Goal: Information Seeking & Learning: Find contact information

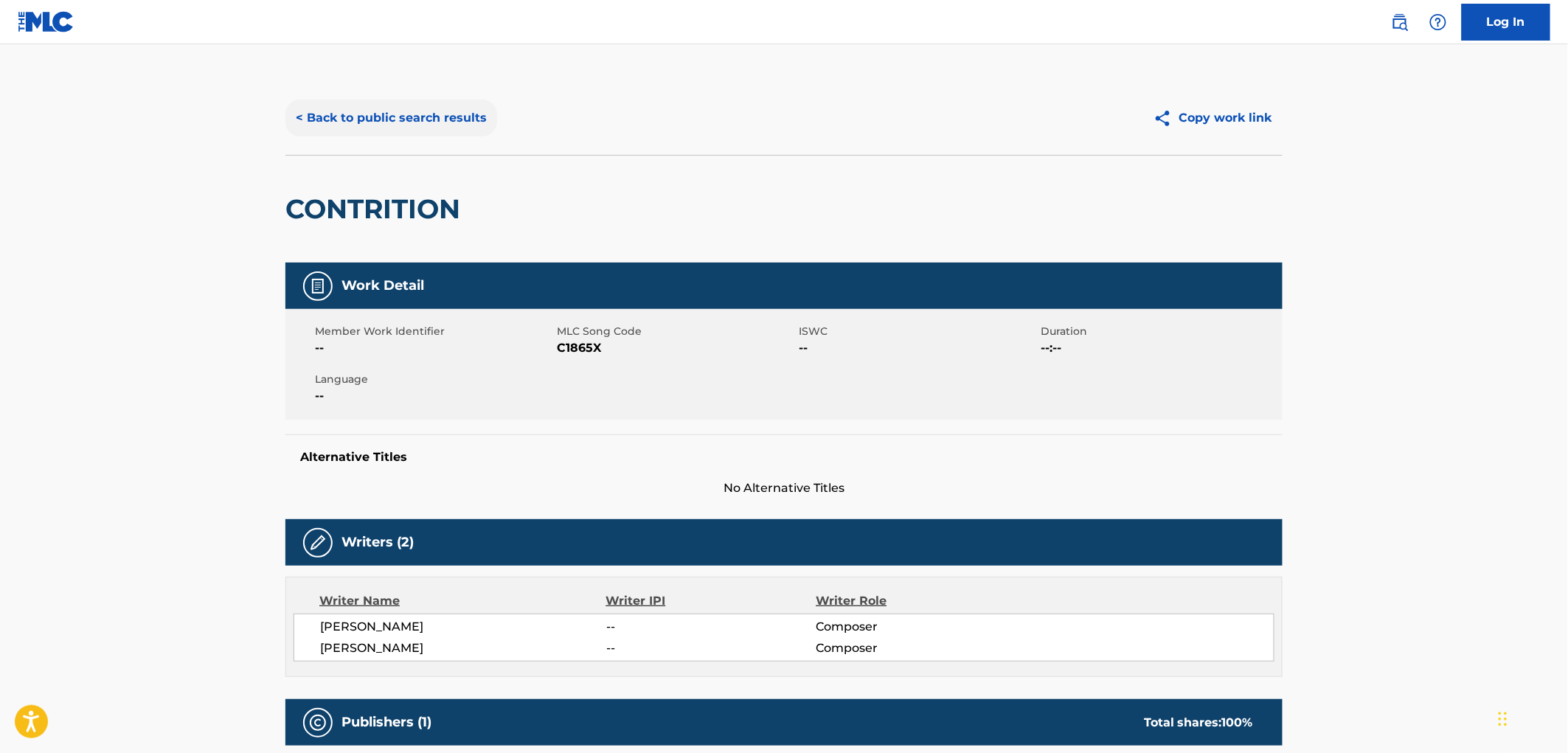
click at [409, 128] on button "< Back to public search results" at bounding box center [391, 118] width 211 height 37
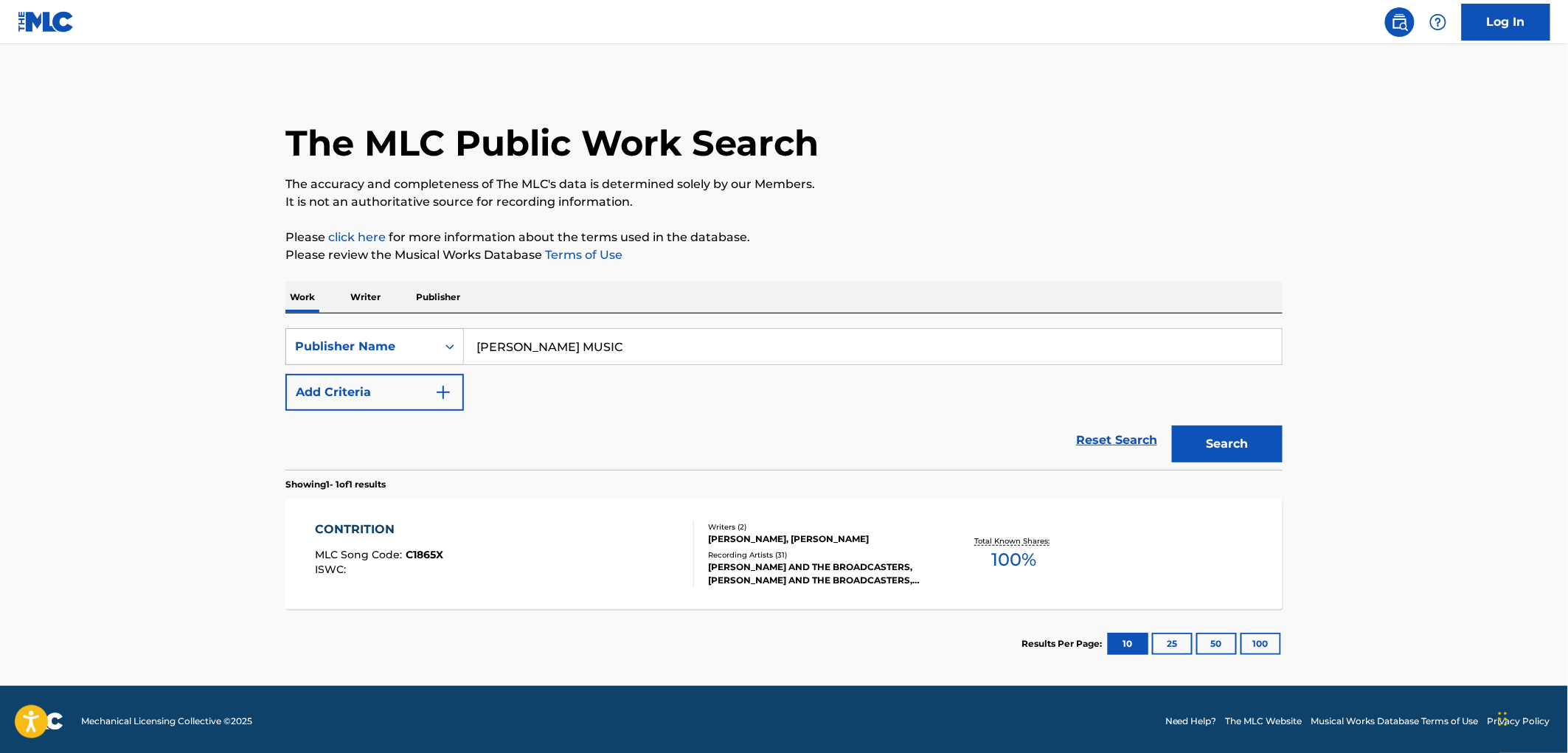
drag, startPoint x: 598, startPoint y: 343, endPoint x: 448, endPoint y: 348, distance: 150.1
click at [448, 348] on div "SearchWithCriteria99257100-b20f-40dd-9a32-1336026649e2 Publisher Name [PERSON_N…" at bounding box center [784, 346] width 997 height 37
paste input "GRASSBLADE"
type input "GRASSBLADE MUSIC"
click at [1220, 442] on button "Search" at bounding box center [1226, 444] width 111 height 37
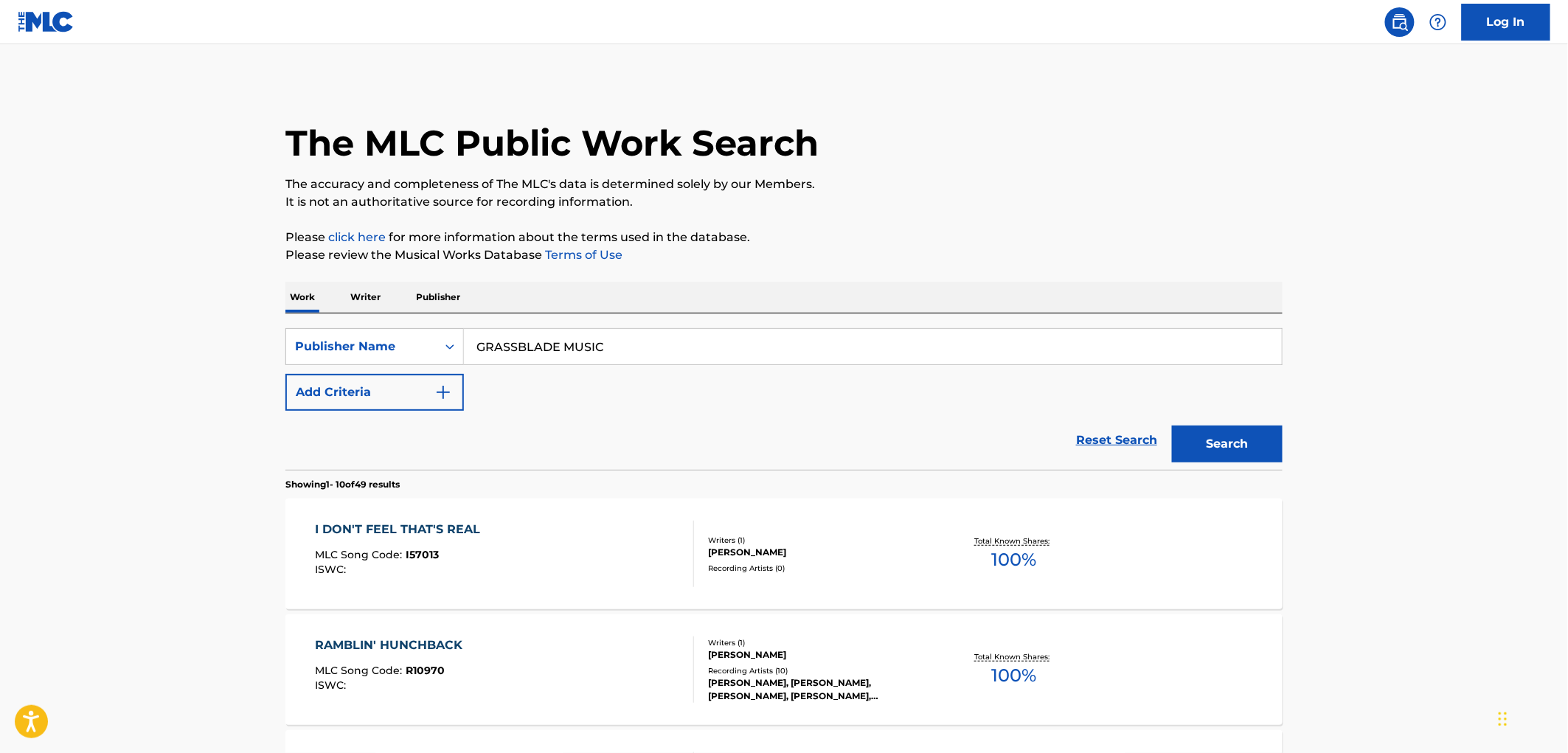
click at [431, 568] on div "ISWC :" at bounding box center [402, 570] width 172 height 11
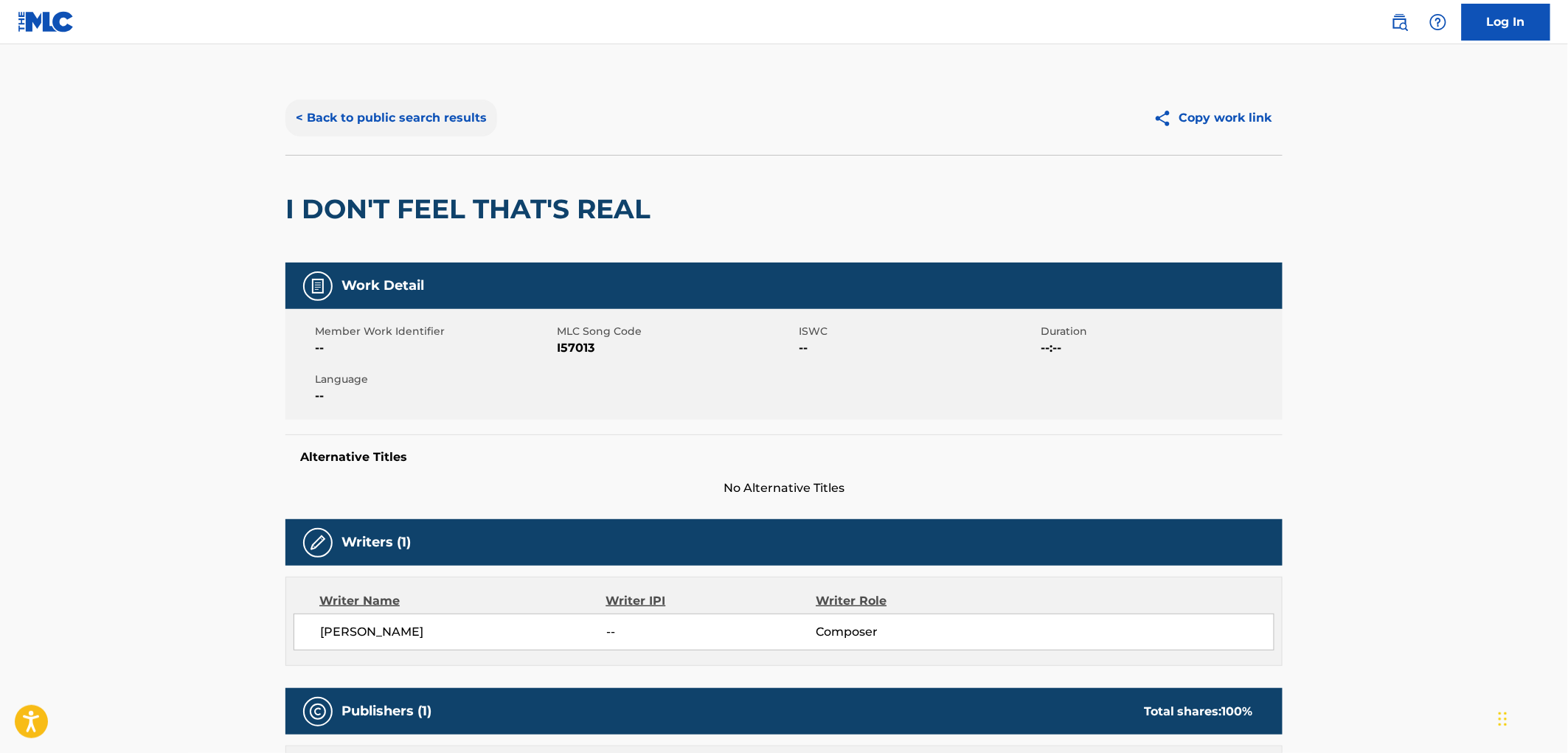
click at [334, 109] on button "< Back to public search results" at bounding box center [391, 118] width 211 height 37
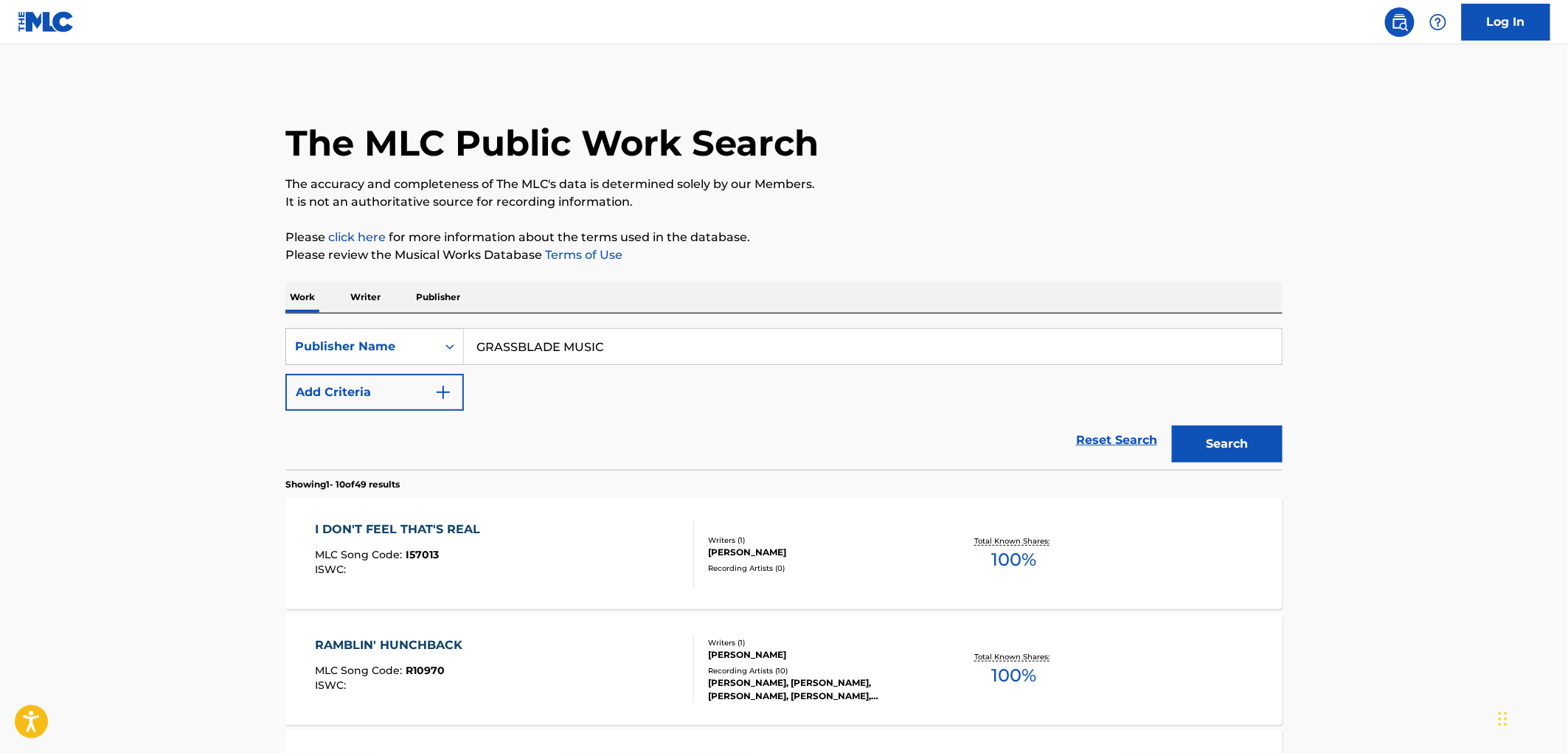
drag, startPoint x: 515, startPoint y: 354, endPoint x: 615, endPoint y: 357, distance: 100.0
click at [615, 357] on input "GRASSBLADE MUSIC" at bounding box center [872, 346] width 818 height 35
paste input "THE MONTCLAIR ORGANIZATION J V"
type input "THE MONTCLAIR ORGANIZATION J V"
click at [1215, 437] on button "Search" at bounding box center [1226, 444] width 111 height 37
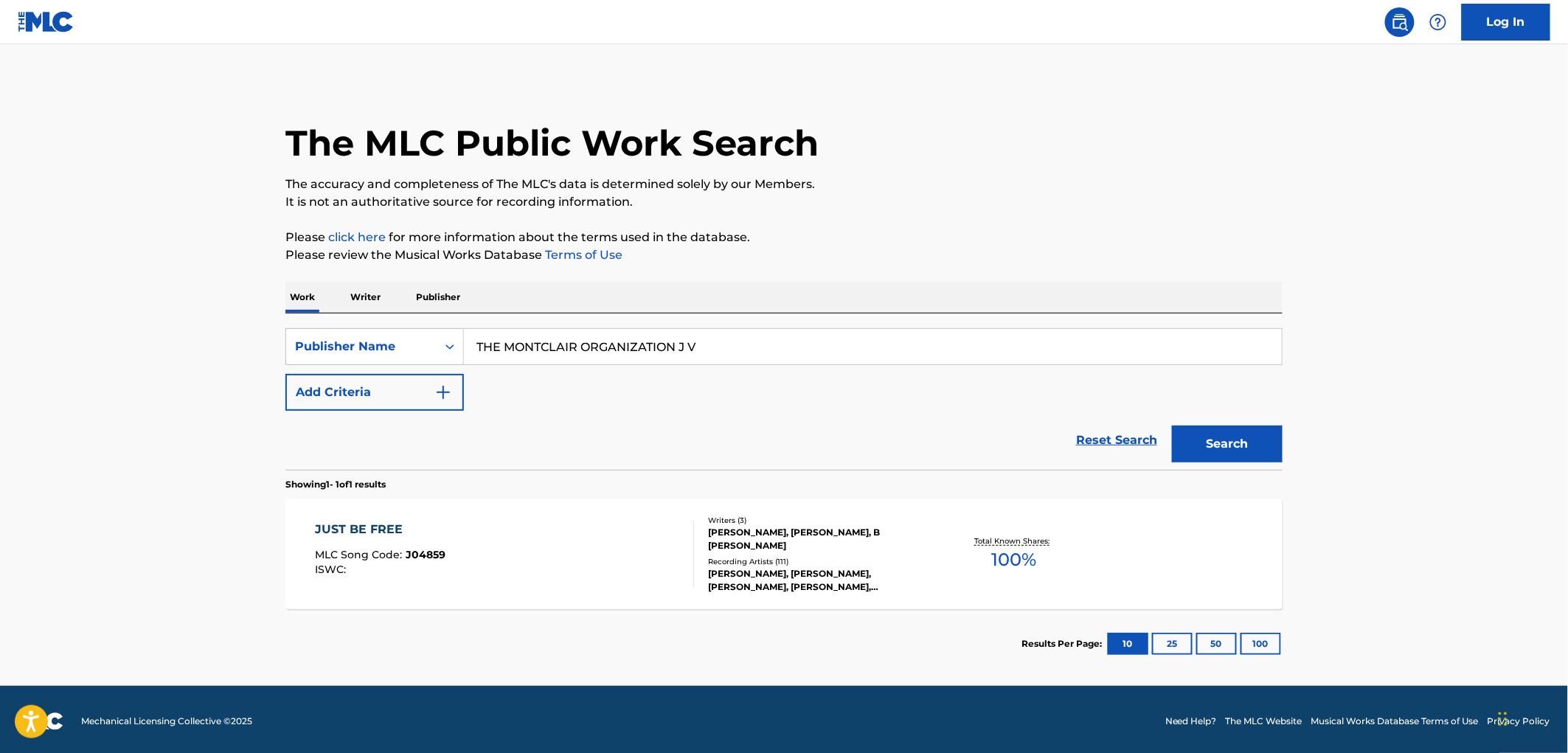
click at [425, 554] on span "J04859" at bounding box center [426, 554] width 40 height 14
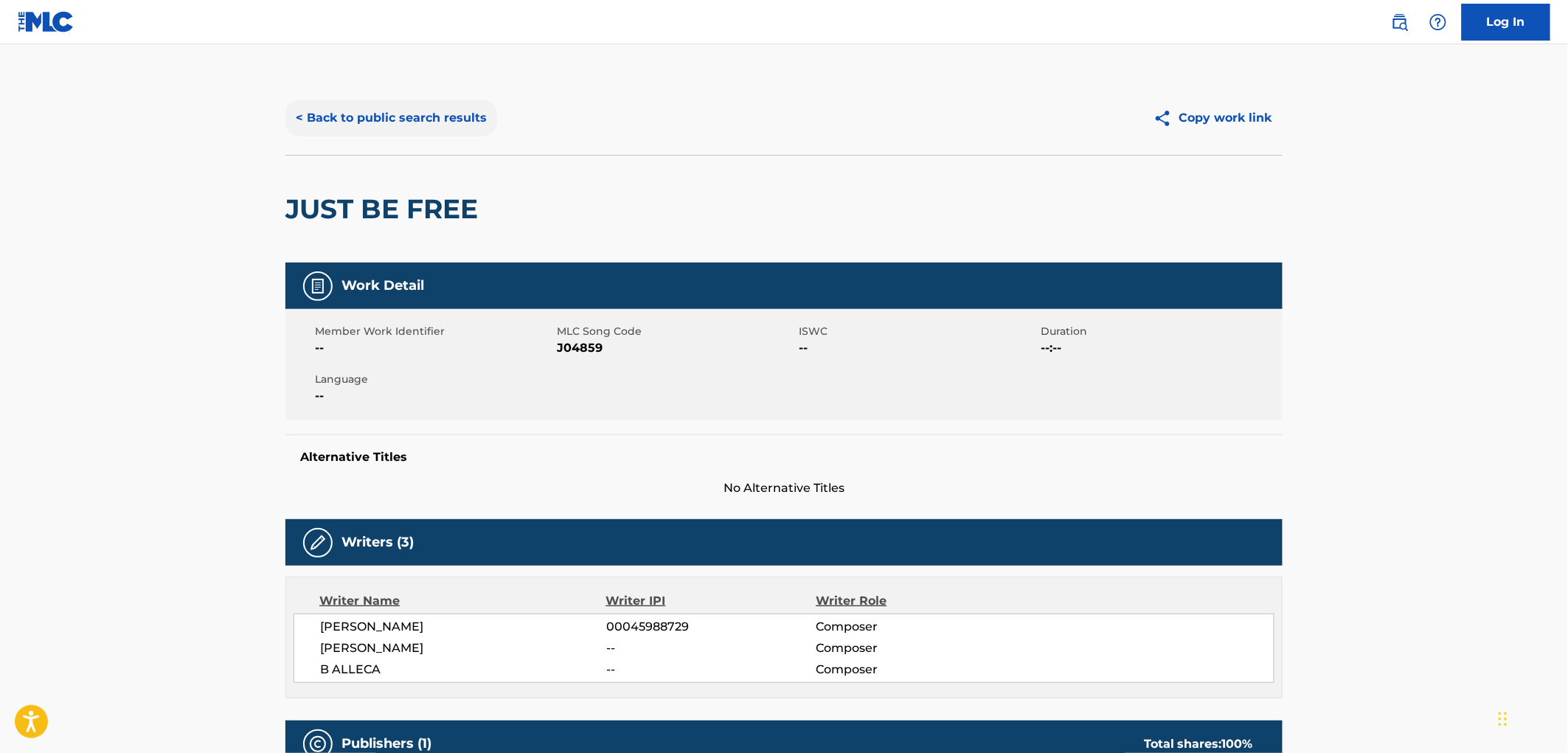
click at [450, 124] on button "< Back to public search results" at bounding box center [391, 118] width 211 height 37
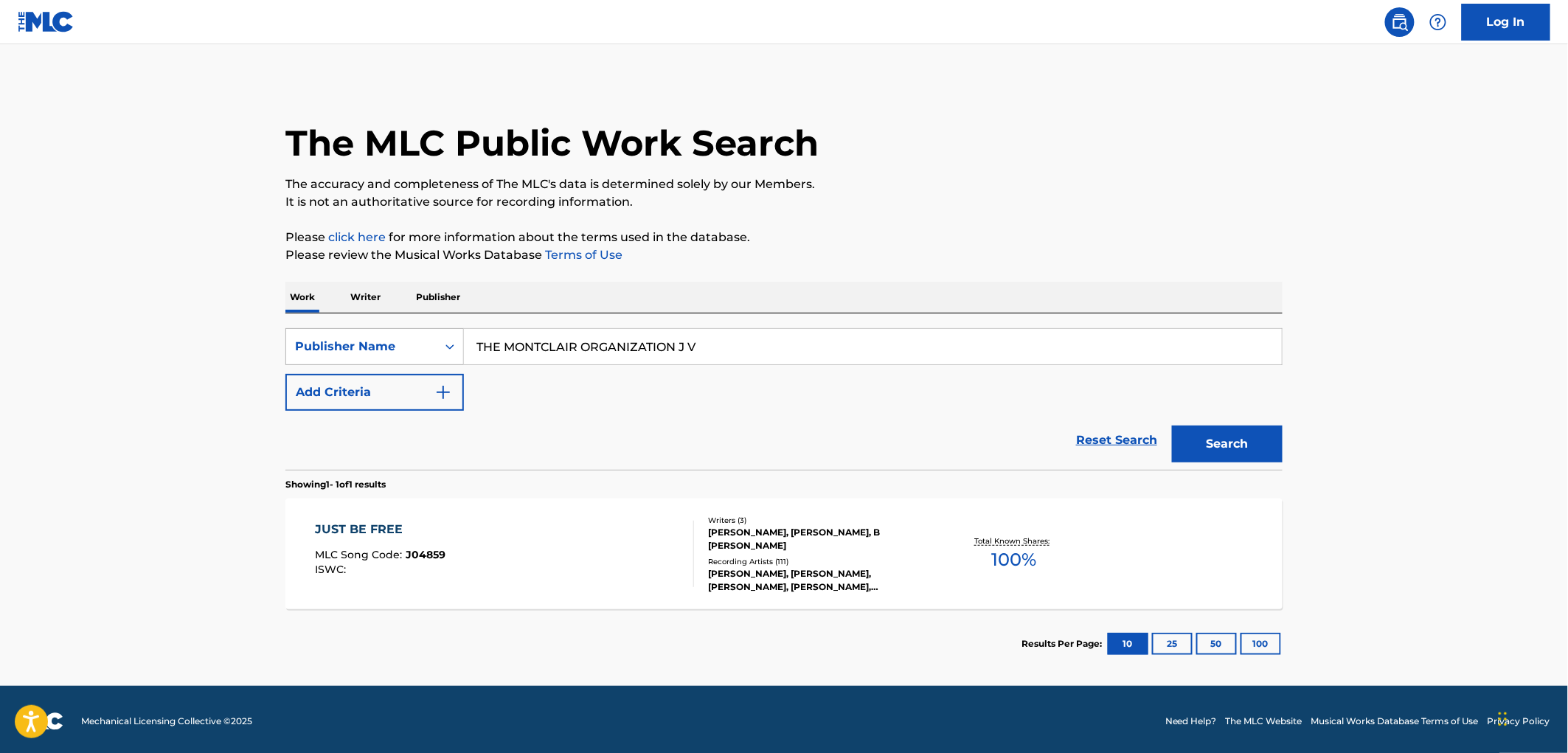
drag, startPoint x: 715, startPoint y: 342, endPoint x: 306, endPoint y: 355, distance: 409.2
click at [306, 355] on div "SearchWithCriteria99257100-b20f-40dd-9a32-1336026649e2 Publisher Name THE MONTC…" at bounding box center [784, 346] width 997 height 37
paste input "[PERSON_NAME] MUSIC"
type input "[PERSON_NAME] MUSIC"
click at [1220, 447] on button "Search" at bounding box center [1226, 444] width 111 height 37
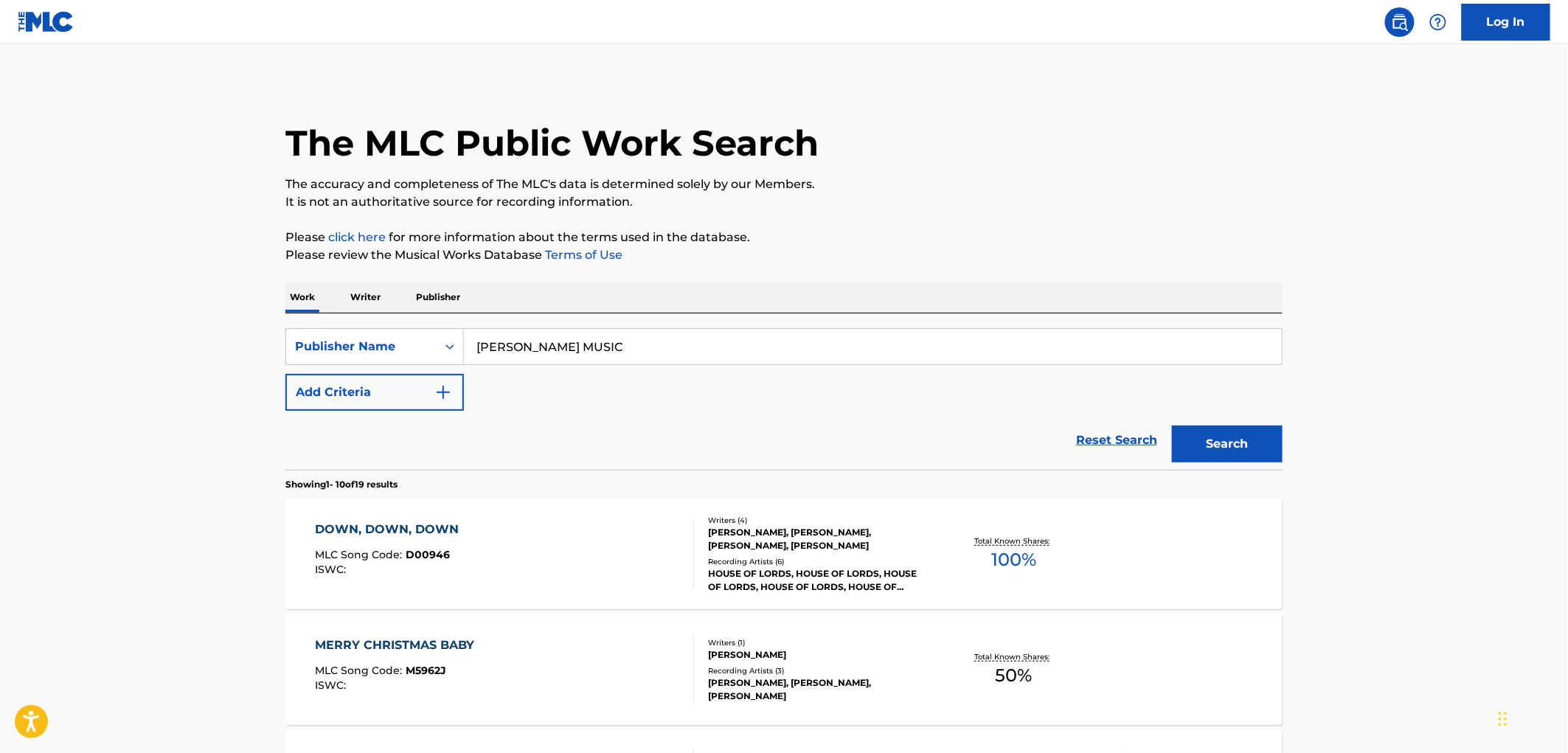
click at [428, 558] on span "D00946" at bounding box center [428, 554] width 44 height 14
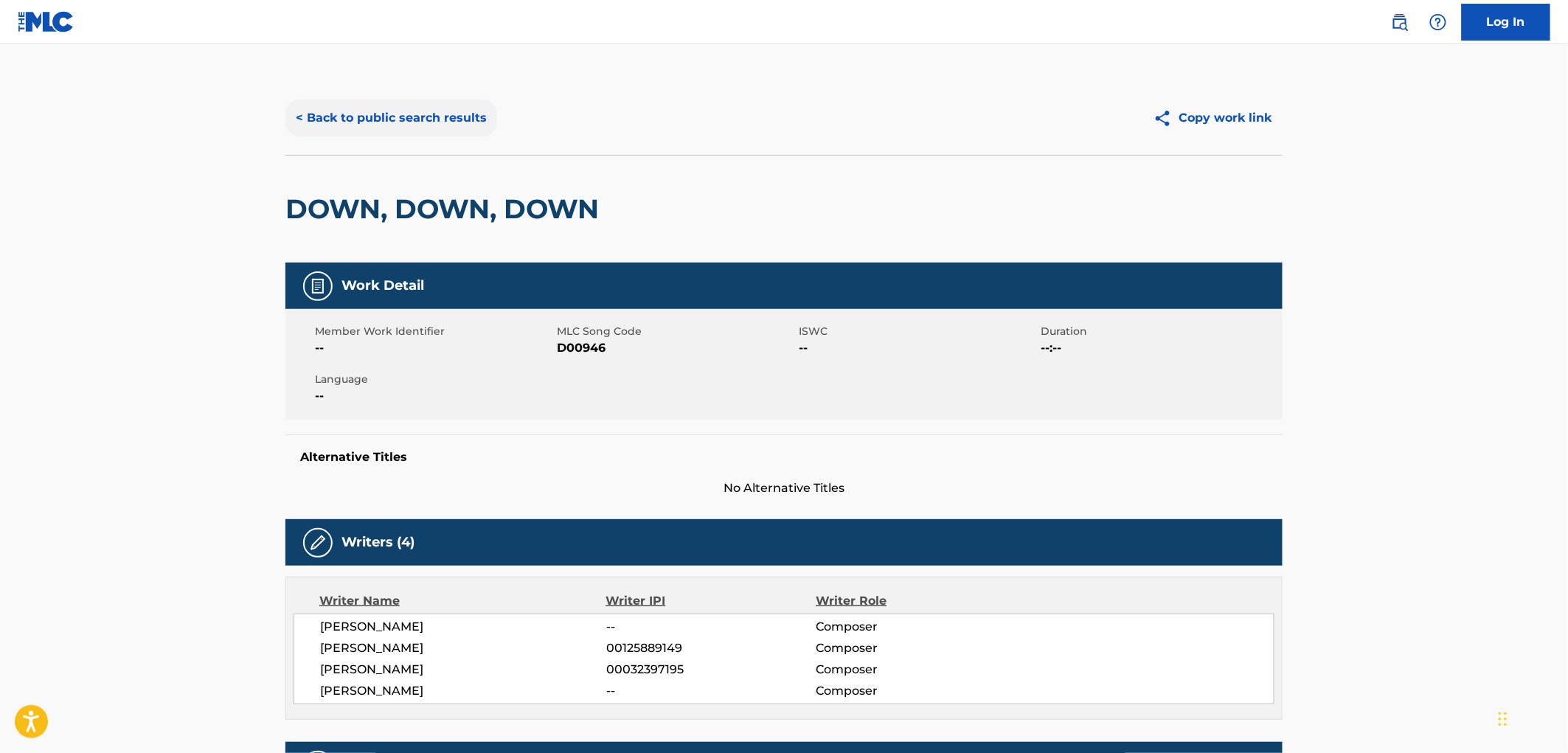
click at [459, 126] on button "< Back to public search results" at bounding box center [391, 118] width 211 height 37
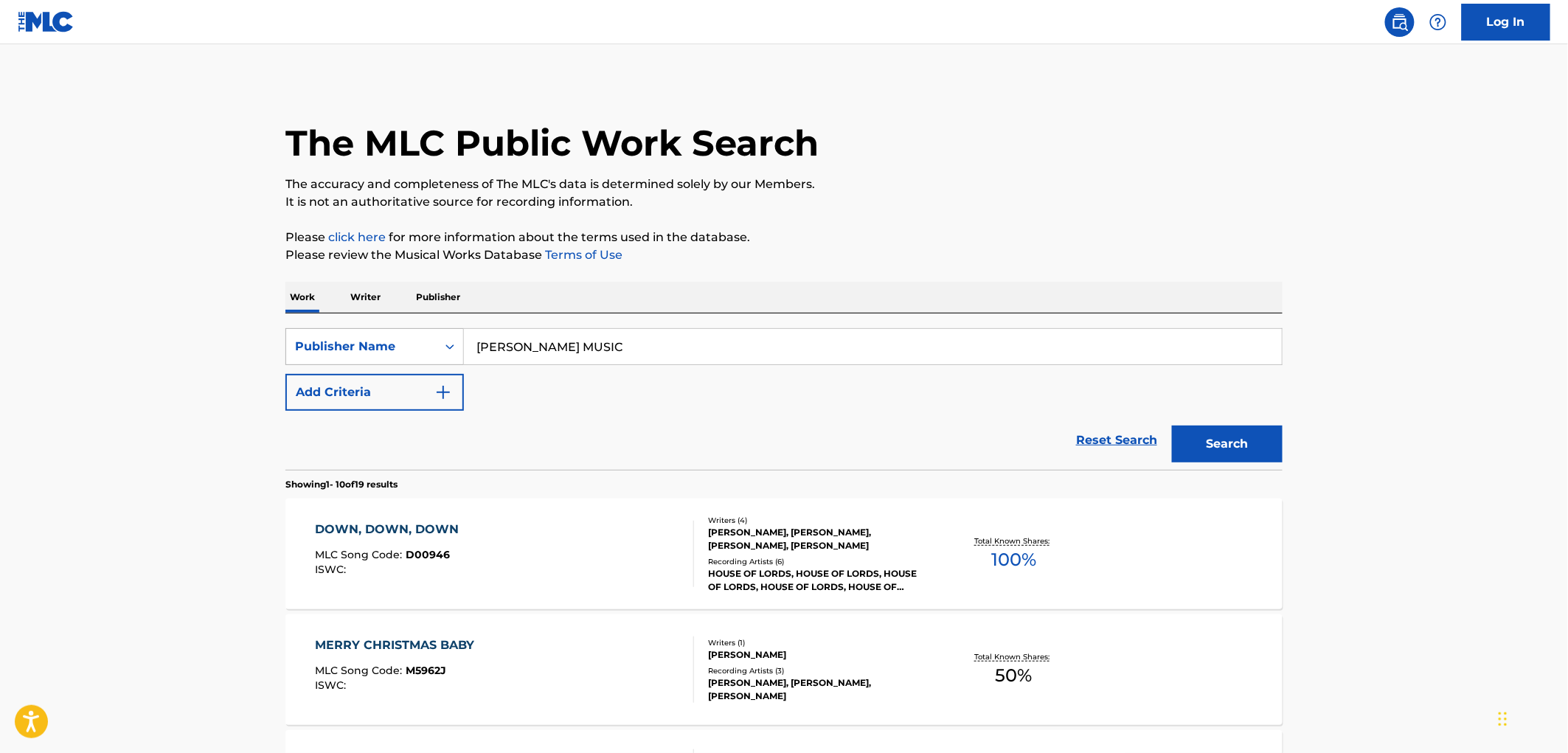
drag, startPoint x: 606, startPoint y: 346, endPoint x: 430, endPoint y: 346, distance: 176.0
click at [430, 346] on div "SearchWithCriteria99257100-b20f-40dd-9a32-1336026649e2 Publisher Name [PERSON_N…" at bounding box center [784, 346] width 997 height 37
paste input ". [PERSON_NAME]"
type input "[PERSON_NAME] MUSIC"
click at [1215, 439] on button "Search" at bounding box center [1226, 444] width 111 height 37
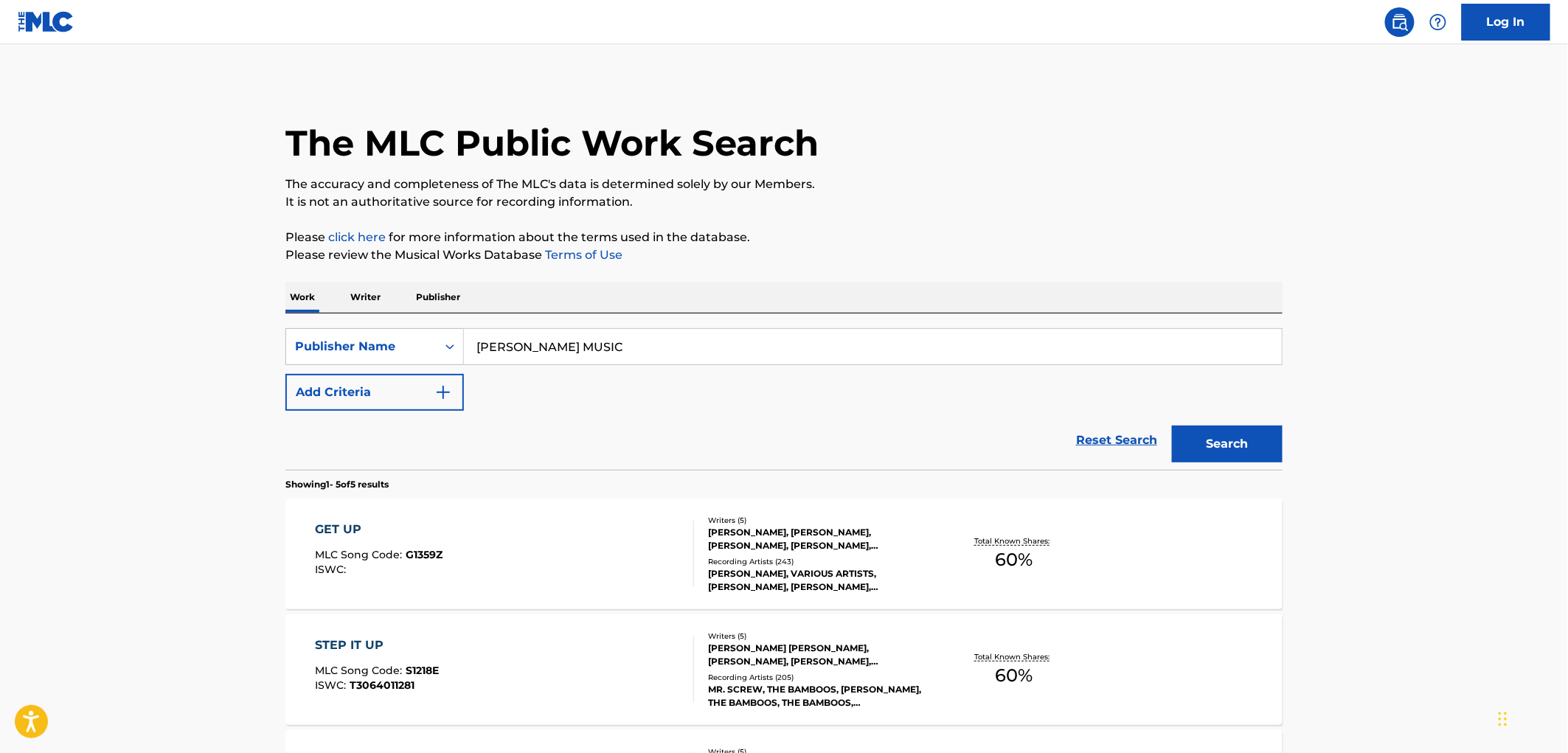
click at [452, 560] on div "GET UP MLC Song Code : G1359Z ISWC :" at bounding box center [505, 553] width 379 height 66
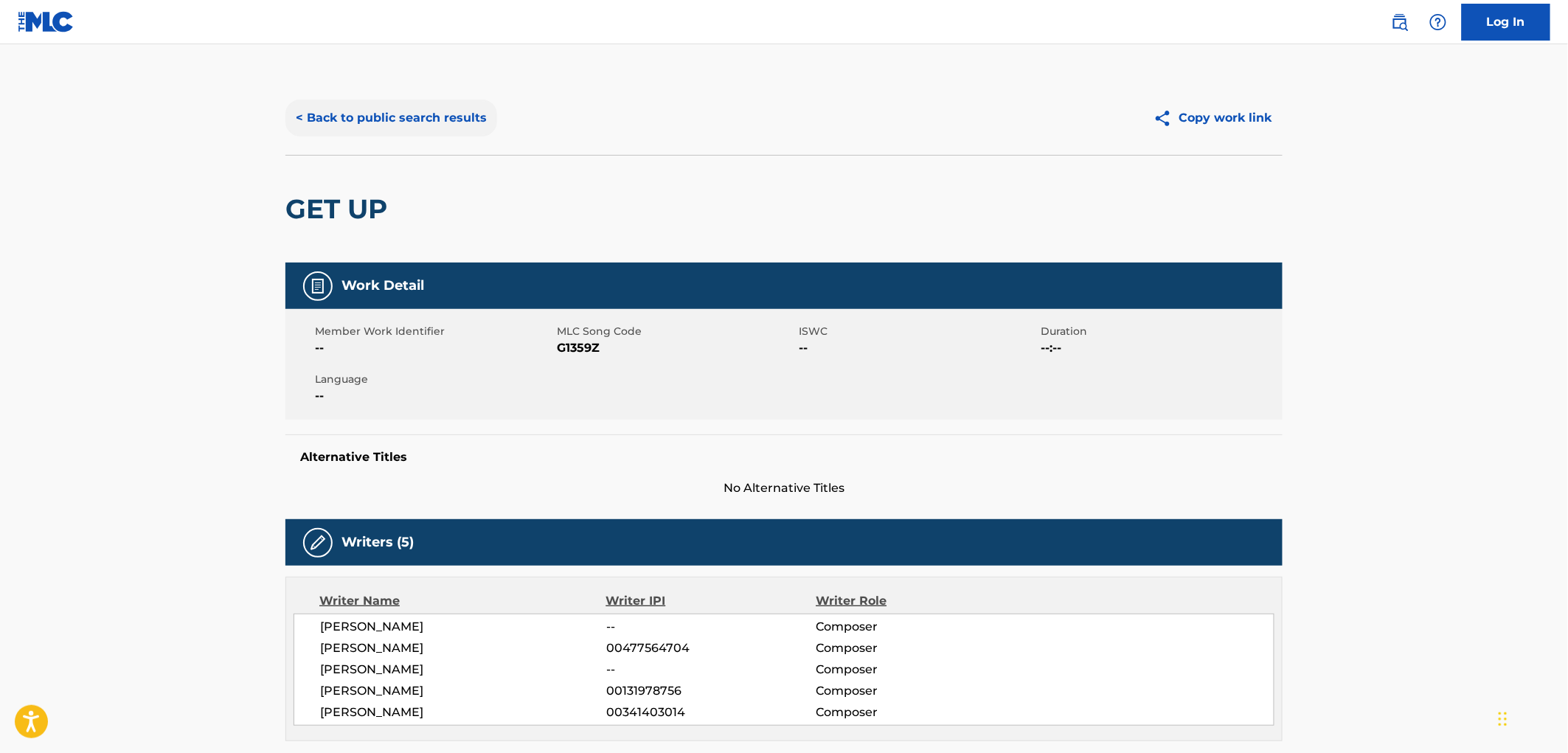
click at [394, 135] on button "< Back to public search results" at bounding box center [391, 118] width 211 height 37
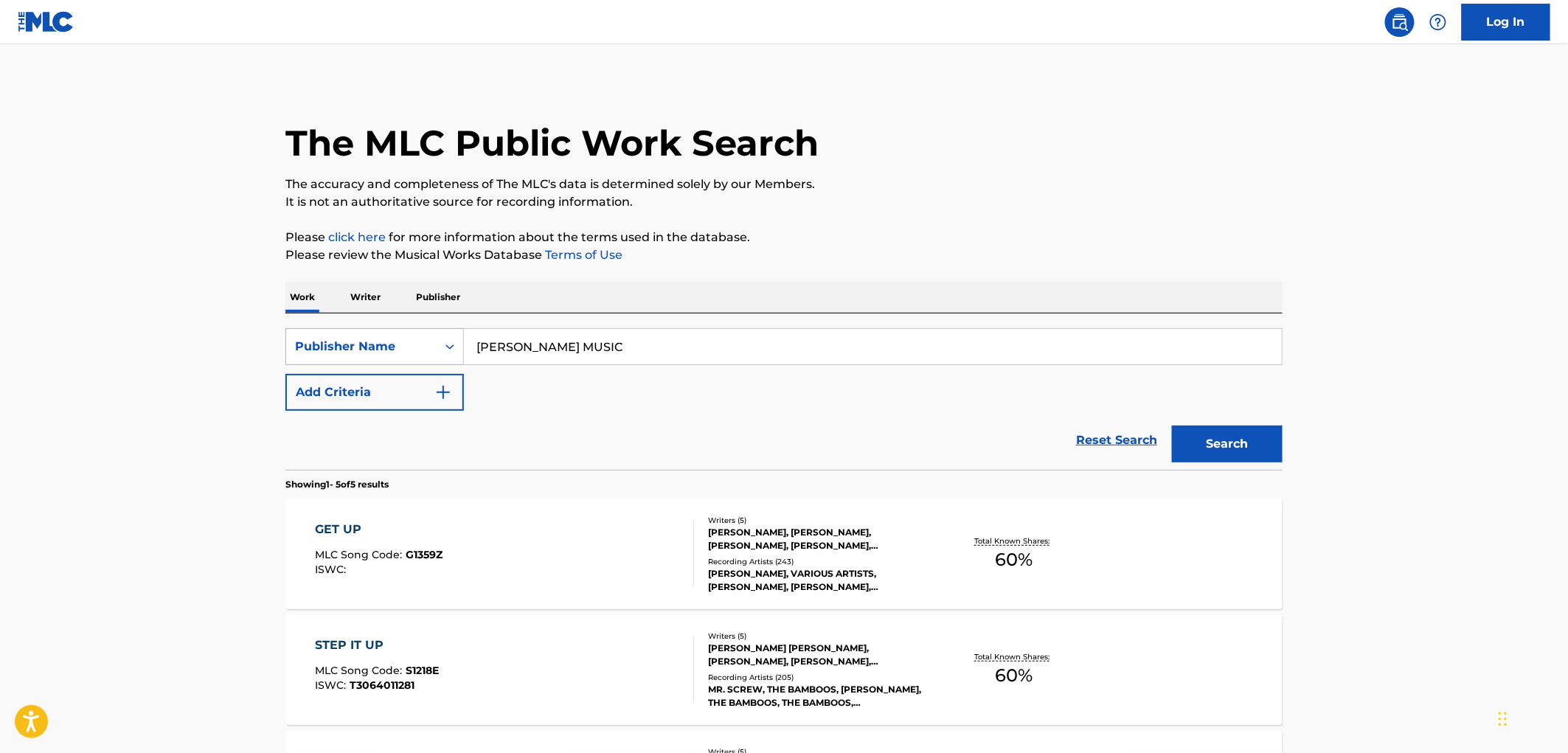
drag, startPoint x: 588, startPoint y: 346, endPoint x: 450, endPoint y: 346, distance: 138.0
click at [450, 346] on div "SearchWithCriteria99257100-b20f-40dd-9a32-1336026649e2 Publisher Name [PERSON_N…" at bounding box center [784, 346] width 997 height 37
paste input "PERFECT FIFTH GROUP"
type input "PERFECT FIFTH GROUP"
click at [1203, 441] on button "Search" at bounding box center [1226, 444] width 111 height 37
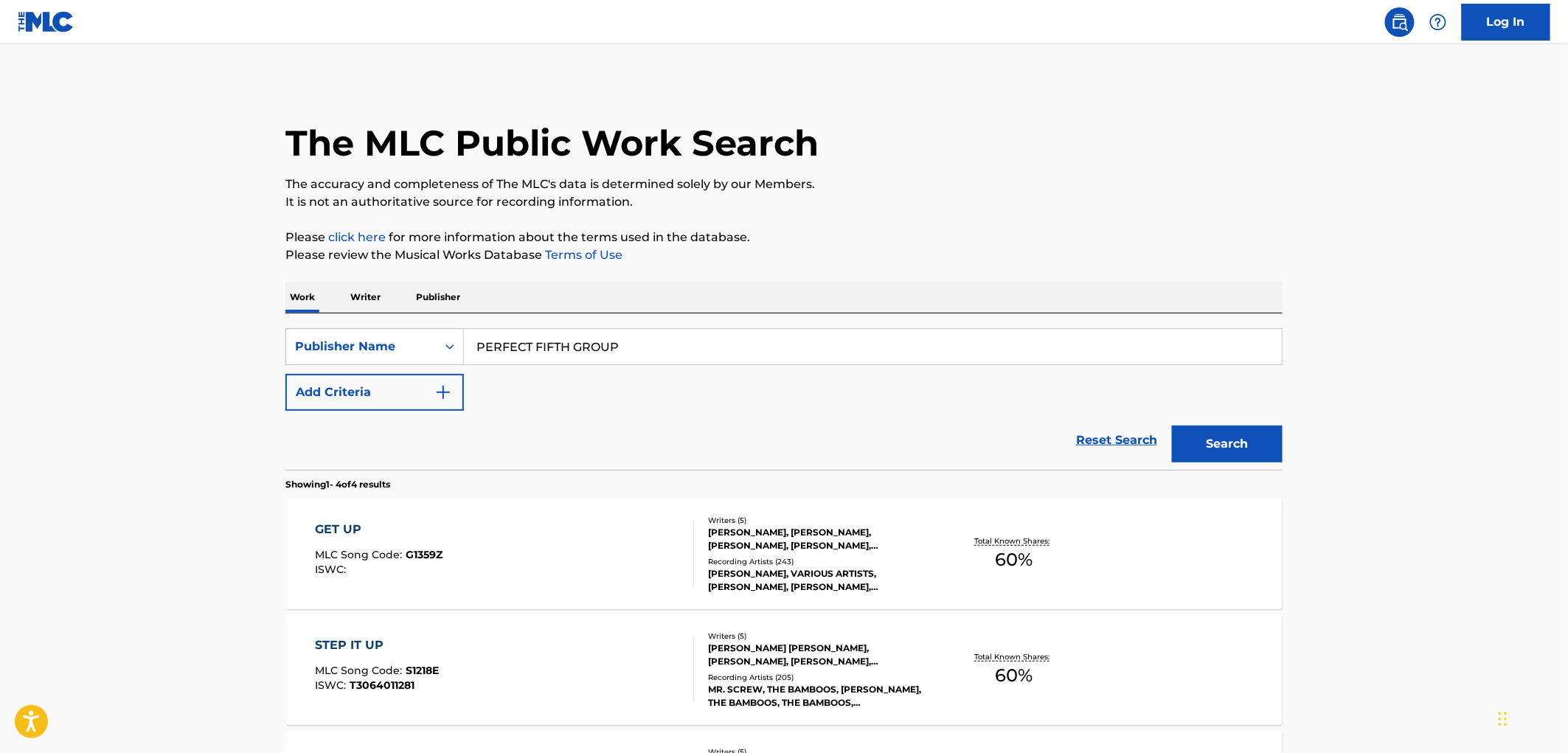
click at [424, 556] on span "G1359Z" at bounding box center [425, 554] width 37 height 14
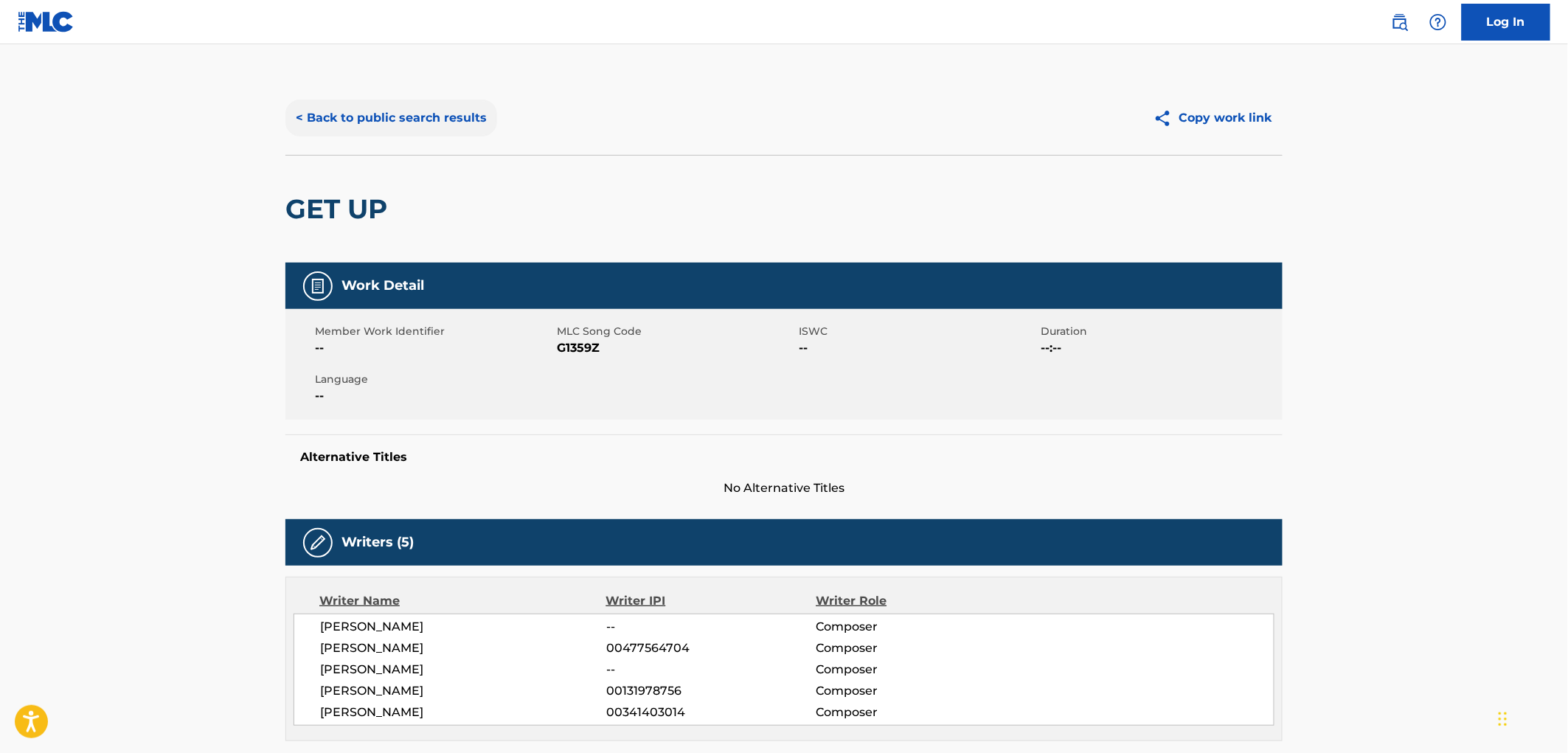
click at [471, 126] on button "< Back to public search results" at bounding box center [391, 118] width 211 height 37
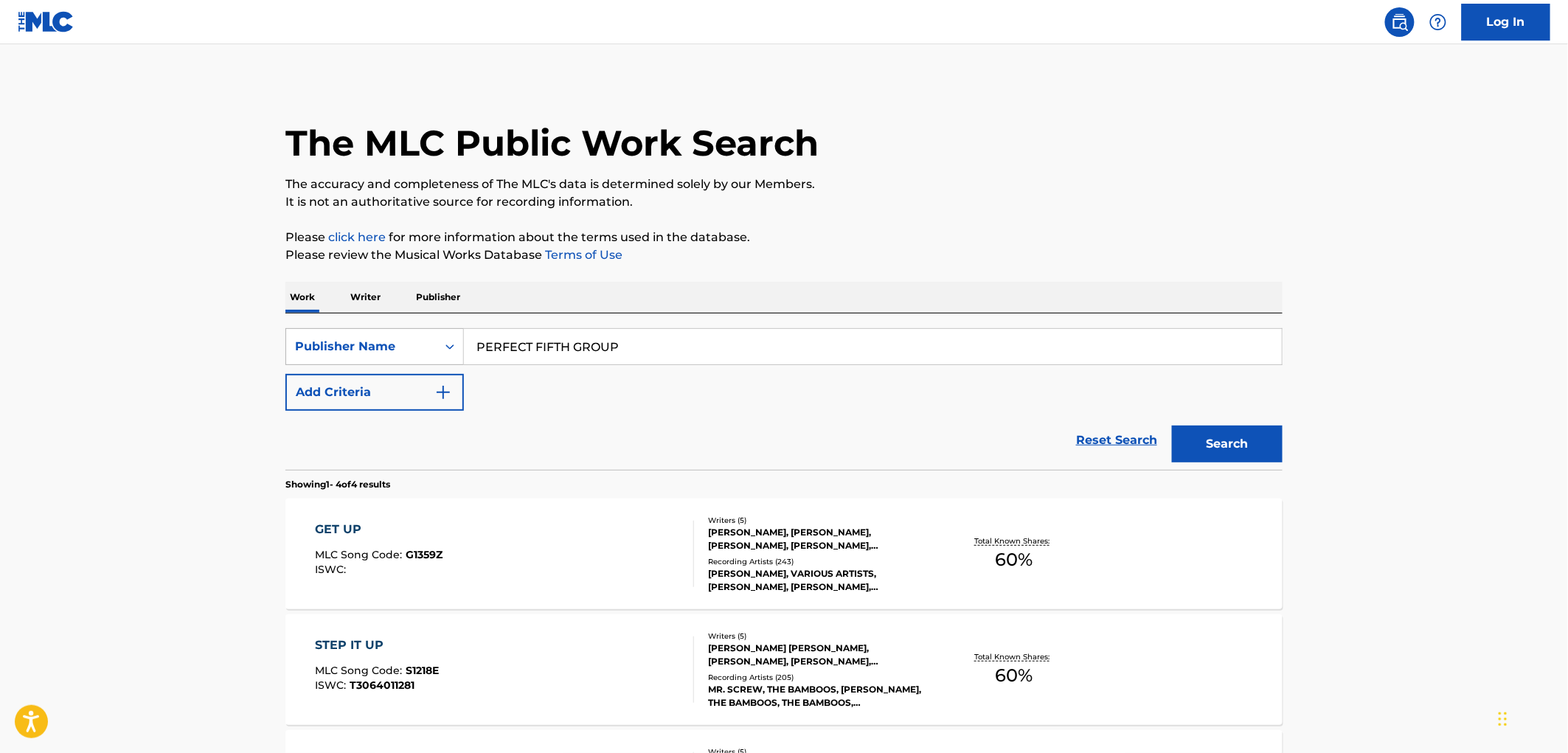
drag, startPoint x: 678, startPoint y: 362, endPoint x: 429, endPoint y: 350, distance: 249.3
click at [429, 350] on div "SearchWithCriteria99257100-b20f-40dd-9a32-1336026649e2 Publisher Name PERFECT F…" at bounding box center [784, 346] width 997 height 37
paste input "MINGLEWOOD MUSIC"
type input "MINGLEWOOD MUSIC"
click at [1185, 435] on button "Search" at bounding box center [1226, 444] width 111 height 37
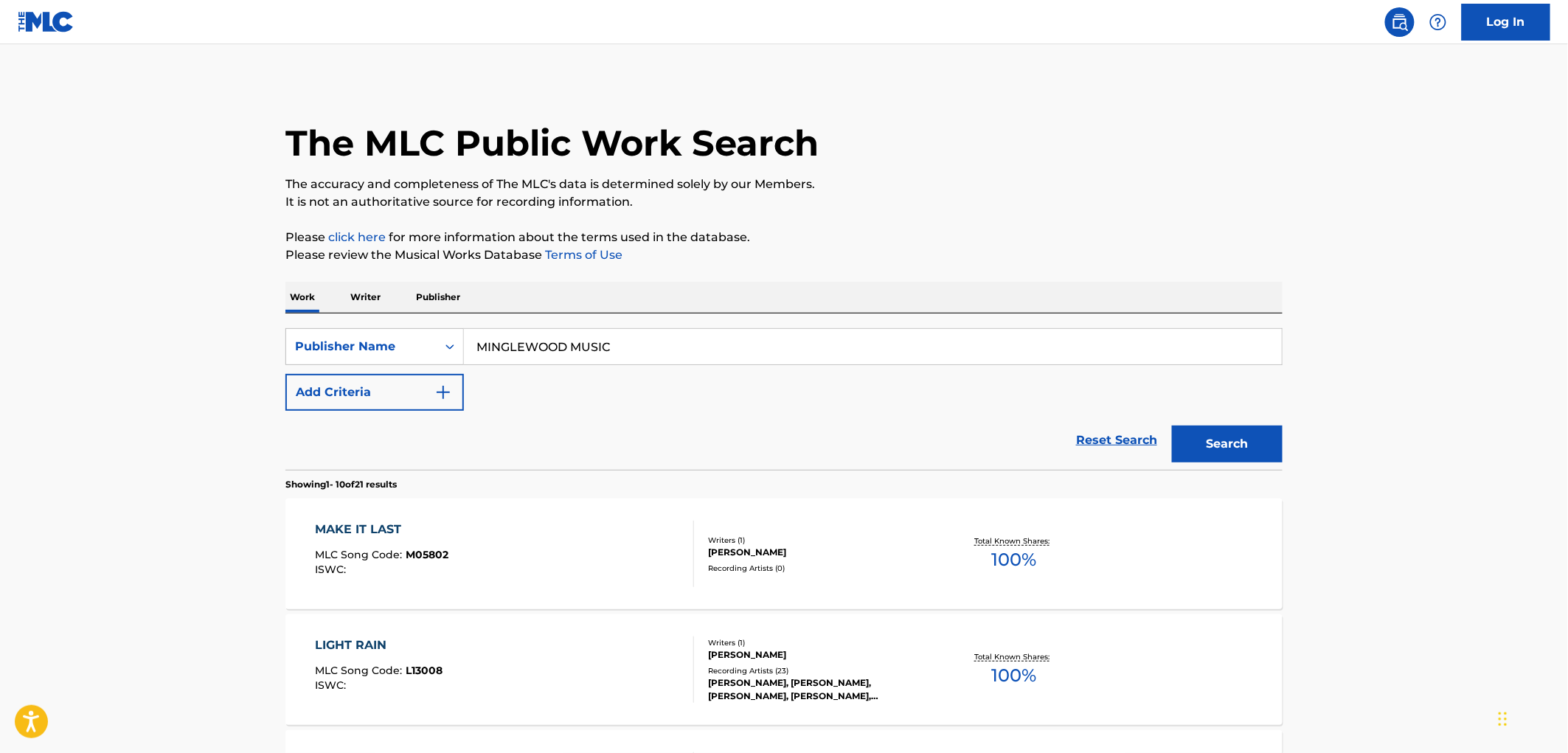
click at [440, 562] on div "MLC Song Code : M05802" at bounding box center [382, 556] width 133 height 14
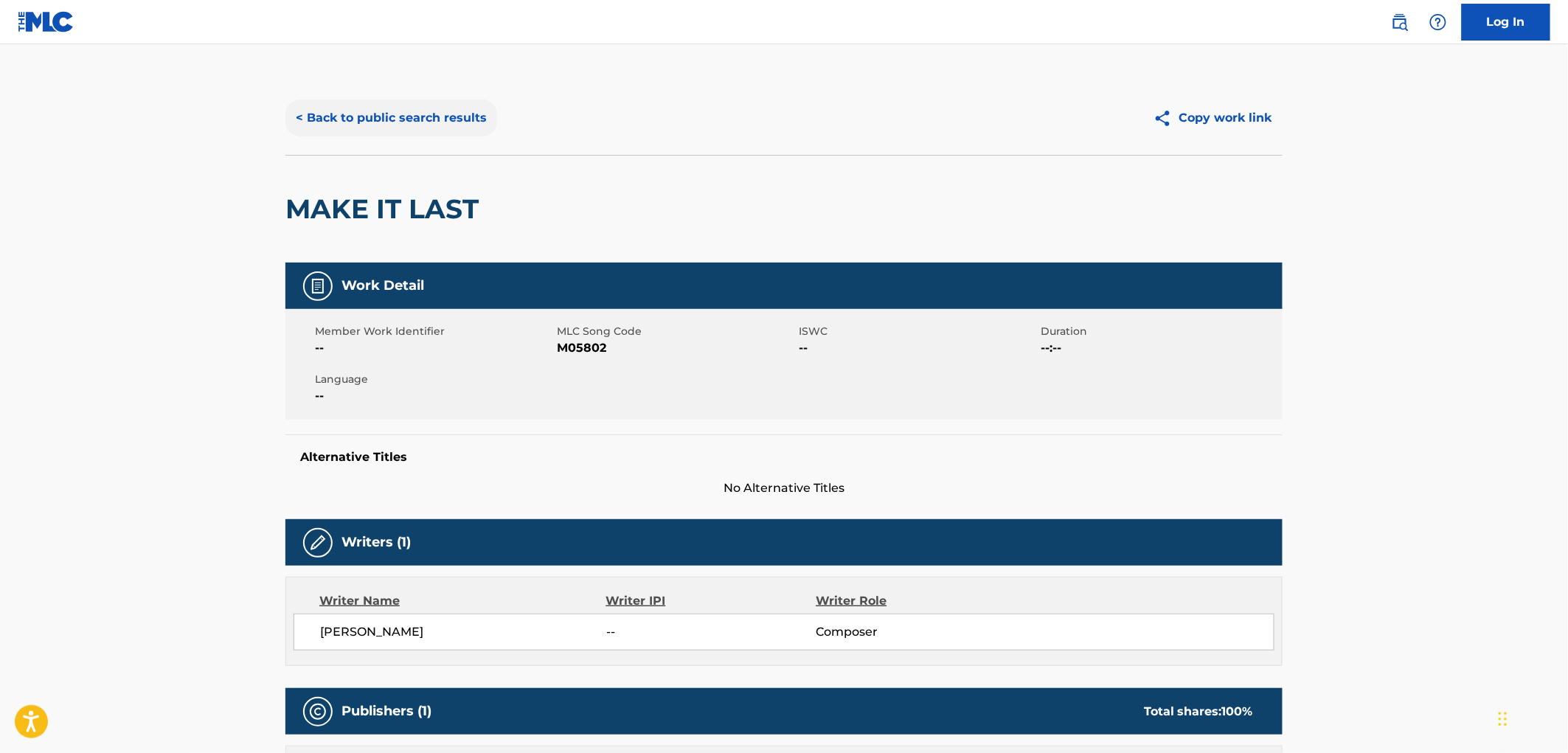
click at [444, 125] on button "< Back to public search results" at bounding box center [391, 118] width 211 height 37
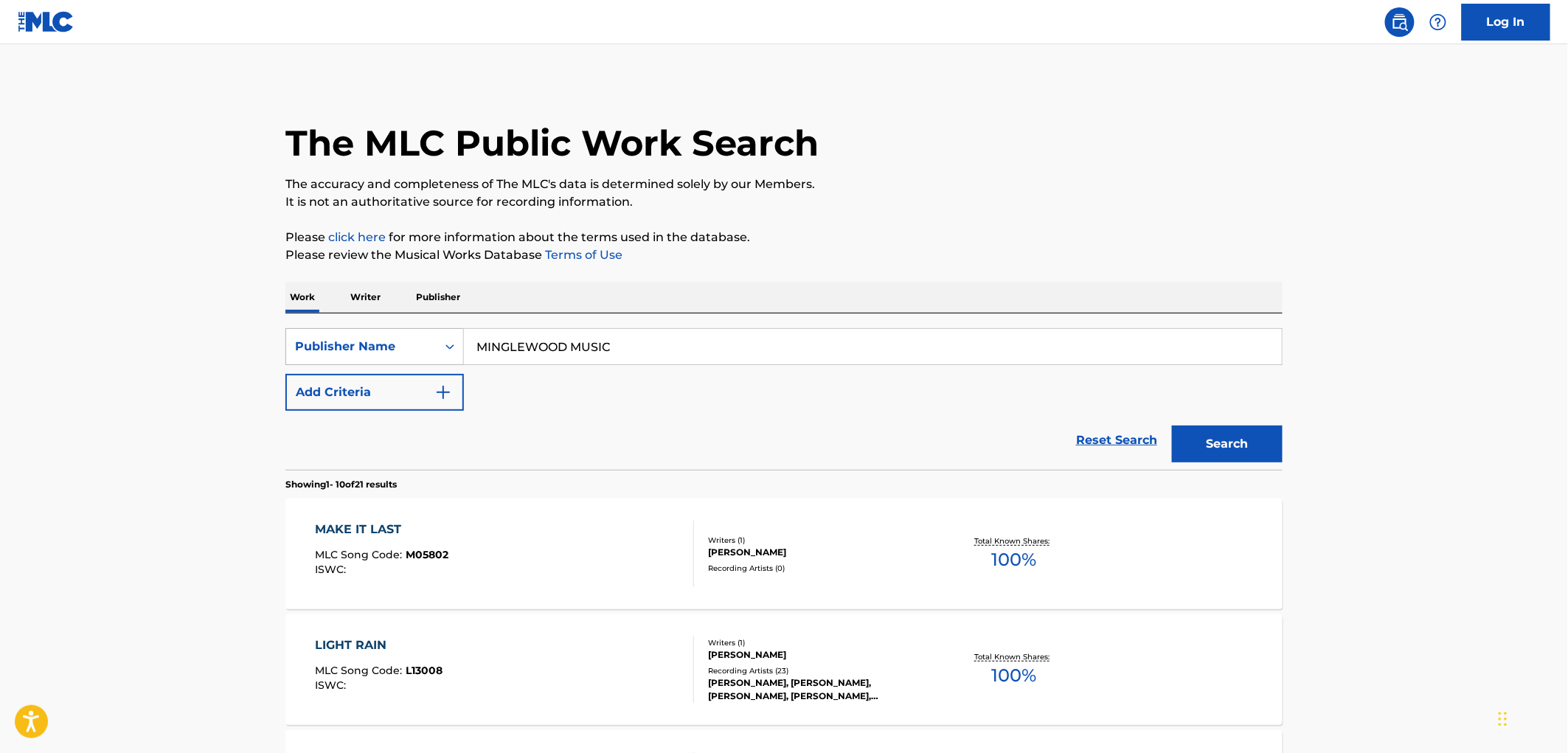
drag, startPoint x: 621, startPoint y: 348, endPoint x: 448, endPoint y: 340, distance: 173.2
click at [436, 339] on div "SearchWithCriteria99257100-b20f-40dd-9a32-1336026649e2 Publisher Name MINGLEWOO…" at bounding box center [784, 346] width 997 height 37
paste input "[PERSON_NAME] PUBLISHING"
type input "[PERSON_NAME] PUBLISHING"
click at [1203, 451] on button "Search" at bounding box center [1226, 444] width 111 height 37
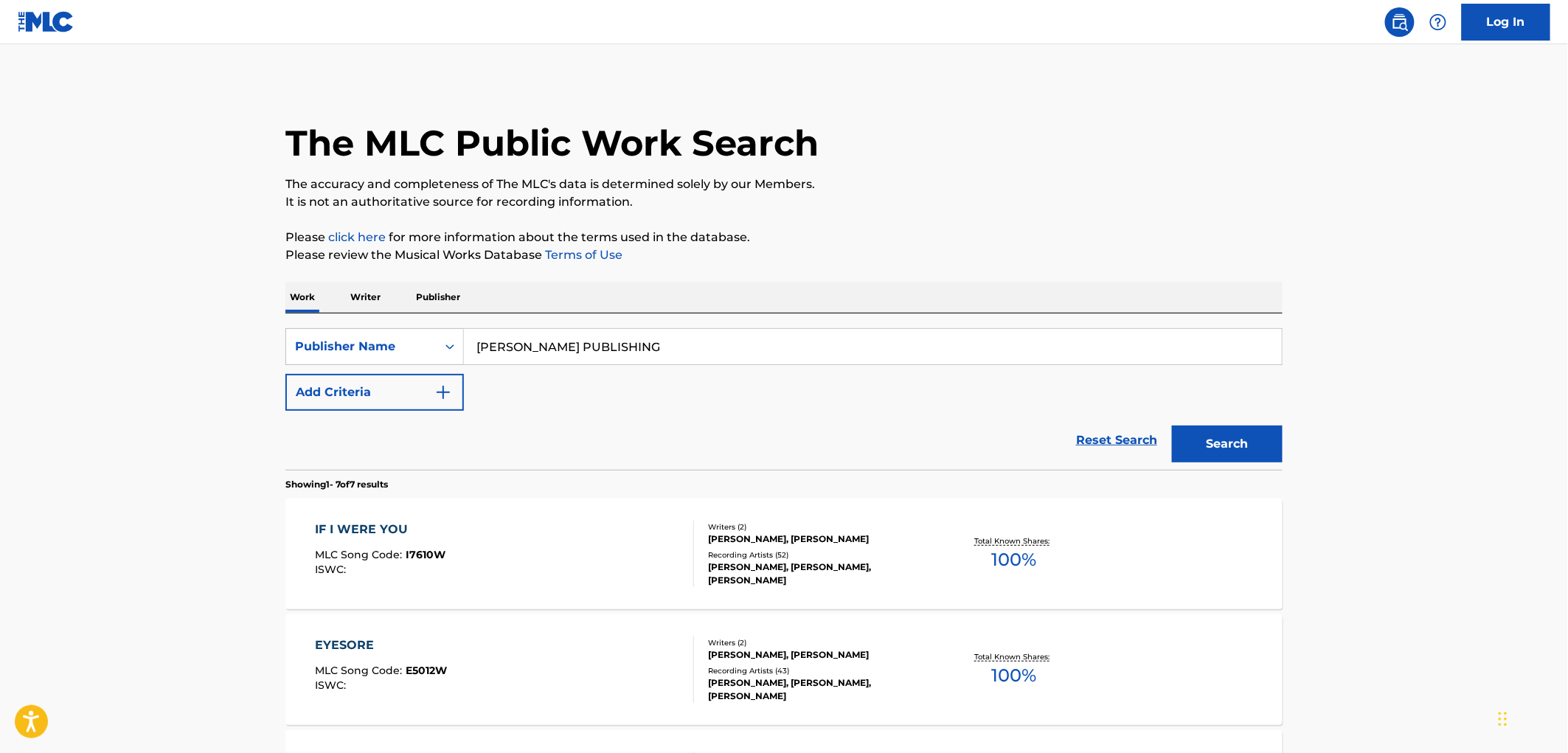
click at [432, 558] on span "I7610W" at bounding box center [426, 554] width 40 height 14
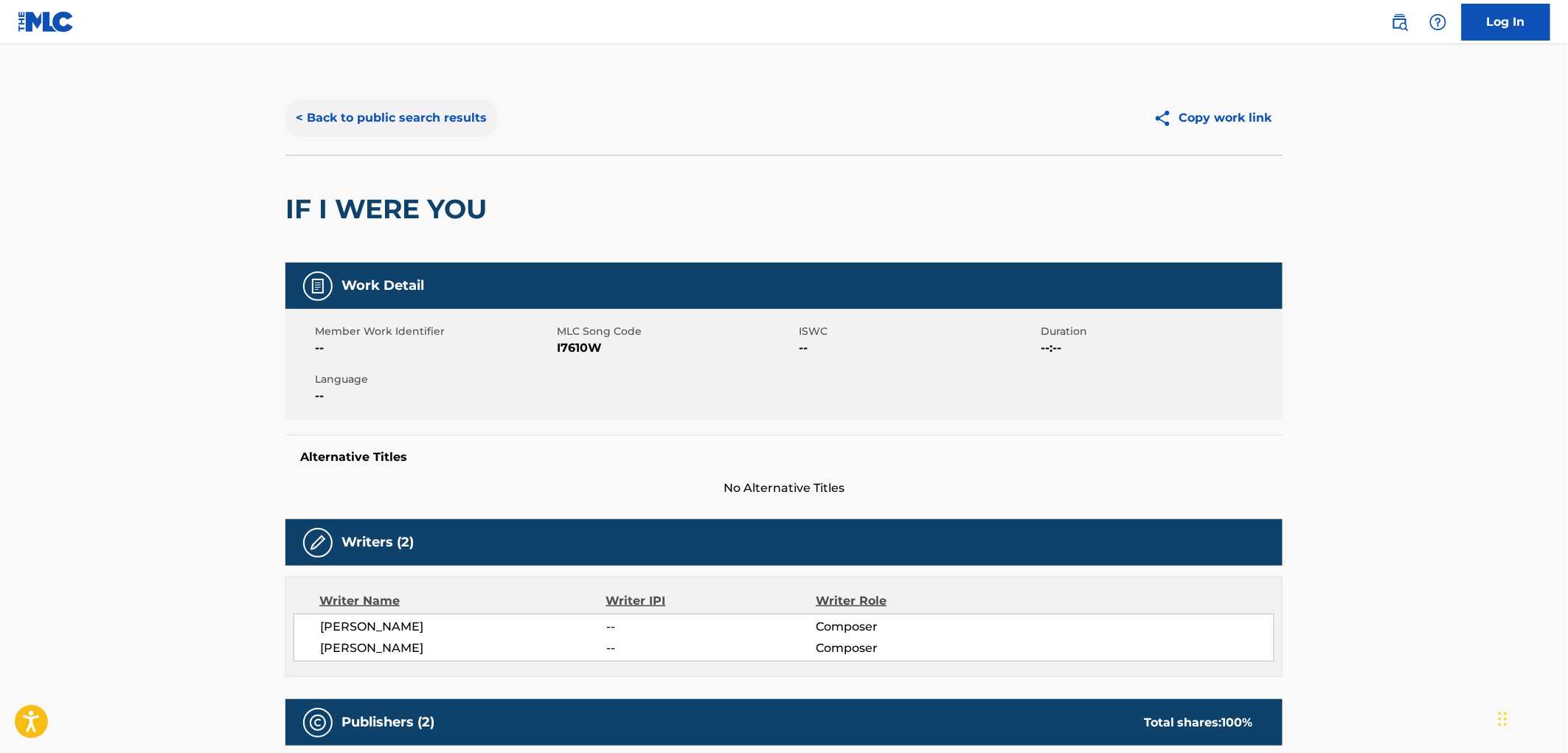
click at [378, 112] on button "< Back to public search results" at bounding box center [391, 118] width 211 height 37
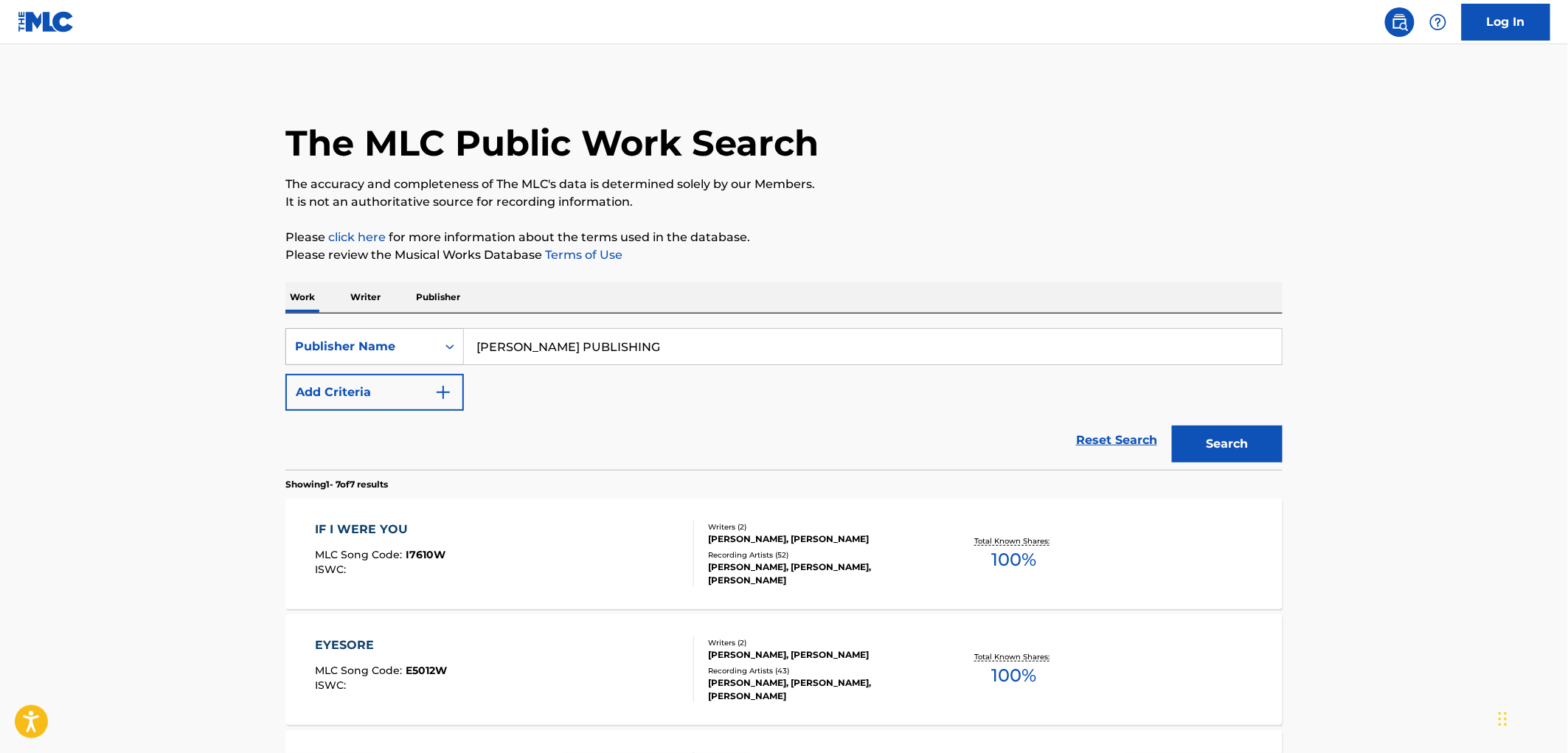
drag, startPoint x: 676, startPoint y: 355, endPoint x: 395, endPoint y: 341, distance: 281.3
click at [395, 341] on div "SearchWithCriteria99257100-b20f-40dd-9a32-1336026649e2 Publisher Name [PERSON_N…" at bounding box center [784, 346] width 997 height 37
paste input "[PERSON_NAME] ASSOCIATES LLC"
type input "[PERSON_NAME] ASSOCIATES LLC"
click at [1212, 440] on button "Search" at bounding box center [1226, 444] width 111 height 37
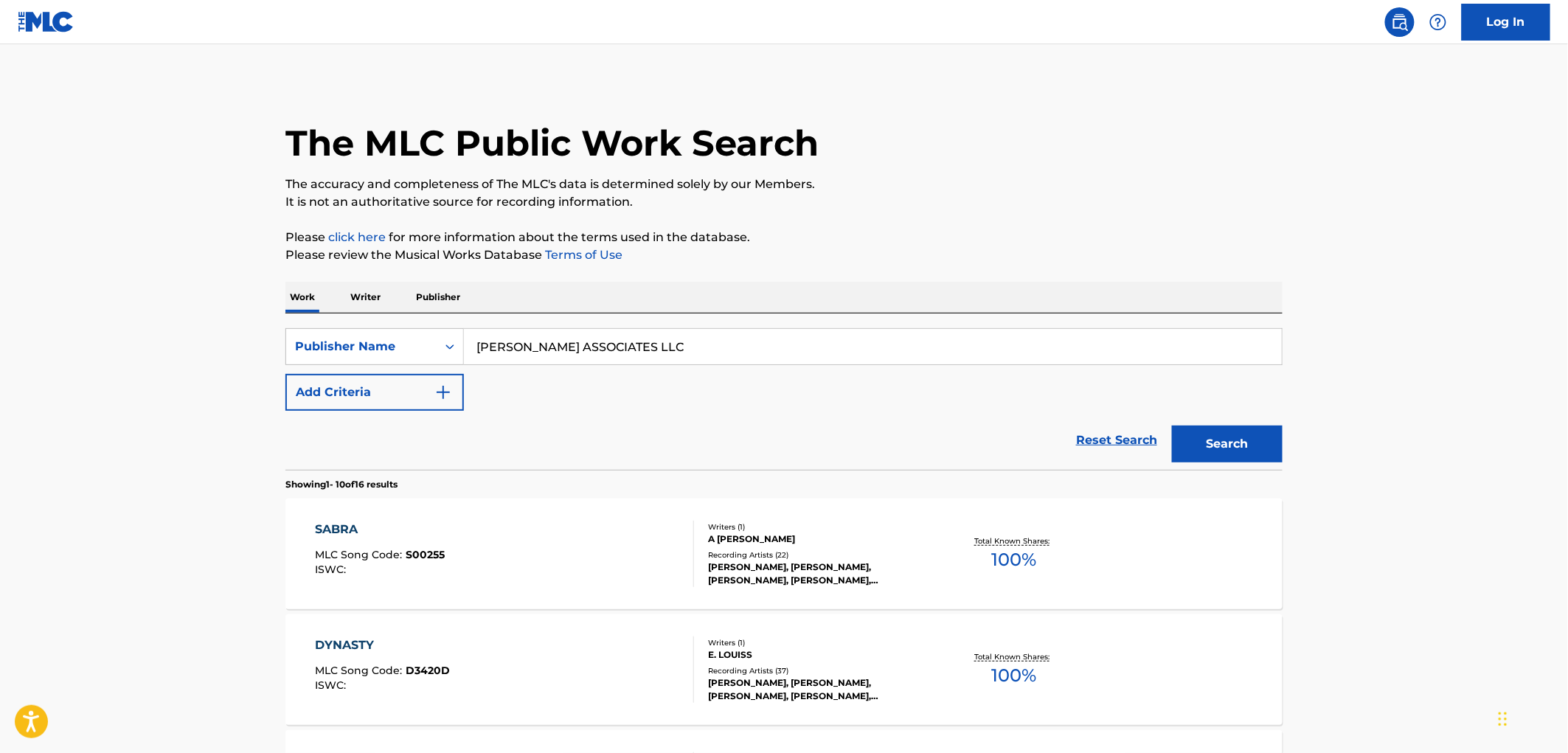
click at [440, 565] on div "ISWC :" at bounding box center [381, 570] width 130 height 11
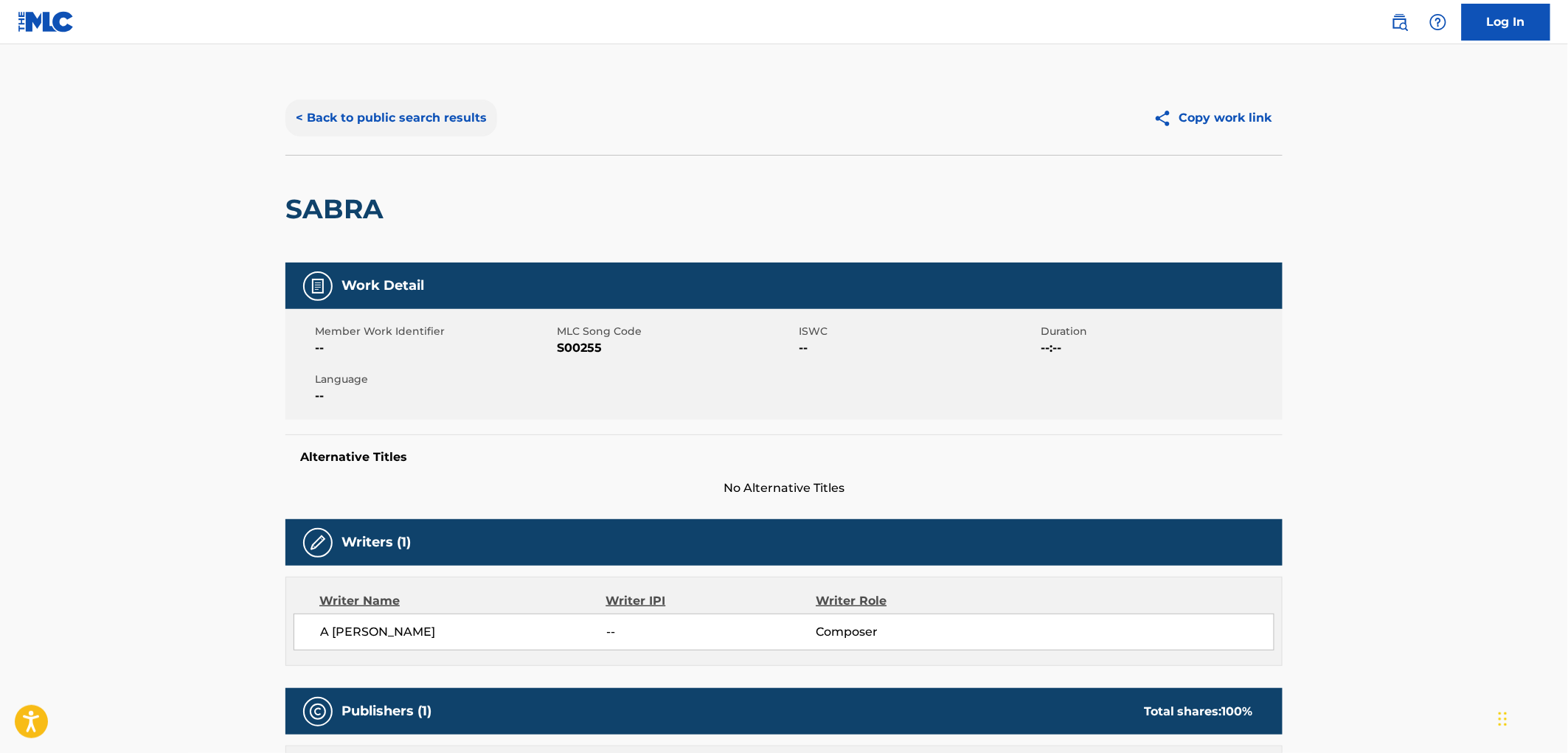
click at [453, 106] on button "< Back to public search results" at bounding box center [391, 118] width 211 height 37
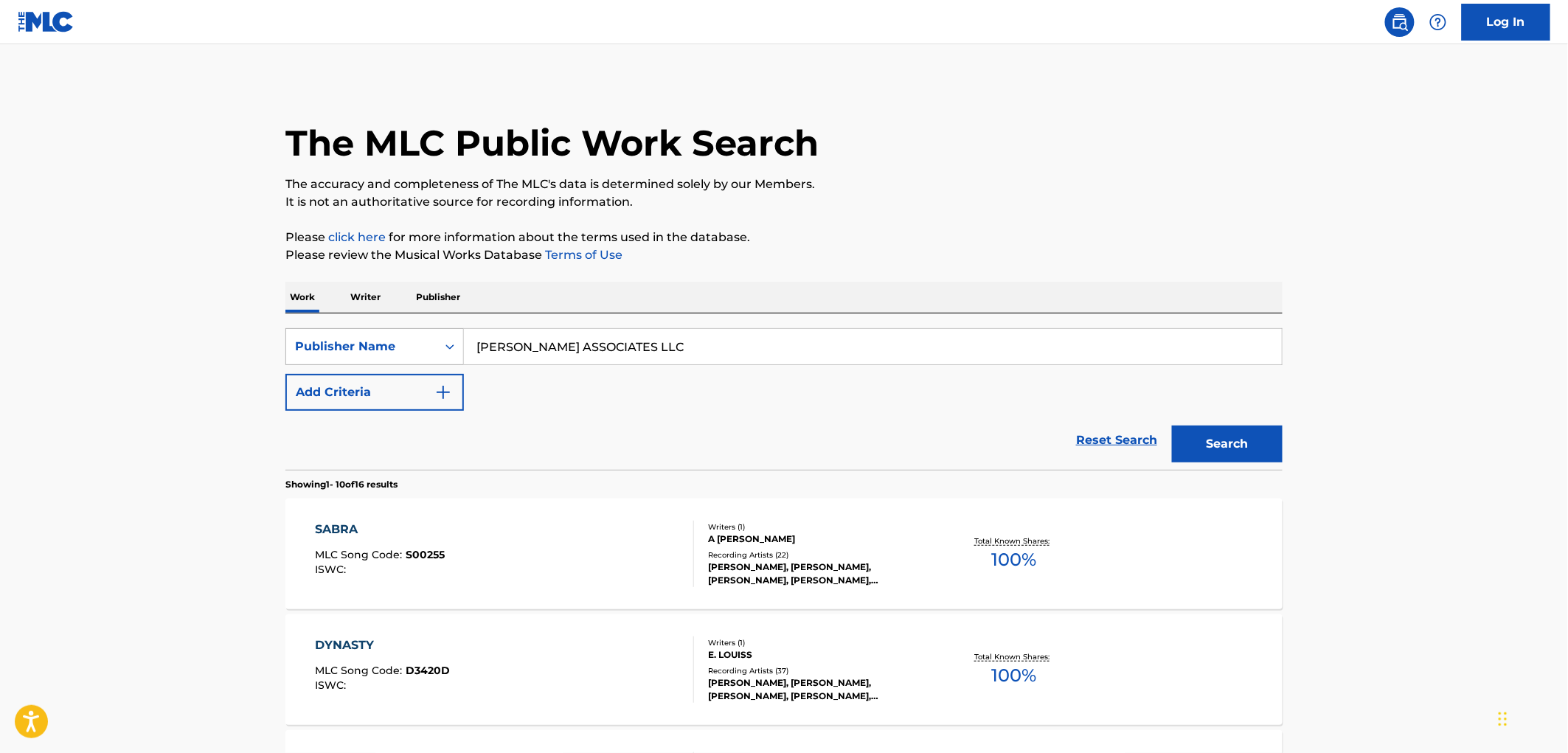
drag, startPoint x: 598, startPoint y: 341, endPoint x: 379, endPoint y: 337, distance: 219.0
click at [379, 337] on div "SearchWithCriteria99257100-b20f-40dd-9a32-1336026649e2 Publisher Name [PERSON_N…" at bounding box center [784, 346] width 997 height 37
paste input "[PERSON_NAME] BRANCH PUB"
type input "[PERSON_NAME] BRANCH PUB"
click at [1198, 428] on button "Search" at bounding box center [1226, 444] width 111 height 37
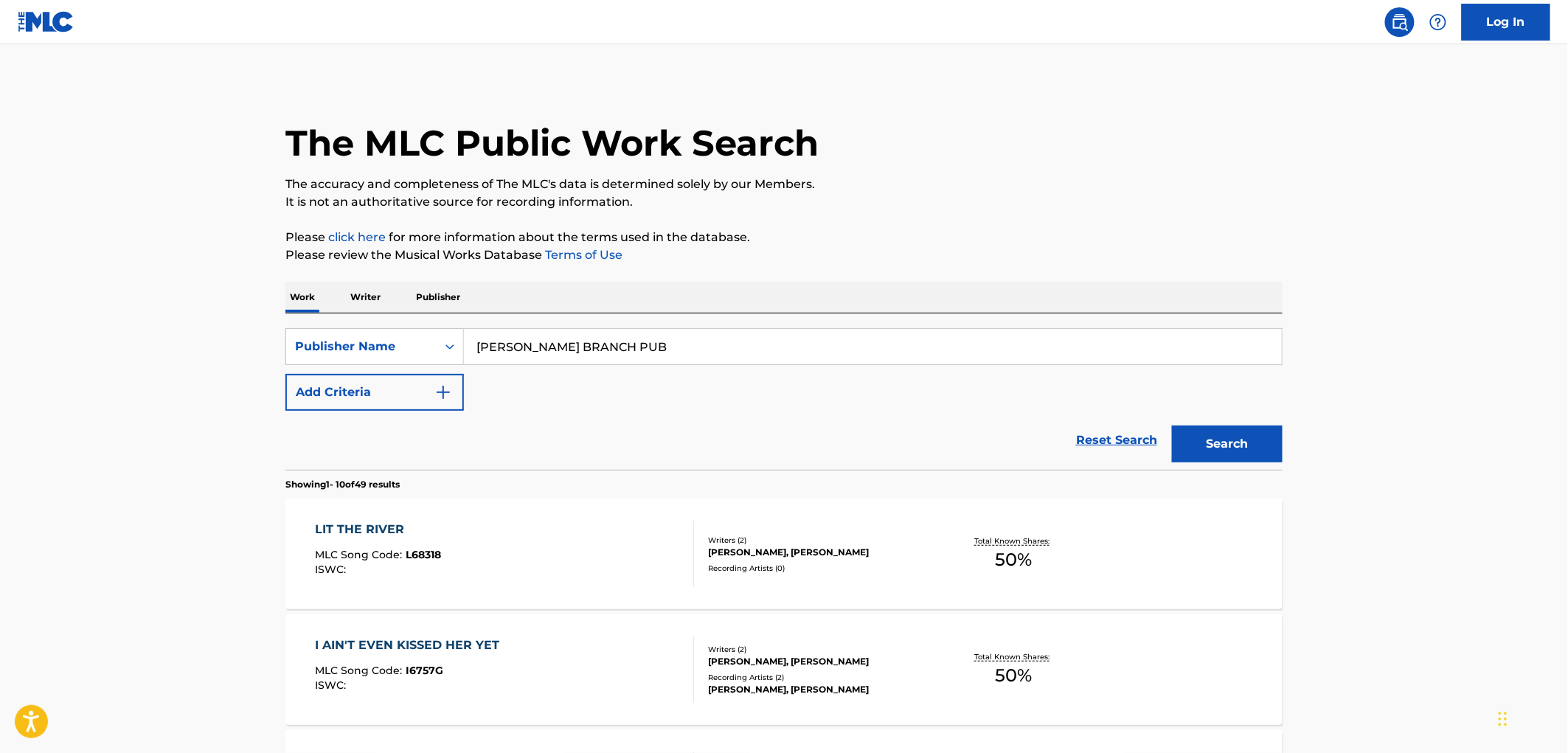
click at [432, 560] on span "L68318" at bounding box center [424, 554] width 35 height 14
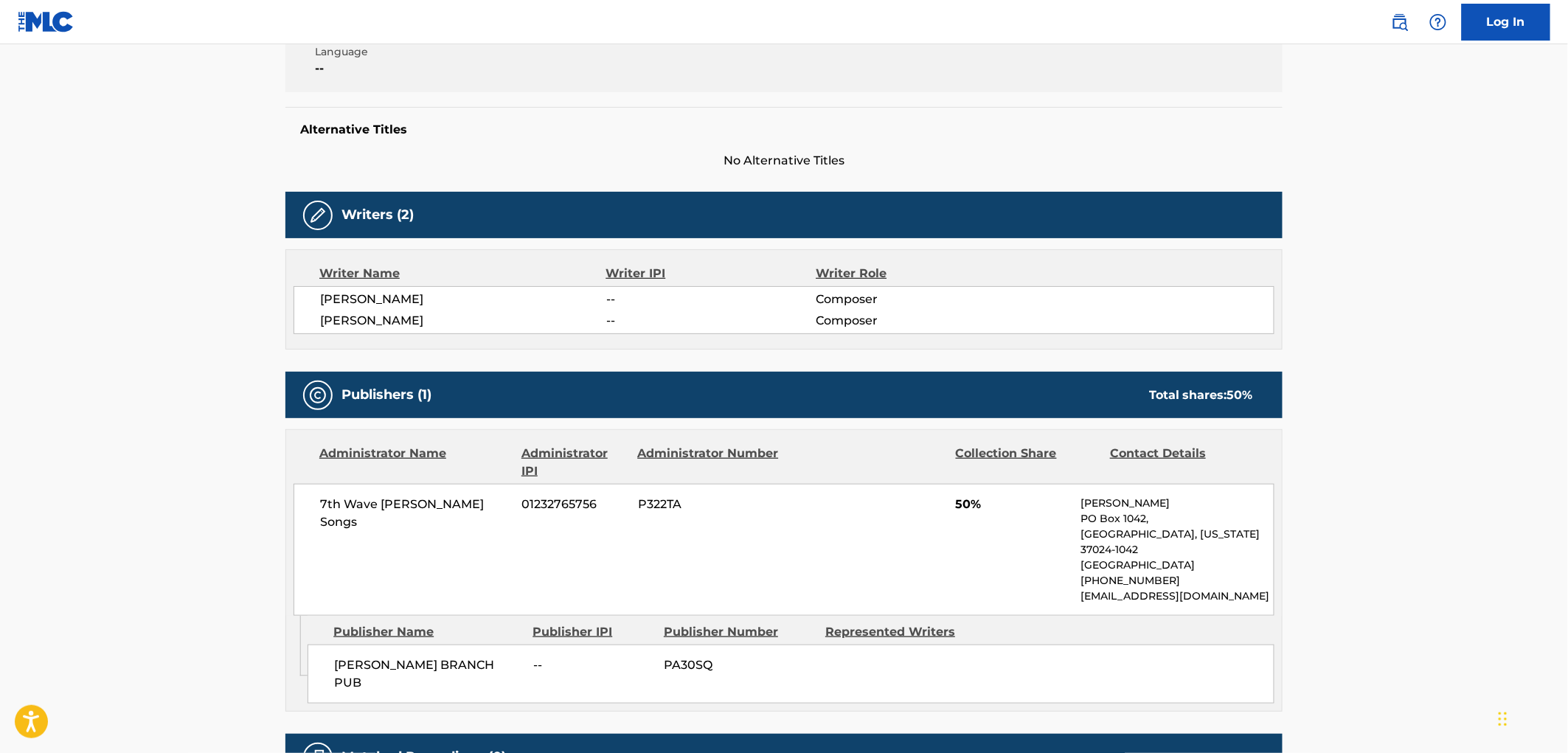
scroll to position [409, 0]
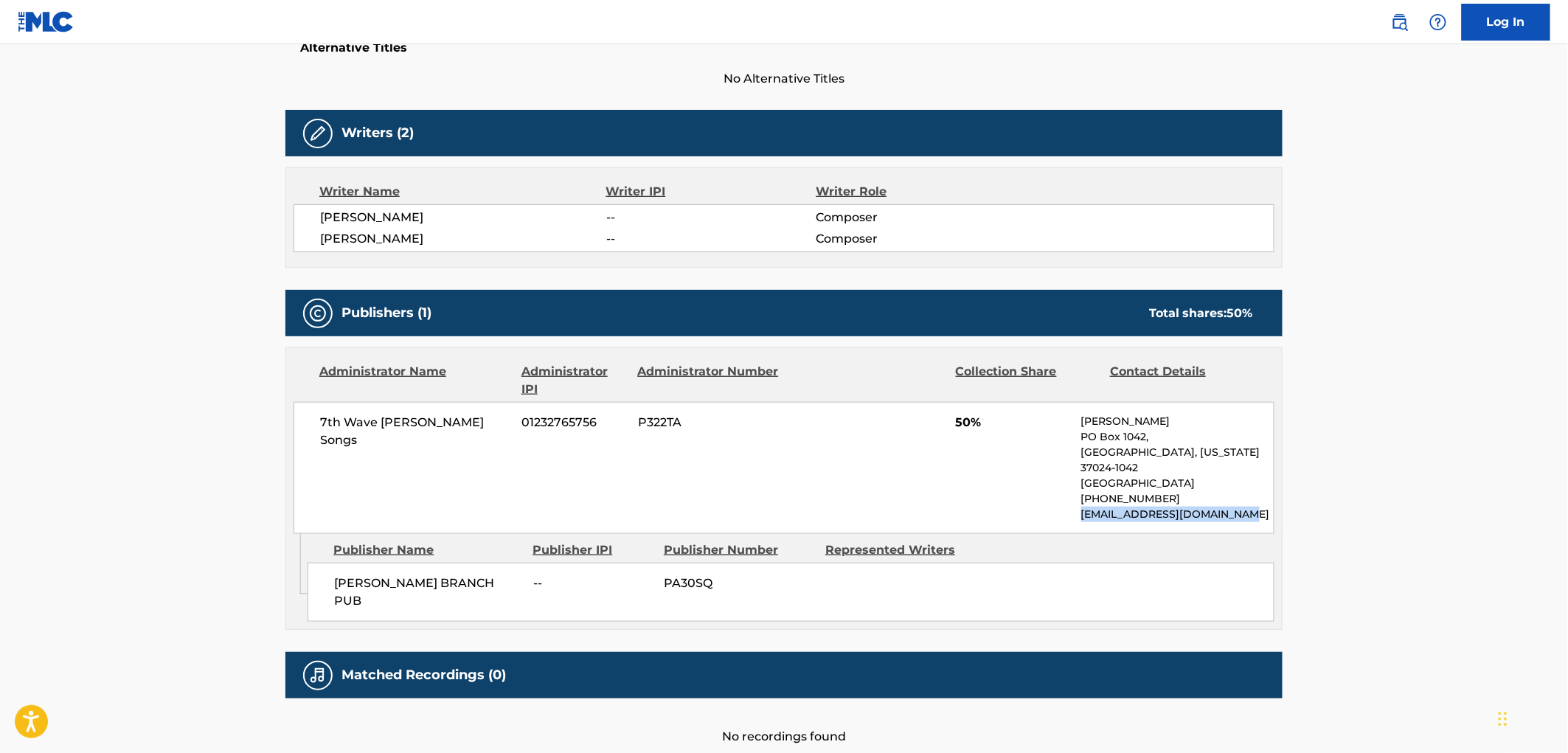
drag, startPoint x: 1272, startPoint y: 501, endPoint x: 1078, endPoint y: 511, distance: 194.3
click at [1078, 511] on div "7th Wave [PERSON_NAME] Songs 01232765756 P322TA 50% [PERSON_NAME] [STREET_ADDRE…" at bounding box center [784, 467] width 981 height 132
drag, startPoint x: 1139, startPoint y: 423, endPoint x: 1084, endPoint y: 421, distance: 55.0
click at [1084, 421] on p "[PERSON_NAME]" at bounding box center [1177, 420] width 192 height 15
copy p "[PERSON_NAME]"
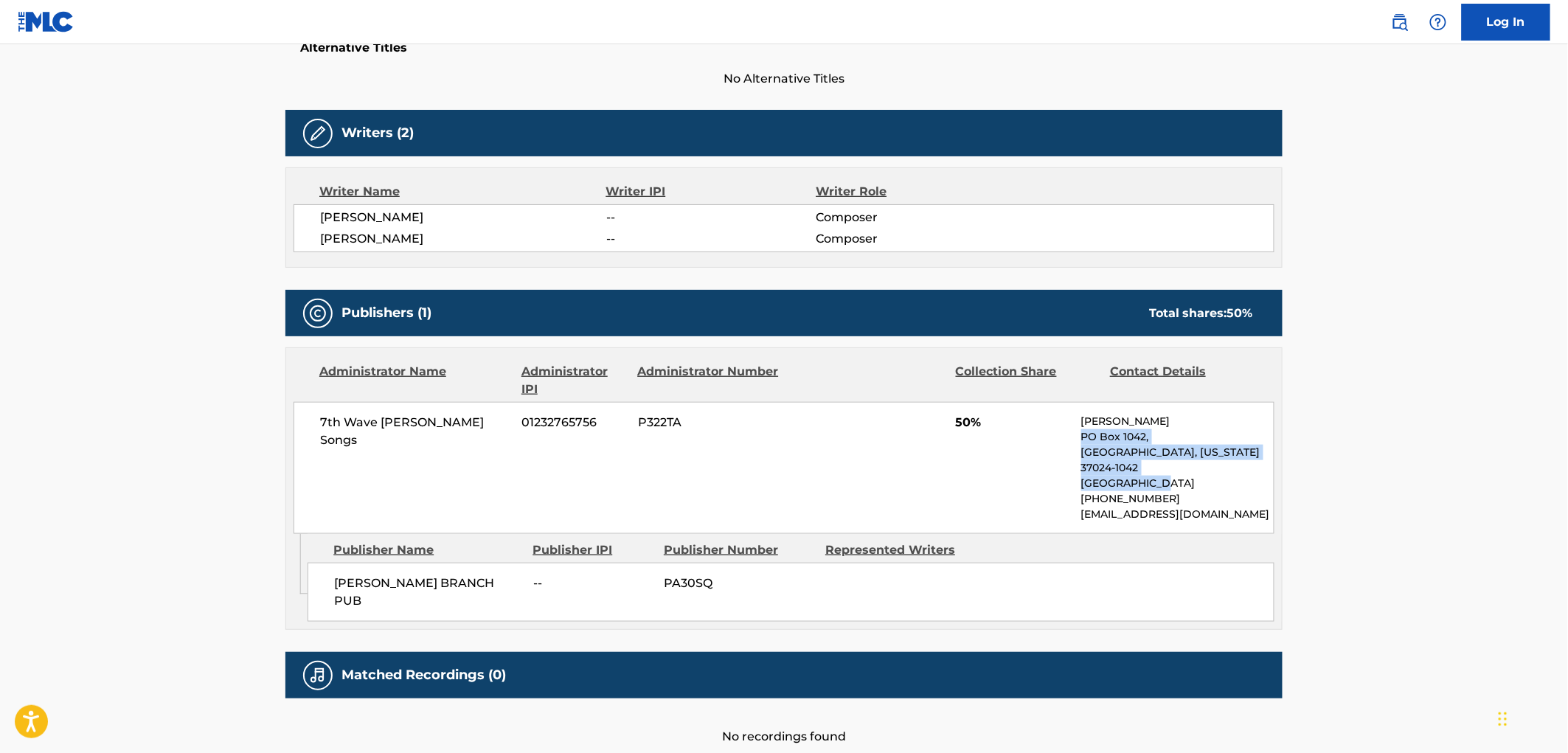
drag, startPoint x: 1104, startPoint y: 440, endPoint x: 1083, endPoint y: 436, distance: 21.4
click at [1083, 436] on div "[PERSON_NAME] [GEOGRAPHIC_DATA][US_STATE]-1042 [GEOGRAPHIC_DATA] [PHONE_NUMBER]…" at bounding box center [1177, 467] width 192 height 108
copy div "[STREET_ADDRESS][US_STATE]"
drag, startPoint x: 1171, startPoint y: 488, endPoint x: 1087, endPoint y: 484, distance: 84.1
click at [1087, 491] on p "[PHONE_NUMBER]" at bounding box center [1177, 498] width 192 height 15
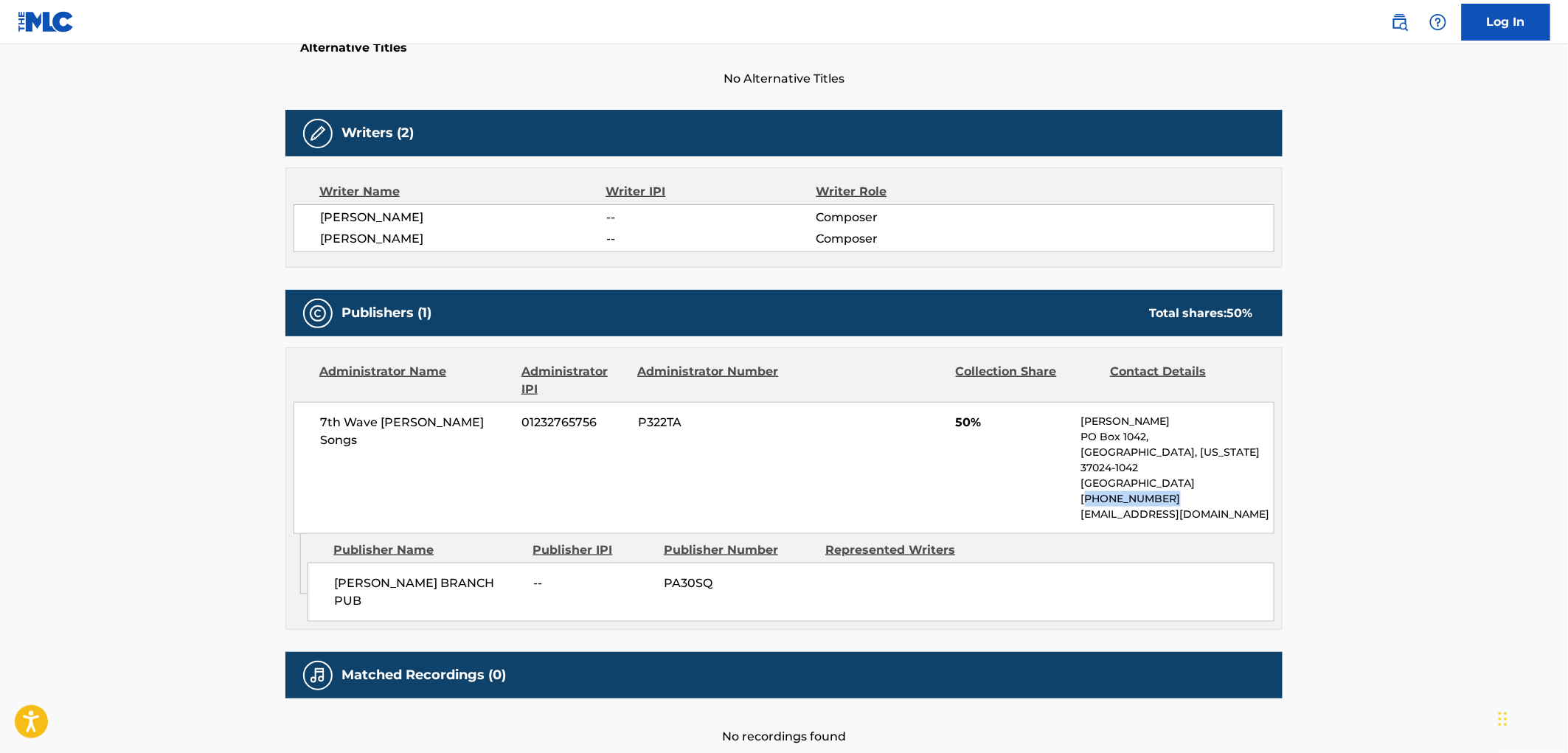
copy p "[PHONE_NUMBER]"
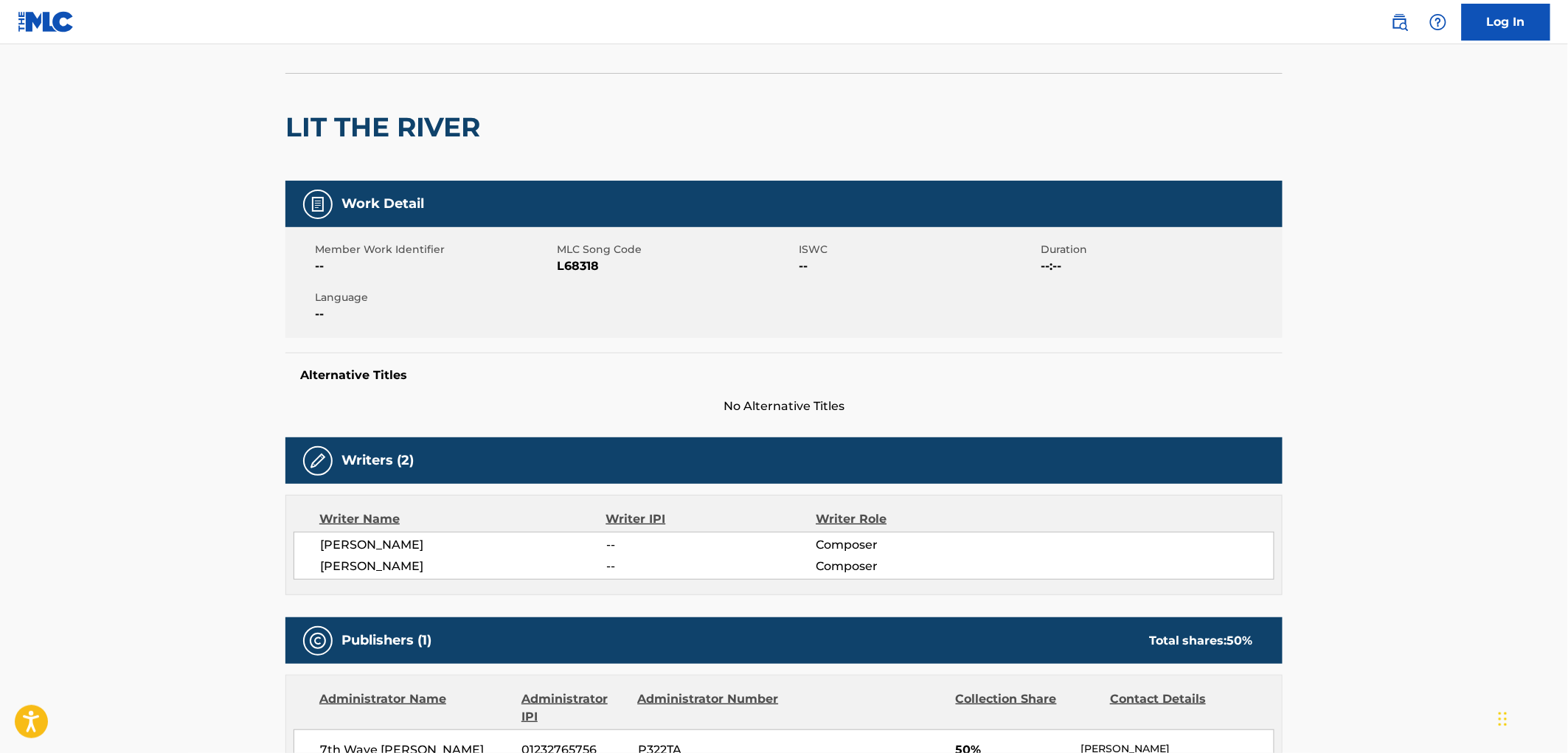
scroll to position [0, 0]
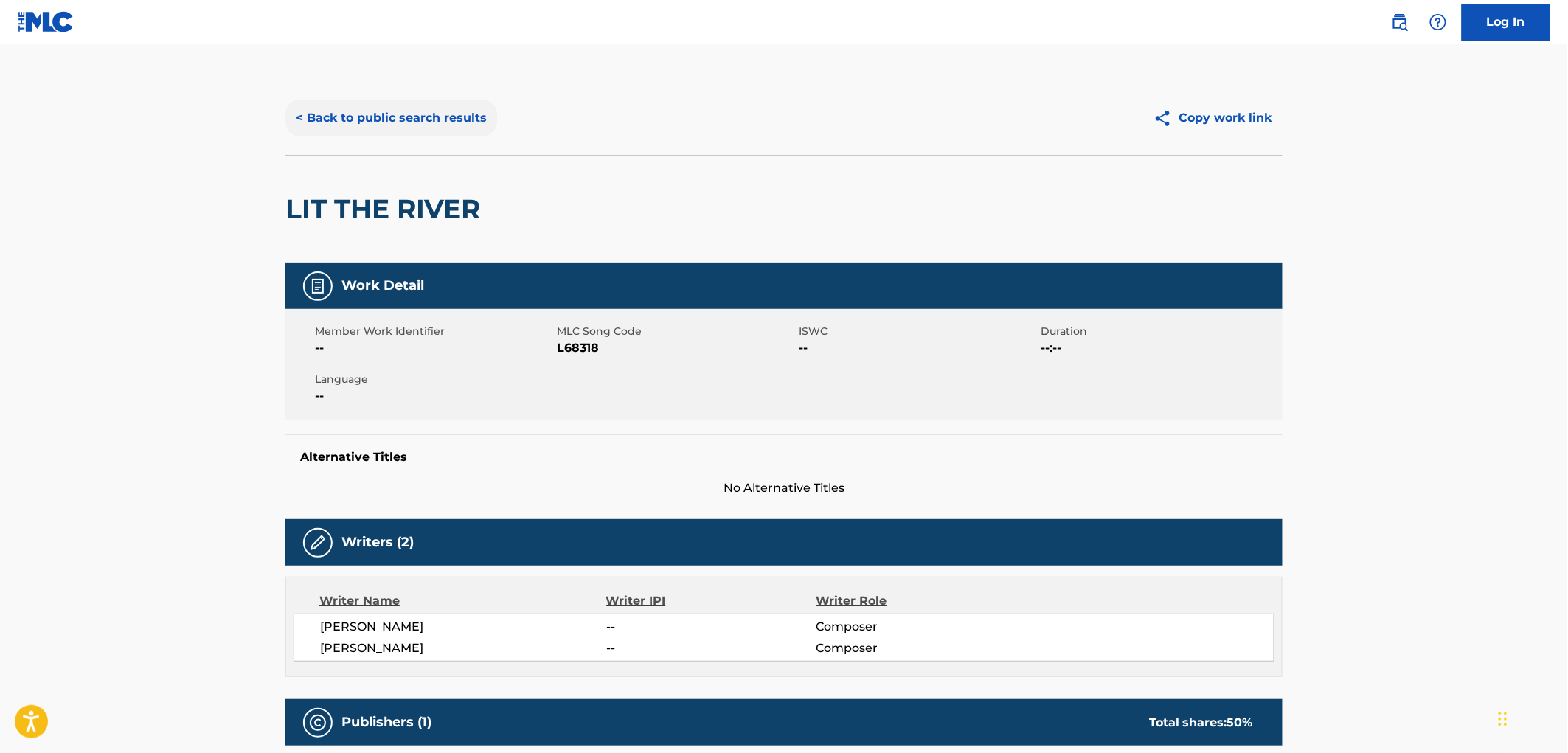
click at [374, 122] on button "< Back to public search results" at bounding box center [391, 118] width 211 height 37
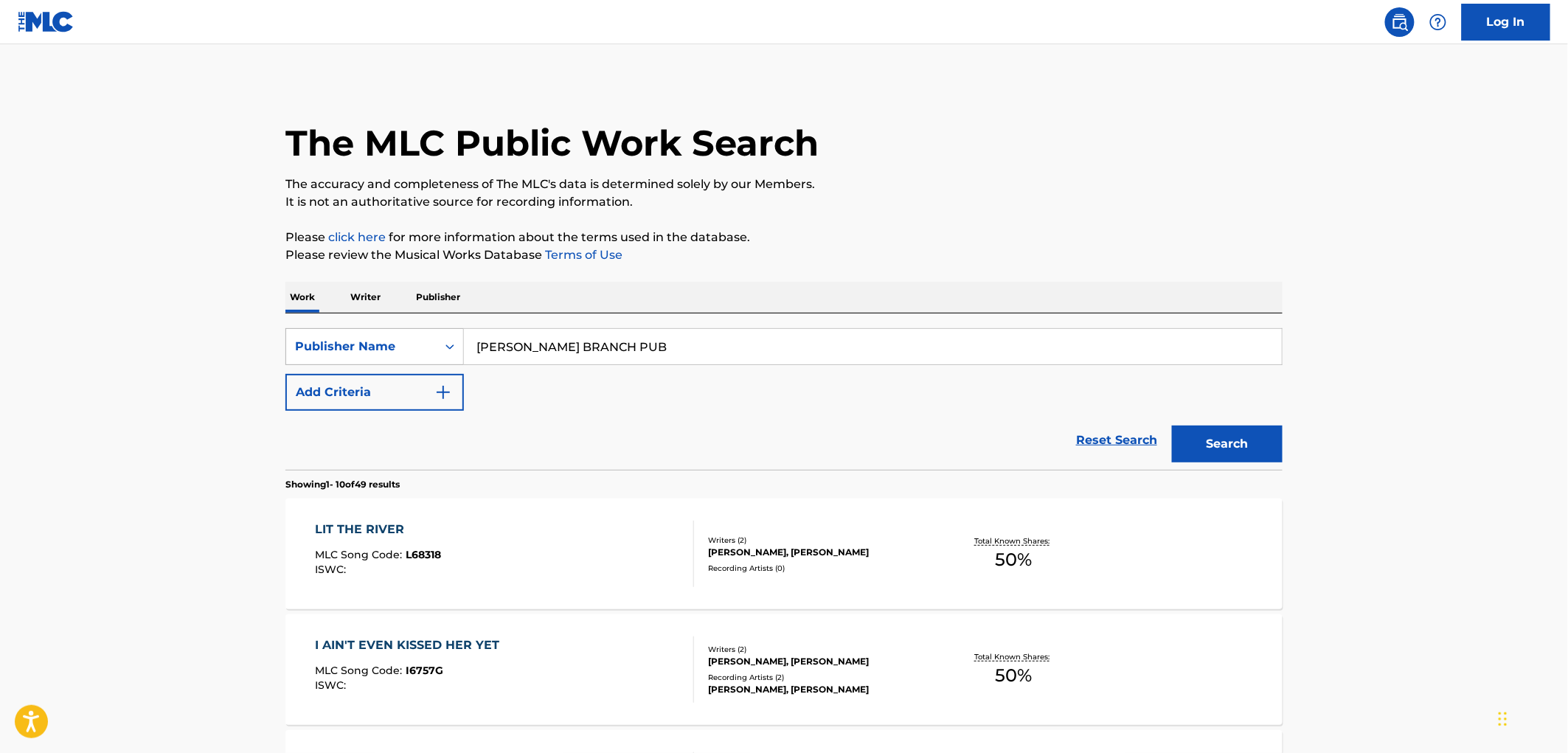
drag, startPoint x: 639, startPoint y: 343, endPoint x: 531, endPoint y: 349, distance: 108.2
click at [444, 341] on div "SearchWithCriteria99257100-b20f-40dd-9a32-1336026649e2 Publisher Name [PERSON_N…" at bounding box center [784, 346] width 997 height 37
paste input "IERPOINTE MUSIC INC"
drag, startPoint x: 591, startPoint y: 345, endPoint x: 844, endPoint y: 361, distance: 253.5
click at [844, 361] on input "PIERPOINTE MUSIC INC" at bounding box center [872, 346] width 818 height 35
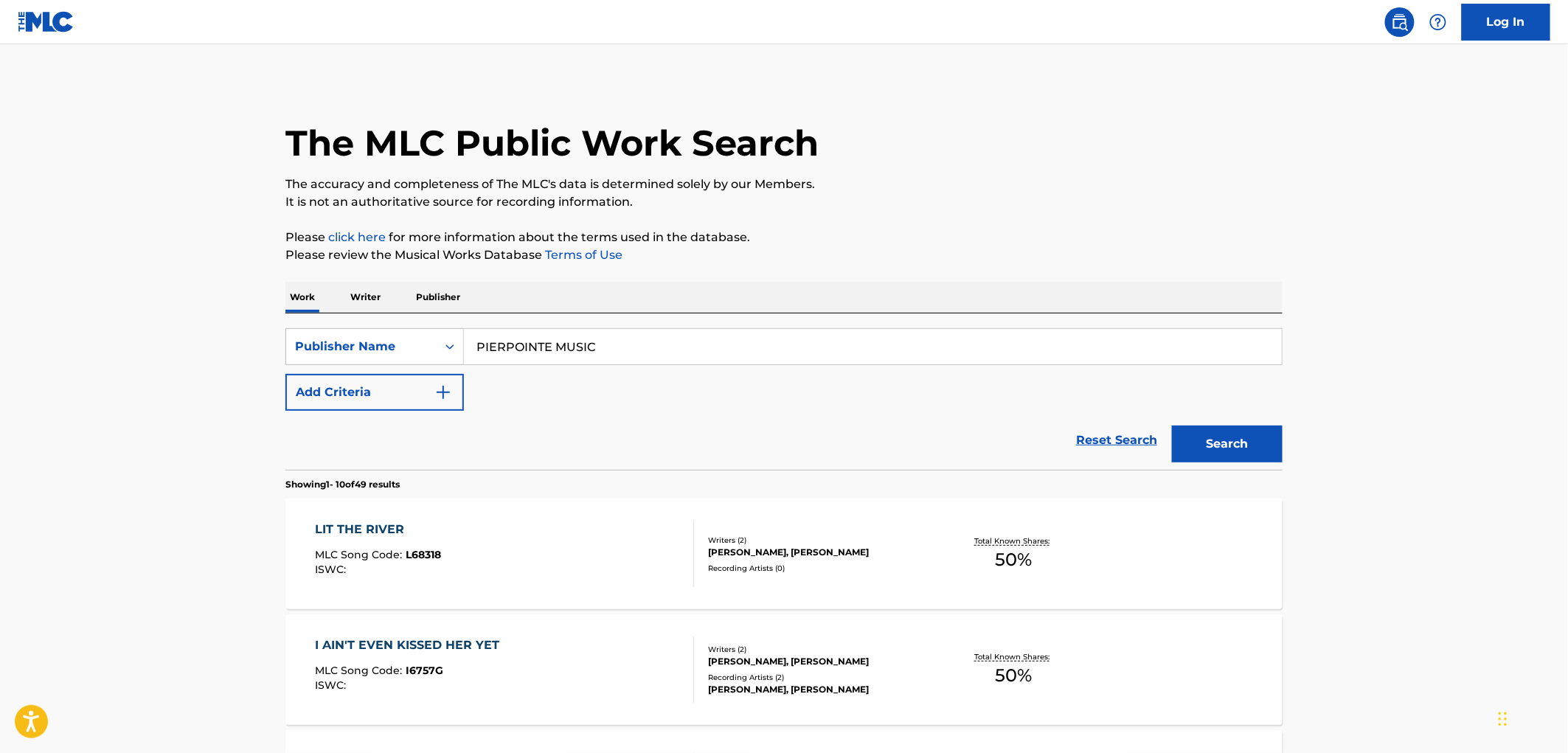
type input "PIERPOINTE MUSIC"
click at [1171, 425] on button "Search" at bounding box center [1226, 444] width 111 height 37
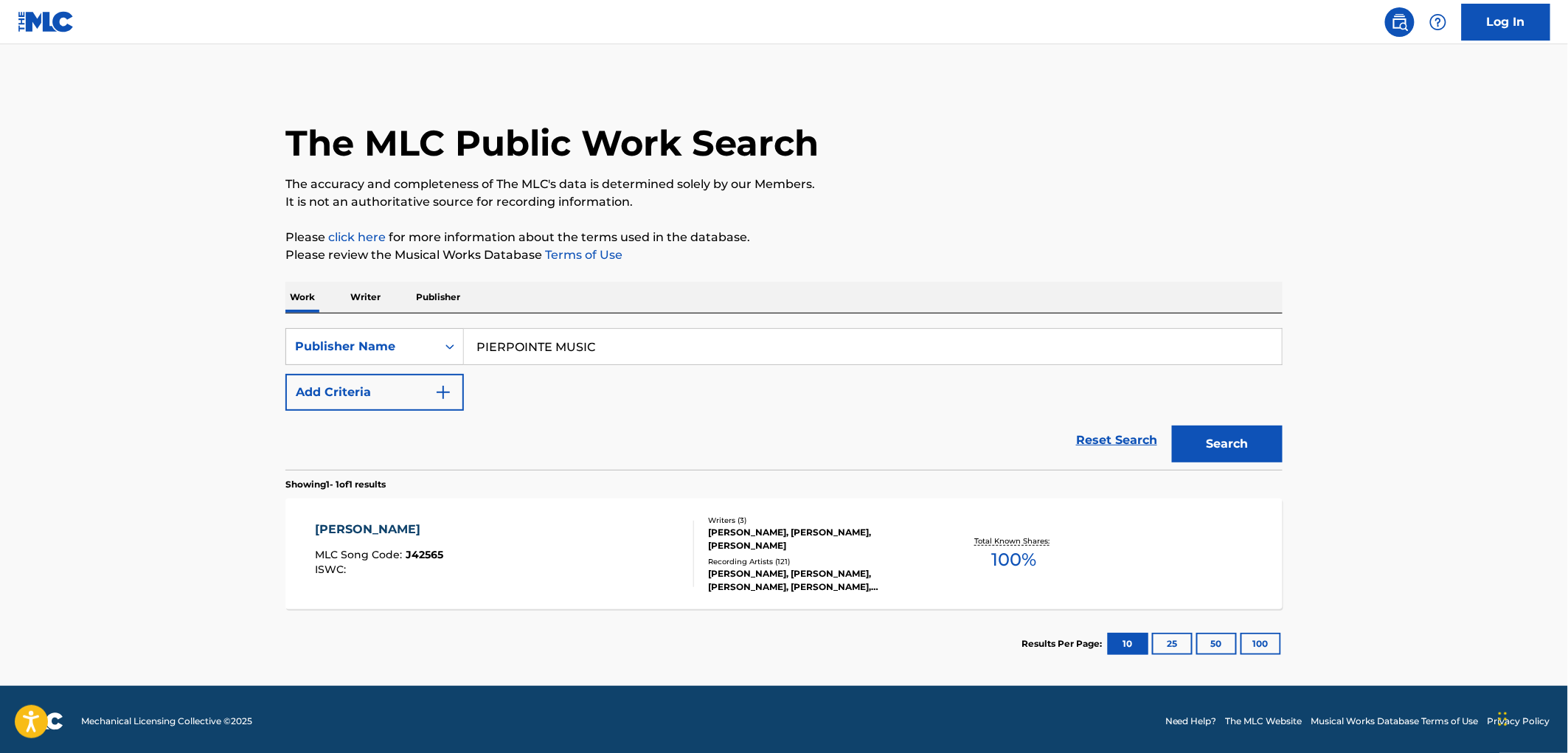
click at [433, 556] on span "J42565" at bounding box center [425, 554] width 38 height 14
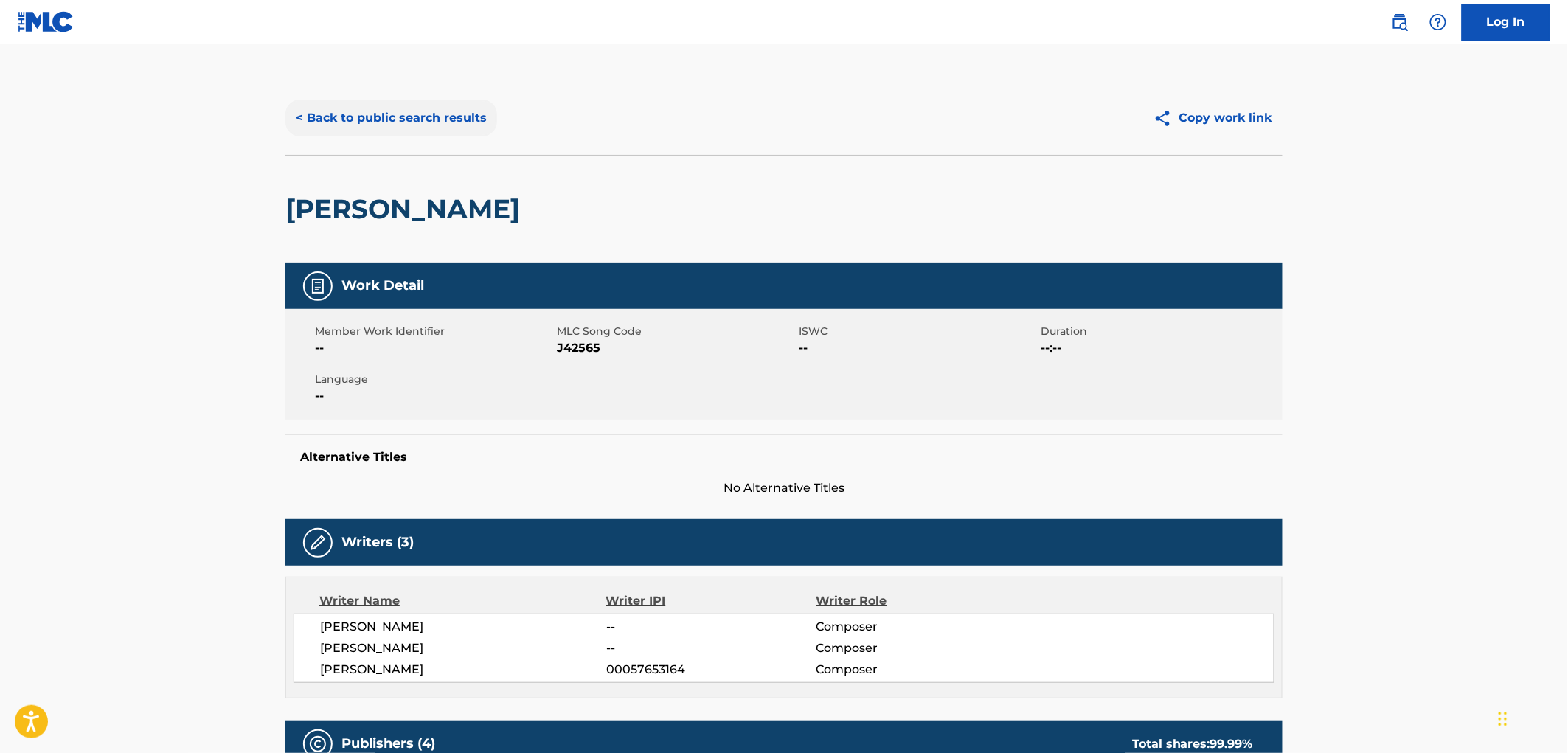
click at [489, 132] on div "< Back to public search results" at bounding box center [535, 118] width 499 height 37
click at [443, 120] on button "< Back to public search results" at bounding box center [391, 118] width 211 height 37
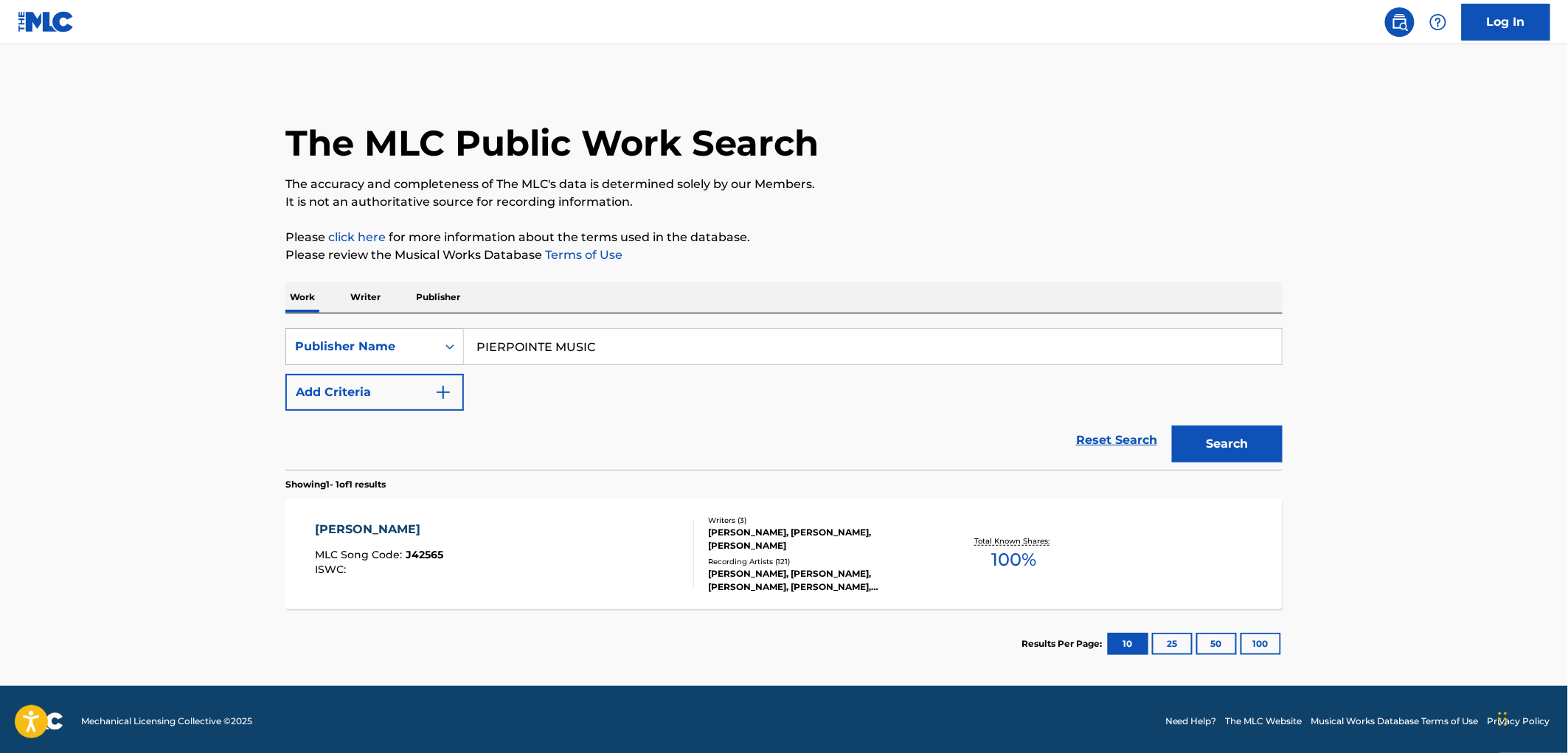
drag, startPoint x: 619, startPoint y: 345, endPoint x: 424, endPoint y: 345, distance: 195.0
click at [424, 345] on div "SearchWithCriteria99257100-b20f-40dd-9a32-1336026649e2 Publisher Name PIERPOINT…" at bounding box center [784, 346] width 997 height 37
paste input "MODERATO MUSIKPRODUKTION GMBH"
type input "MODERATO MUSIKPRODUKTION GMBH"
click at [1234, 441] on button "Search" at bounding box center [1226, 444] width 111 height 37
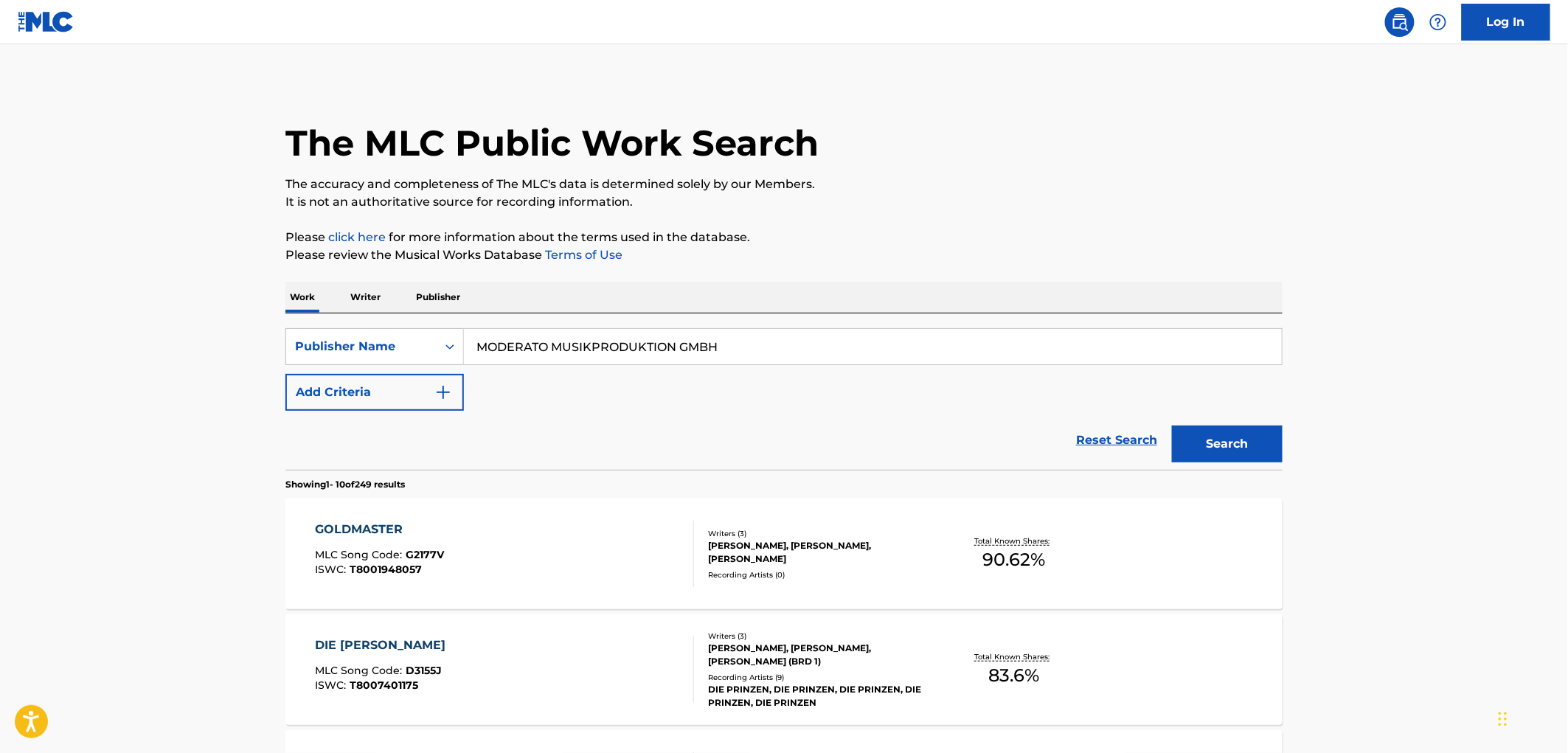
click at [425, 554] on span "G2177V" at bounding box center [425, 554] width 38 height 14
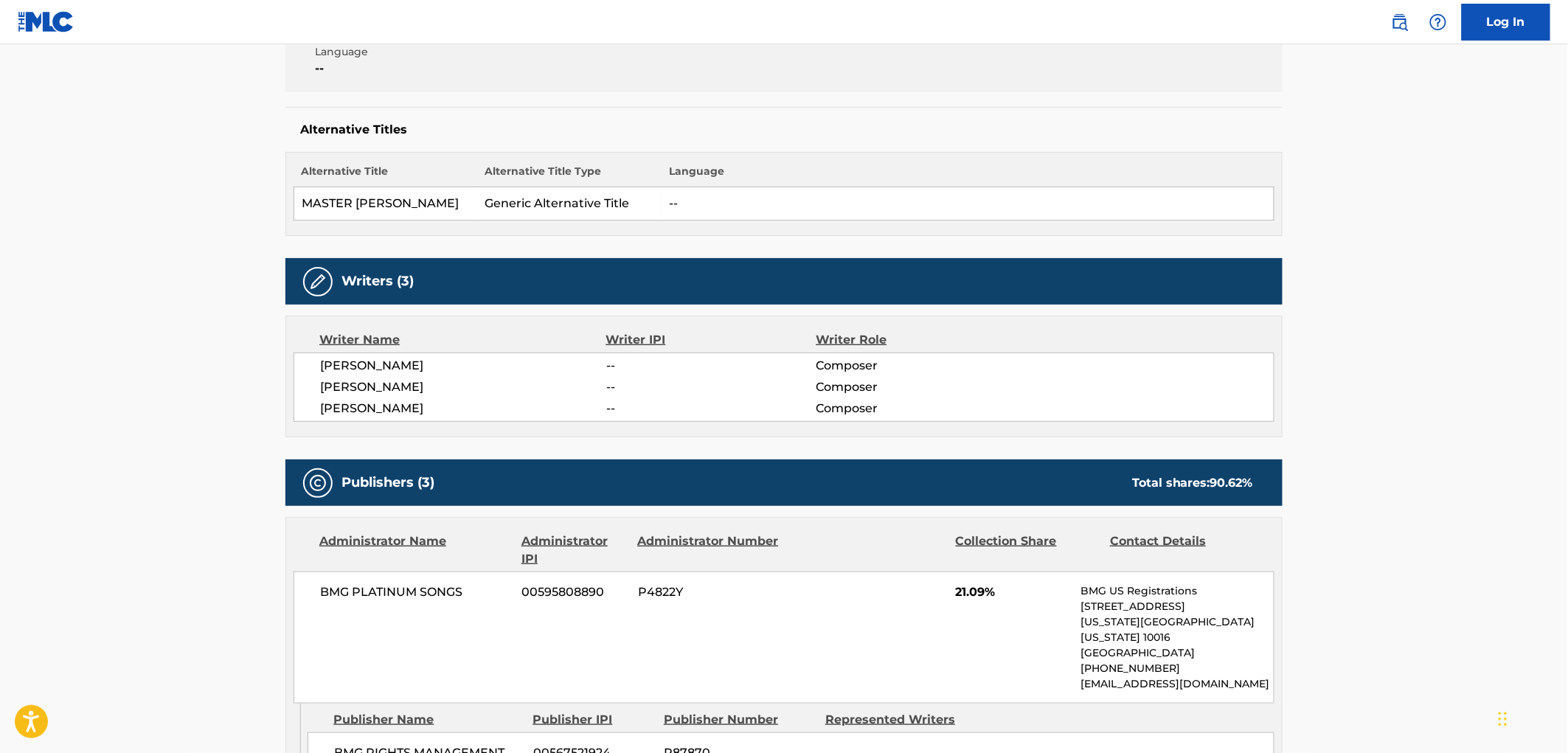
scroll to position [409, 0]
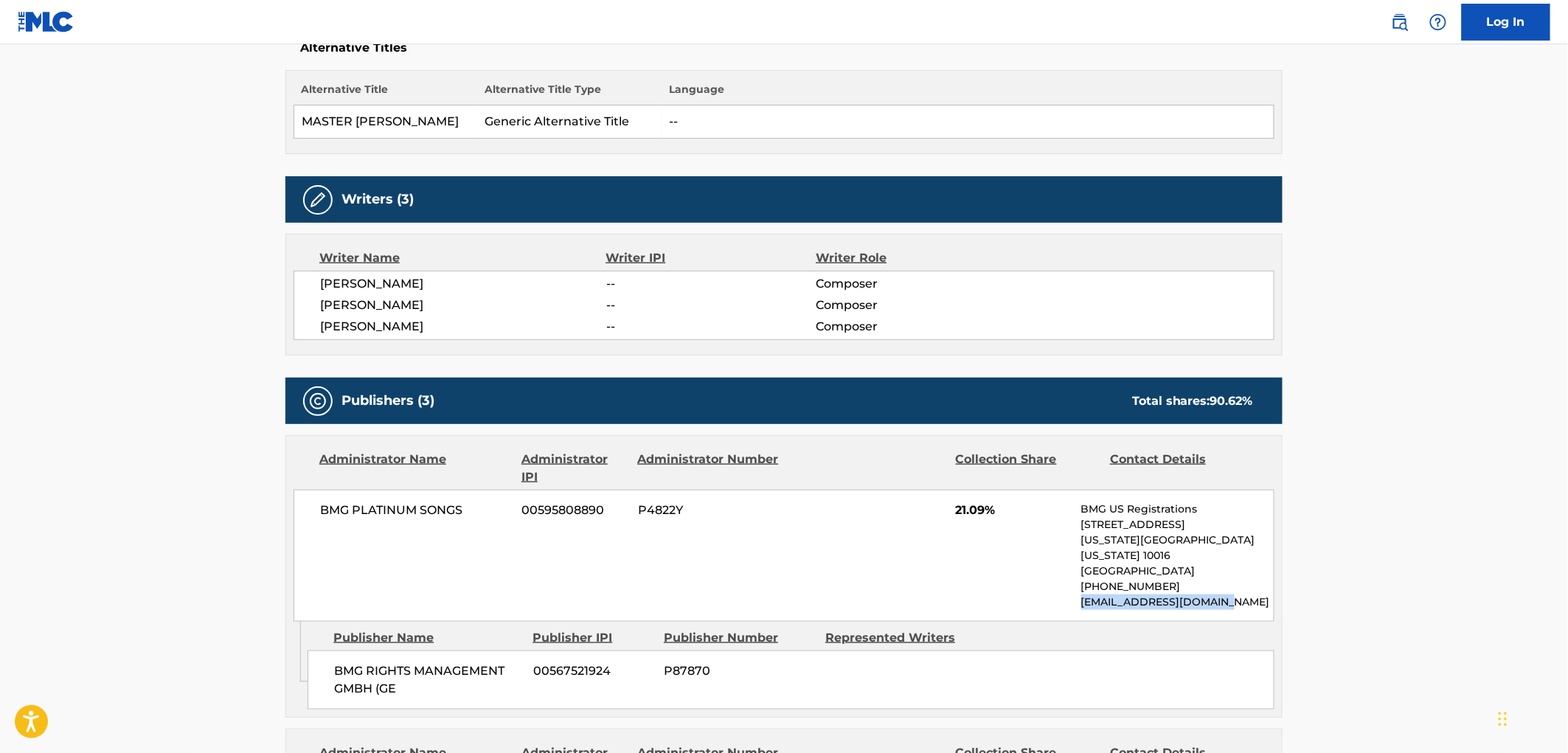
drag, startPoint x: 1243, startPoint y: 582, endPoint x: 1060, endPoint y: 591, distance: 183.2
click at [1060, 591] on div "BMG PLATINUM SONGS 00595808890 P4822Y 21.09% BMG US Registrations [STREET_ADDRE…" at bounding box center [784, 555] width 981 height 132
copy p "[EMAIL_ADDRESS][DOMAIN_NAME]"
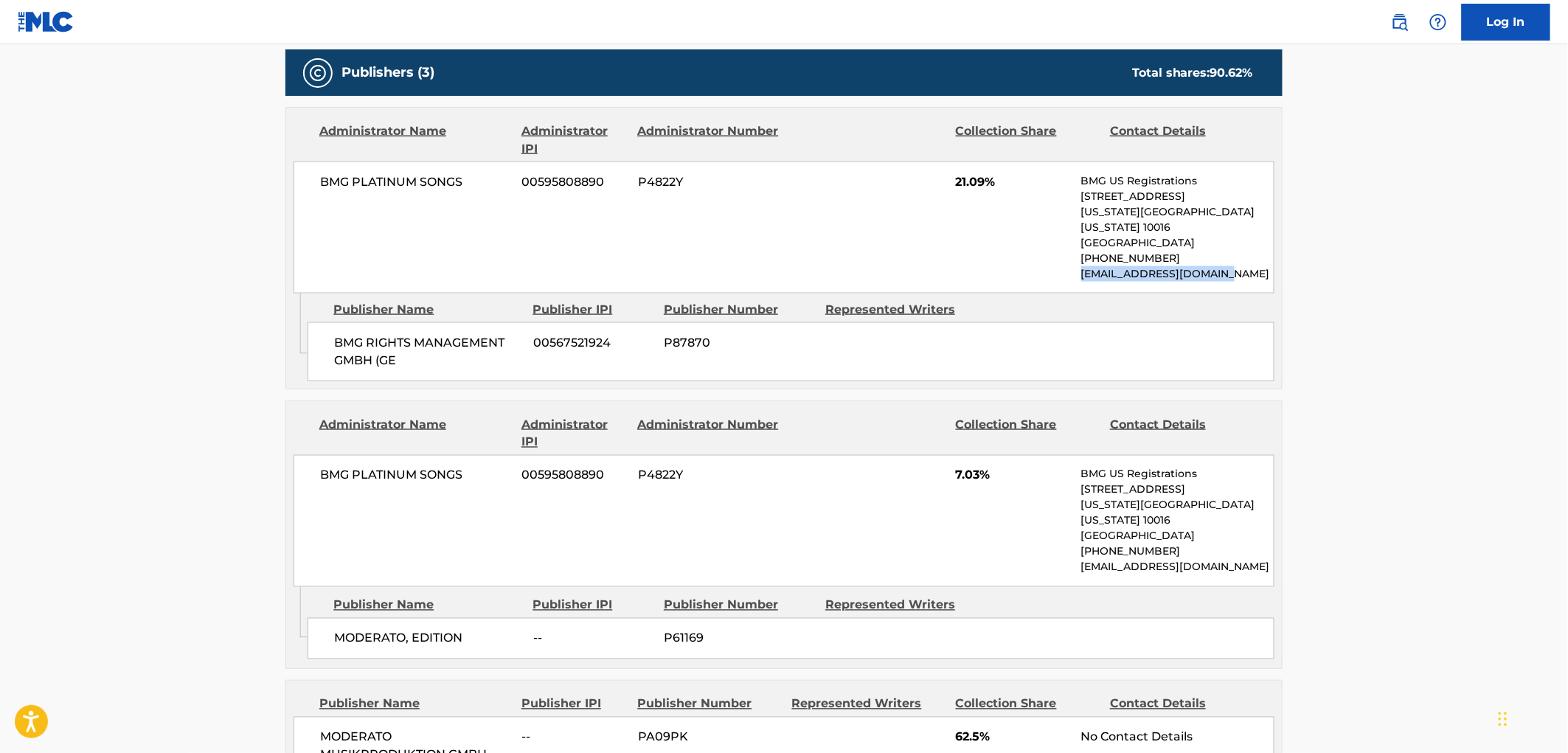
scroll to position [655, 0]
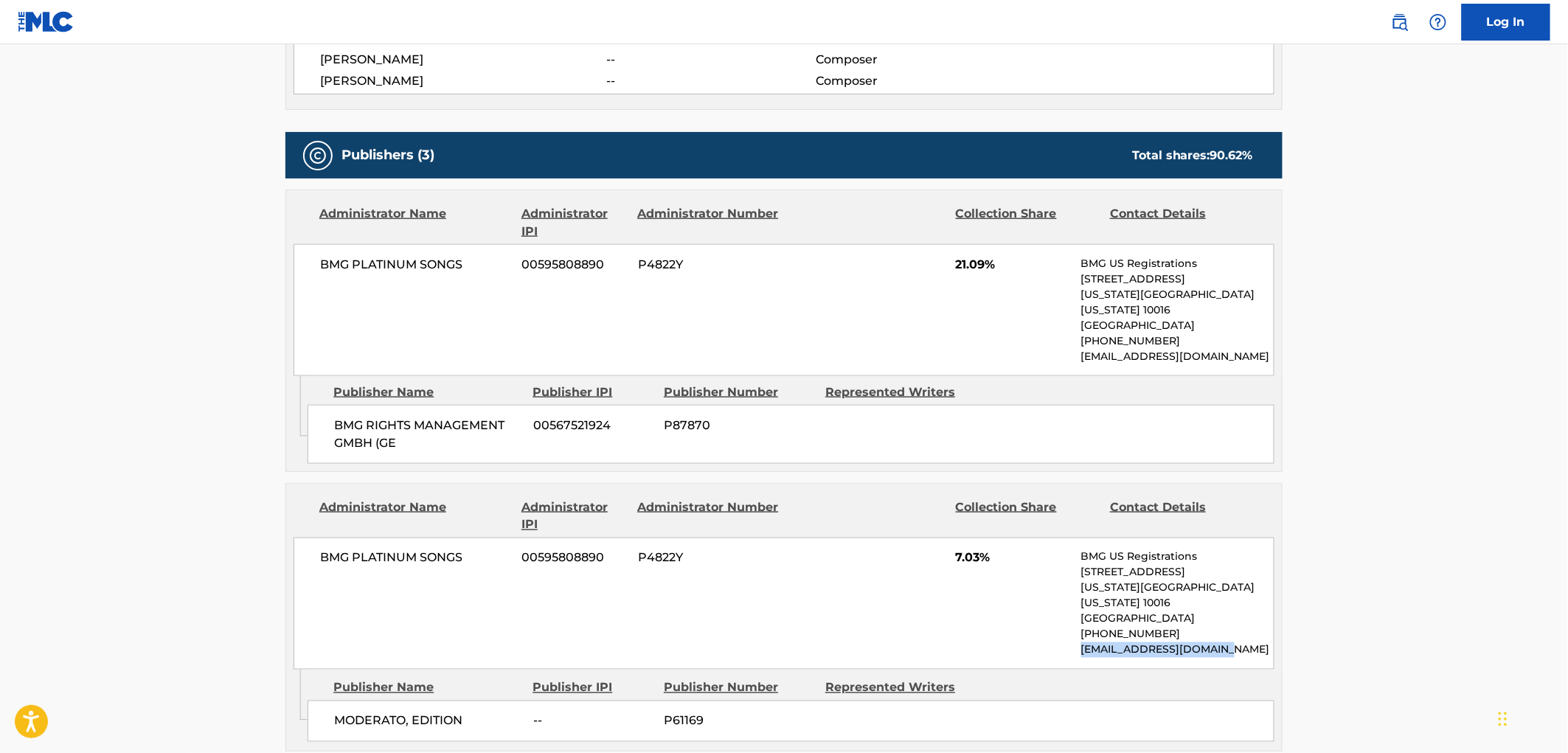
drag, startPoint x: 1191, startPoint y: 622, endPoint x: 1101, endPoint y: 617, distance: 90.1
click at [1084, 642] on p "[EMAIL_ADDRESS][DOMAIN_NAME]" at bounding box center [1177, 649] width 192 height 15
copy p "[EMAIL_ADDRESS][DOMAIN_NAME]"
drag, startPoint x: 480, startPoint y: 540, endPoint x: 283, endPoint y: 542, distance: 197.0
click at [283, 542] on div "< Back to public search results Copy work link GOLDMASTER Work Detail Member Wo…" at bounding box center [784, 207] width 1033 height 1563
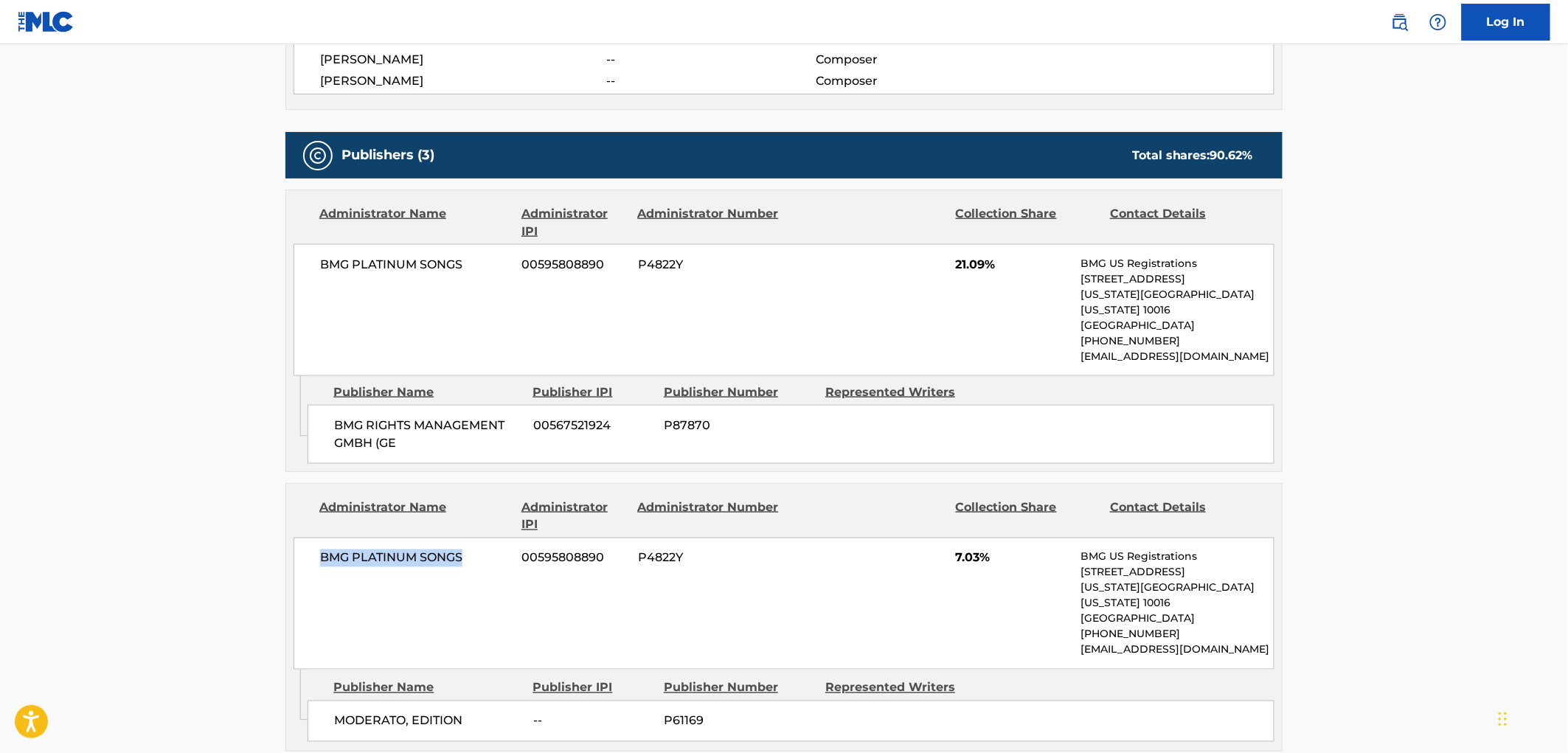
copy span "BMG PLATINUM SONGS"
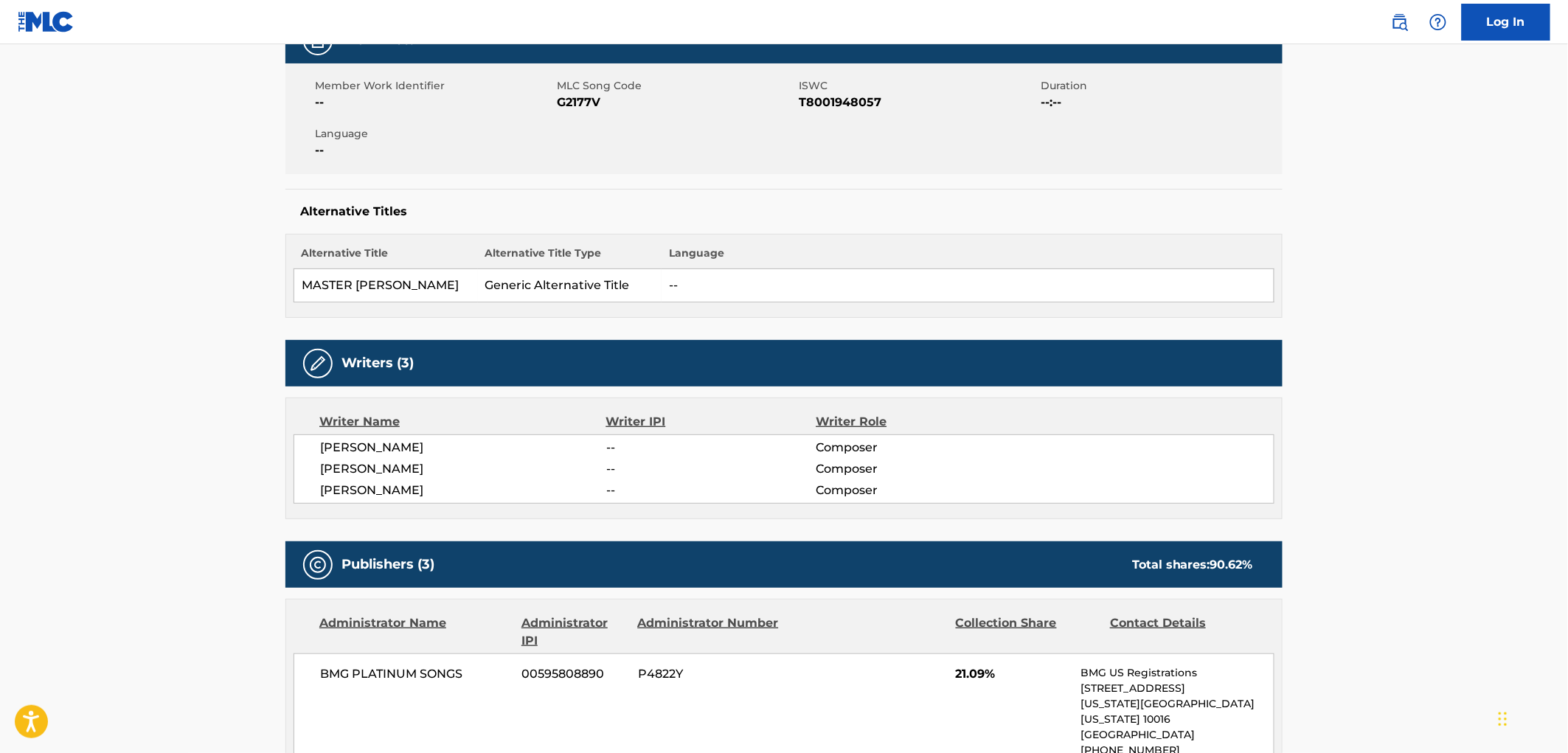
scroll to position [0, 0]
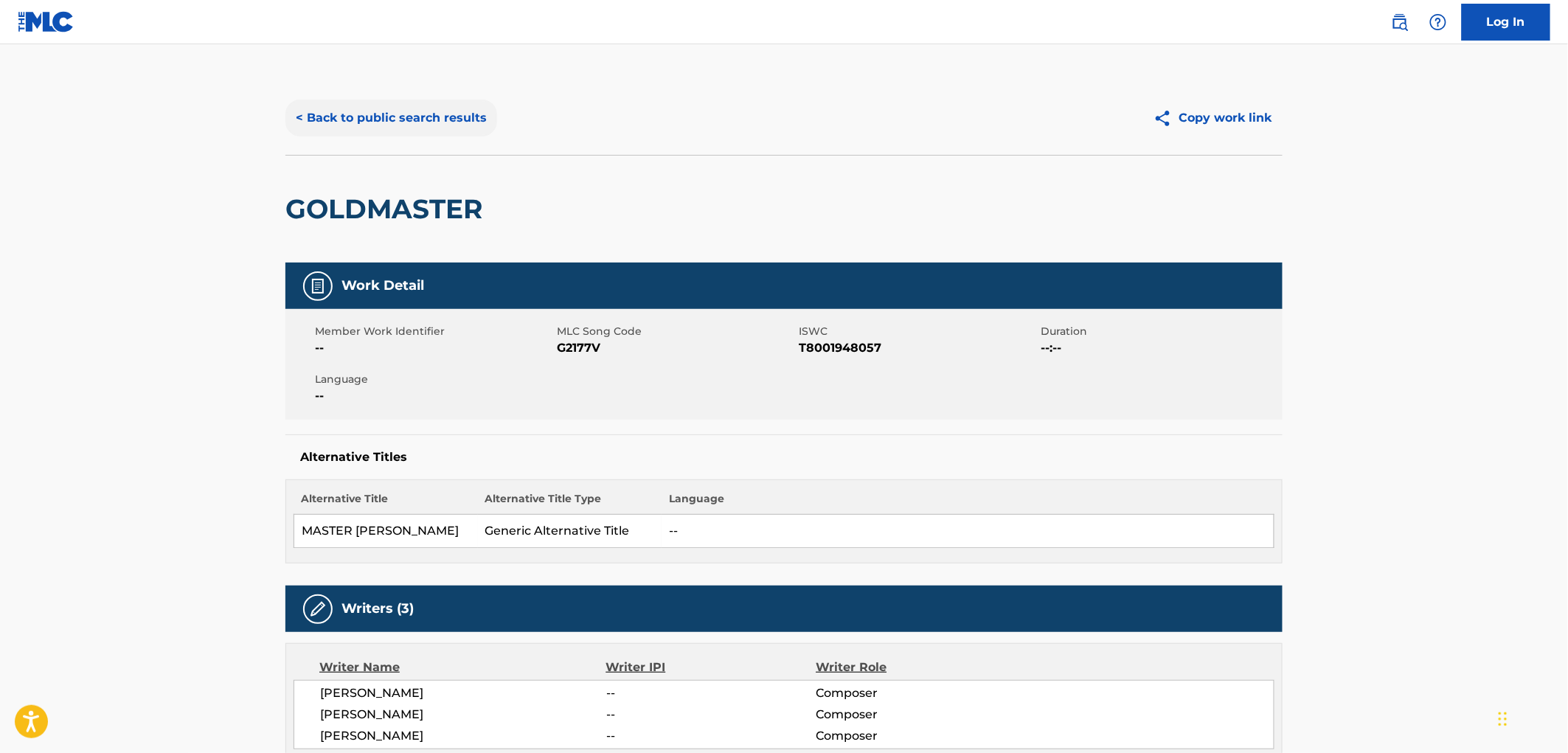
click at [425, 120] on button "< Back to public search results" at bounding box center [391, 118] width 211 height 37
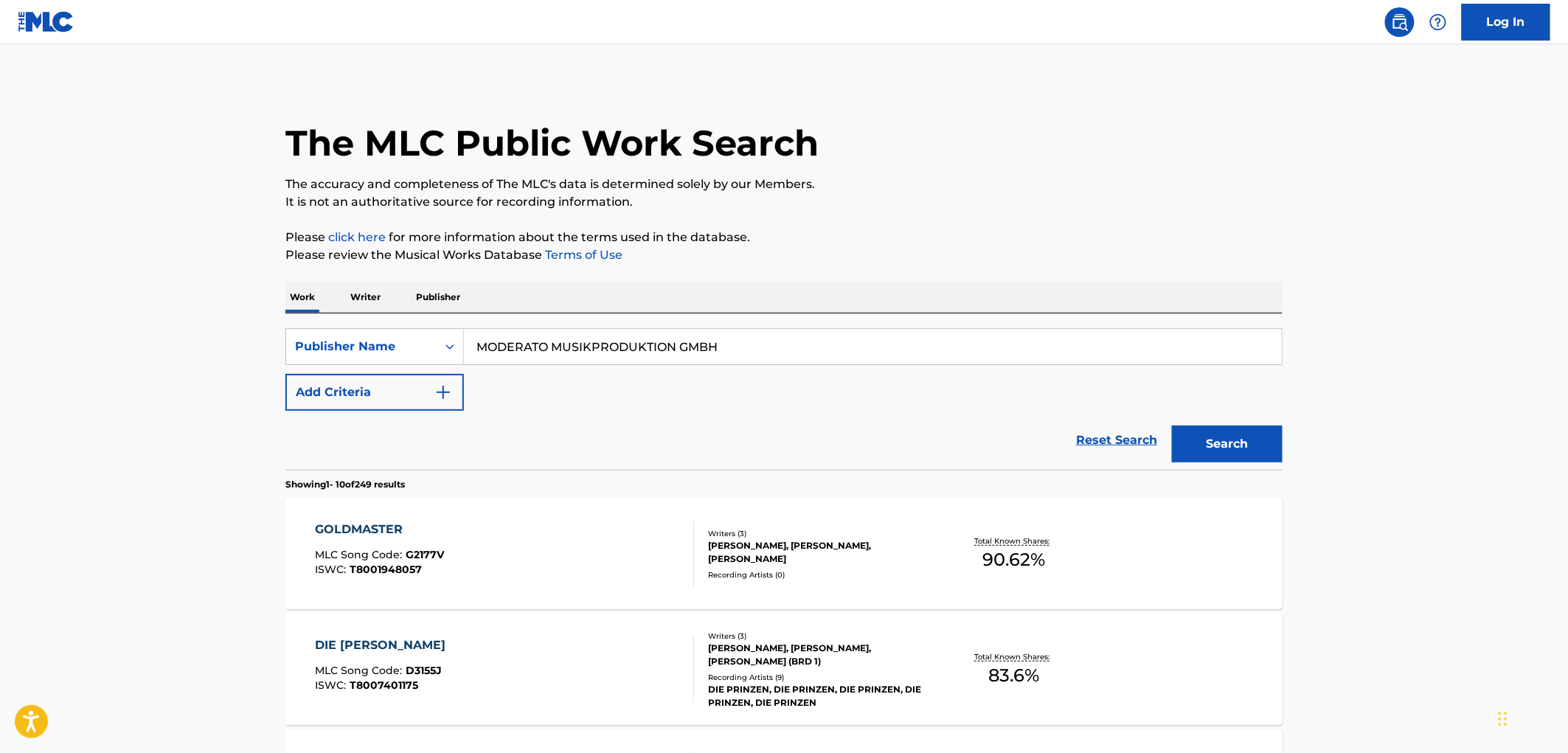
drag, startPoint x: 736, startPoint y: 344, endPoint x: 595, endPoint y: 337, distance: 141.2
click at [436, 350] on div "SearchWithCriteria99257100-b20f-40dd-9a32-1336026649e2 Publisher Name MODERATO …" at bounding box center [784, 346] width 997 height 37
paste input "LOT 100 MUSIC"
type input "LOT 100 MUSIC"
click at [1226, 442] on button "Search" at bounding box center [1226, 444] width 111 height 37
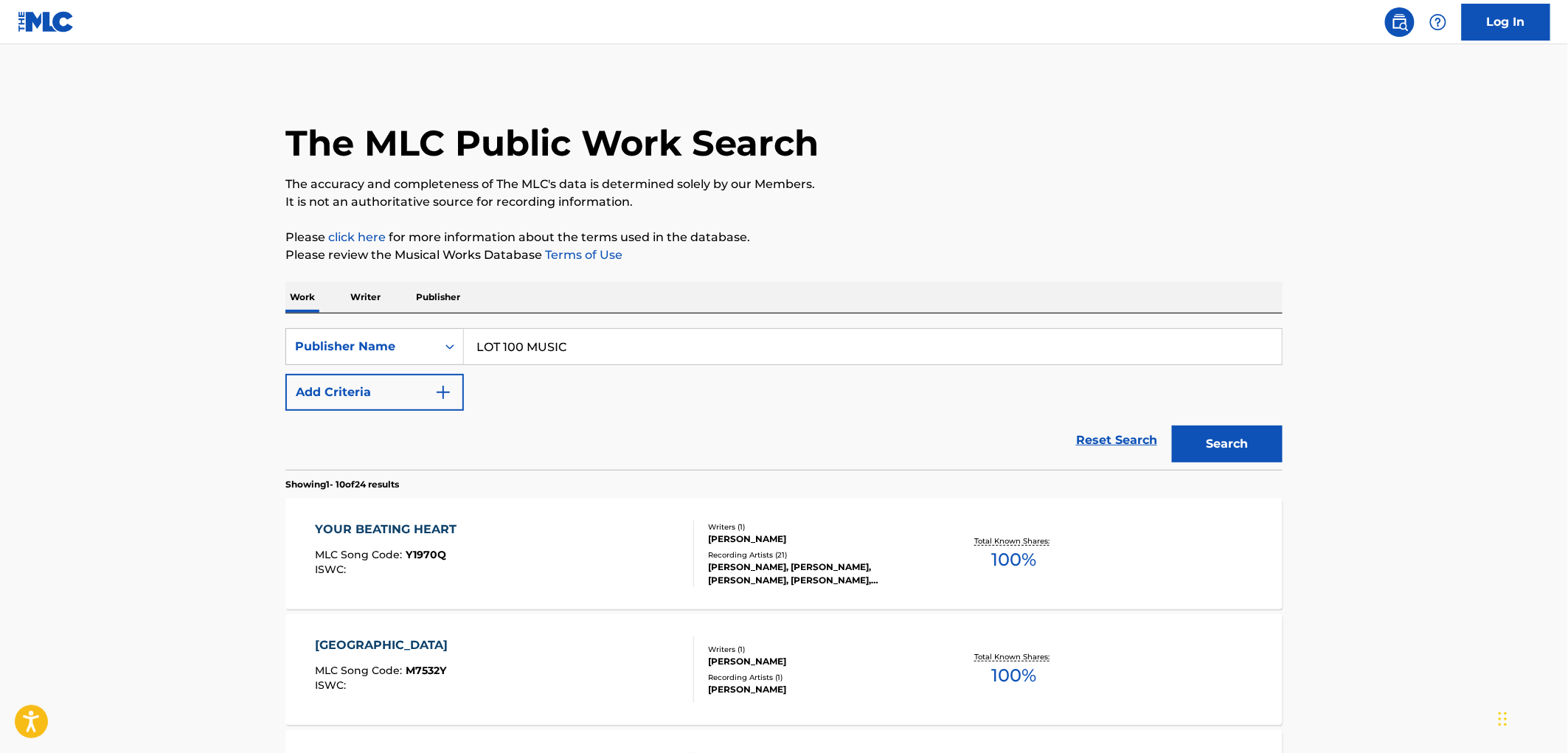
click at [417, 554] on span "Y1970Q" at bounding box center [426, 554] width 41 height 14
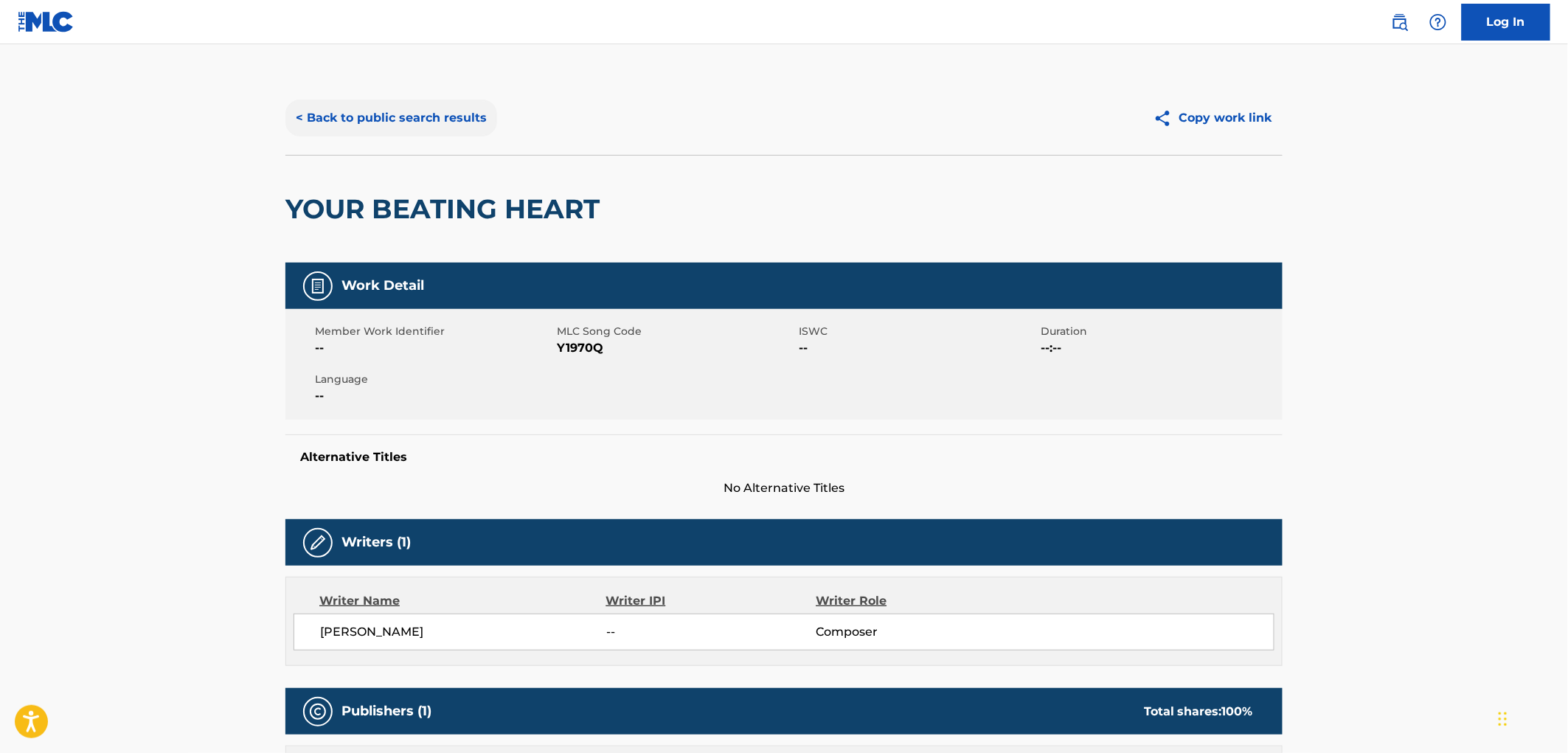
click at [409, 121] on button "< Back to public search results" at bounding box center [391, 118] width 211 height 37
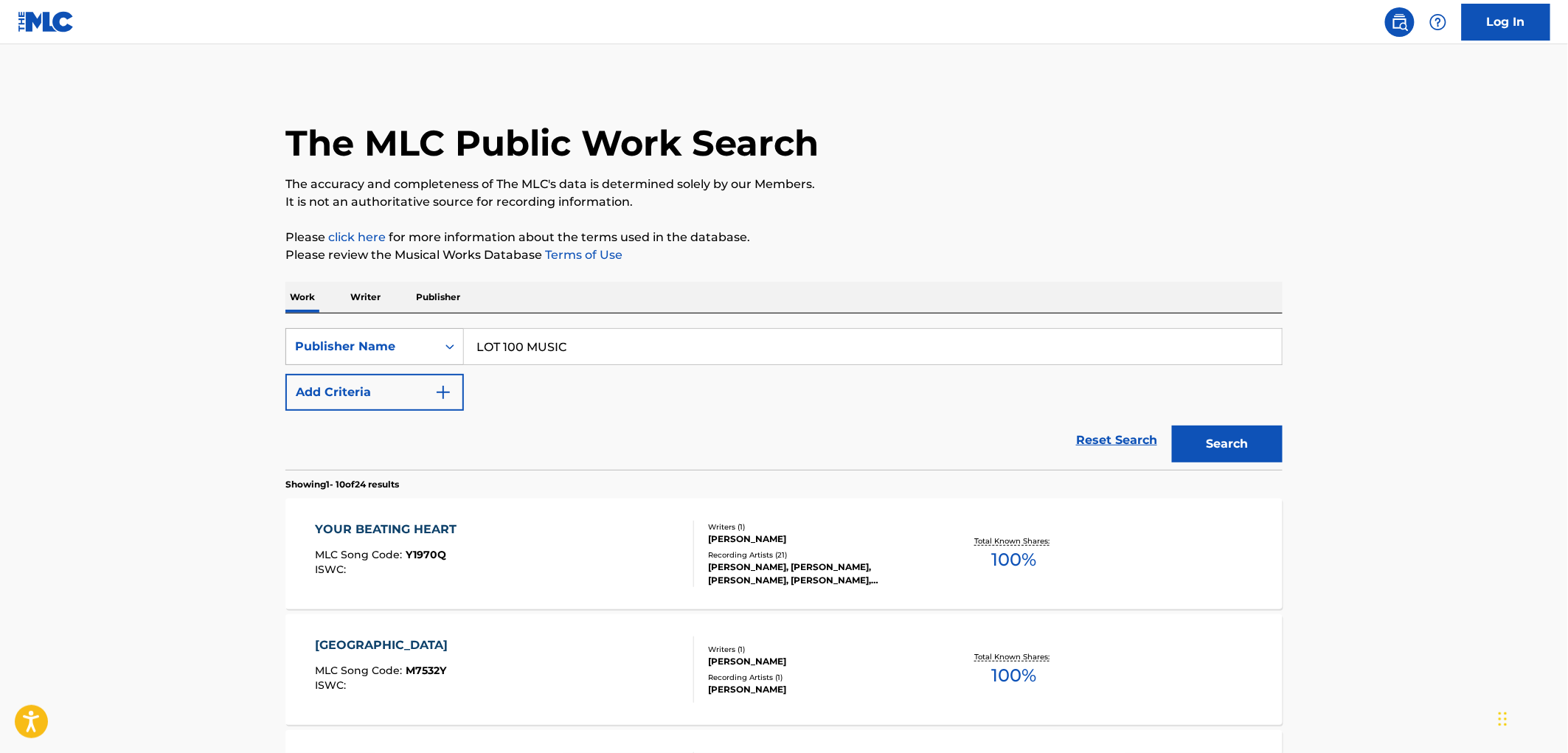
drag, startPoint x: 526, startPoint y: 355, endPoint x: 439, endPoint y: 357, distance: 87.0
click at [439, 357] on div "SearchWithCriteria99257100-b20f-40dd-9a32-1336026649e2 Publisher Name LOT 100 M…" at bounding box center [784, 346] width 997 height 37
paste input "SONGS OF UNIVERSAL, INC. OBO BEAR TRAP PUBLISHING"
click at [1215, 452] on button "Search" at bounding box center [1226, 444] width 111 height 37
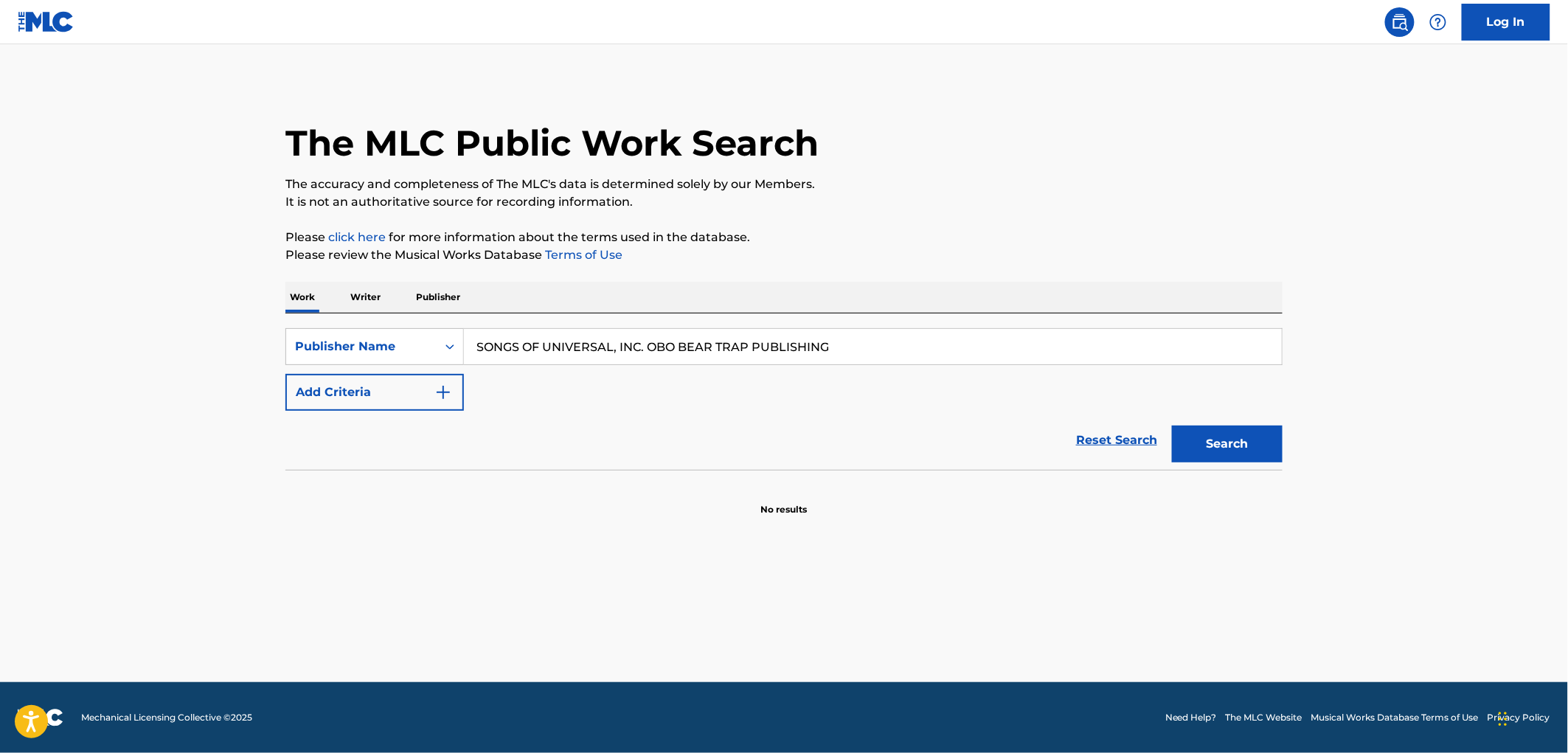
drag, startPoint x: 679, startPoint y: 344, endPoint x: 16, endPoint y: 344, distance: 663.0
click at [16, 344] on main "The MLC Public Work Search The accuracy and completeness of The MLC's data is d…" at bounding box center [784, 362] width 1568 height 637
type input "BEAR TRAP PUBLISHING"
click at [1171, 425] on button "Search" at bounding box center [1226, 444] width 111 height 37
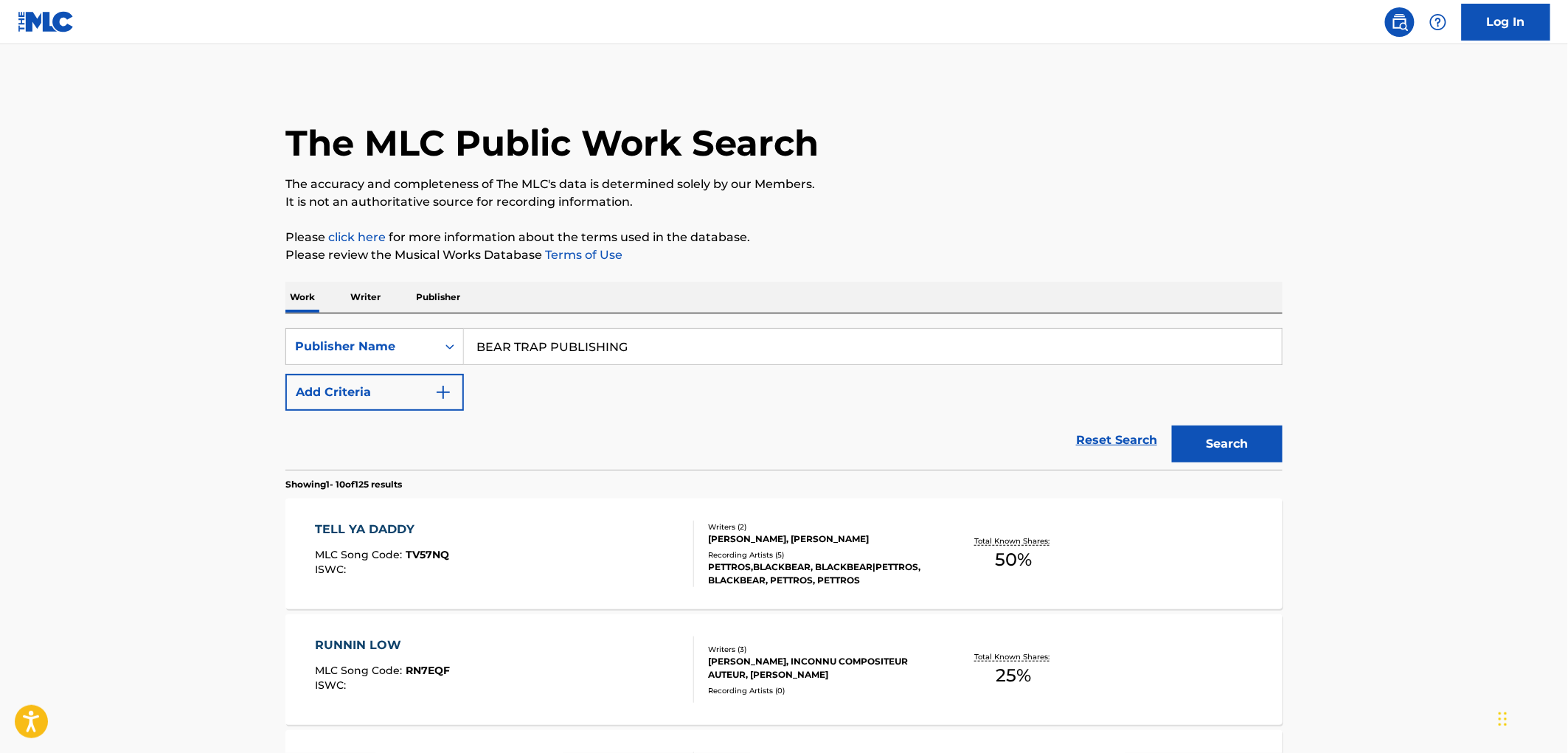
click at [432, 559] on span "TV57NQ" at bounding box center [428, 554] width 44 height 14
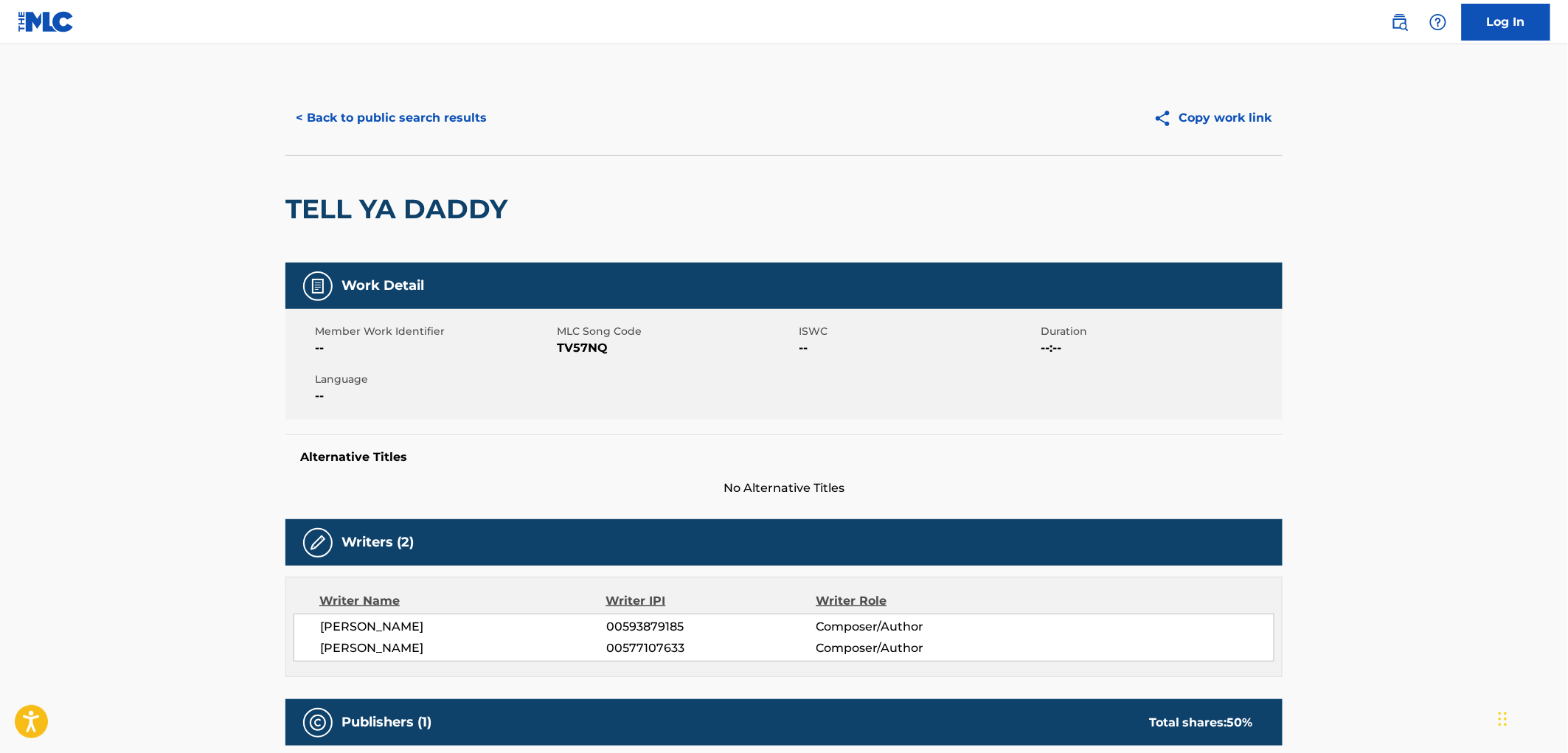
scroll to position [327, 0]
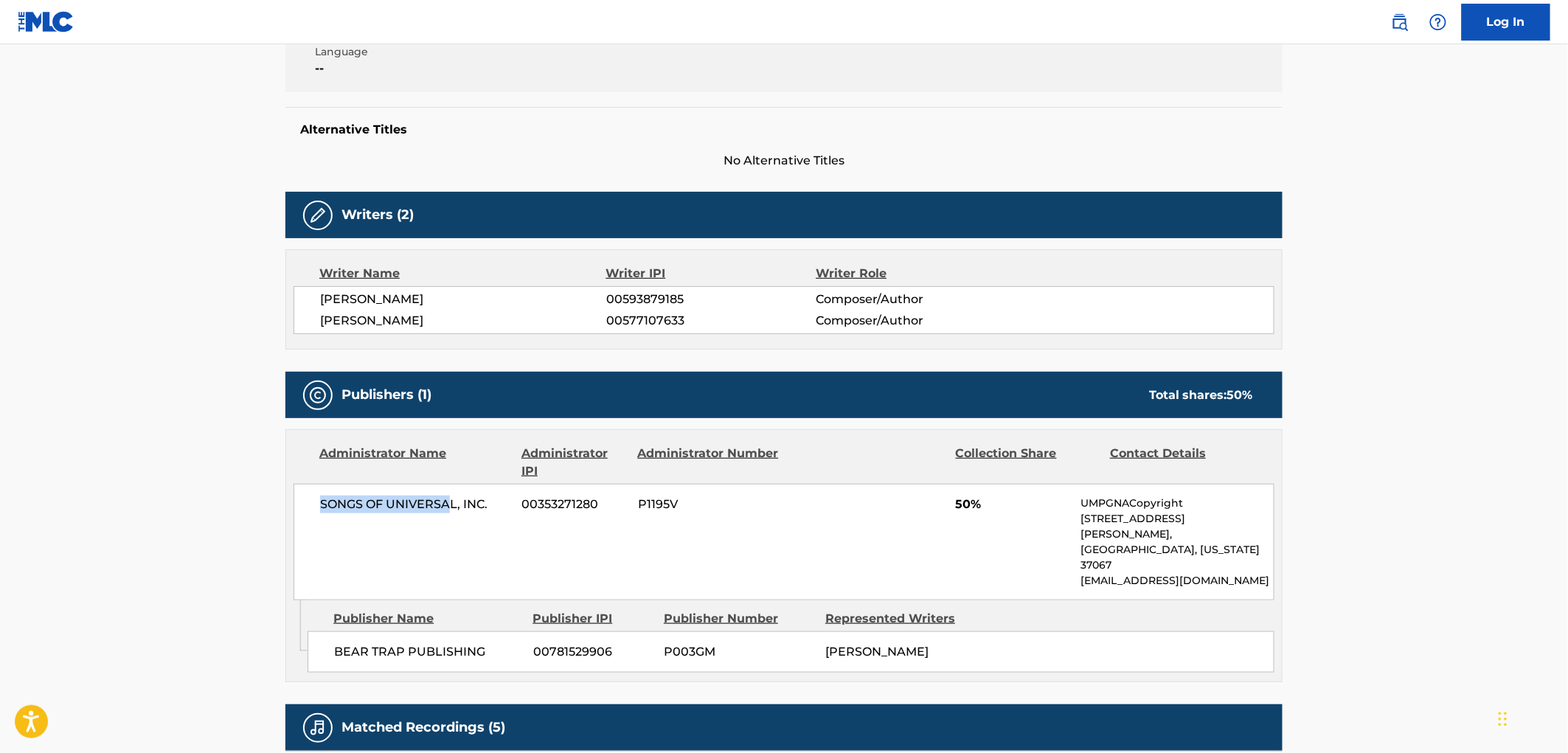
drag, startPoint x: 453, startPoint y: 503, endPoint x: 307, endPoint y: 502, distance: 146.0
click at [307, 502] on div "SONGS OF UNIVERSAL, INC. 00353271280 P1195V 50% UMPGNACopyright [STREET_ADDRESS…" at bounding box center [784, 542] width 981 height 116
drag, startPoint x: 373, startPoint y: 505, endPoint x: 340, endPoint y: 522, distance: 37.1
click at [322, 522] on div "SONGS OF UNIVERSAL, INC. 00353271280 P1195V 50% UMPGNACopyright [STREET_ADDRESS…" at bounding box center [784, 542] width 981 height 116
drag, startPoint x: 456, startPoint y: 504, endPoint x: 320, endPoint y: 503, distance: 136.0
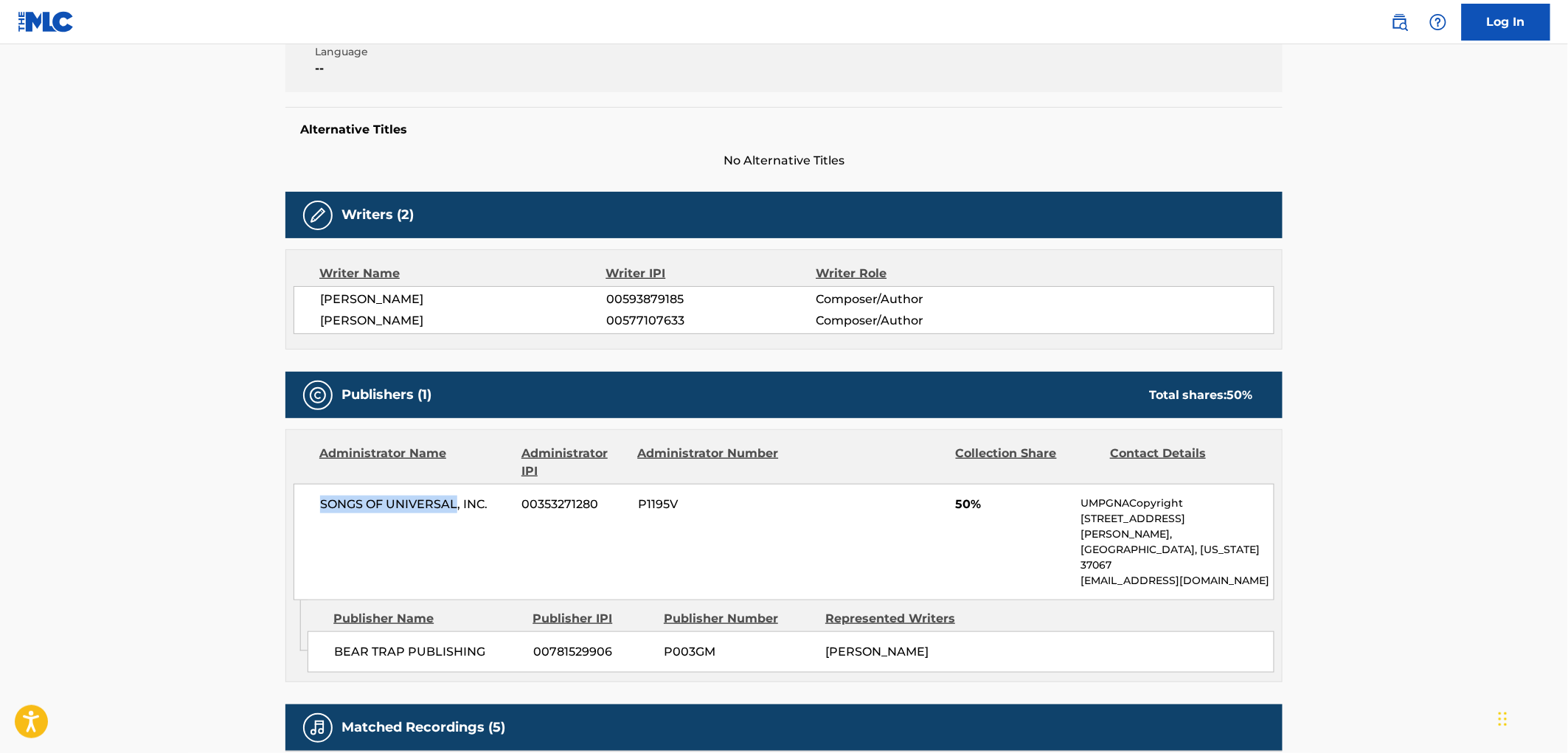
click at [320, 503] on span "SONGS OF UNIVERSAL, INC." at bounding box center [415, 504] width 191 height 18
copy span "SONGS OF UNIVERSAL"
drag, startPoint x: 1231, startPoint y: 549, endPoint x: 1069, endPoint y: 555, distance: 162.1
click at [1069, 555] on div "SONGS OF UNIVERSAL, INC. 00353271280 P1195V 50% UMPGNACopyright [STREET_ADDRESS…" at bounding box center [784, 542] width 981 height 116
copy p "[EMAIL_ADDRESS][DOMAIN_NAME]"
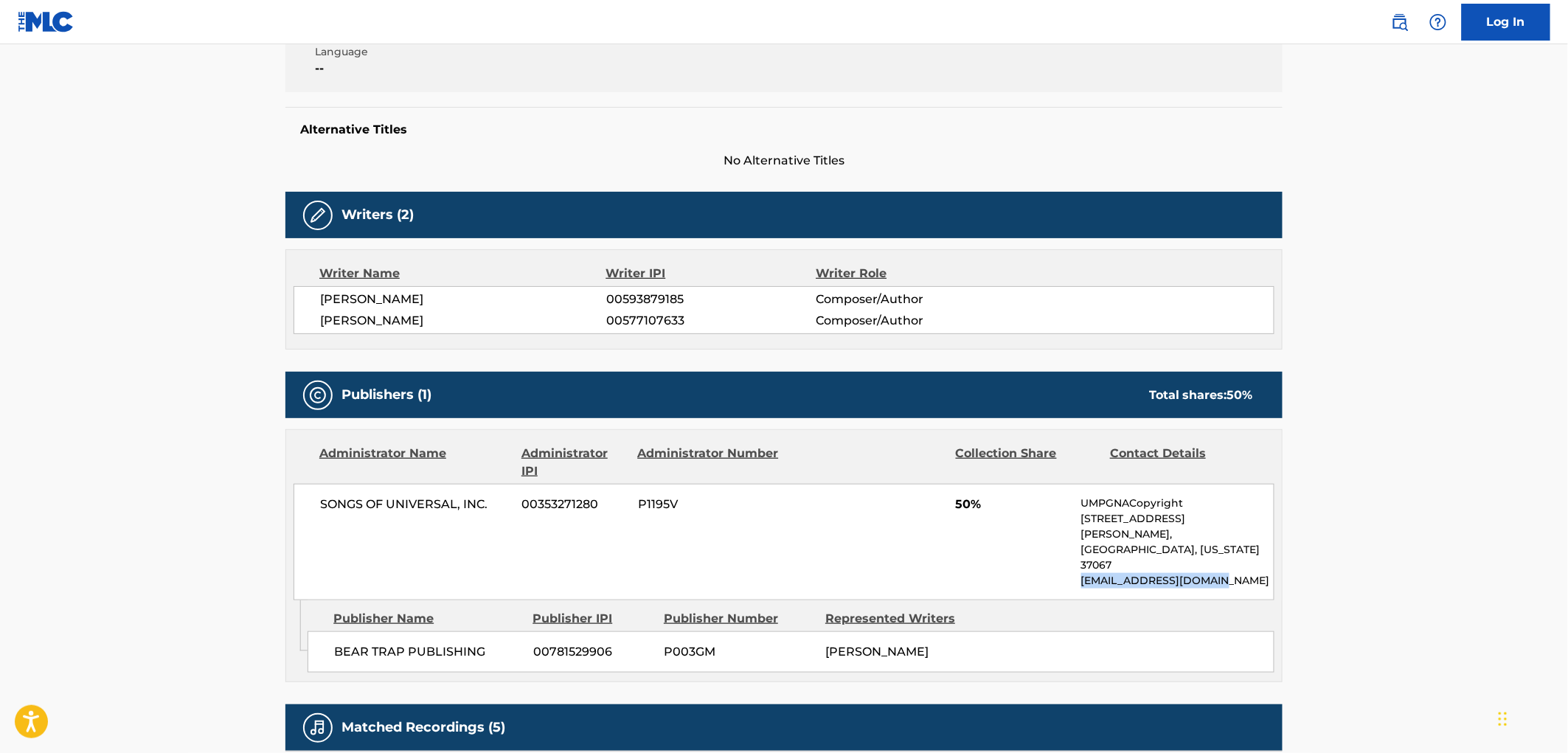
scroll to position [0, 0]
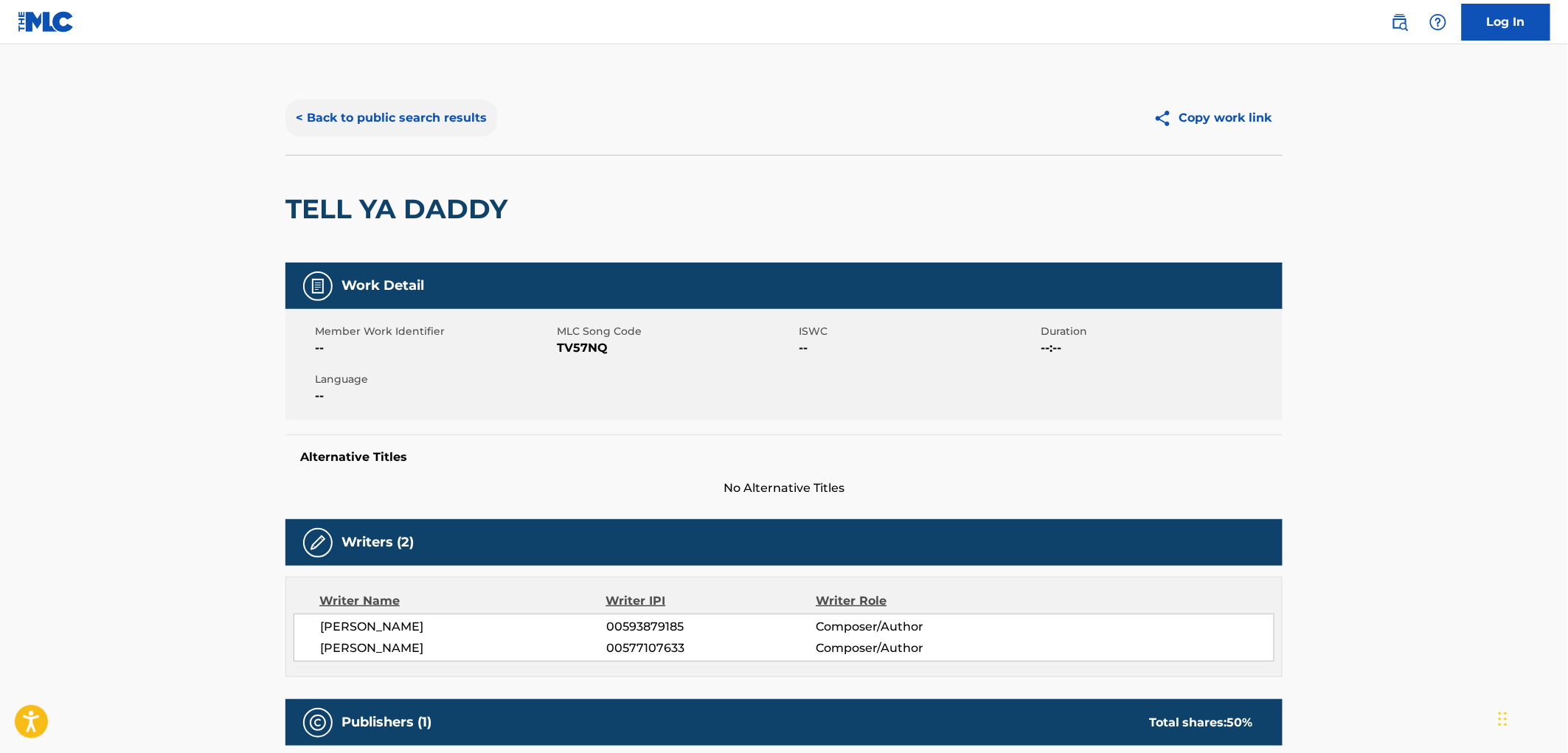
click at [348, 113] on button "< Back to public search results" at bounding box center [391, 118] width 211 height 37
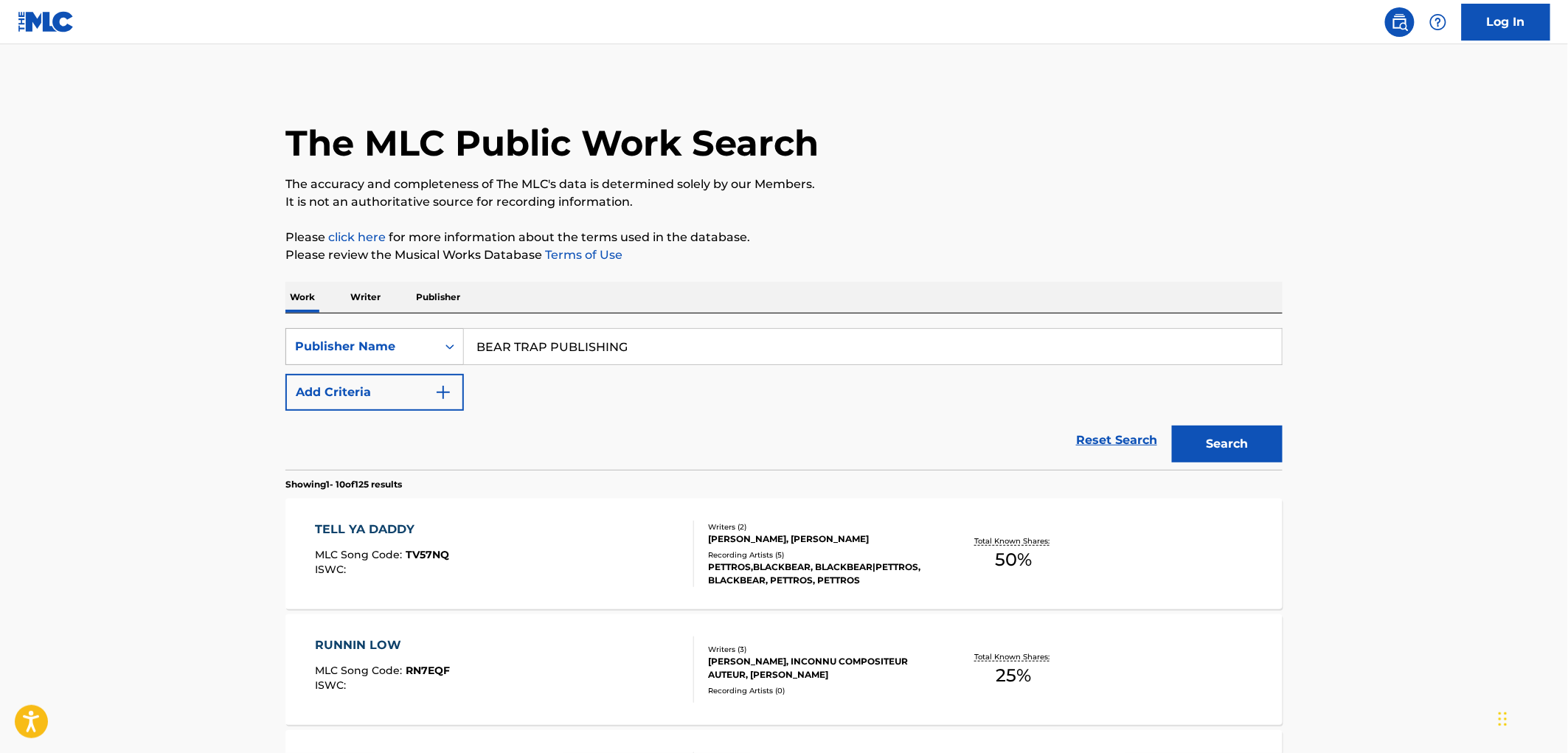
drag, startPoint x: 623, startPoint y: 344, endPoint x: 448, endPoint y: 345, distance: 175.0
click at [448, 345] on div "SearchWithCriteria99257100-b20f-40dd-9a32-1336026649e2 Publisher Name BEAR TRAP…" at bounding box center [784, 346] width 997 height 37
paste input "J FLAT MUSIC"
type input "J FLAT MUSIC"
click at [1241, 458] on button "Search" at bounding box center [1226, 444] width 111 height 37
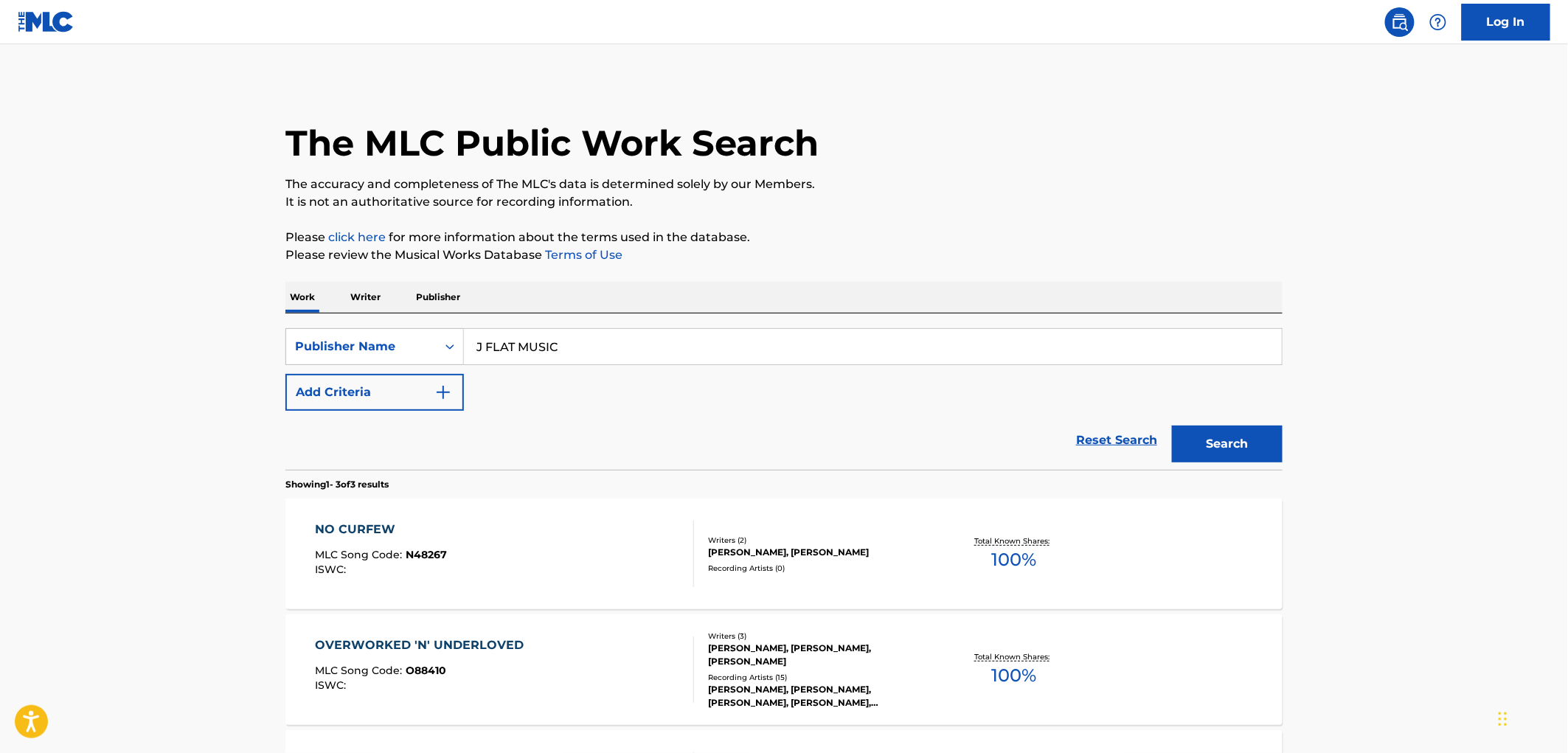
click at [440, 544] on div "NO CURFEW MLC Song Code : N48267 ISWC :" at bounding box center [381, 553] width 132 height 66
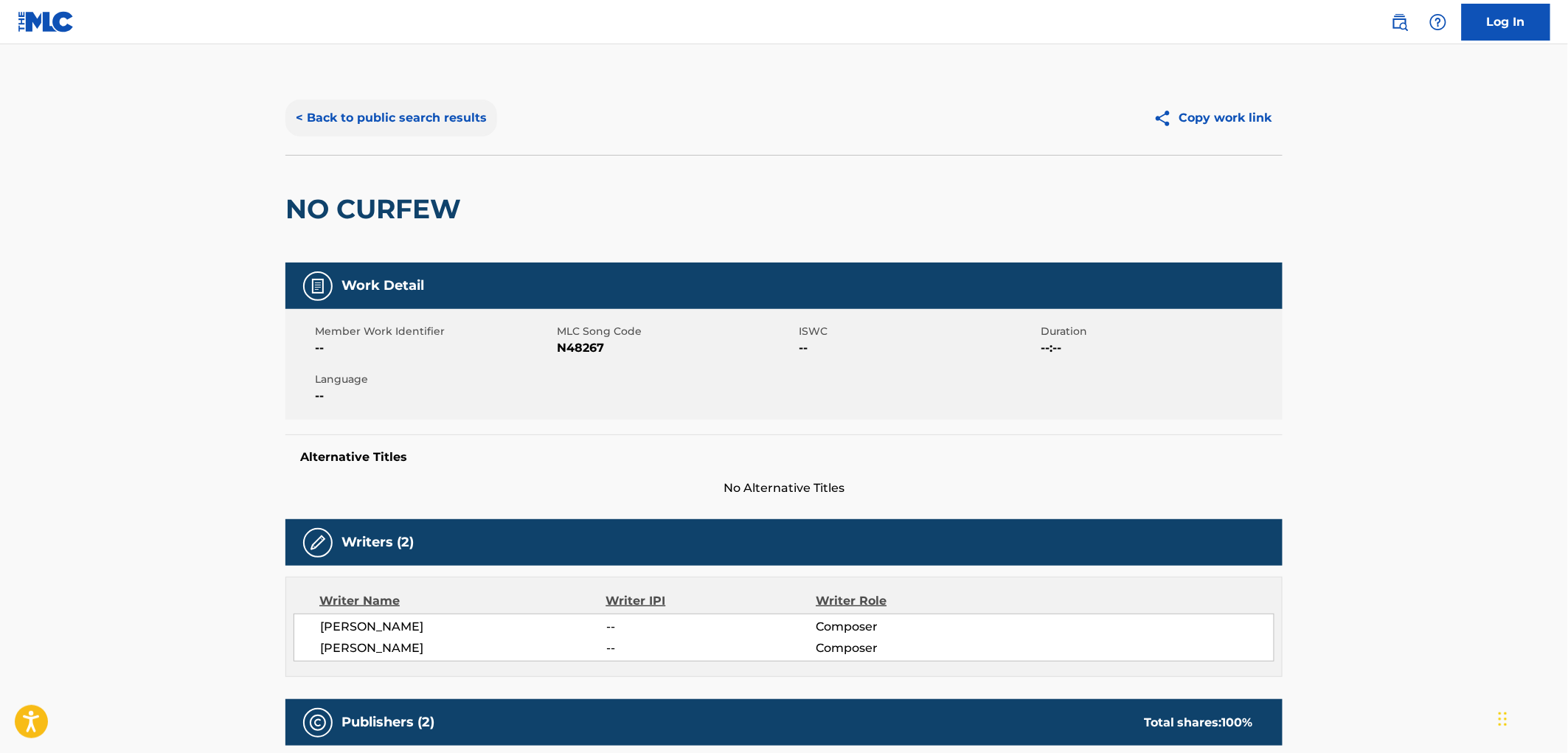
click at [407, 113] on button "< Back to public search results" at bounding box center [391, 118] width 211 height 37
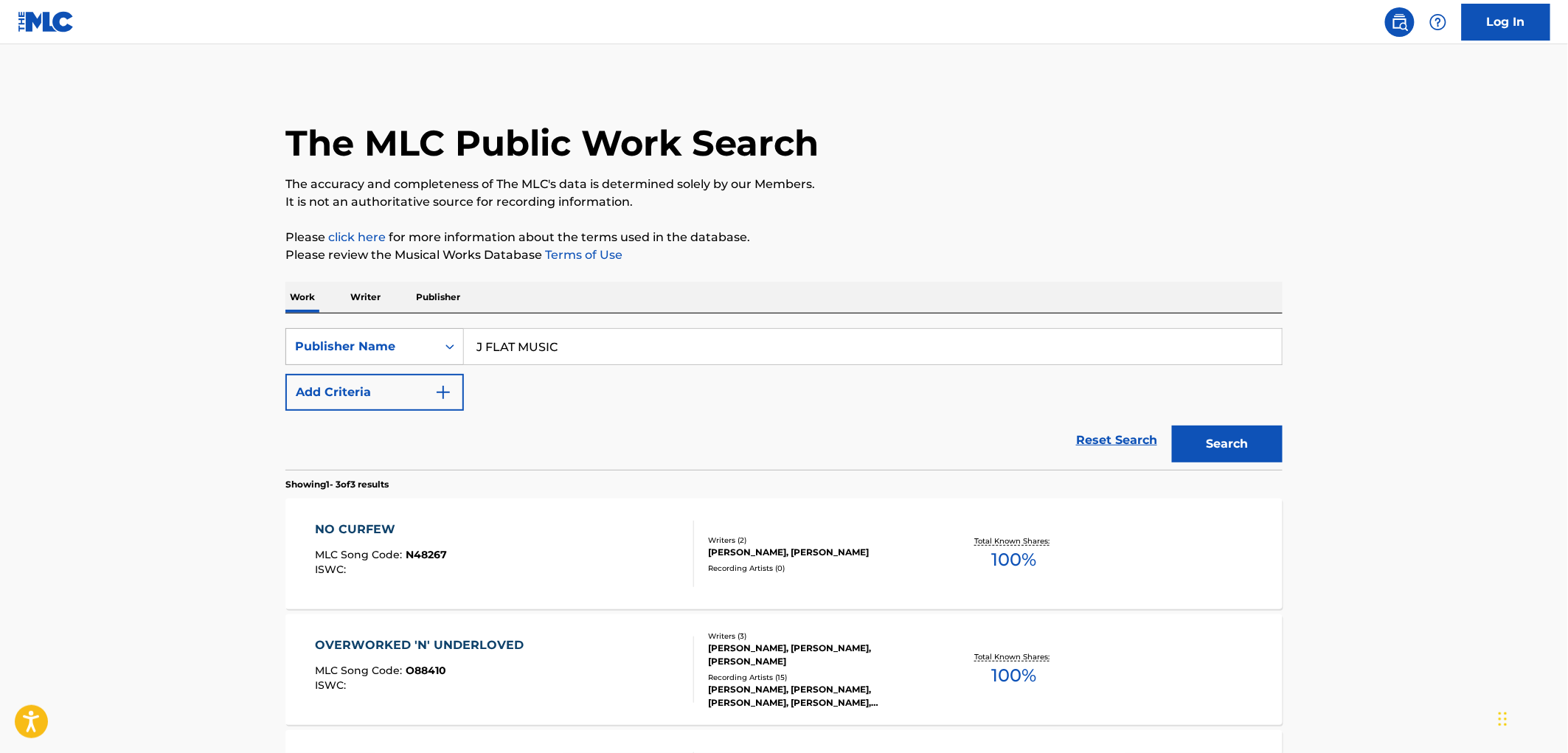
click at [385, 357] on div "SearchWithCriteria99257100-b20f-40dd-9a32-1336026649e2 Publisher Name J FLAT MU…" at bounding box center [784, 346] width 997 height 37
drag, startPoint x: 579, startPoint y: 351, endPoint x: 395, endPoint y: 343, distance: 184.2
click at [395, 343] on div "SearchWithCriteria99257100-b20f-40dd-9a32-1336026649e2 Publisher Name J FLAT MU…" at bounding box center [784, 346] width 997 height 37
paste input "TEXTIME LTD"
drag, startPoint x: 527, startPoint y: 346, endPoint x: 664, endPoint y: 356, distance: 137.4
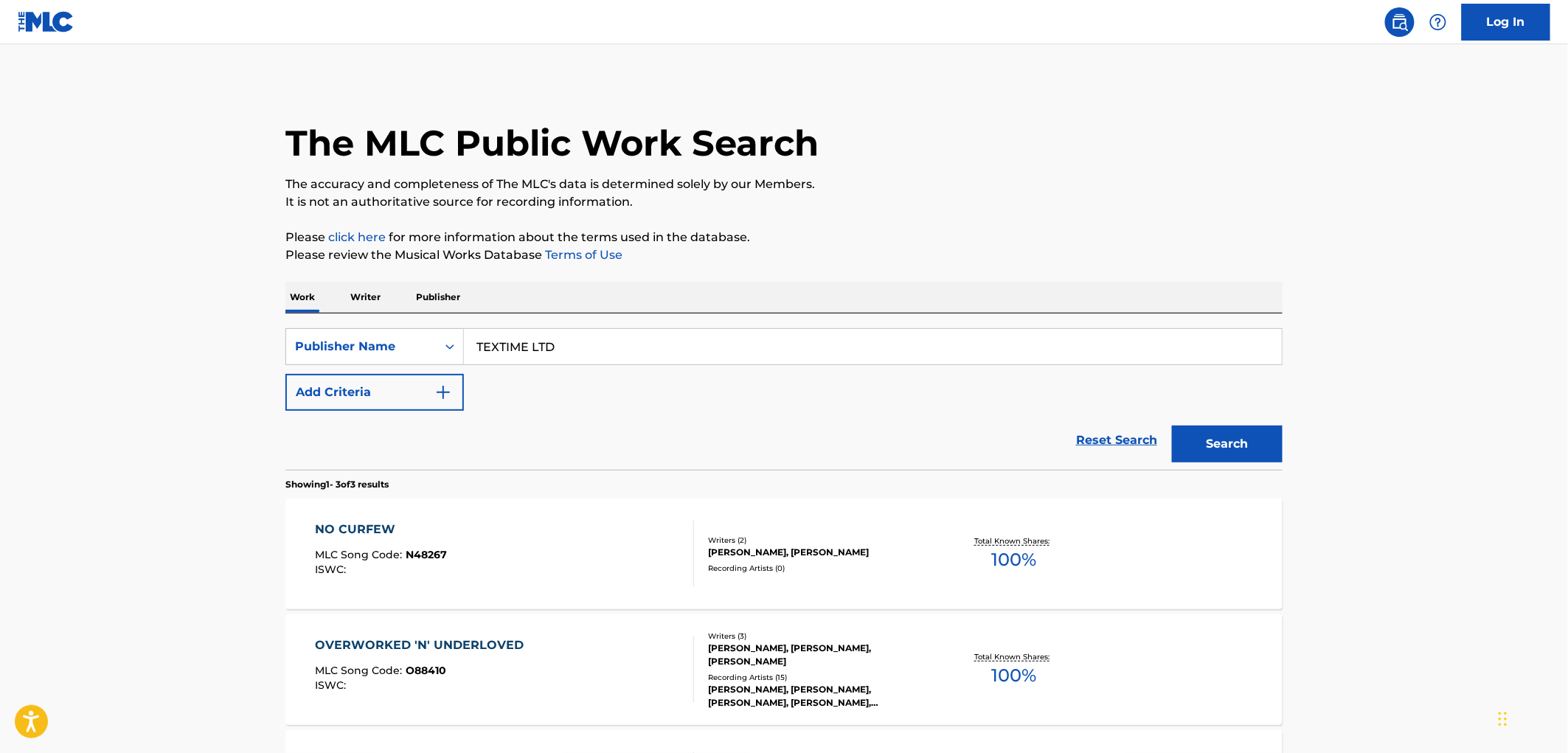
click at [664, 356] on input "TEXTIME LTD" at bounding box center [872, 346] width 818 height 35
type input "TEXTIME"
click at [1171, 425] on button "Search" at bounding box center [1226, 444] width 111 height 37
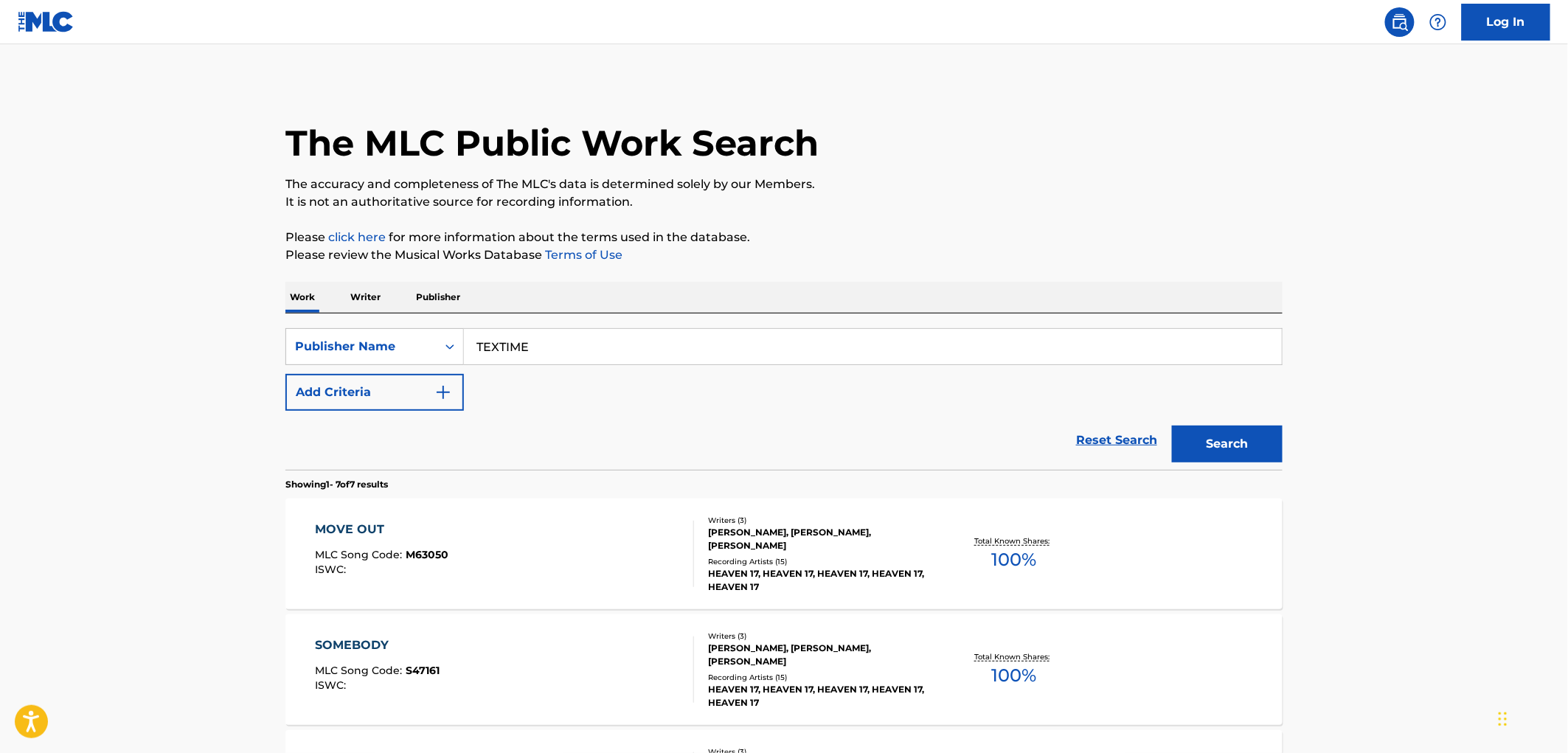
click at [421, 559] on span "M63050" at bounding box center [428, 554] width 43 height 14
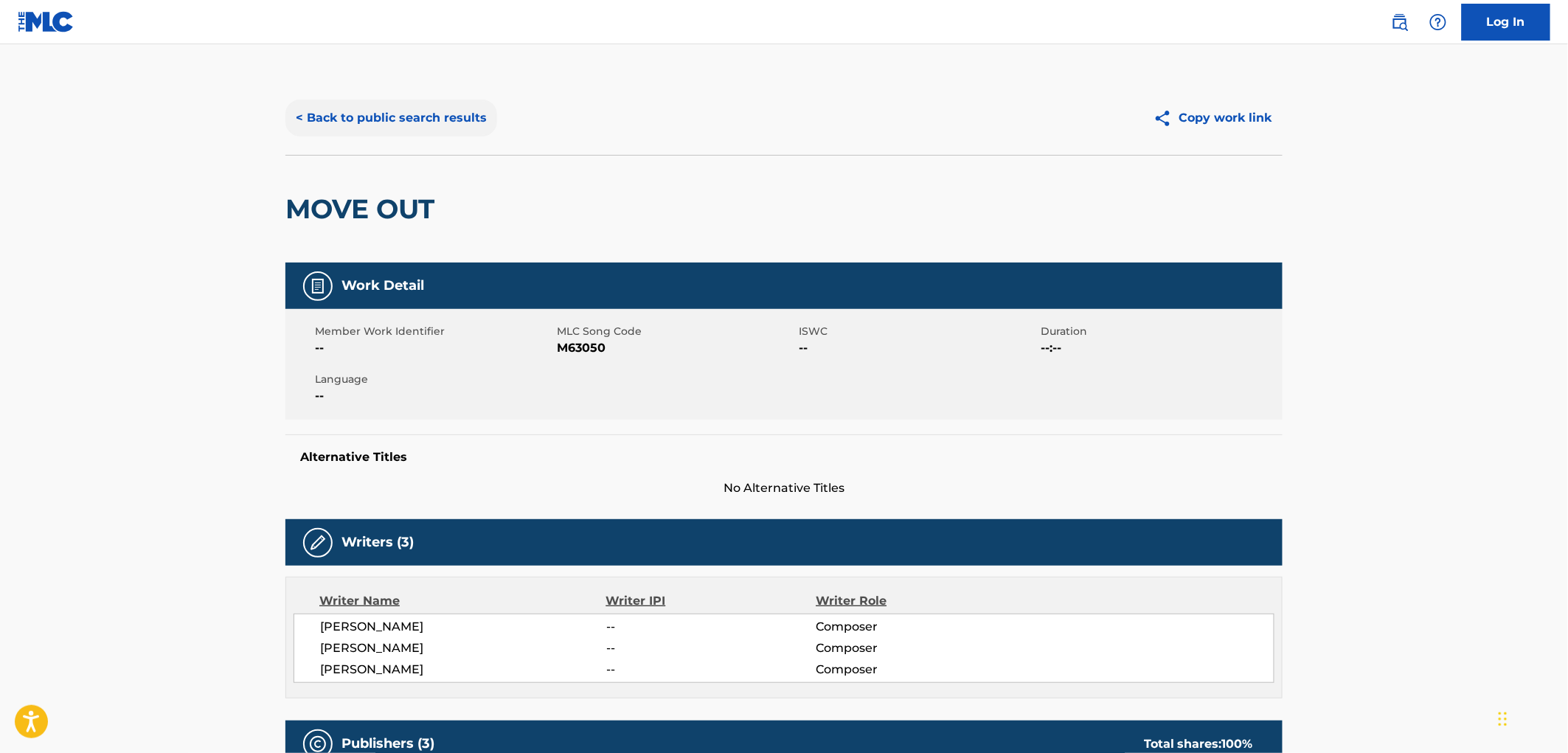
click at [377, 109] on button "< Back to public search results" at bounding box center [391, 118] width 211 height 37
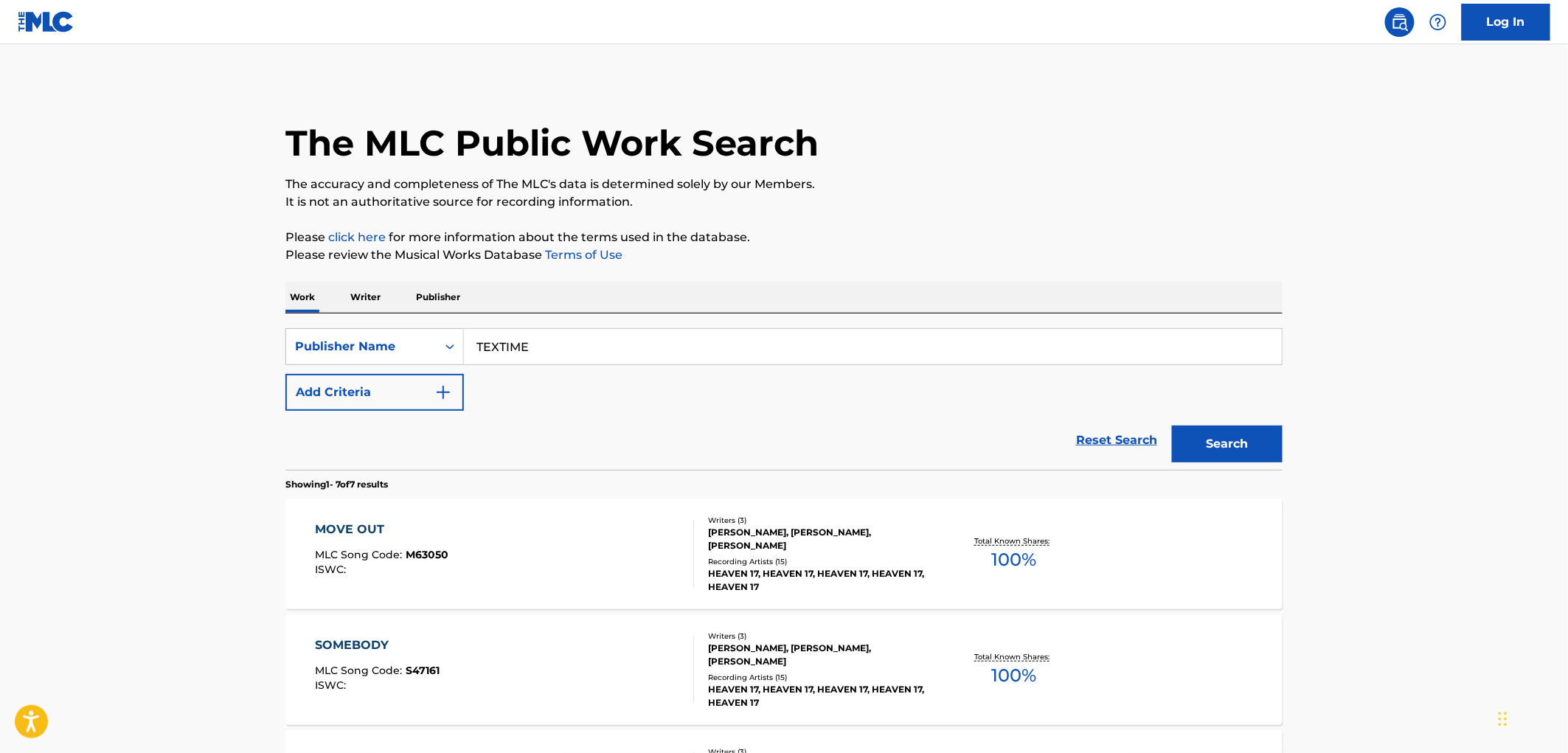
drag, startPoint x: 543, startPoint y: 341, endPoint x: 487, endPoint y: 356, distance: 58.0
click at [396, 351] on div "SearchWithCriteria99257100-b20f-40dd-9a32-1336026649e2 Publisher Name TEXTIME" at bounding box center [784, 346] width 997 height 37
paste input "[PERSON_NAME] MUSIC"
type input "[PERSON_NAME] MUSIC"
click at [1224, 454] on button "Search" at bounding box center [1226, 444] width 111 height 37
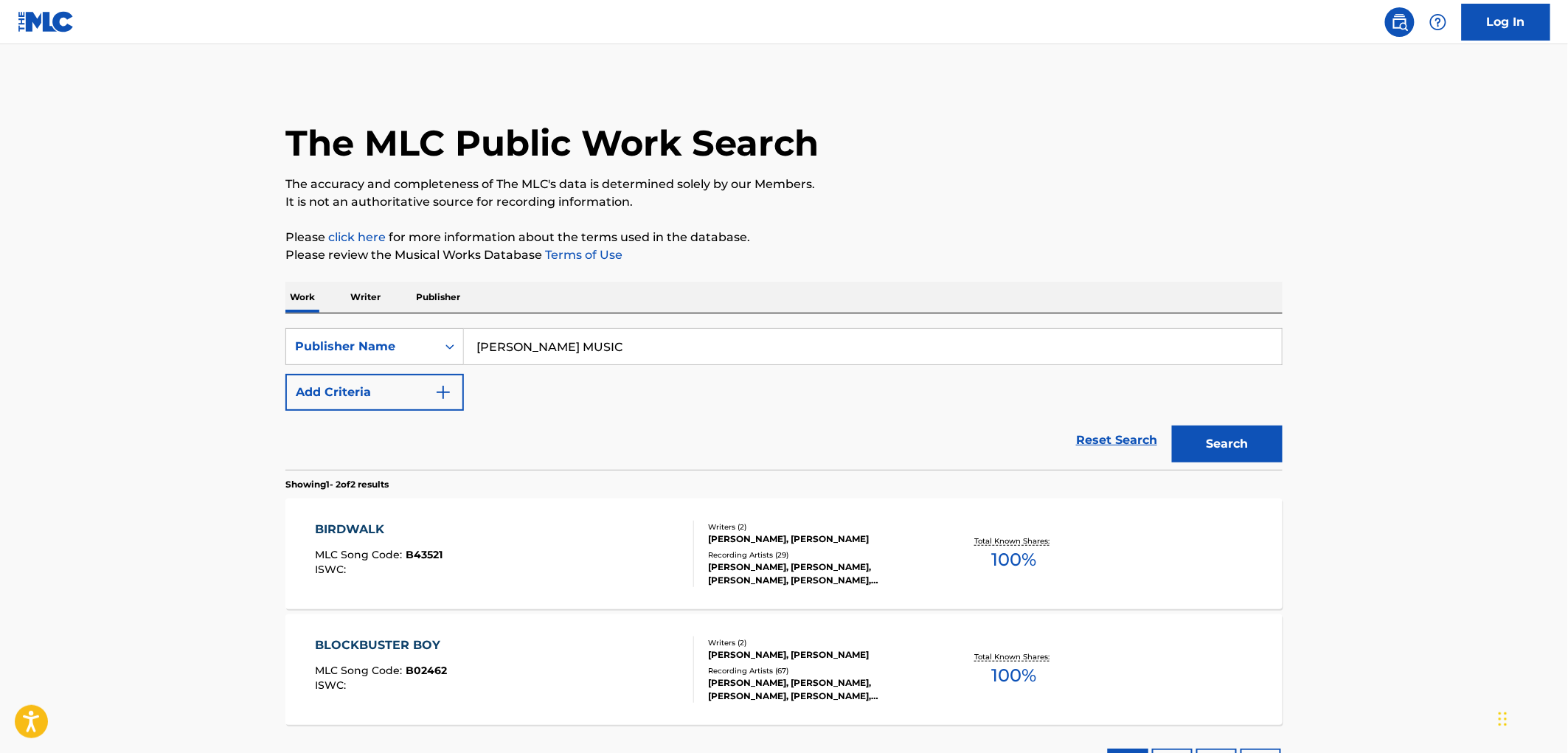
click at [419, 555] on span "B43521" at bounding box center [425, 554] width 37 height 14
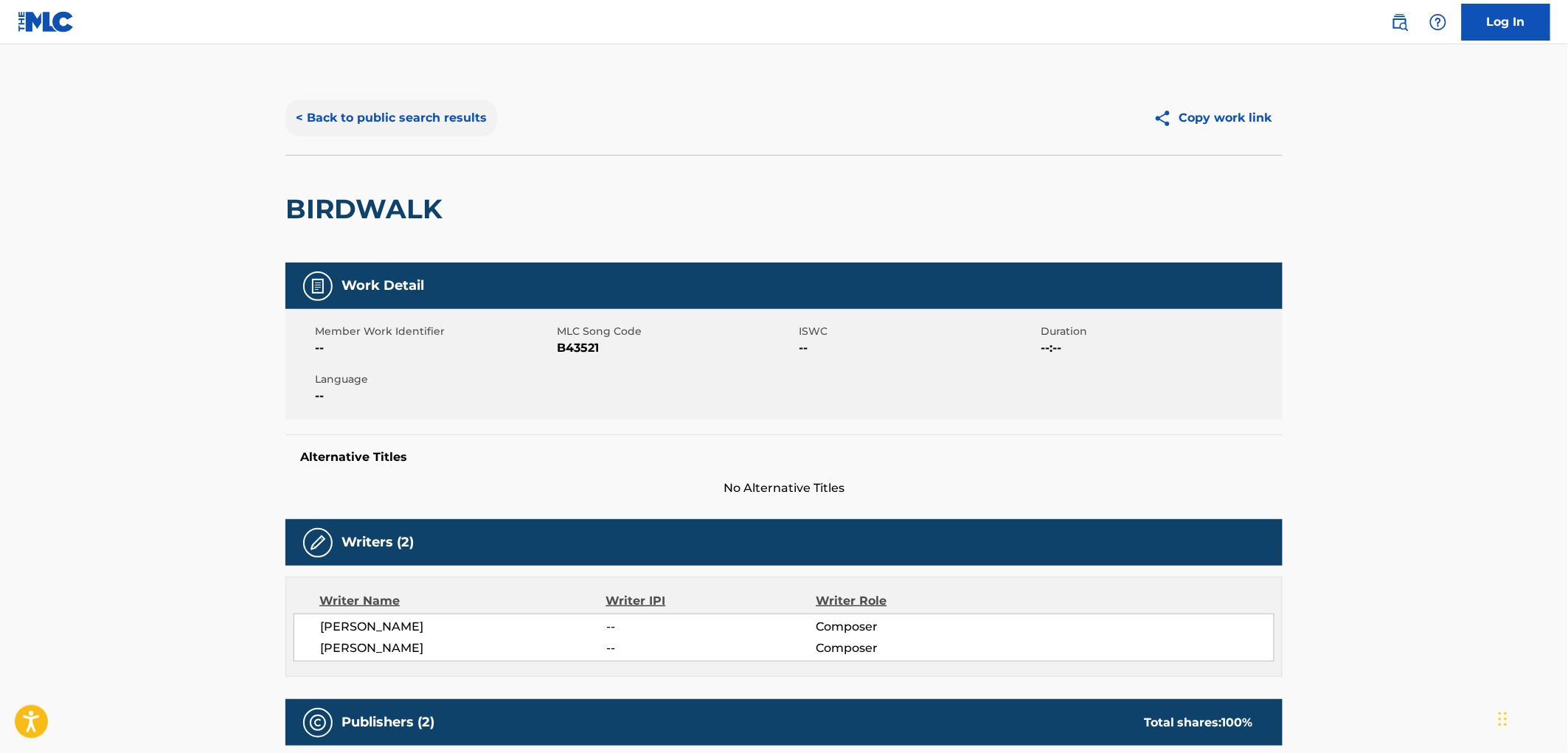
click at [381, 112] on button "< Back to public search results" at bounding box center [391, 118] width 211 height 37
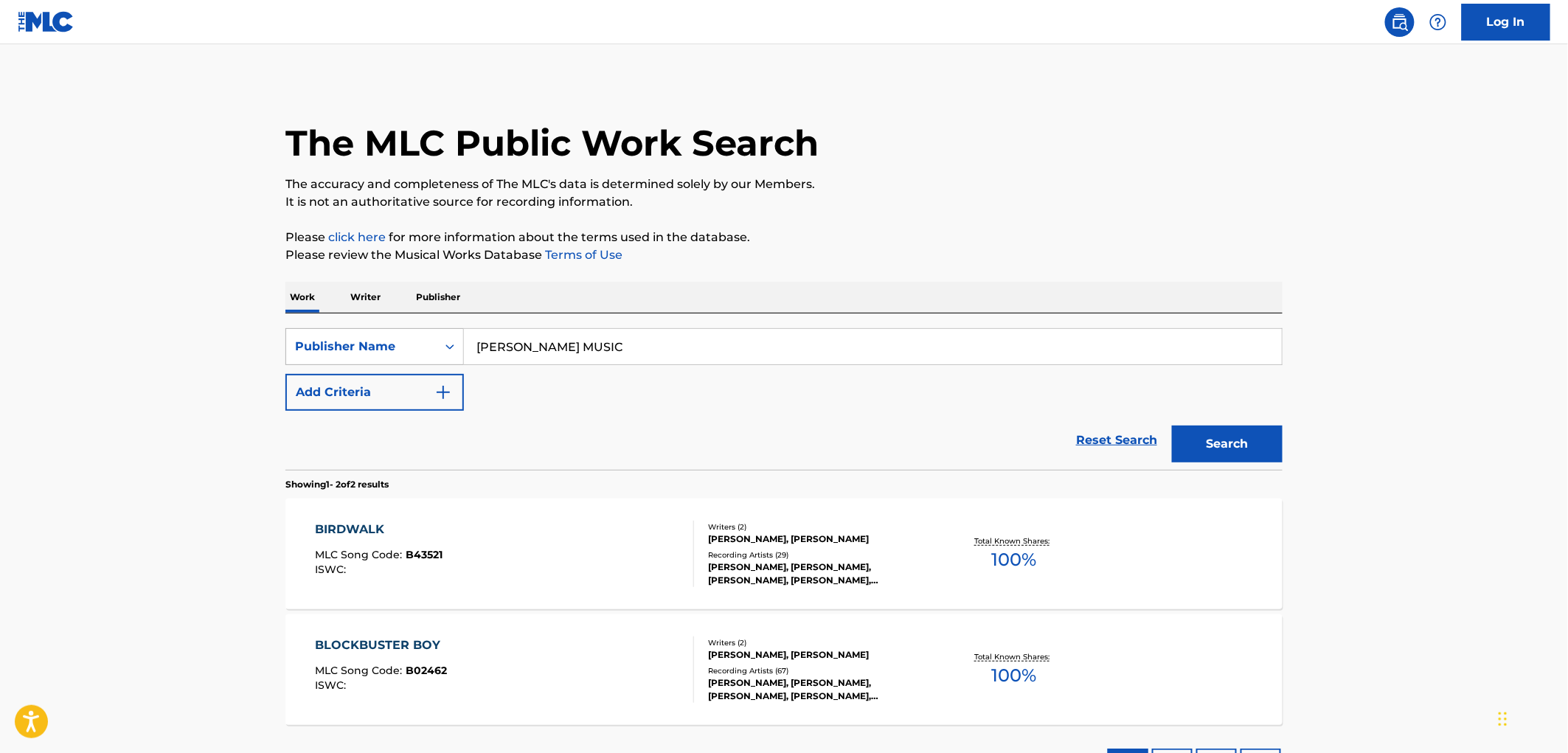
drag, startPoint x: 567, startPoint y: 348, endPoint x: 446, endPoint y: 364, distance: 122.1
click at [446, 361] on div "SearchWithCriteria99257100-b20f-40dd-9a32-1336026649e2 Publisher Name [PERSON_N…" at bounding box center [784, 346] width 997 height 37
paste input "EESONGS"
type input "REESONGS"
click at [1190, 438] on button "Search" at bounding box center [1226, 444] width 111 height 37
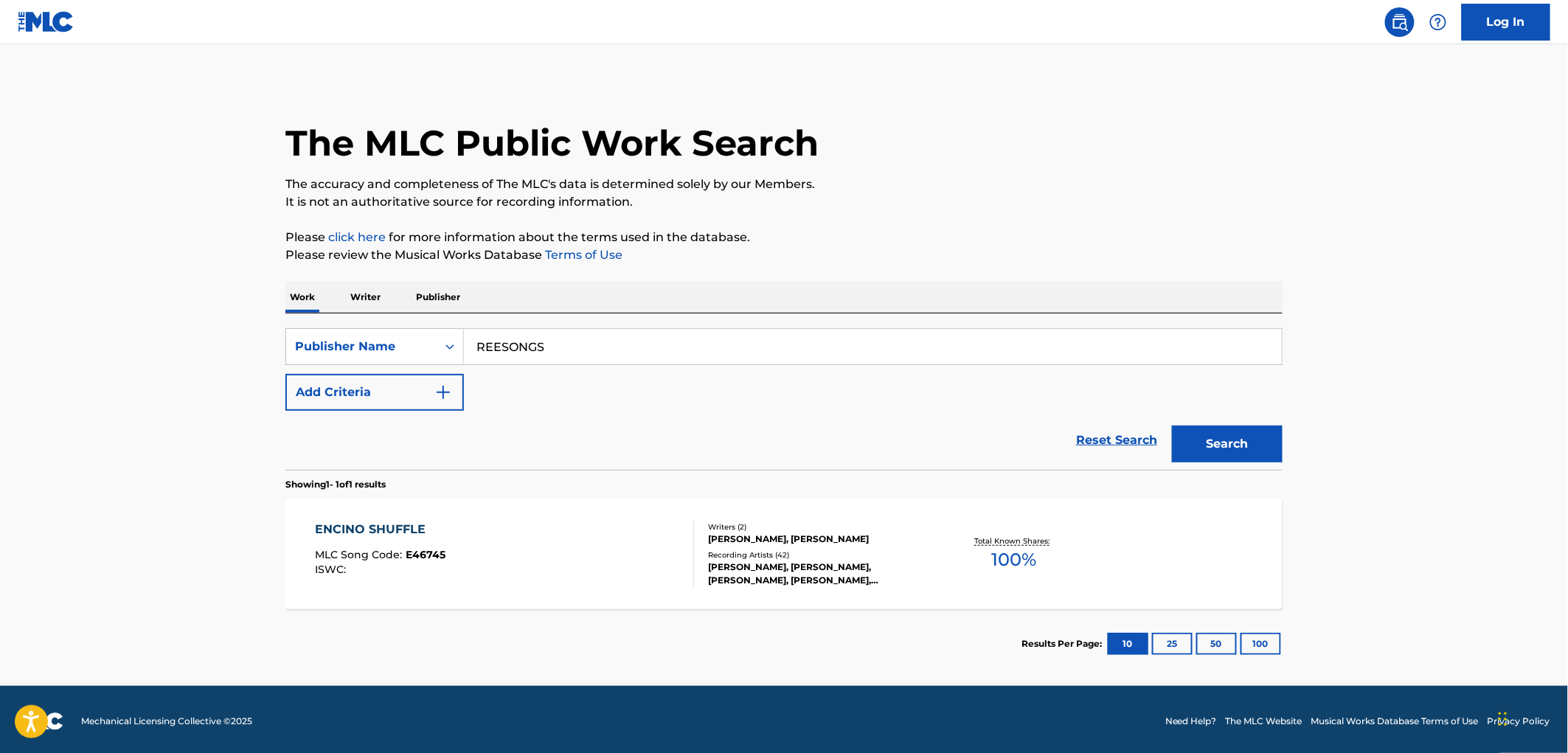
click at [419, 562] on div "MLC Song Code : E46745" at bounding box center [381, 556] width 131 height 14
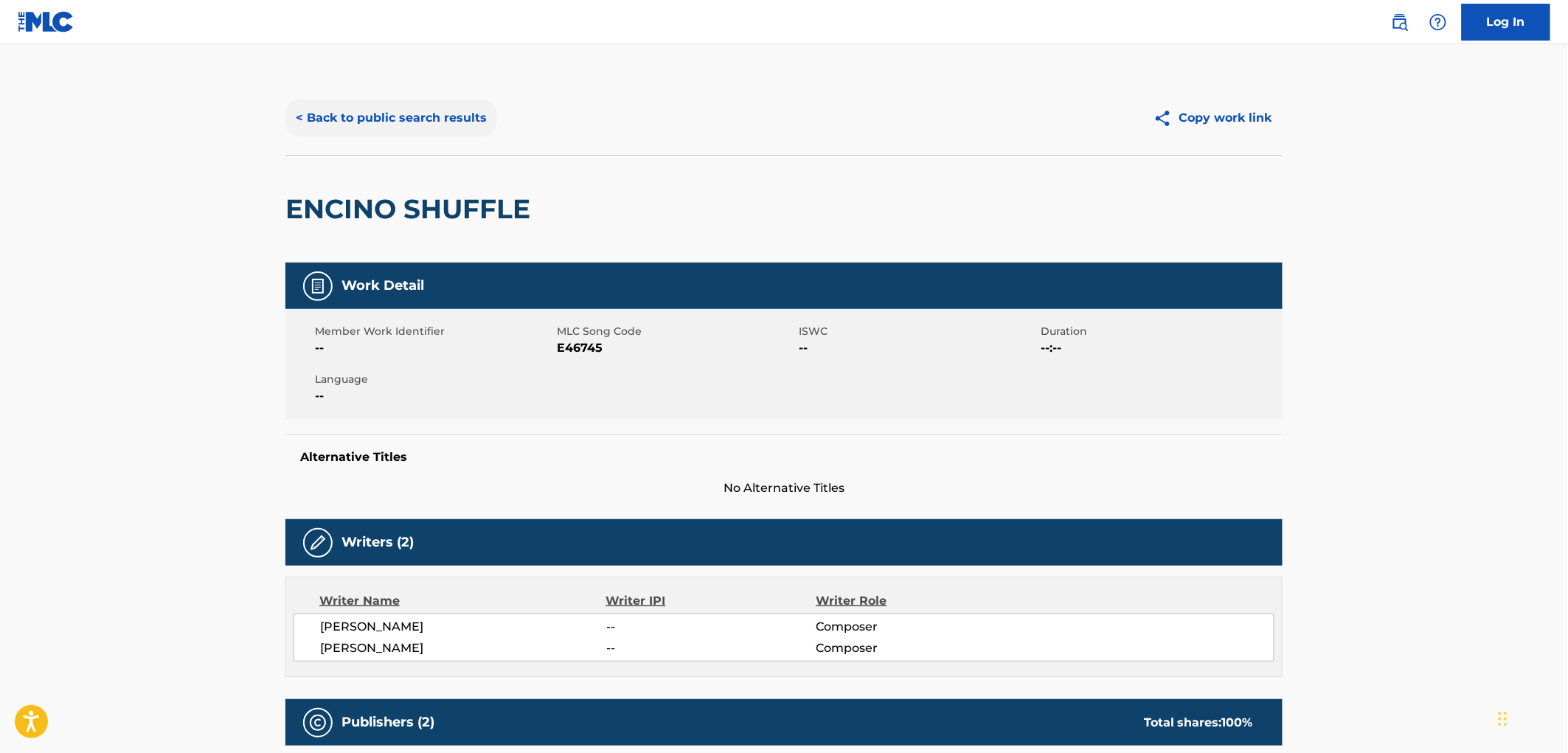
click at [384, 121] on button "< Back to public search results" at bounding box center [391, 118] width 211 height 37
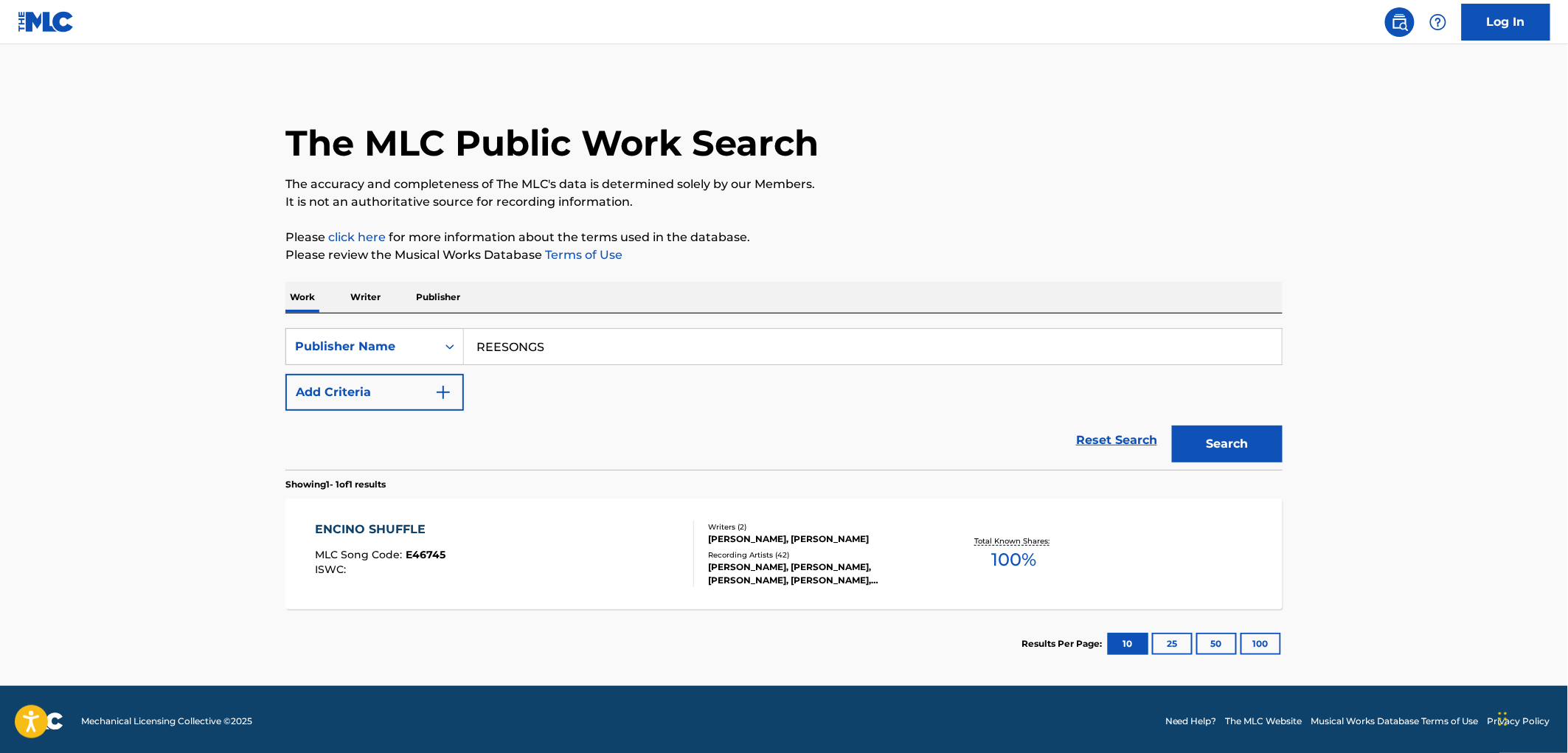
drag, startPoint x: 565, startPoint y: 346, endPoint x: 497, endPoint y: 336, distance: 68.7
click at [458, 333] on div "SearchWithCriteria99257100-b20f-40dd-9a32-1336026649e2 Publisher Name REESONGS" at bounding box center [784, 346] width 997 height 37
paste input "LET'S DO LUNCH AGAIN MUSIC"
type input "LET'S DO LUNCH AGAIN MUSIC"
click at [1183, 429] on button "Search" at bounding box center [1226, 444] width 111 height 37
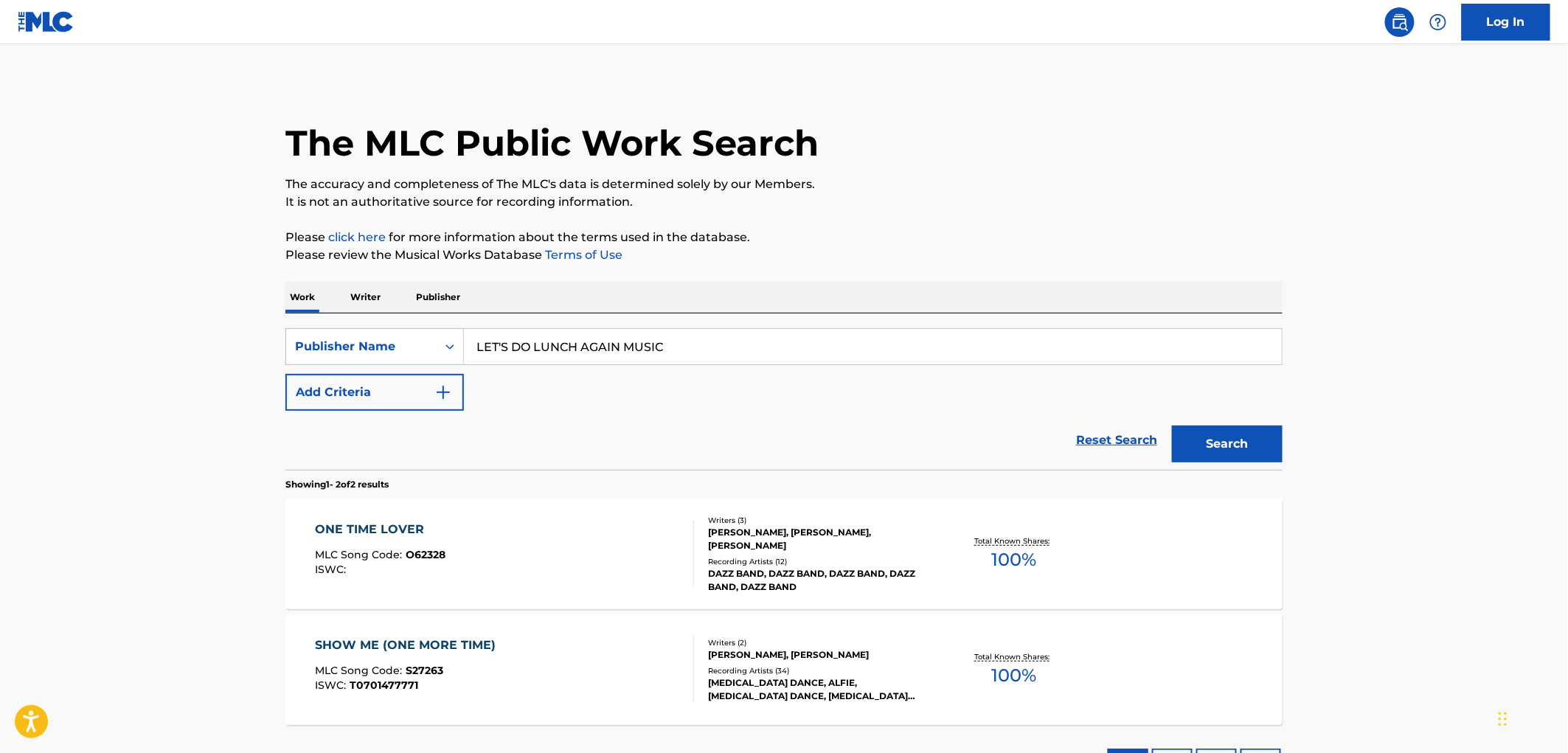
click at [433, 560] on span "O62328" at bounding box center [426, 554] width 40 height 14
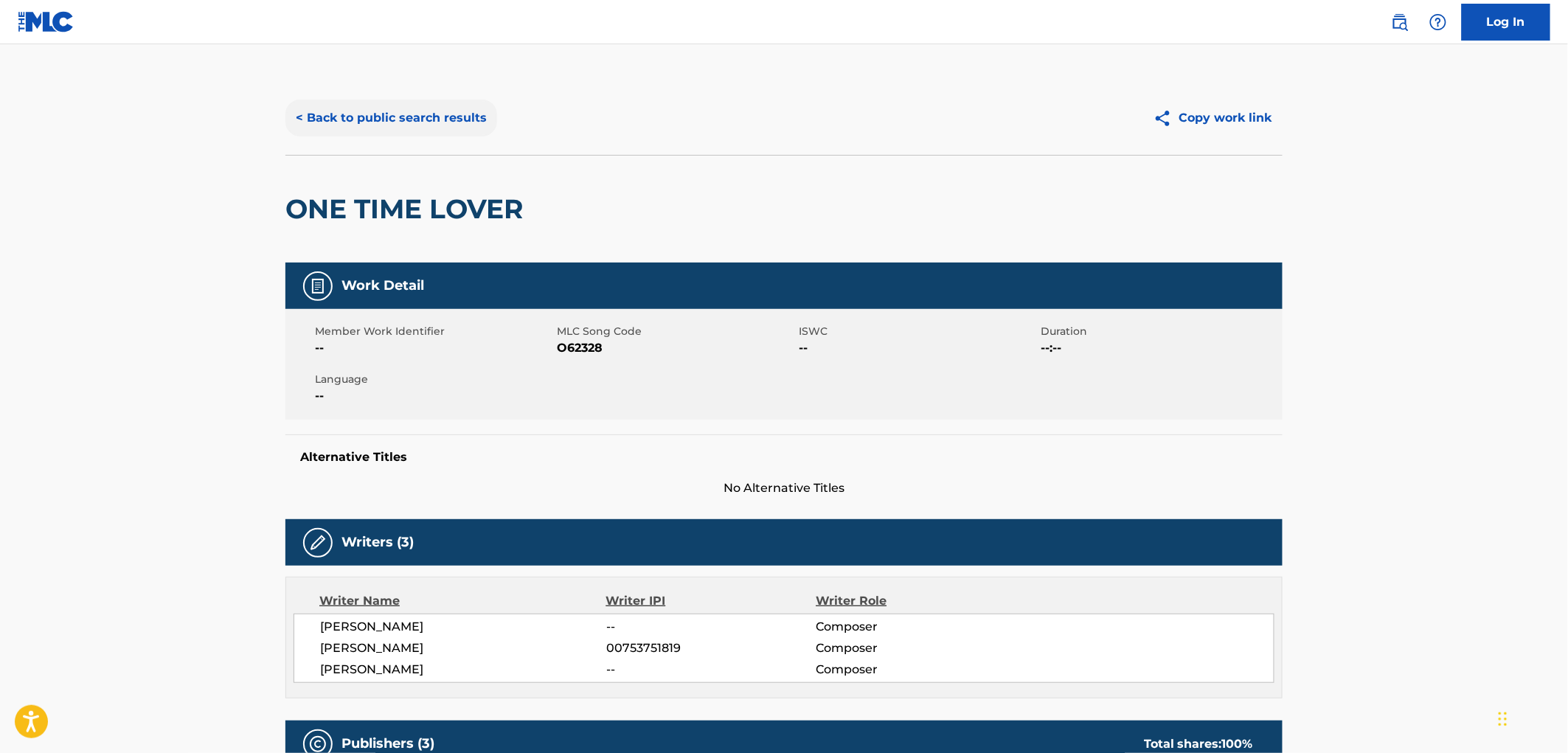
click at [421, 128] on button "< Back to public search results" at bounding box center [391, 118] width 211 height 37
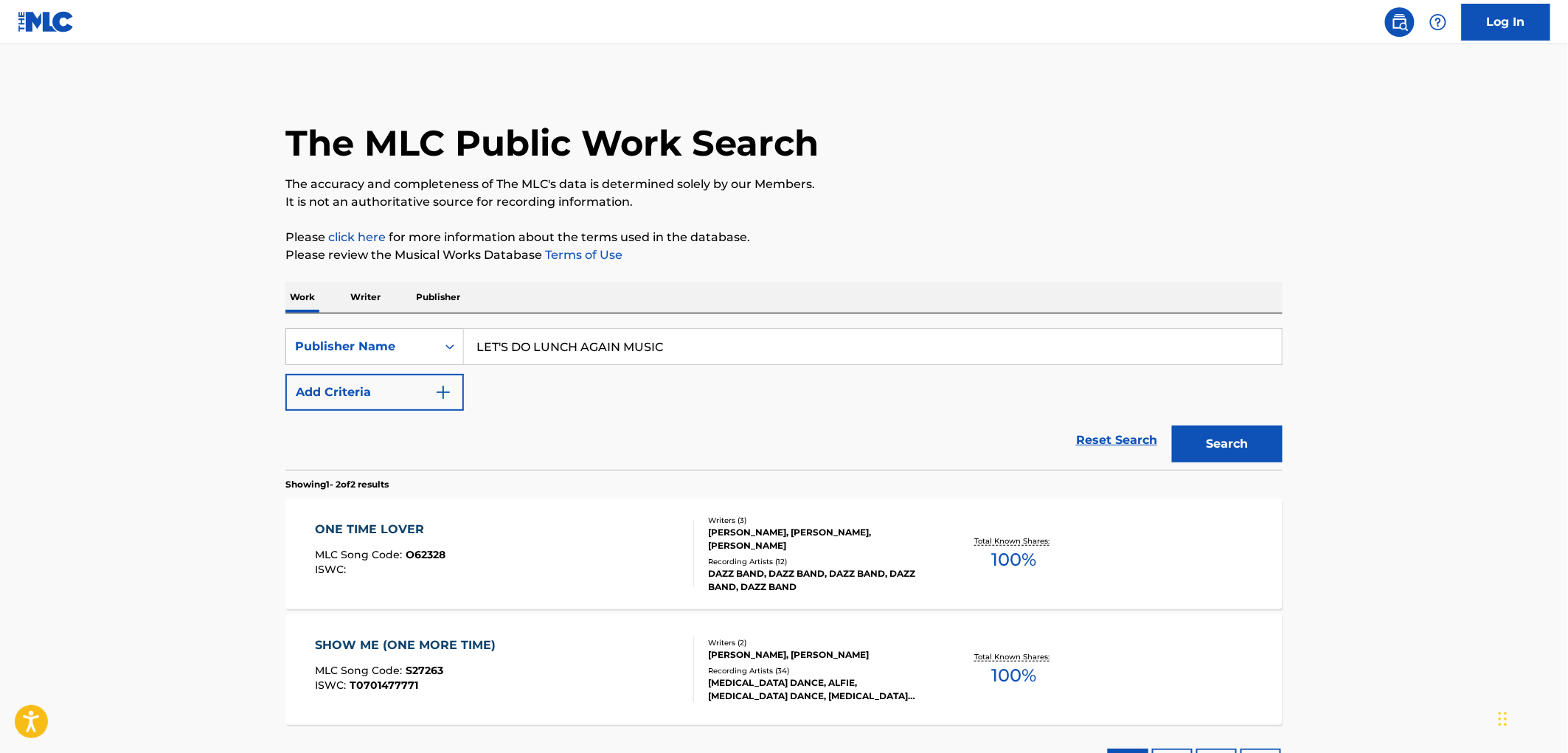
drag, startPoint x: 678, startPoint y: 344, endPoint x: 464, endPoint y: 344, distance: 214.0
click at [443, 342] on div "SearchWithCriteria99257100-b20f-40dd-9a32-1336026649e2 Publisher Name LET'S DO …" at bounding box center [784, 346] width 997 height 37
paste input "A TEAM MUSIC THE"
type input "A TEAM MUSIC THE"
click at [1243, 446] on button "Search" at bounding box center [1226, 444] width 111 height 37
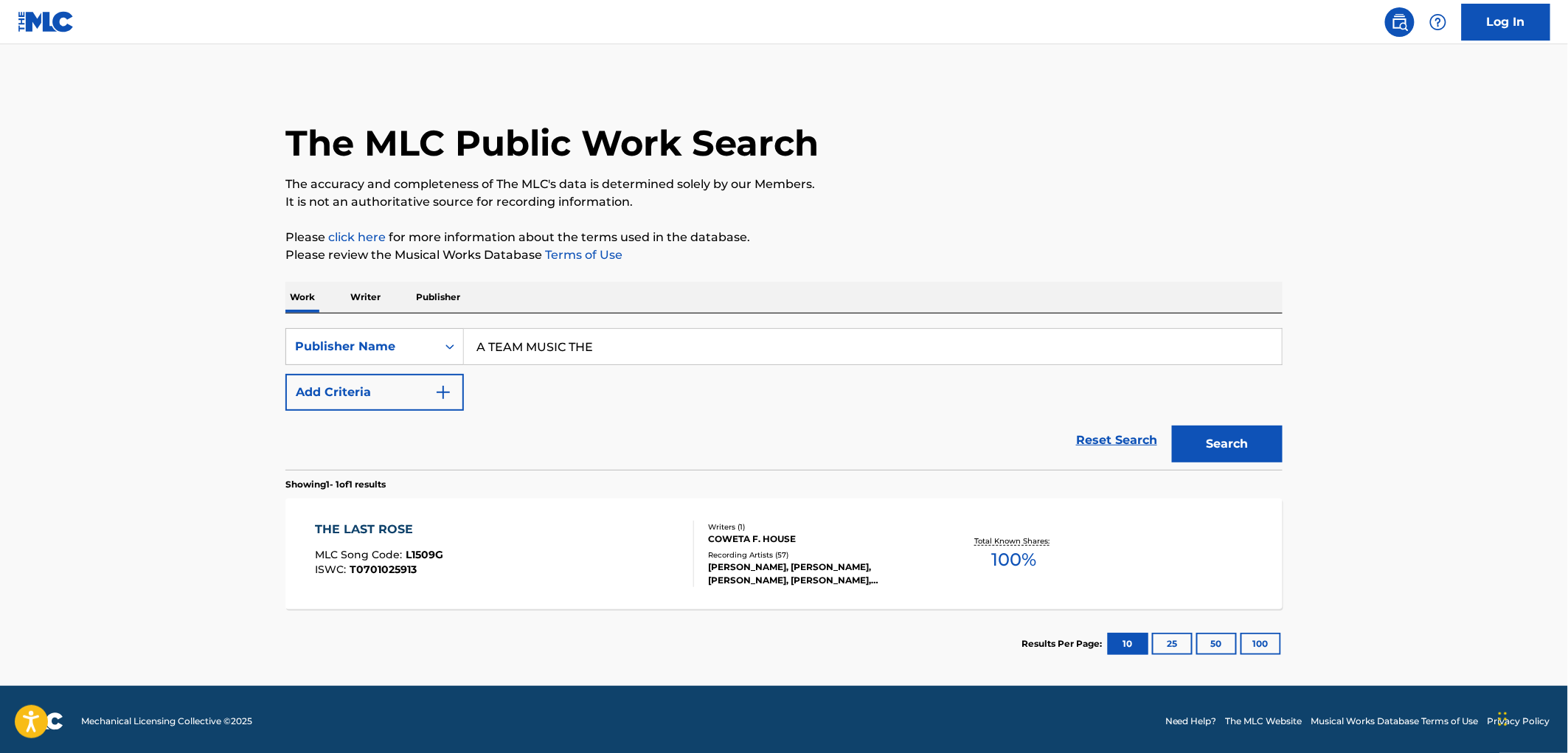
click at [432, 555] on span "L1509G" at bounding box center [425, 554] width 38 height 14
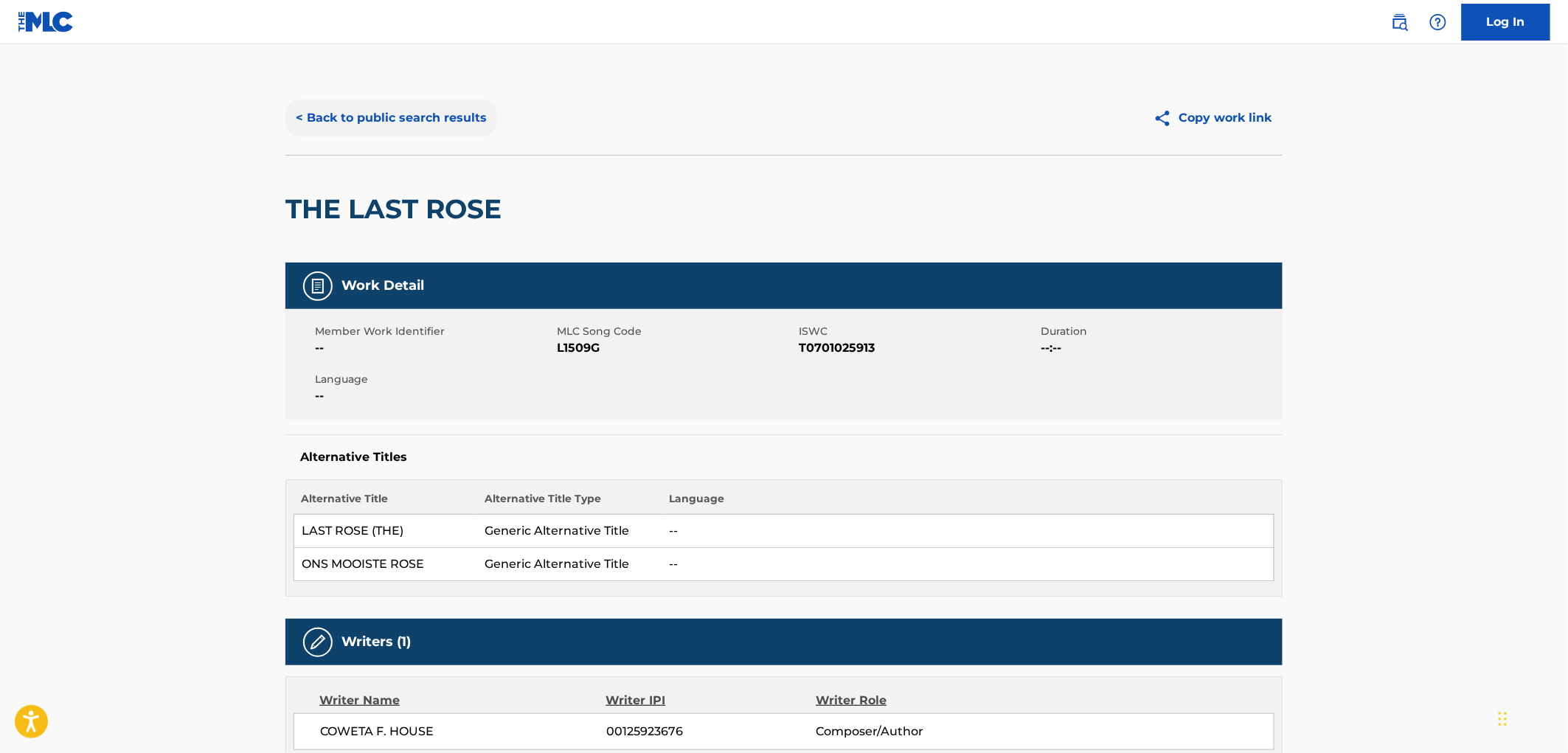
click at [469, 131] on button "< Back to public search results" at bounding box center [391, 118] width 211 height 37
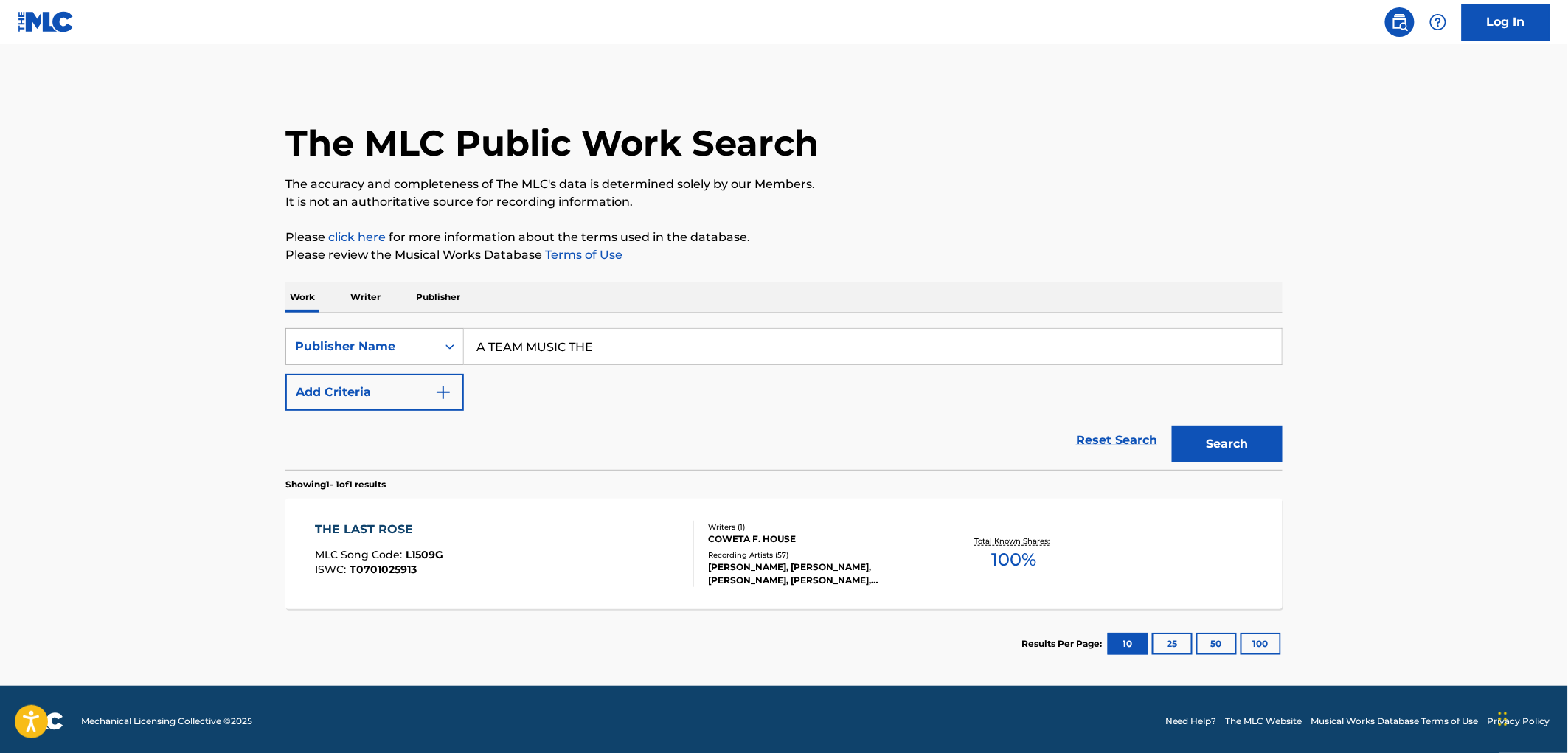
drag, startPoint x: 615, startPoint y: 343, endPoint x: 462, endPoint y: 353, distance: 153.3
click at [462, 353] on div "SearchWithCriteria99257100-b20f-40dd-9a32-1336026649e2 Publisher Name A TEAM MU…" at bounding box center [784, 346] width 997 height 37
paste input "ROLLING [PERSON_NAME] MUSIC"
type input "ROLLING [PERSON_NAME] MUSIC"
click at [1207, 453] on button "Search" at bounding box center [1226, 444] width 111 height 37
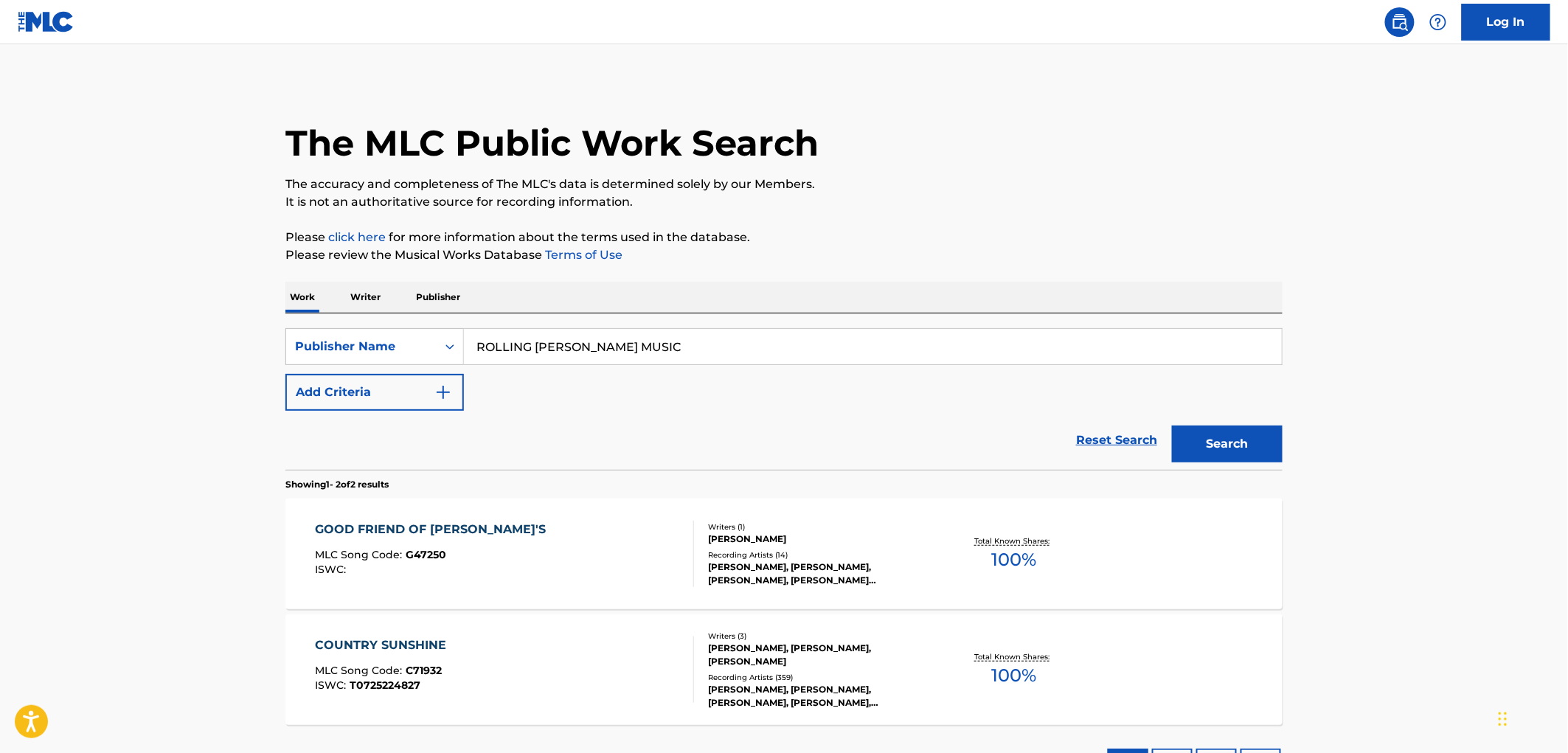
click at [419, 561] on div "MLC Song Code : G47250" at bounding box center [435, 556] width 238 height 14
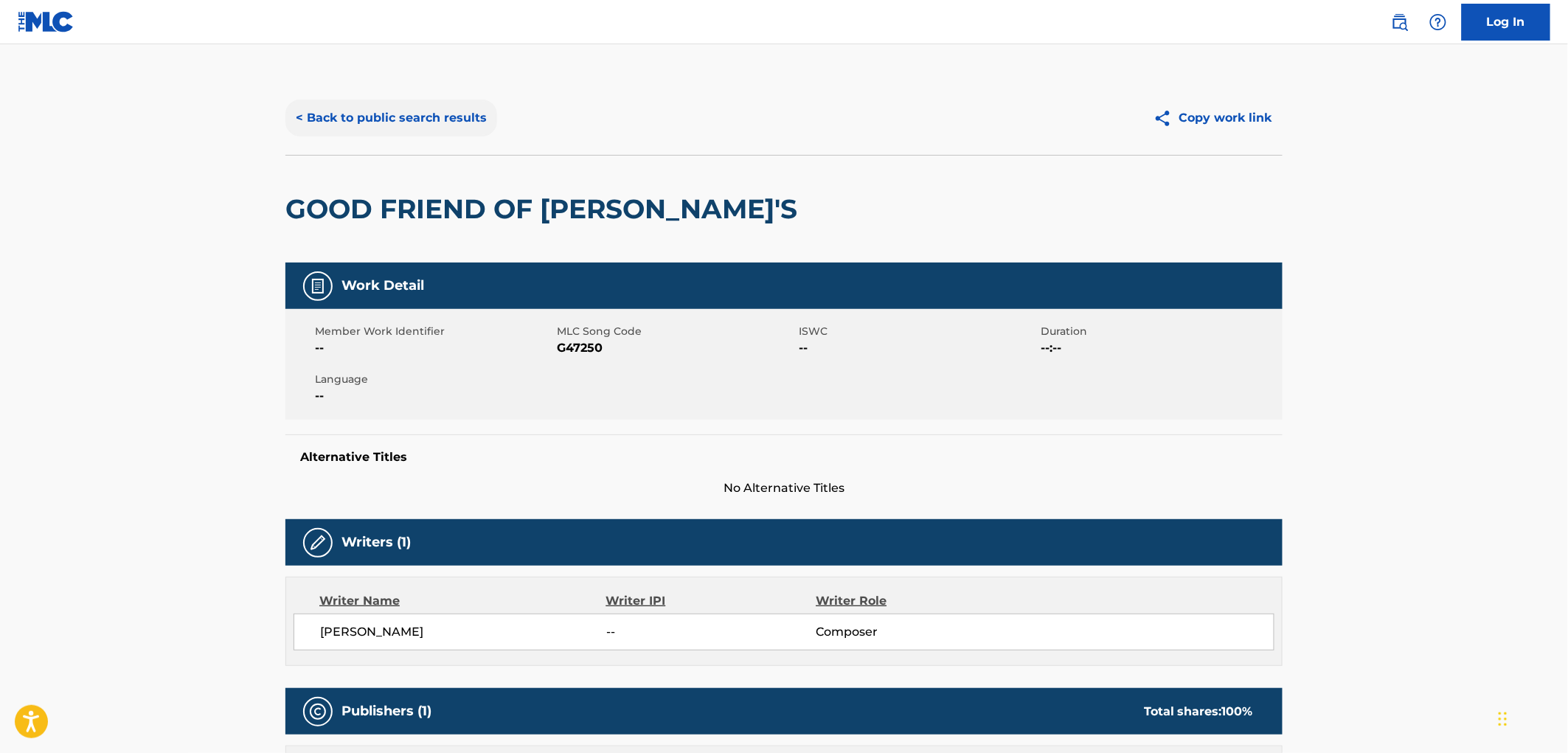
click at [400, 100] on button "< Back to public search results" at bounding box center [391, 118] width 211 height 37
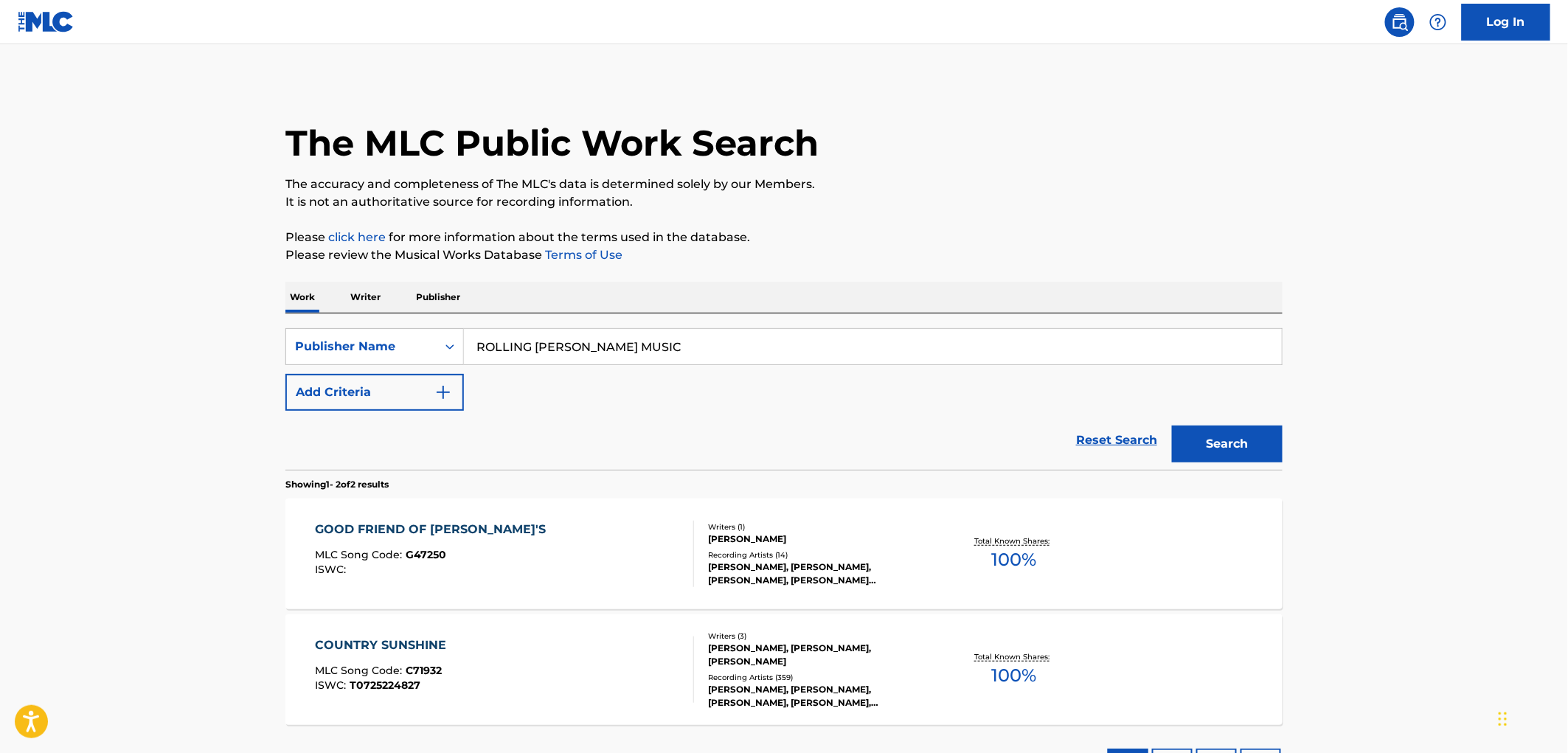
drag, startPoint x: 661, startPoint y: 340, endPoint x: 471, endPoint y: 346, distance: 190.1
click at [471, 346] on input "ROLLING [PERSON_NAME] MUSIC" at bounding box center [872, 346] width 818 height 35
paste input "NAUTILUS PRESS"
type input "NAUTILUS PRESS"
click at [1241, 455] on button "Search" at bounding box center [1226, 444] width 111 height 37
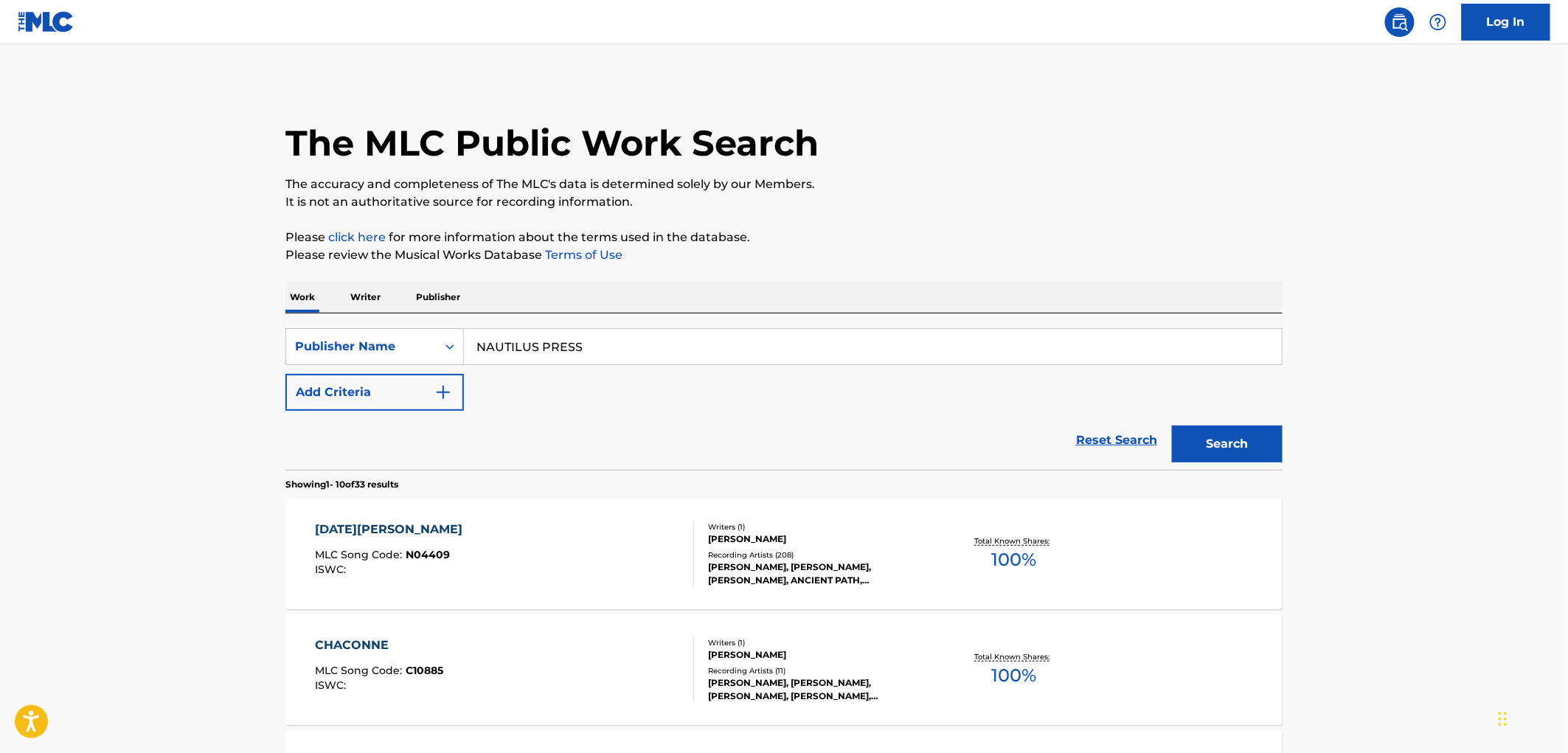
click at [442, 560] on span "N04409" at bounding box center [428, 554] width 44 height 14
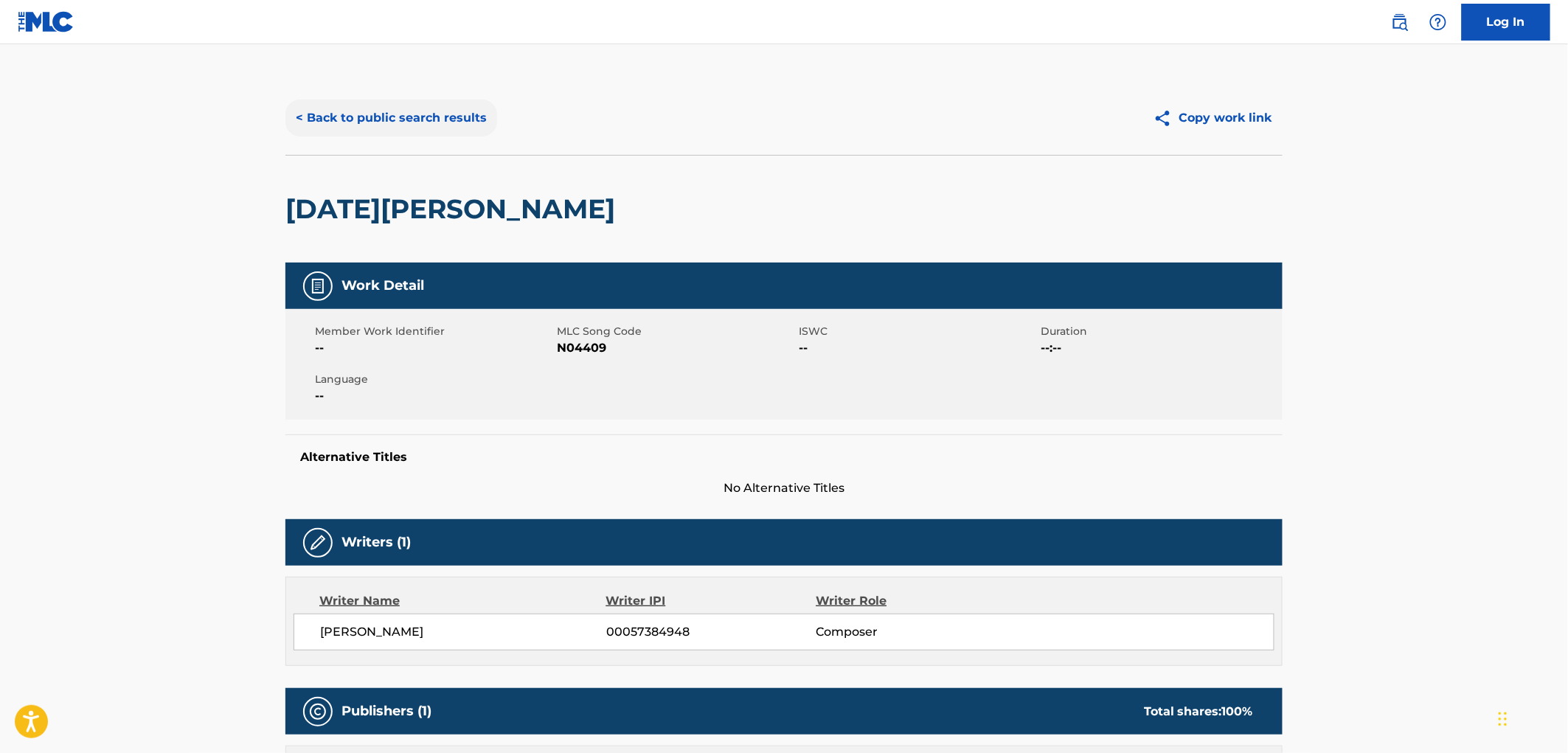
click at [365, 108] on button "< Back to public search results" at bounding box center [391, 118] width 211 height 37
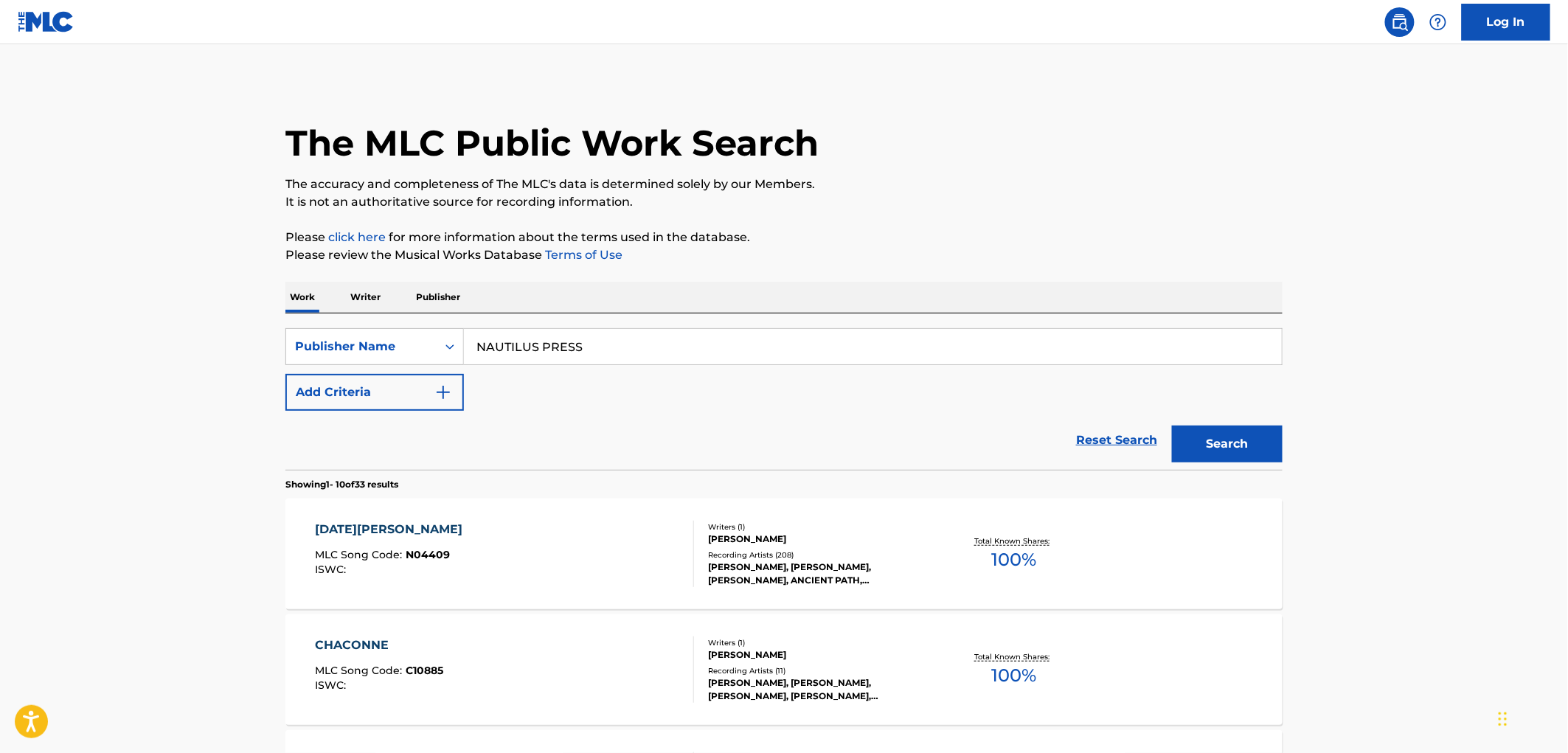
drag, startPoint x: 598, startPoint y: 335, endPoint x: 510, endPoint y: 344, distance: 88.5
click at [435, 337] on div "SearchWithCriteria99257100-b20f-40dd-9a32-1336026649e2 Publisher Name NAUTILUS …" at bounding box center [784, 346] width 997 height 37
paste input "IMAGEM MUSIC"
type input "IMAGEM MUSIC"
click at [1215, 453] on button "Search" at bounding box center [1226, 444] width 111 height 37
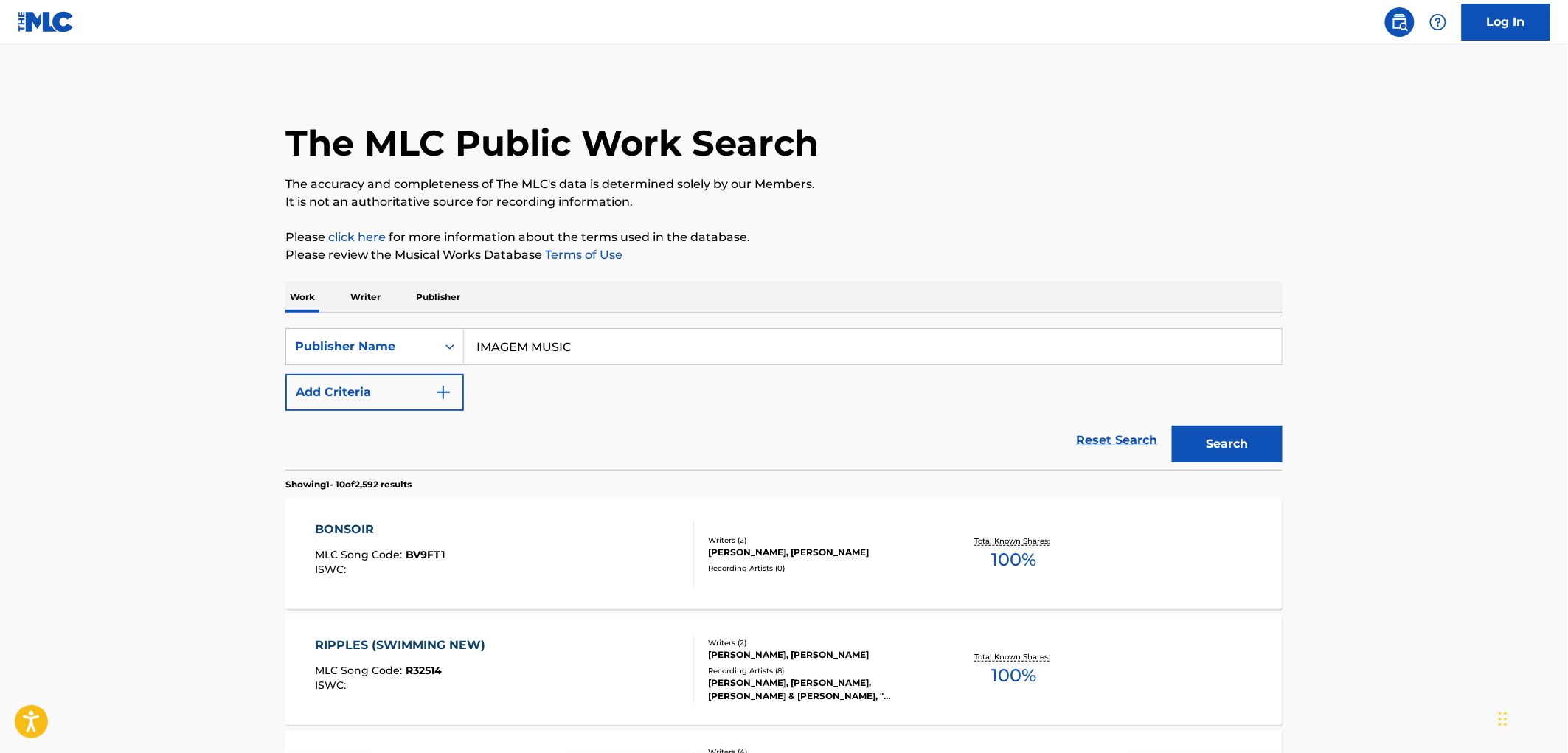
click at [446, 550] on div "BONSOIR MLC Song Code : BV9FT1 ISWC :" at bounding box center [505, 553] width 379 height 66
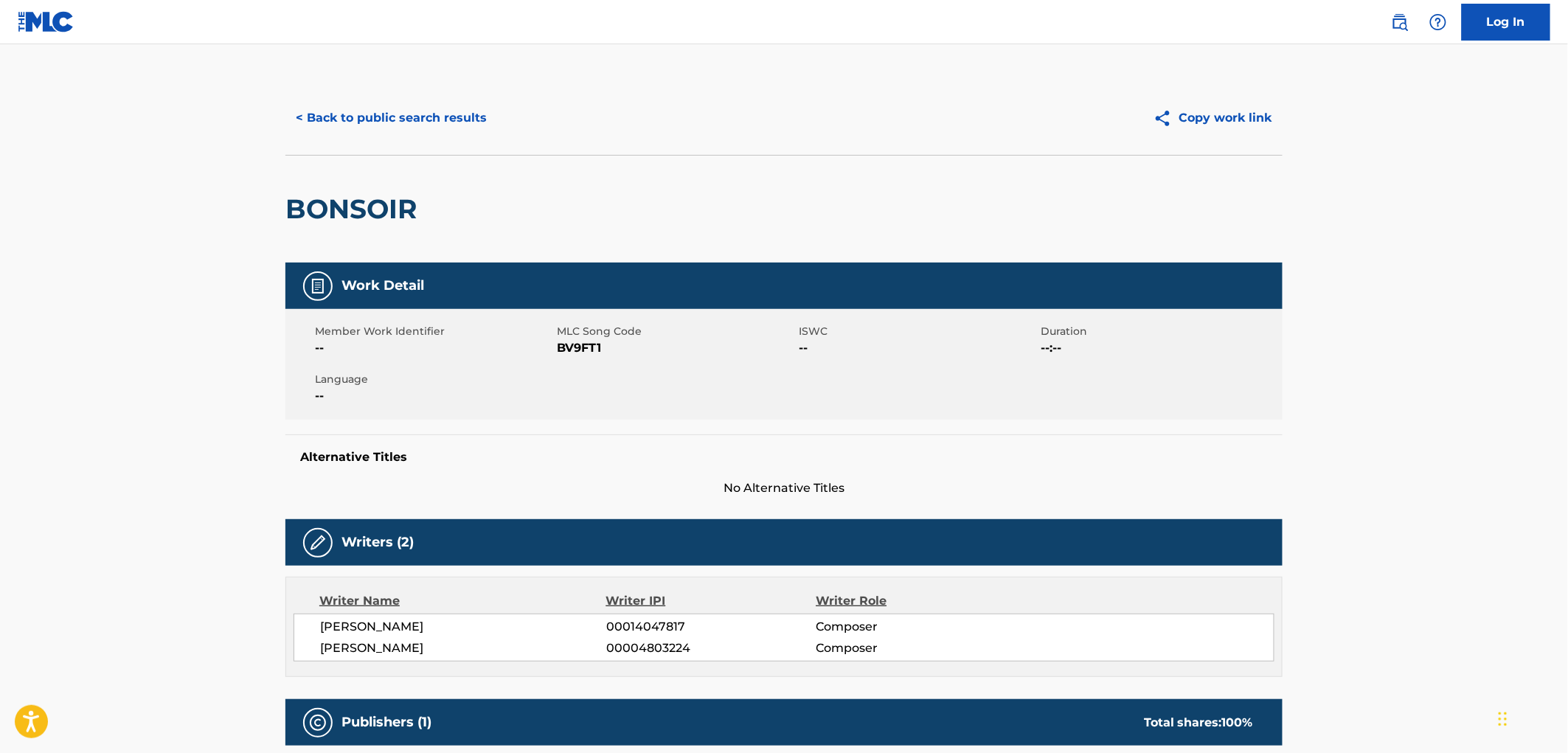
scroll to position [246, 0]
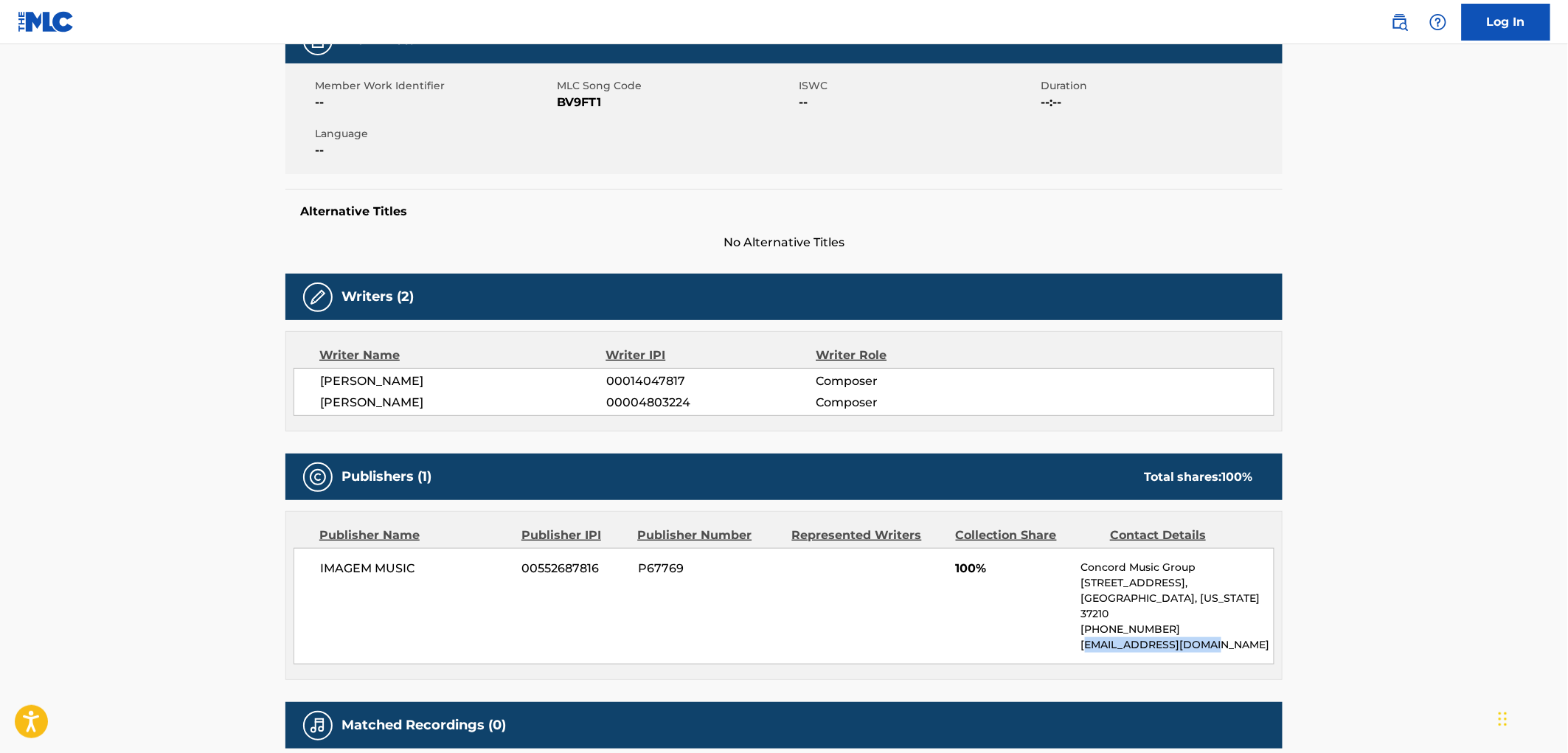
drag, startPoint x: 1230, startPoint y: 637, endPoint x: 1084, endPoint y: 629, distance: 146.2
click at [1084, 637] on p "[EMAIL_ADDRESS][DOMAIN_NAME]" at bounding box center [1177, 644] width 192 height 15
drag, startPoint x: 1082, startPoint y: 629, endPoint x: 1213, endPoint y: 637, distance: 131.2
click at [1213, 637] on p "[EMAIL_ADDRESS][DOMAIN_NAME]" at bounding box center [1177, 644] width 192 height 15
copy p "[EMAIL_ADDRESS][DOMAIN_NAME]"
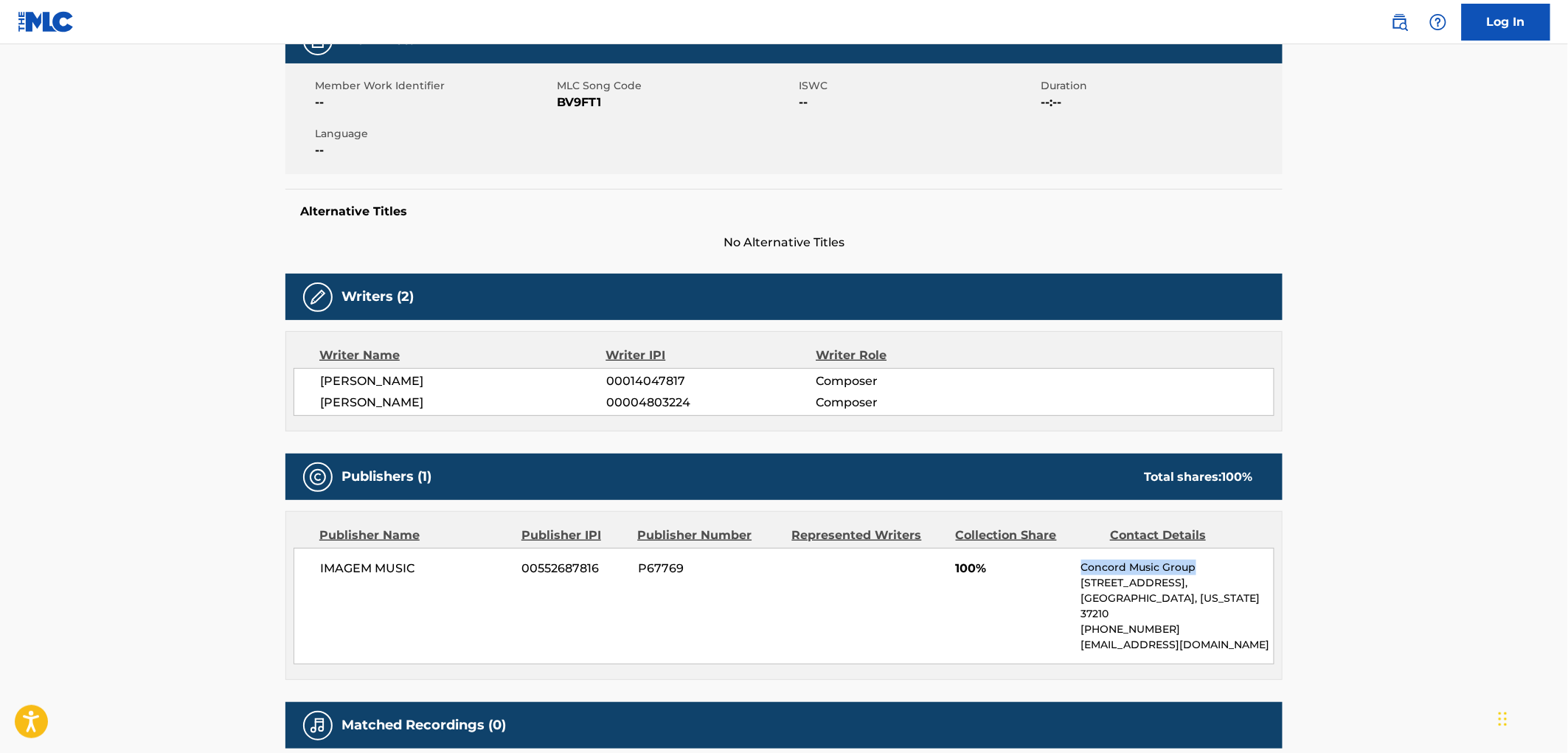
drag, startPoint x: 1201, startPoint y: 564, endPoint x: 1062, endPoint y: 562, distance: 139.0
click at [1062, 562] on div "IMAGEM MUSIC 00552687816 P67769 100% Concord Music Group [STREET_ADDRESS][US_ST…" at bounding box center [784, 606] width 981 height 116
copy div "Concord Music Group"
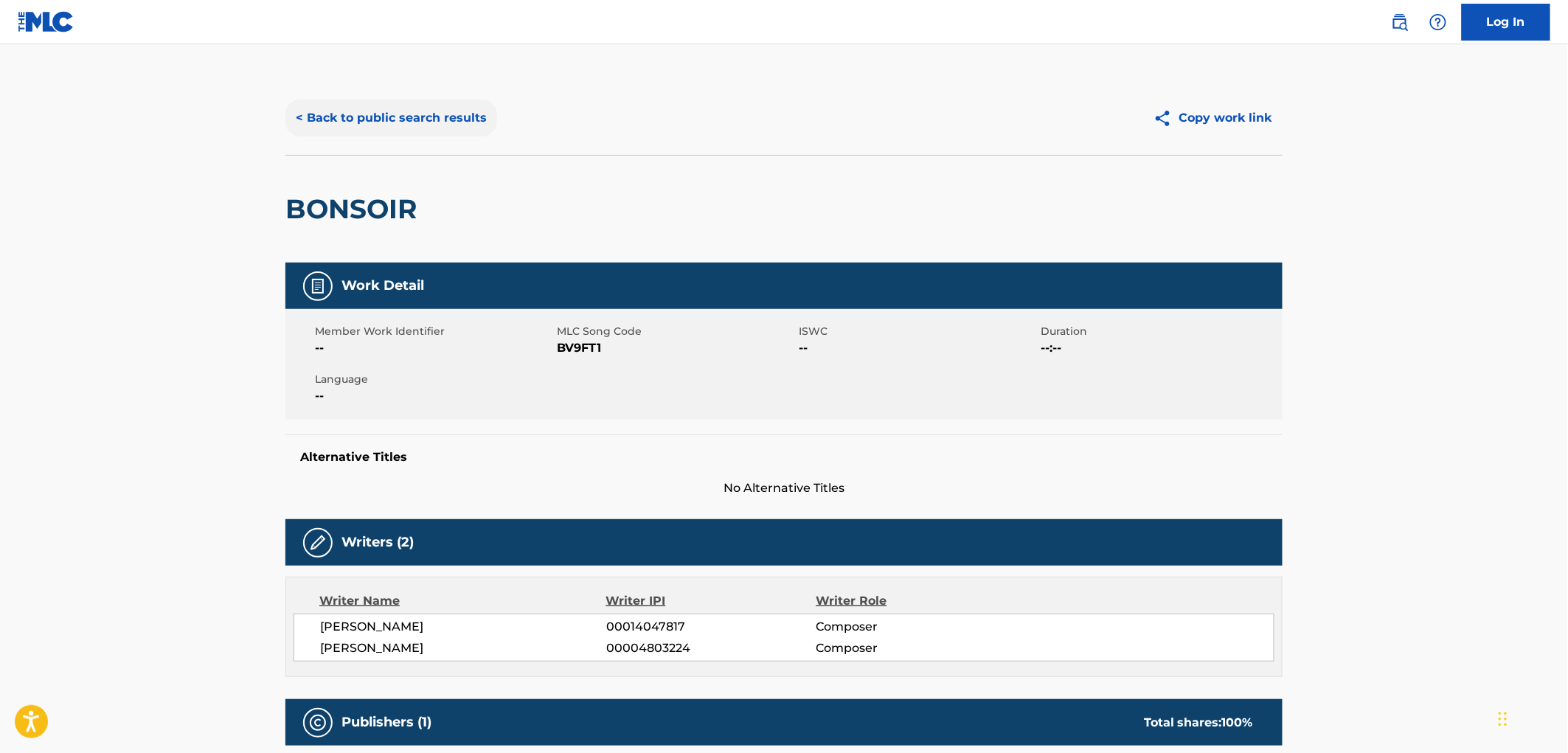
click at [430, 112] on button "< Back to public search results" at bounding box center [391, 118] width 211 height 37
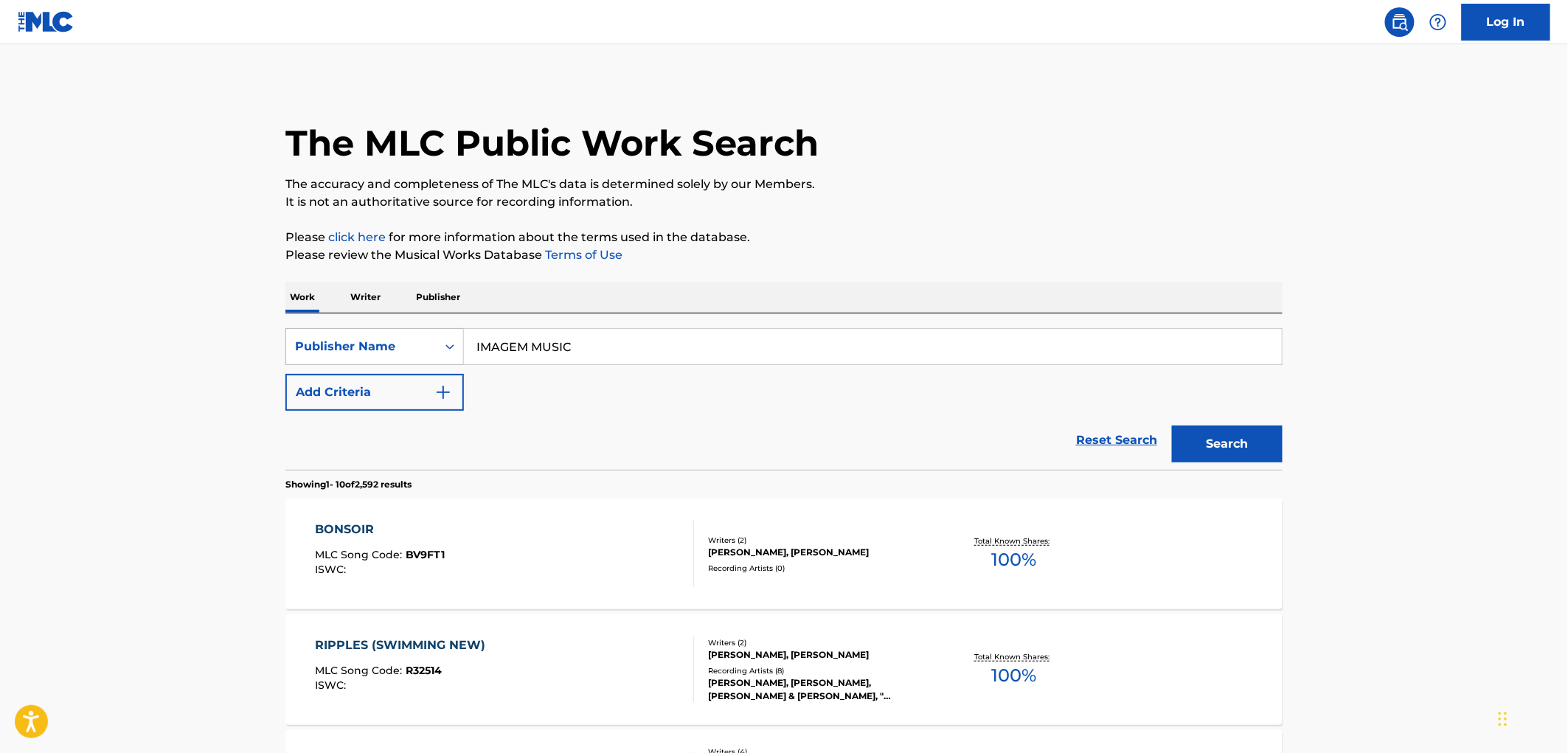
drag, startPoint x: 588, startPoint y: 351, endPoint x: 425, endPoint y: 334, distance: 163.9
click at [425, 334] on div "SearchWithCriteria99257100-b20f-40dd-9a32-1336026649e2 Publisher Name IMAGEM MU…" at bounding box center [784, 346] width 997 height 37
paste input "[PERSON_NAME]"
type input "[PERSON_NAME]"
click at [1187, 455] on button "Search" at bounding box center [1226, 444] width 111 height 37
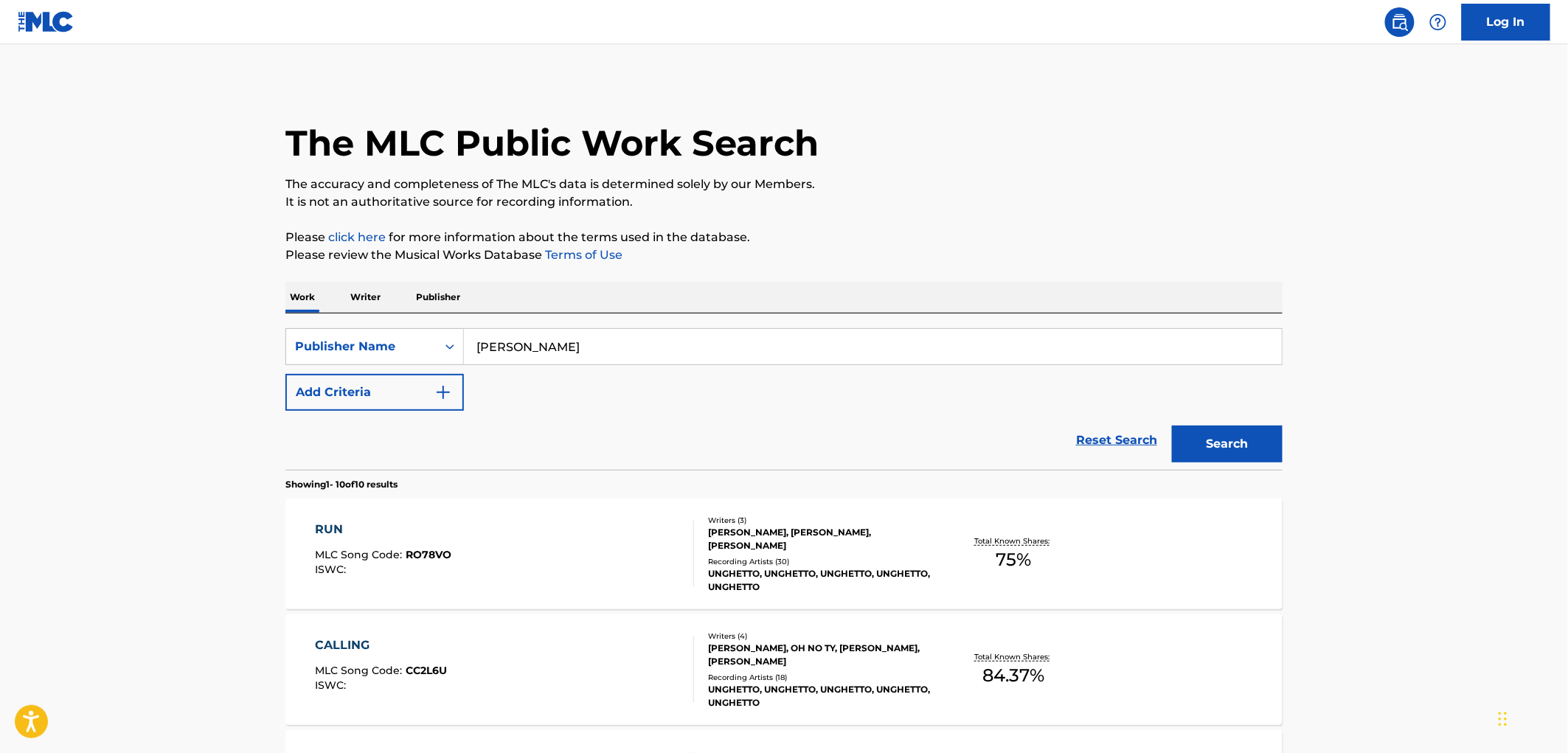
click at [437, 542] on div "RUN MLC Song Code : RO78VO ISWC :" at bounding box center [384, 553] width 136 height 66
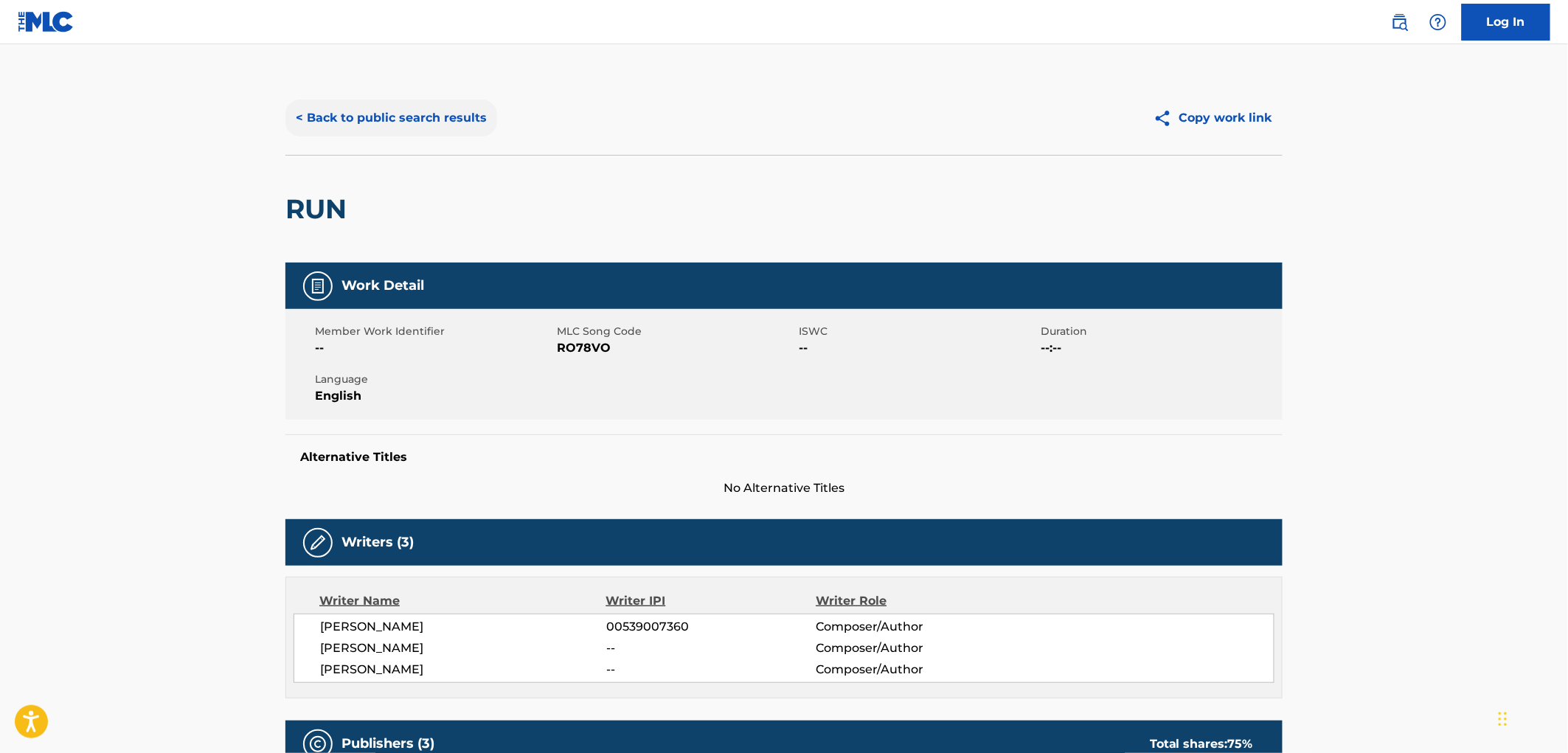
click at [412, 116] on button "< Back to public search results" at bounding box center [391, 118] width 211 height 37
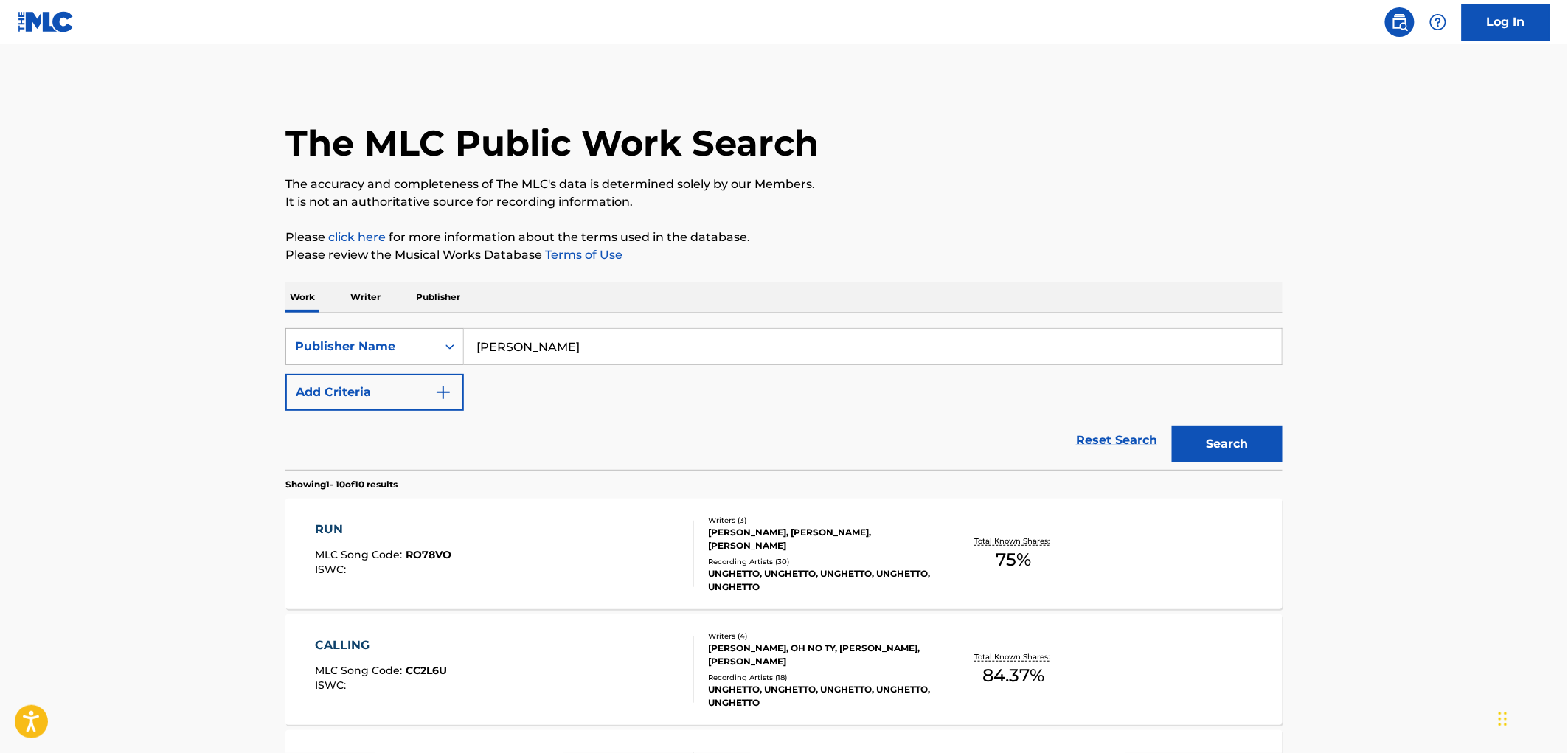
drag, startPoint x: 620, startPoint y: 343, endPoint x: 460, endPoint y: 347, distance: 160.0
click at [460, 347] on div "SearchWithCriteria99257100-b20f-40dd-9a32-1336026649e2 Publisher Name [PERSON_N…" at bounding box center [784, 346] width 997 height 37
paste input "KUDZU MUSIC"
type input "KUDZU MUSIC"
click at [1200, 462] on div "Search" at bounding box center [1223, 440] width 118 height 59
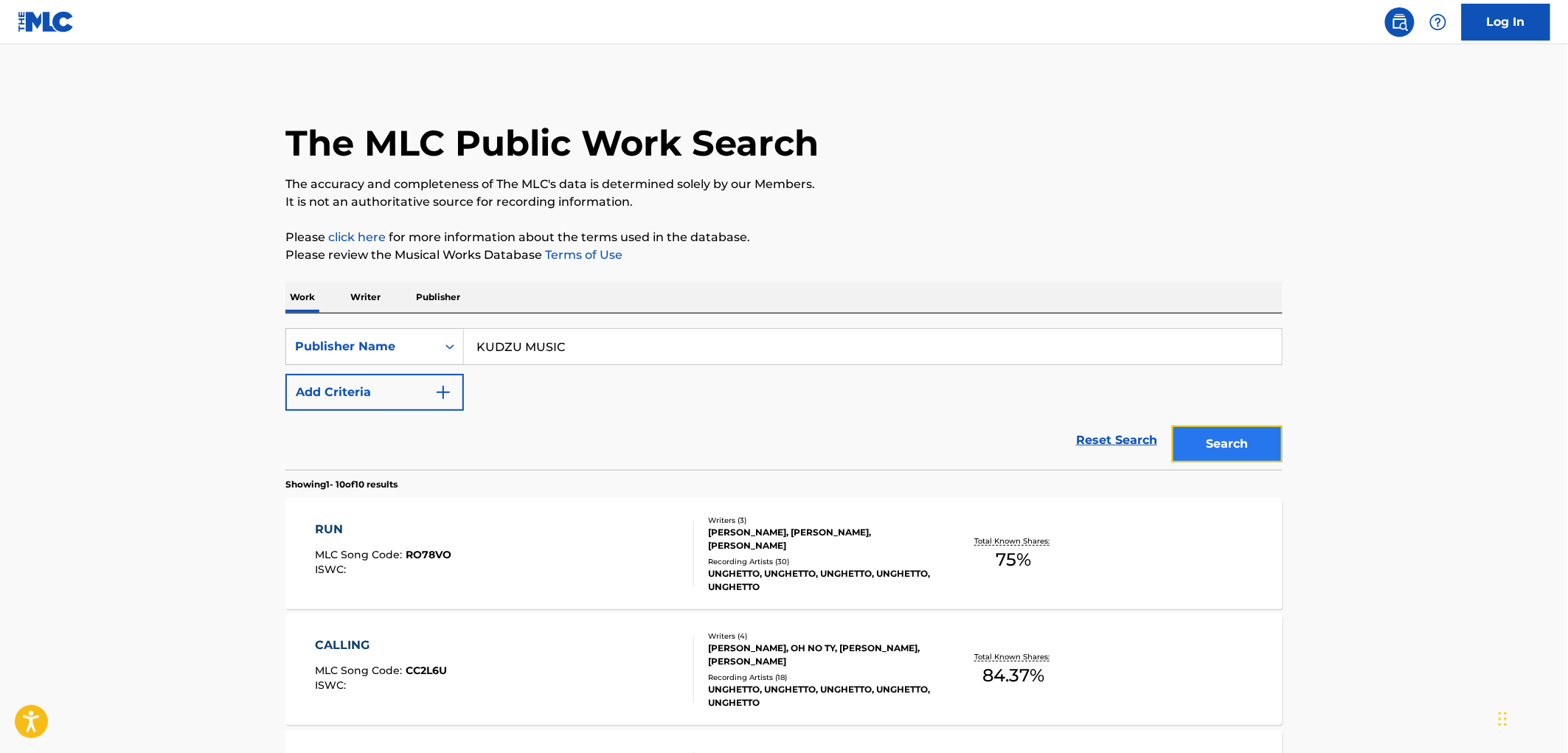
click at [1218, 442] on button "Search" at bounding box center [1226, 444] width 111 height 37
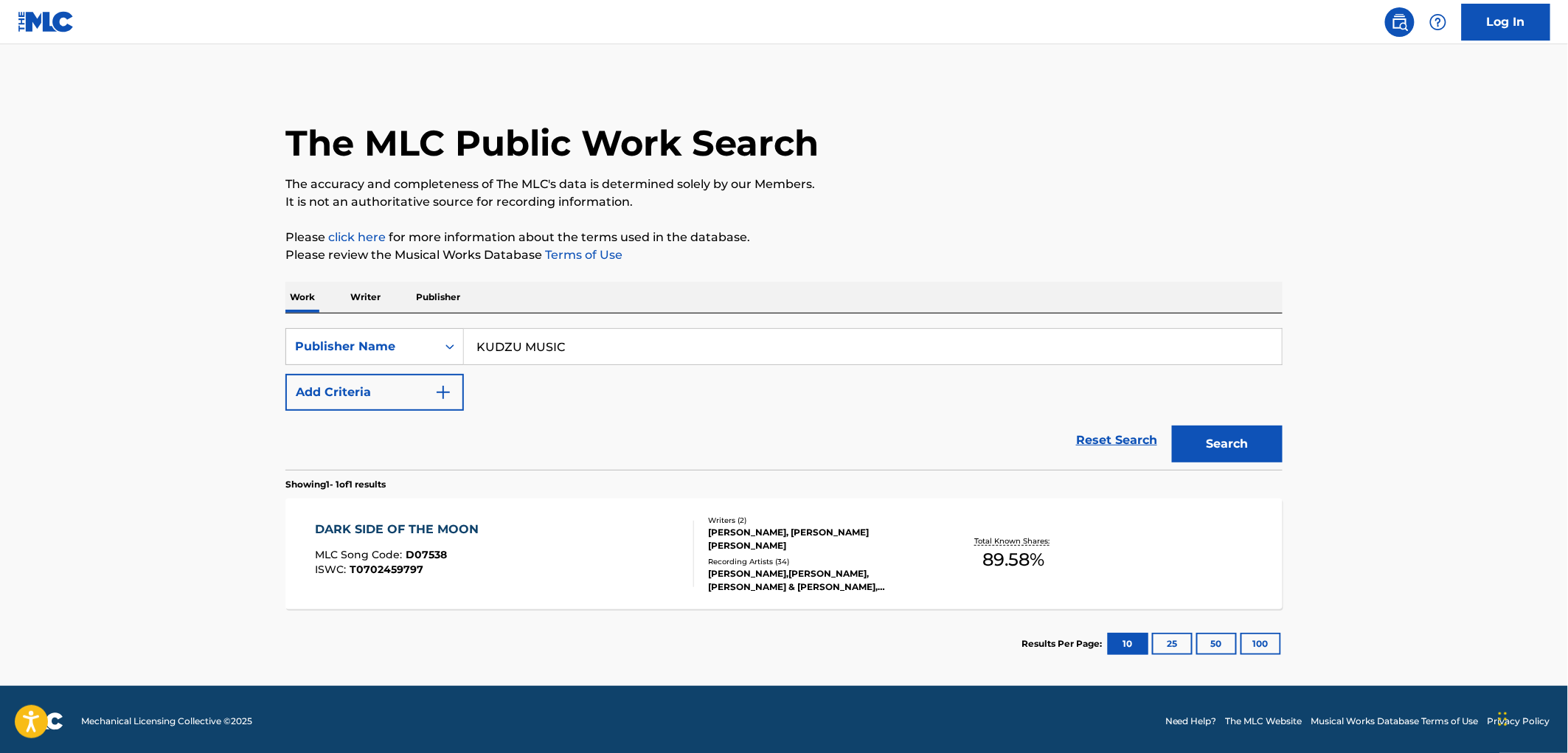
click at [425, 554] on span "D07538" at bounding box center [427, 554] width 41 height 14
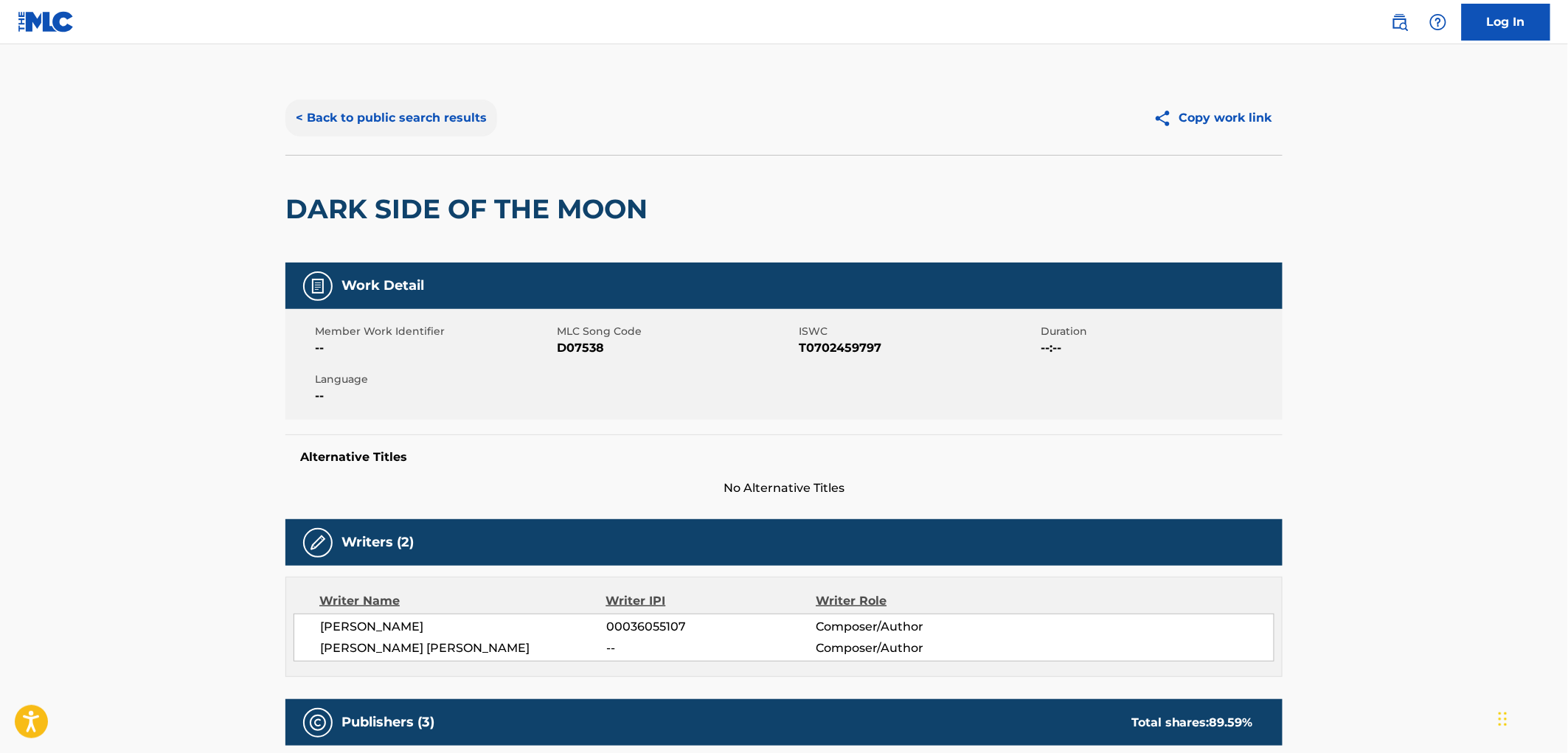
click at [398, 106] on button "< Back to public search results" at bounding box center [391, 118] width 211 height 37
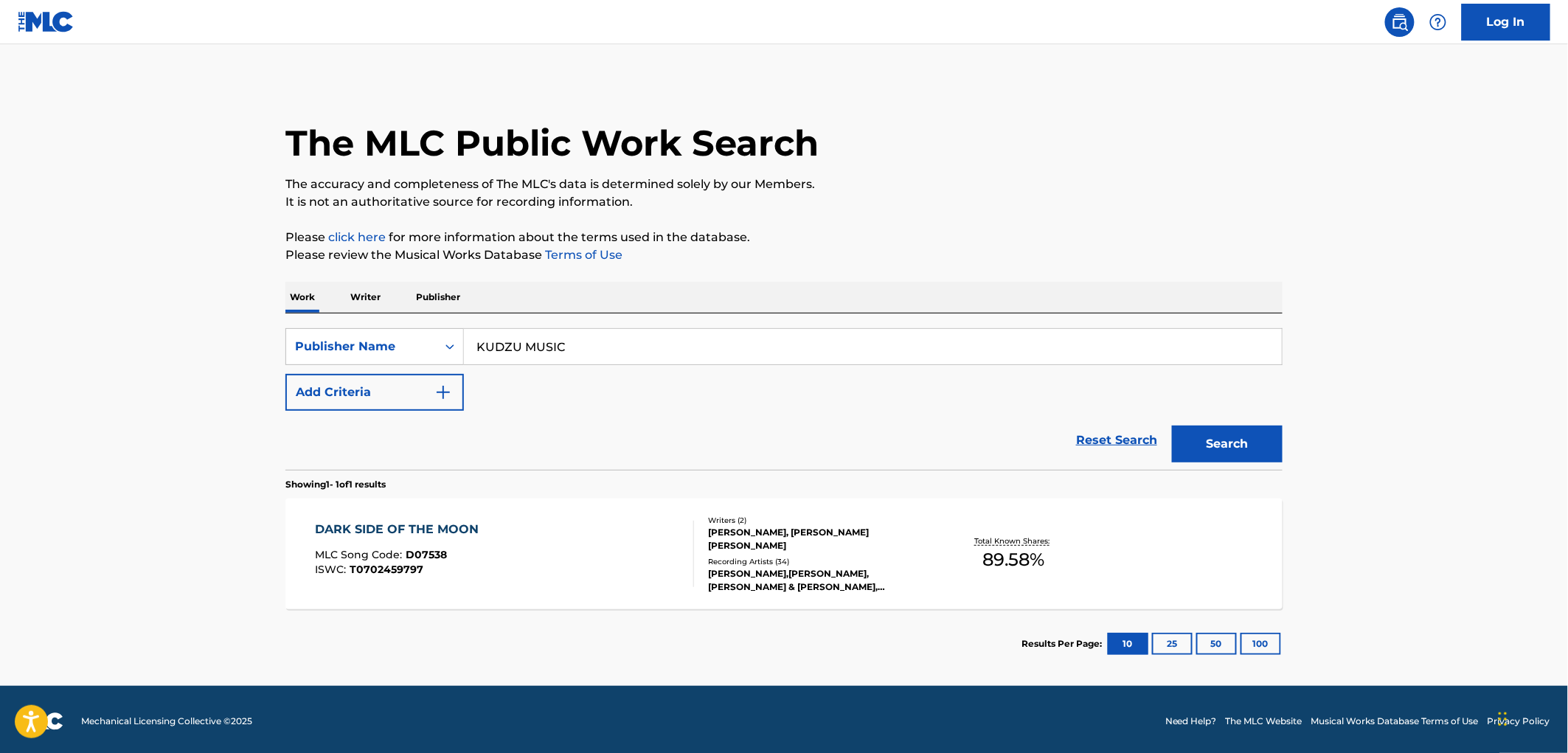
drag, startPoint x: 587, startPoint y: 348, endPoint x: 484, endPoint y: 346, distance: 103.0
click at [351, 347] on div "SearchWithCriteria99257100-b20f-40dd-9a32-1336026649e2 Publisher Name KUDZU MUS…" at bounding box center [784, 346] width 997 height 37
paste input "SAY CHAY"
type input "SAY CHAY MUSIC"
click at [1226, 440] on button "Search" at bounding box center [1226, 444] width 111 height 37
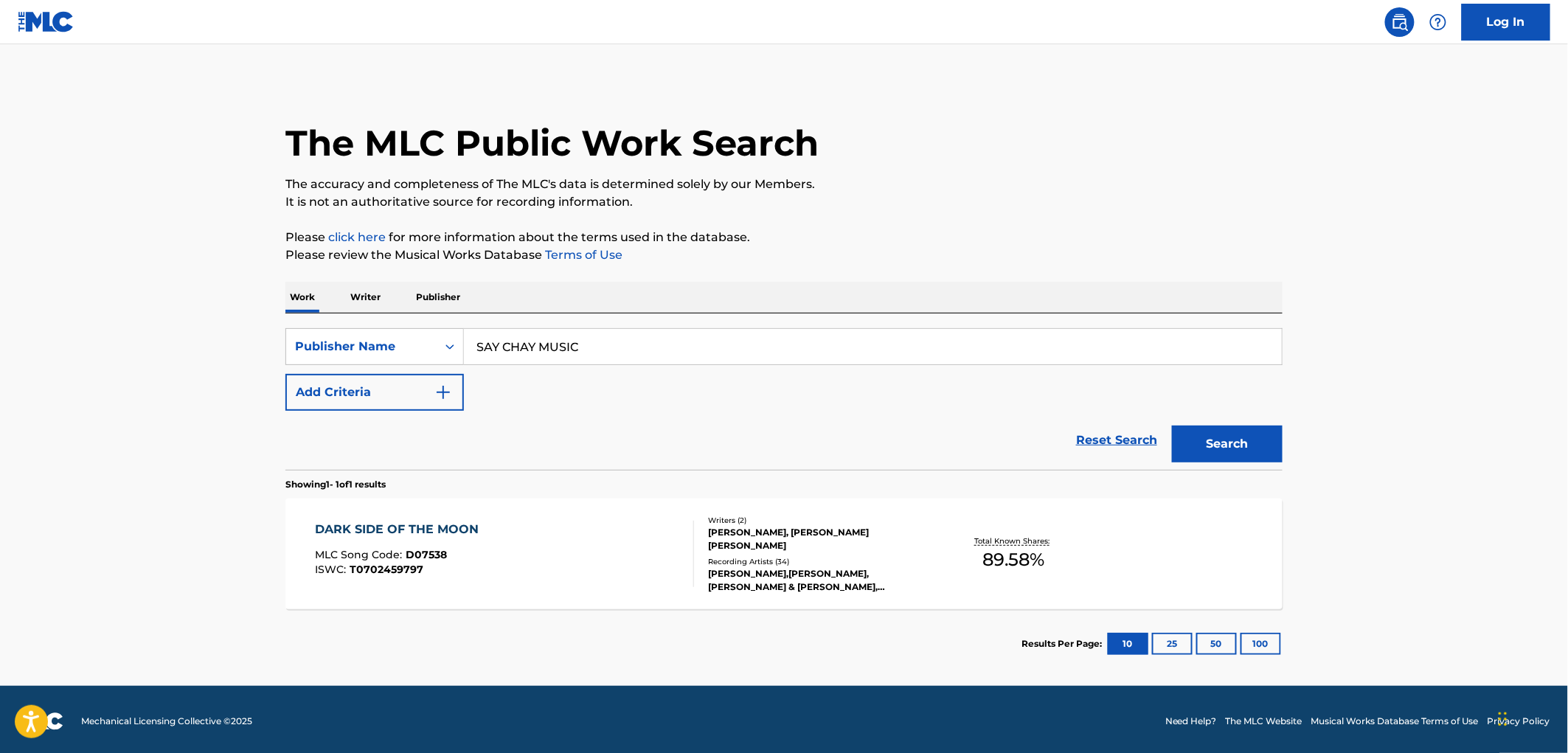
click at [442, 550] on span "D07538" at bounding box center [427, 554] width 41 height 14
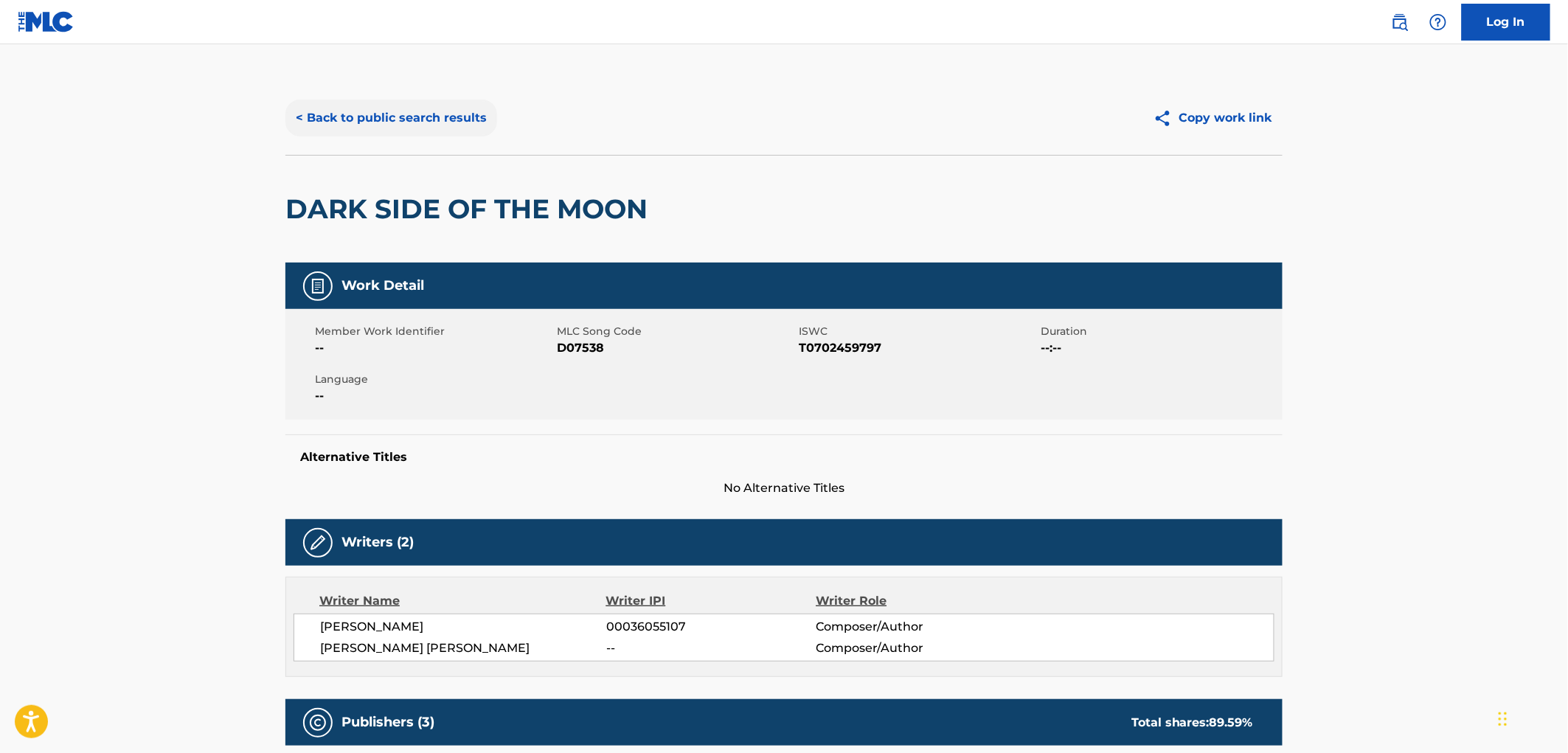
click at [417, 115] on button "< Back to public search results" at bounding box center [391, 118] width 211 height 37
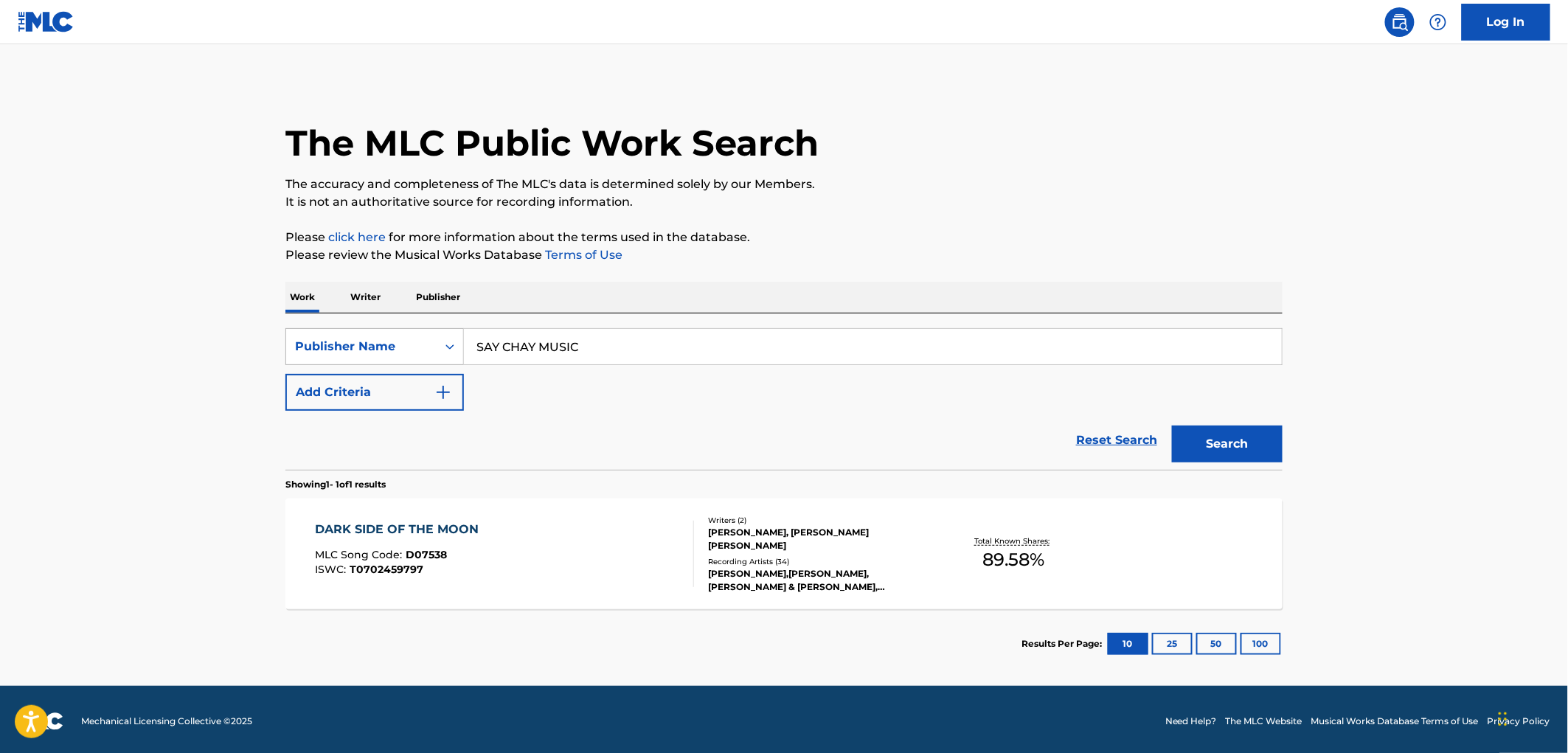
drag, startPoint x: 451, startPoint y: 339, endPoint x: 419, endPoint y: 340, distance: 32.0
click at [410, 339] on div "SearchWithCriteria99257100-b20f-40dd-9a32-1336026649e2 Publisher Name SAY CHAY …" at bounding box center [784, 346] width 997 height 37
paste input "LANDVOGT MUSIKVERLAG"
type input "LANDVOGT MUSIKVERLAG"
click at [1245, 431] on button "Search" at bounding box center [1226, 444] width 111 height 37
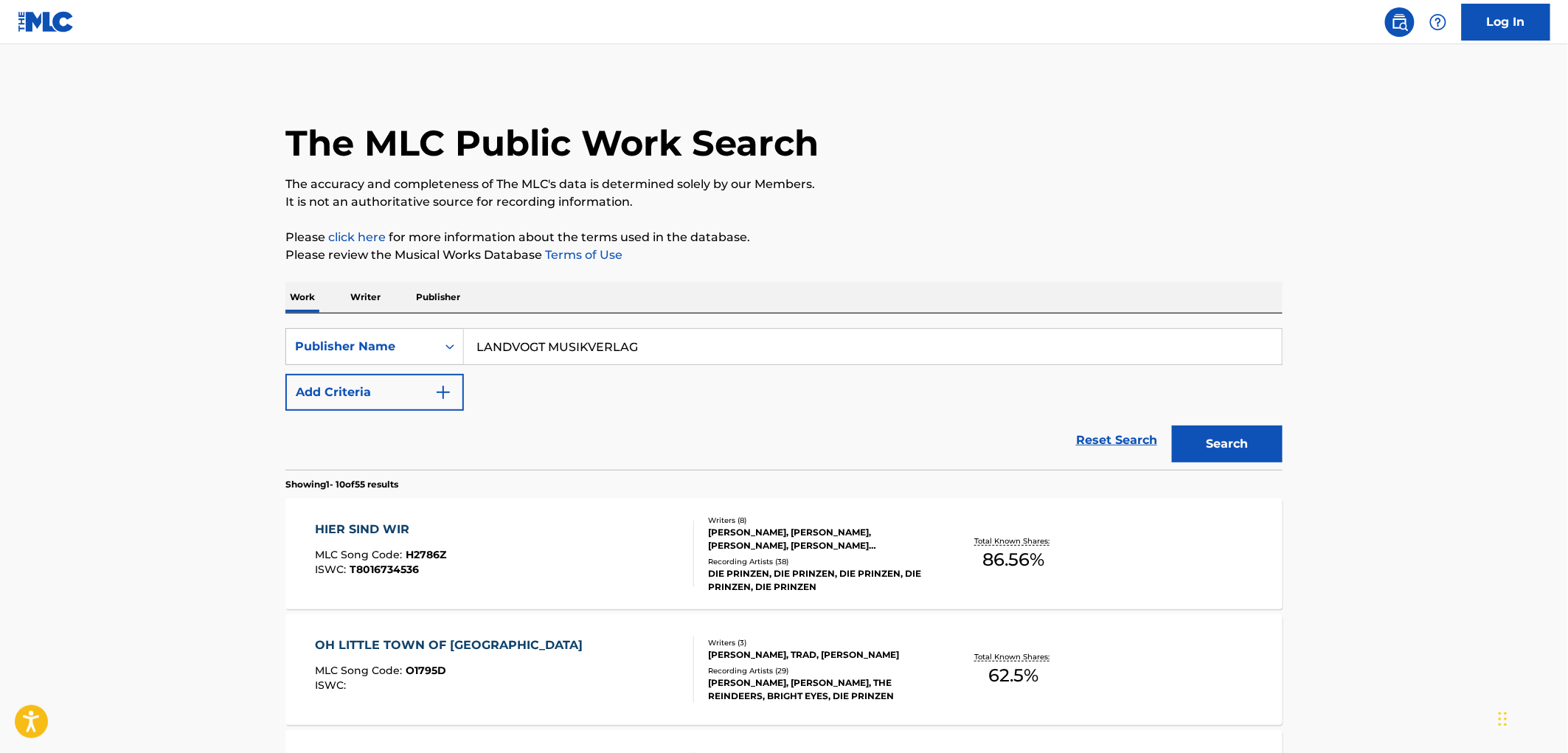
click at [448, 562] on div "HIER SIND WIR MLC Song Code : H2786Z ISWC : T8016734536" at bounding box center [505, 553] width 379 height 66
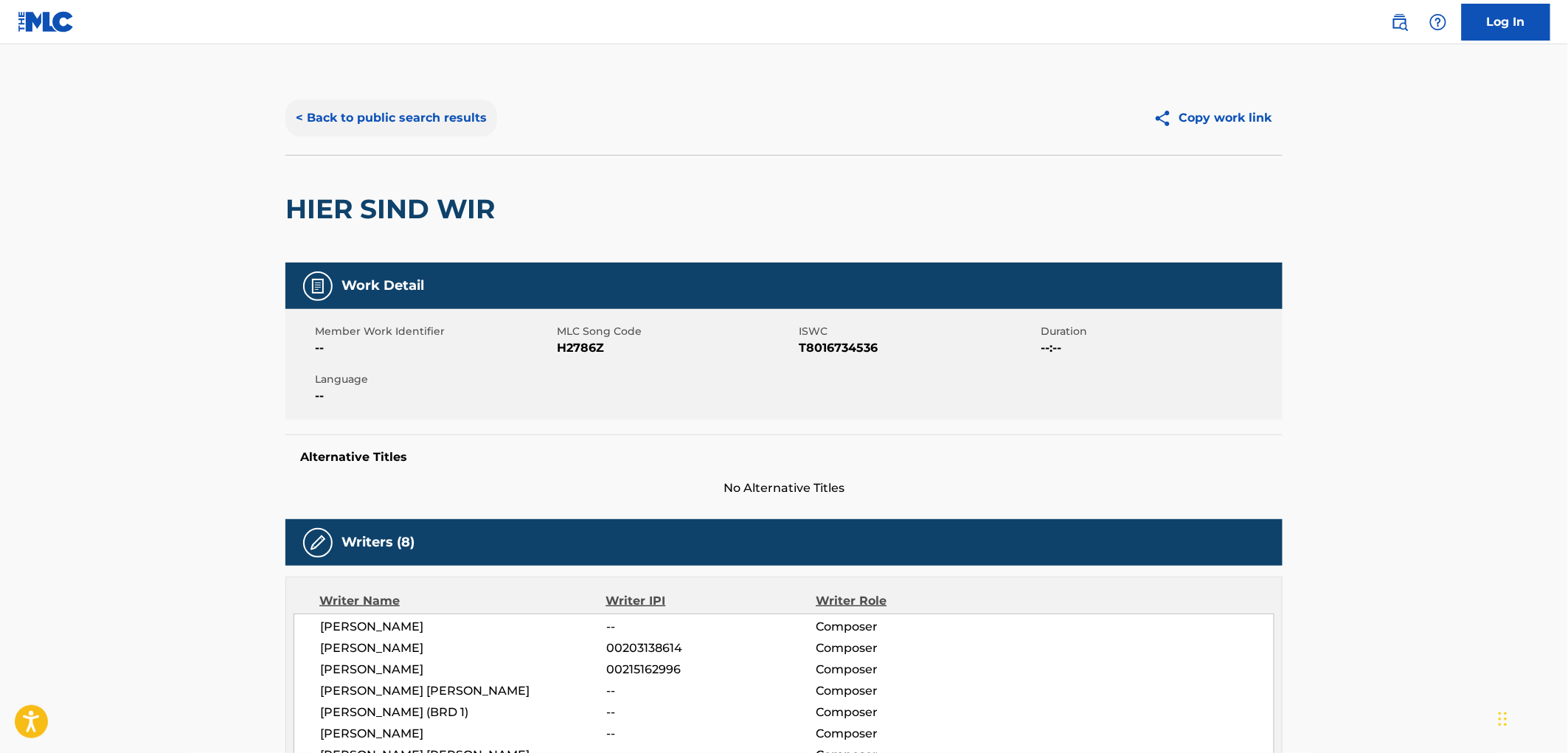
click at [385, 132] on button "< Back to public search results" at bounding box center [391, 118] width 211 height 37
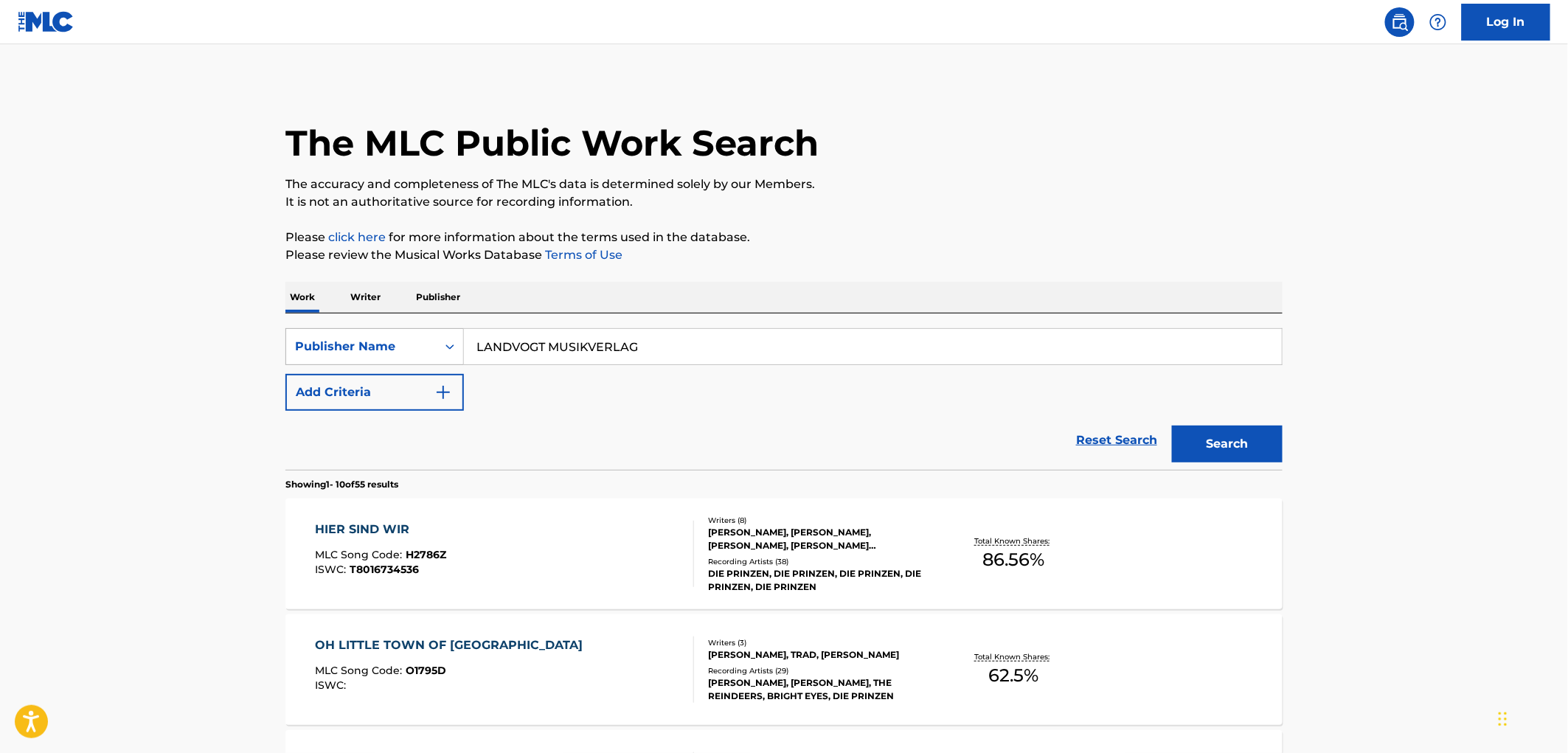
drag, startPoint x: 673, startPoint y: 350, endPoint x: 385, endPoint y: 361, distance: 288.2
click at [369, 357] on div "SearchWithCriteria99257100-b20f-40dd-9a32-1336026649e2 Publisher Name LANDVOGT …" at bounding box center [784, 346] width 997 height 37
paste input "[PERSON_NAME]"
type input "[PERSON_NAME]"
click at [1273, 442] on button "Search" at bounding box center [1226, 444] width 111 height 37
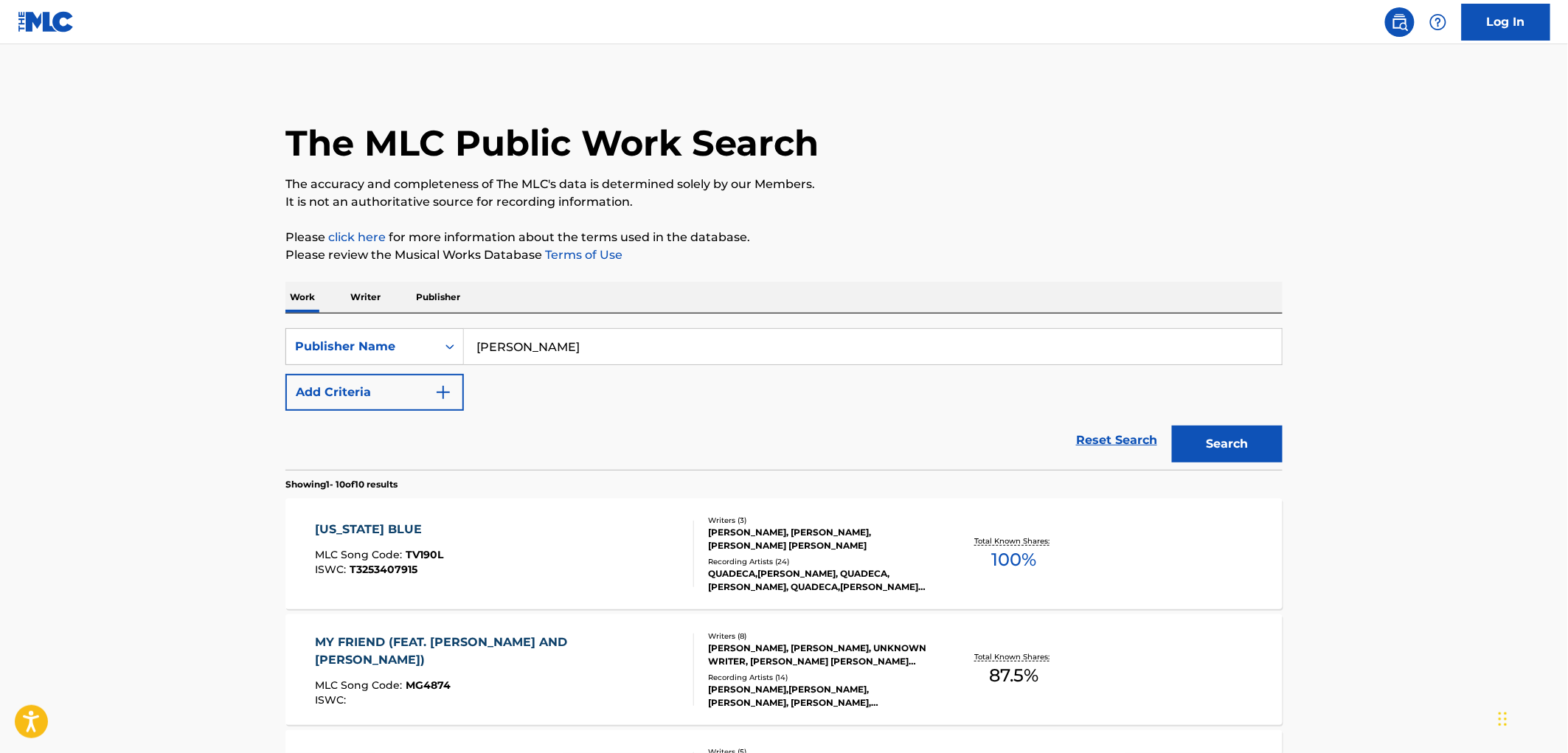
click at [437, 554] on span "TV190L" at bounding box center [425, 554] width 38 height 14
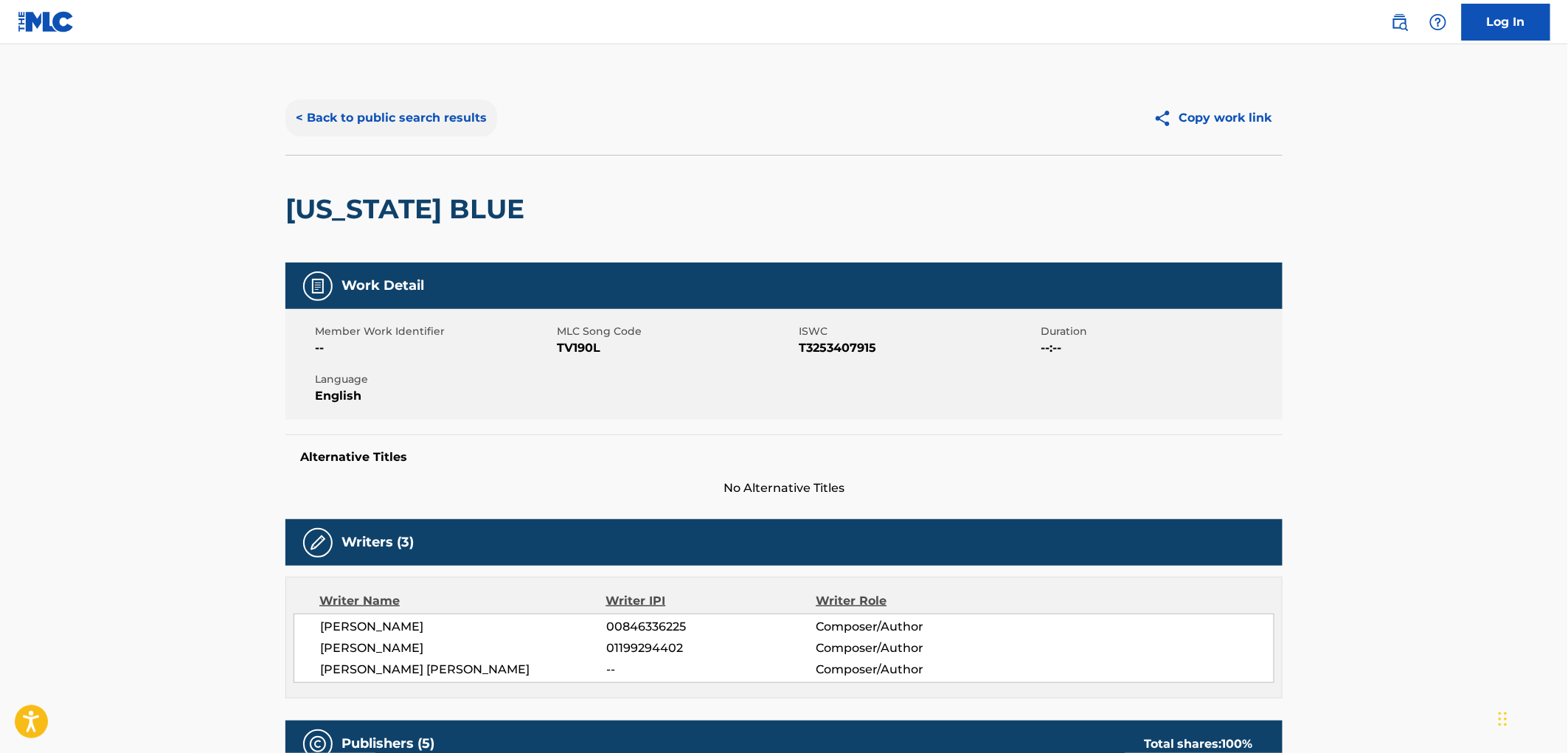
click at [409, 130] on button "< Back to public search results" at bounding box center [391, 118] width 211 height 37
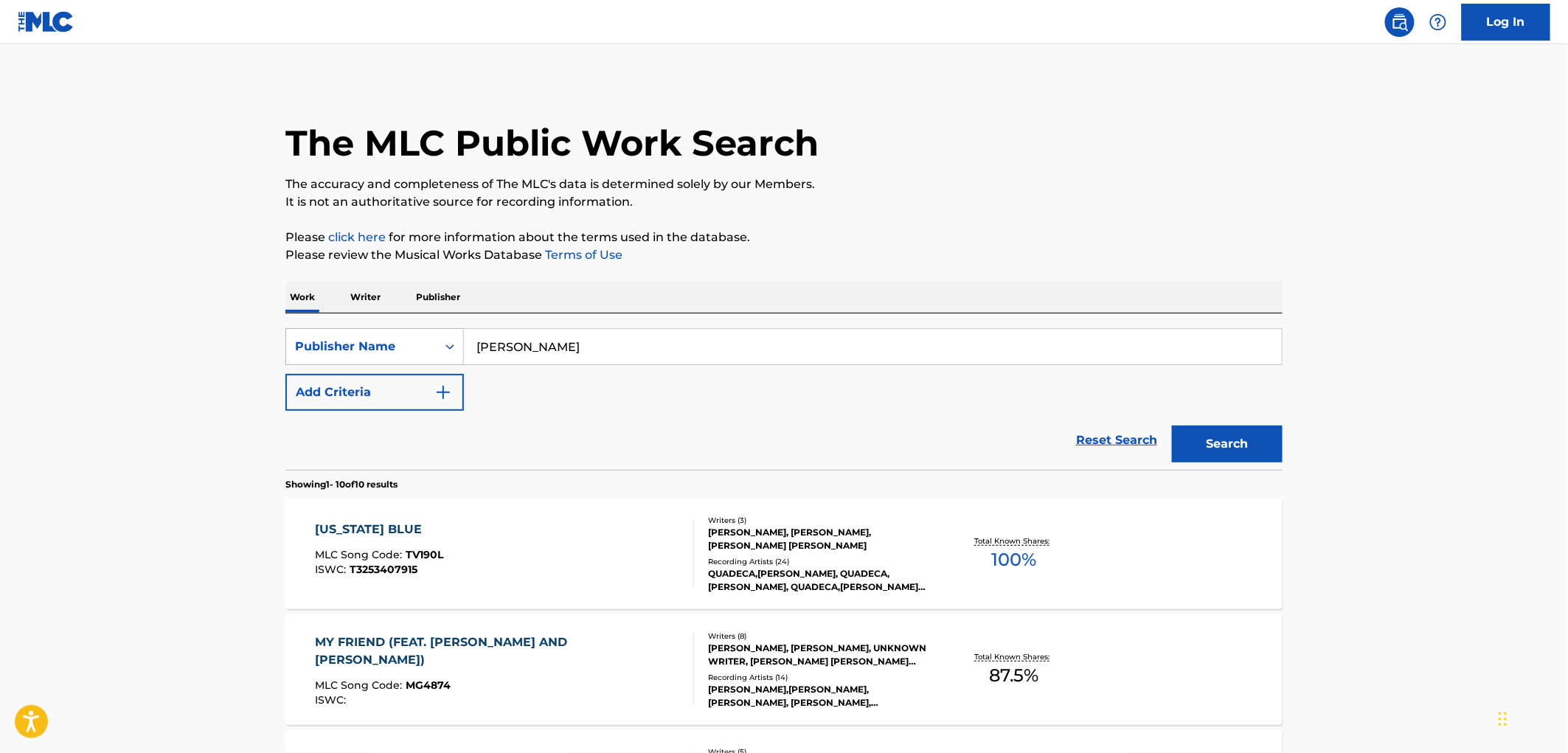
drag, startPoint x: 585, startPoint y: 341, endPoint x: 454, endPoint y: 336, distance: 131.1
click at [454, 336] on div "SearchWithCriteria99257100-b20f-40dd-9a32-1336026649e2 Publisher Name [PERSON_N…" at bounding box center [784, 346] width 997 height 37
paste input "4forty4 ent"
type input "4forty4 ent"
click at [1215, 441] on button "Search" at bounding box center [1226, 444] width 111 height 37
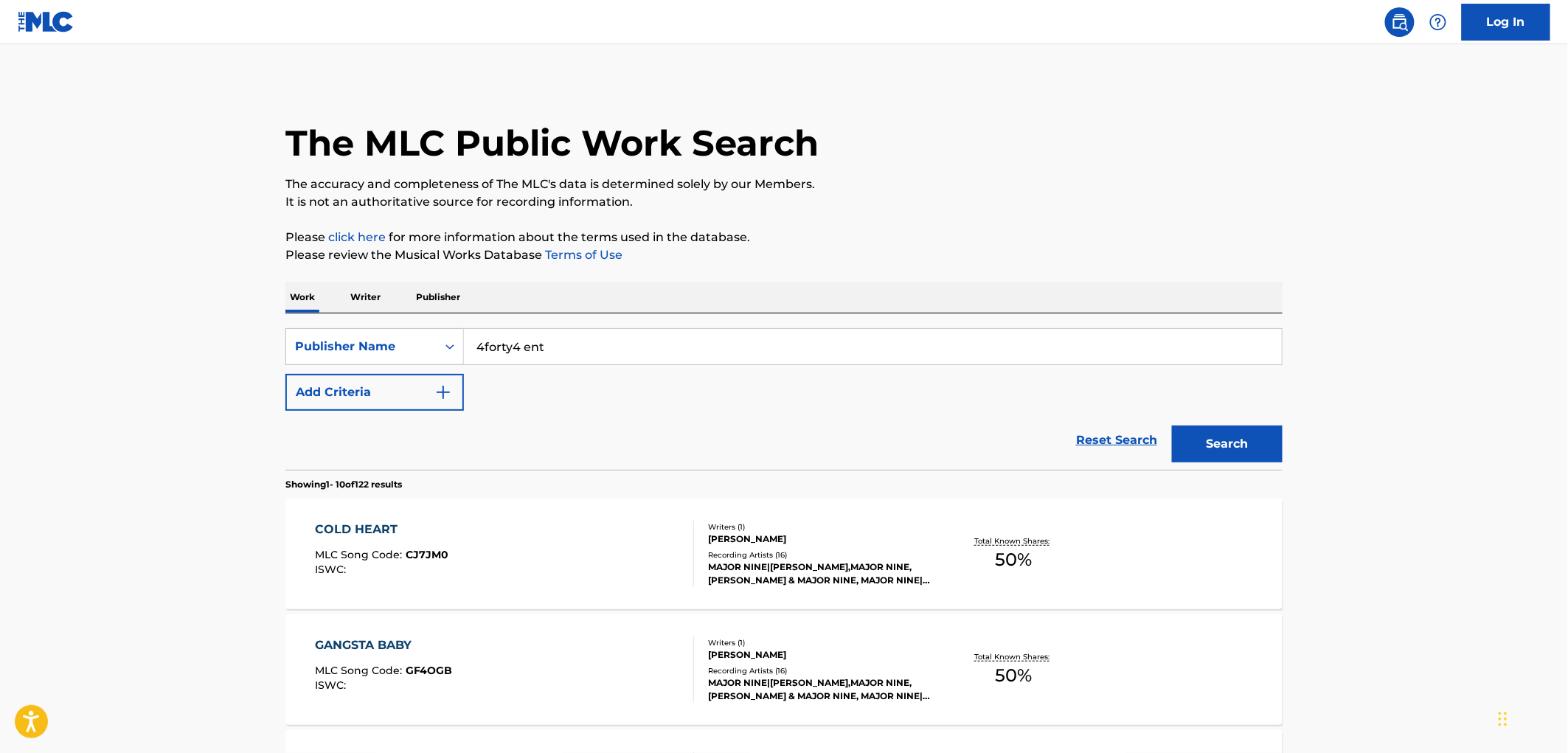
click at [443, 562] on div "MLC Song Code : CJ7JM0" at bounding box center [382, 556] width 133 height 14
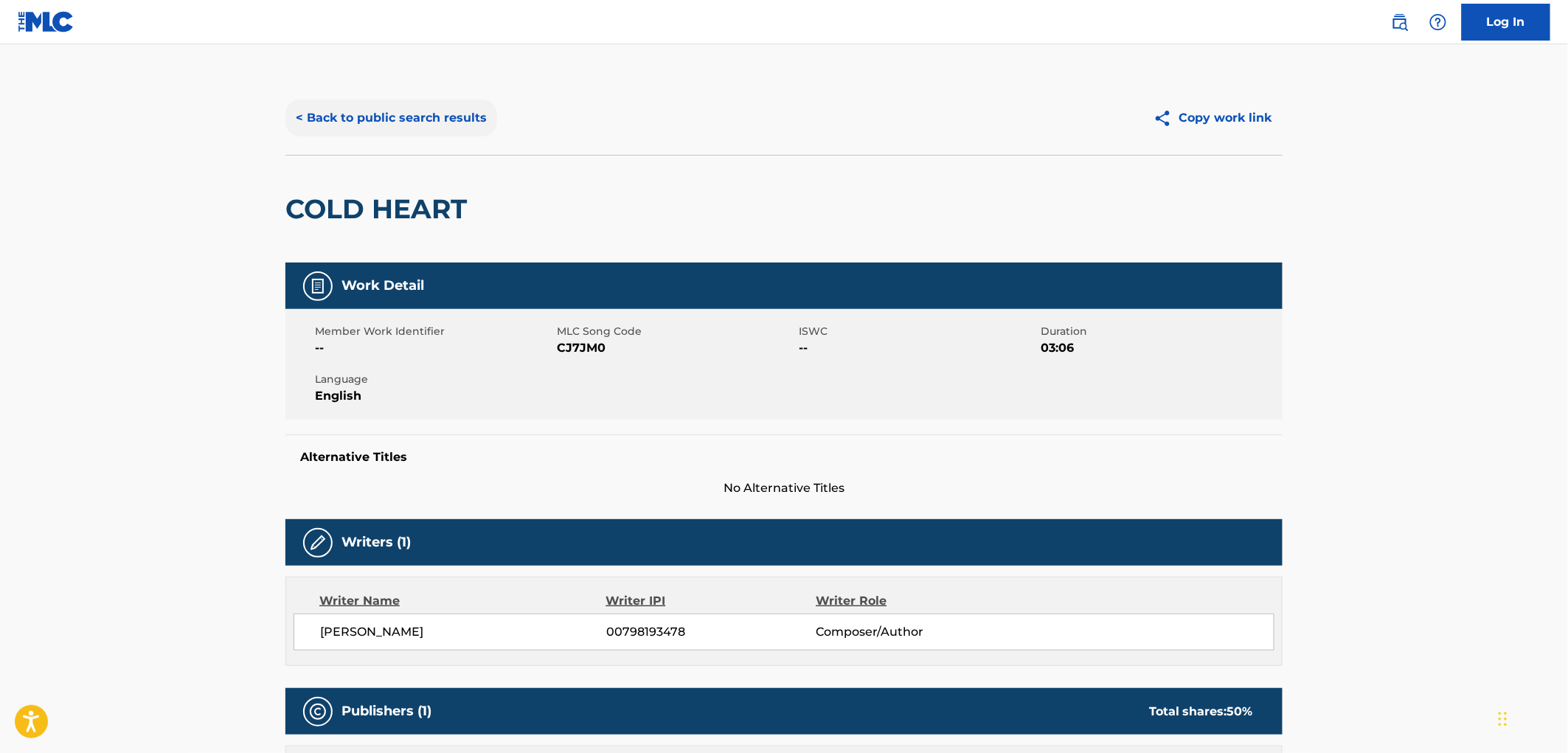
click at [409, 121] on button "< Back to public search results" at bounding box center [391, 118] width 211 height 37
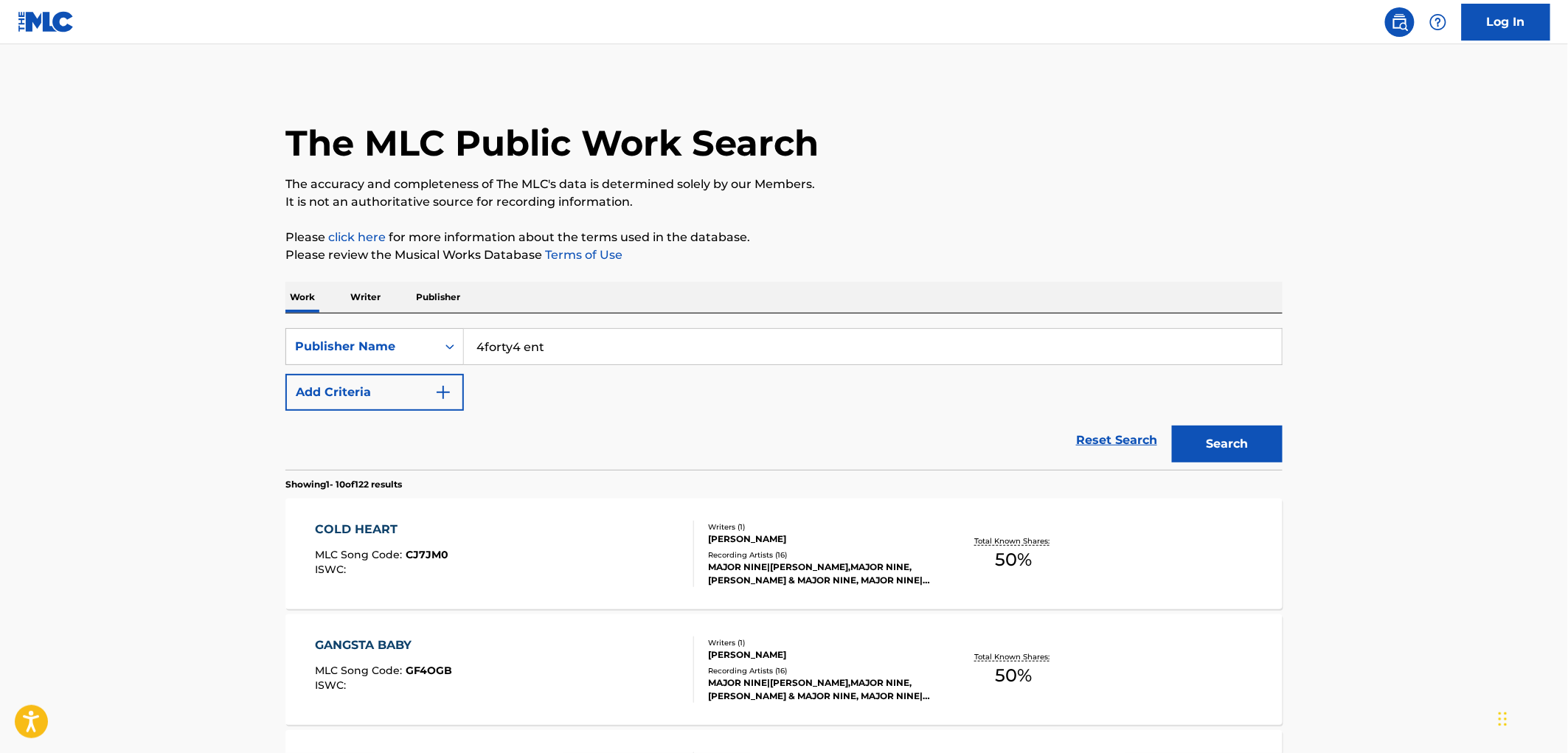
drag, startPoint x: 563, startPoint y: 350, endPoint x: 530, endPoint y: 352, distance: 33.1
click at [462, 341] on div "SearchWithCriteria99257100-b20f-40dd-9a32-1336026649e2 Publisher Name 4forty4 e…" at bounding box center [784, 346] width 997 height 37
paste input "LE COVA MUSIC PUBLISHING"
type input "LE COVA MUSIC PUBLISHING"
click at [1219, 441] on button "Search" at bounding box center [1226, 444] width 111 height 37
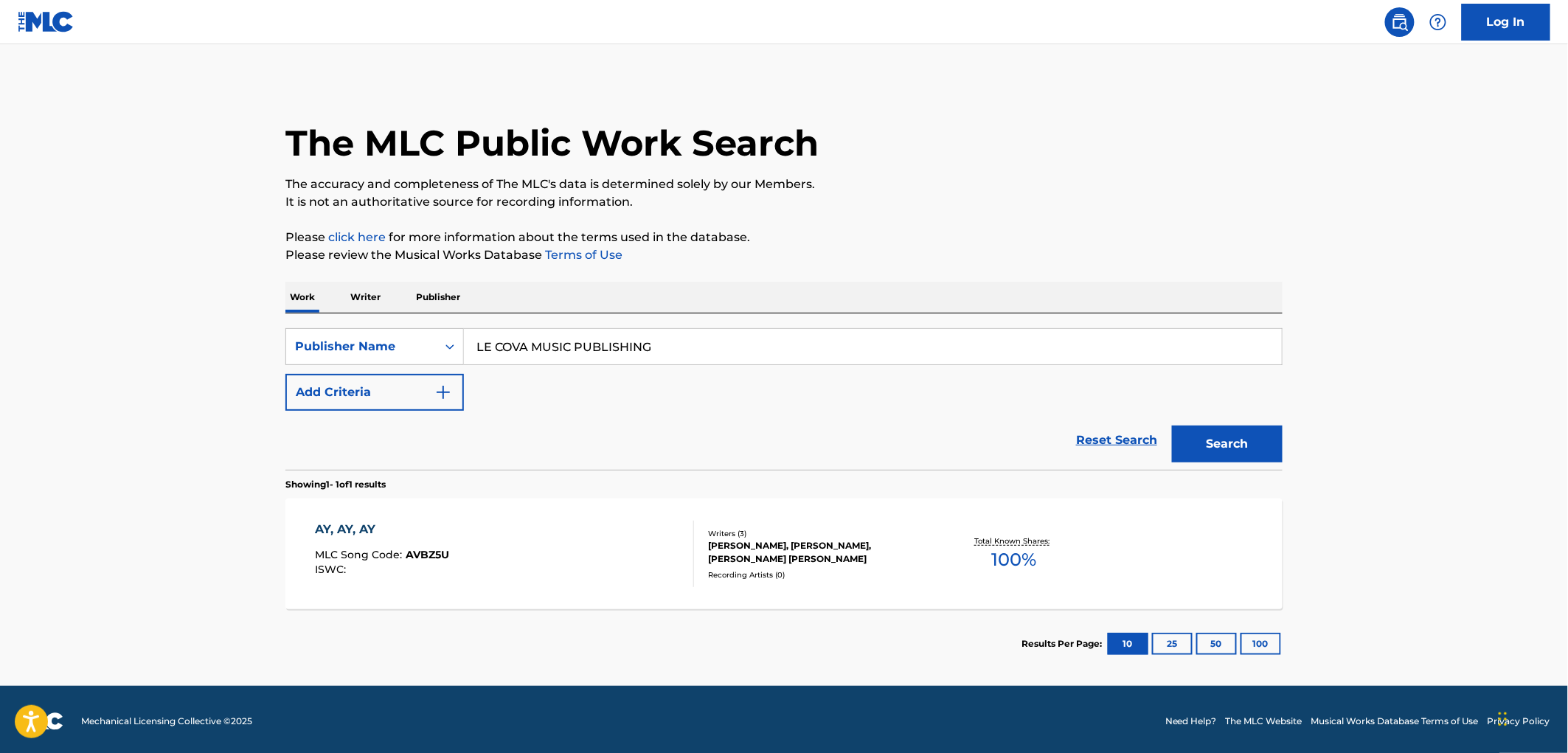
click at [411, 566] on div "ISWC :" at bounding box center [383, 570] width 134 height 11
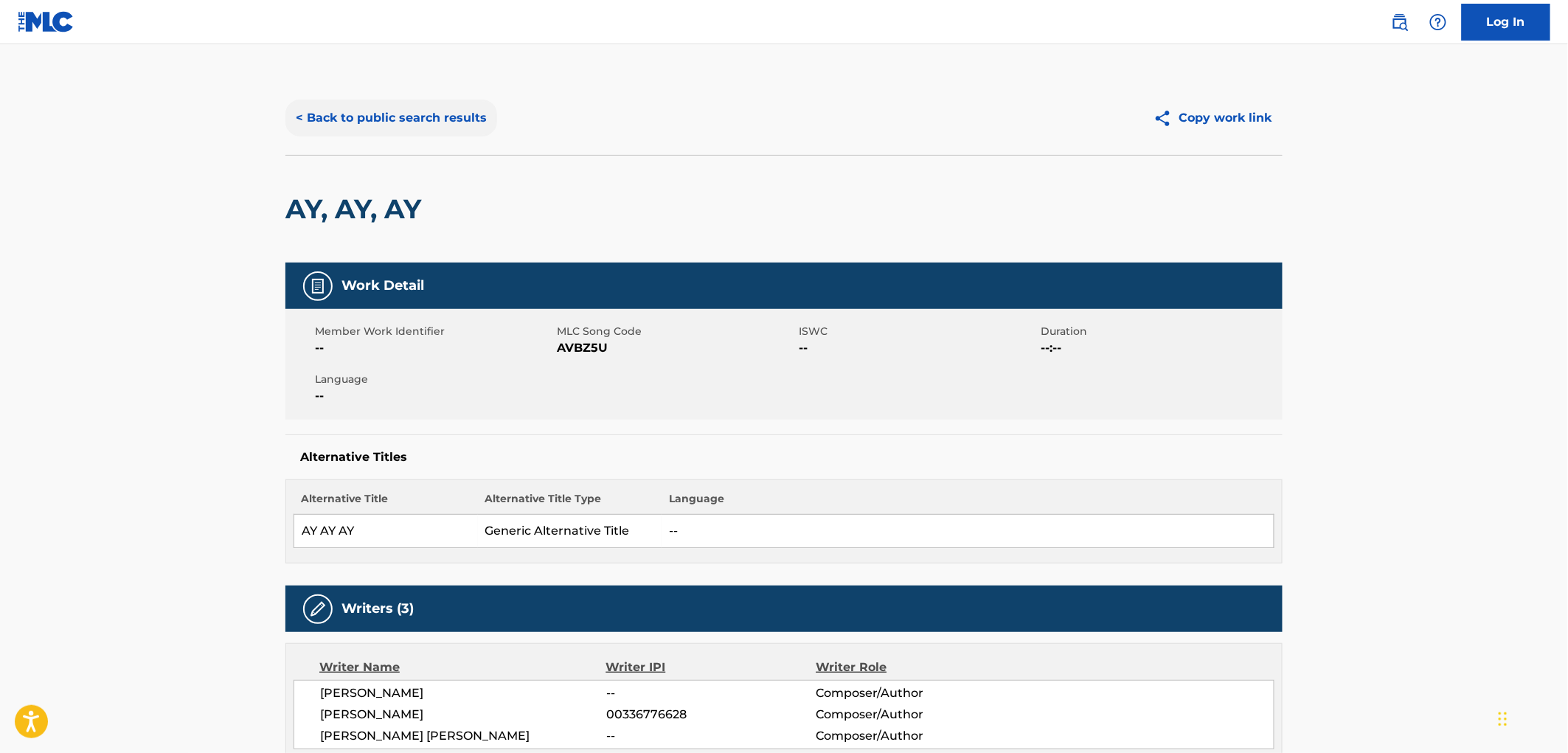
click at [452, 106] on button "< Back to public search results" at bounding box center [391, 118] width 211 height 37
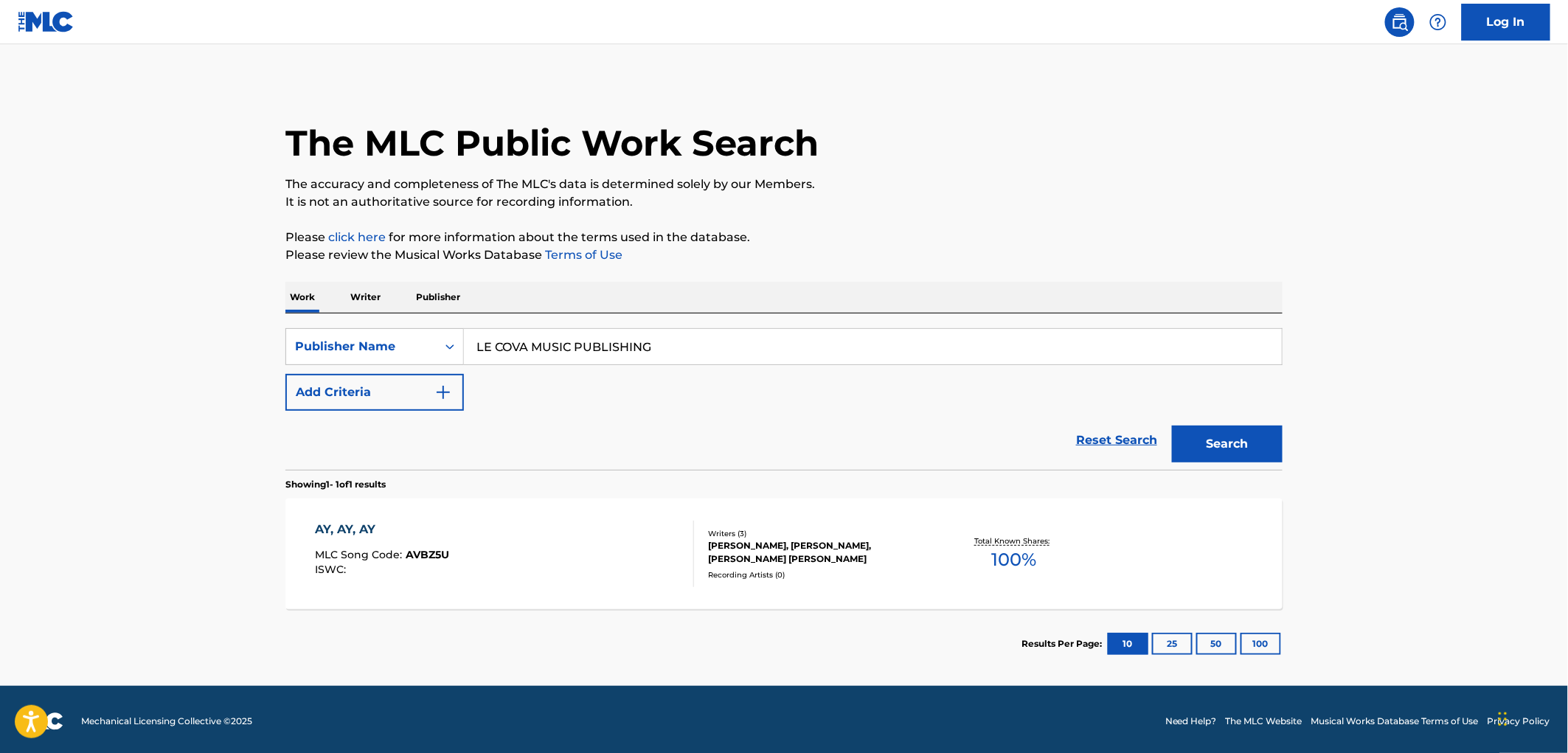
drag, startPoint x: 671, startPoint y: 353, endPoint x: 467, endPoint y: 356, distance: 204.0
click at [334, 353] on div "SearchWithCriteria99257100-b20f-40dd-9a32-1336026649e2 Publisher Name LE COVA M…" at bounding box center [784, 346] width 997 height 37
paste input "OVE LIVE [GEOGRAPHIC_DATA]"
click at [1204, 451] on button "Search" at bounding box center [1226, 444] width 111 height 37
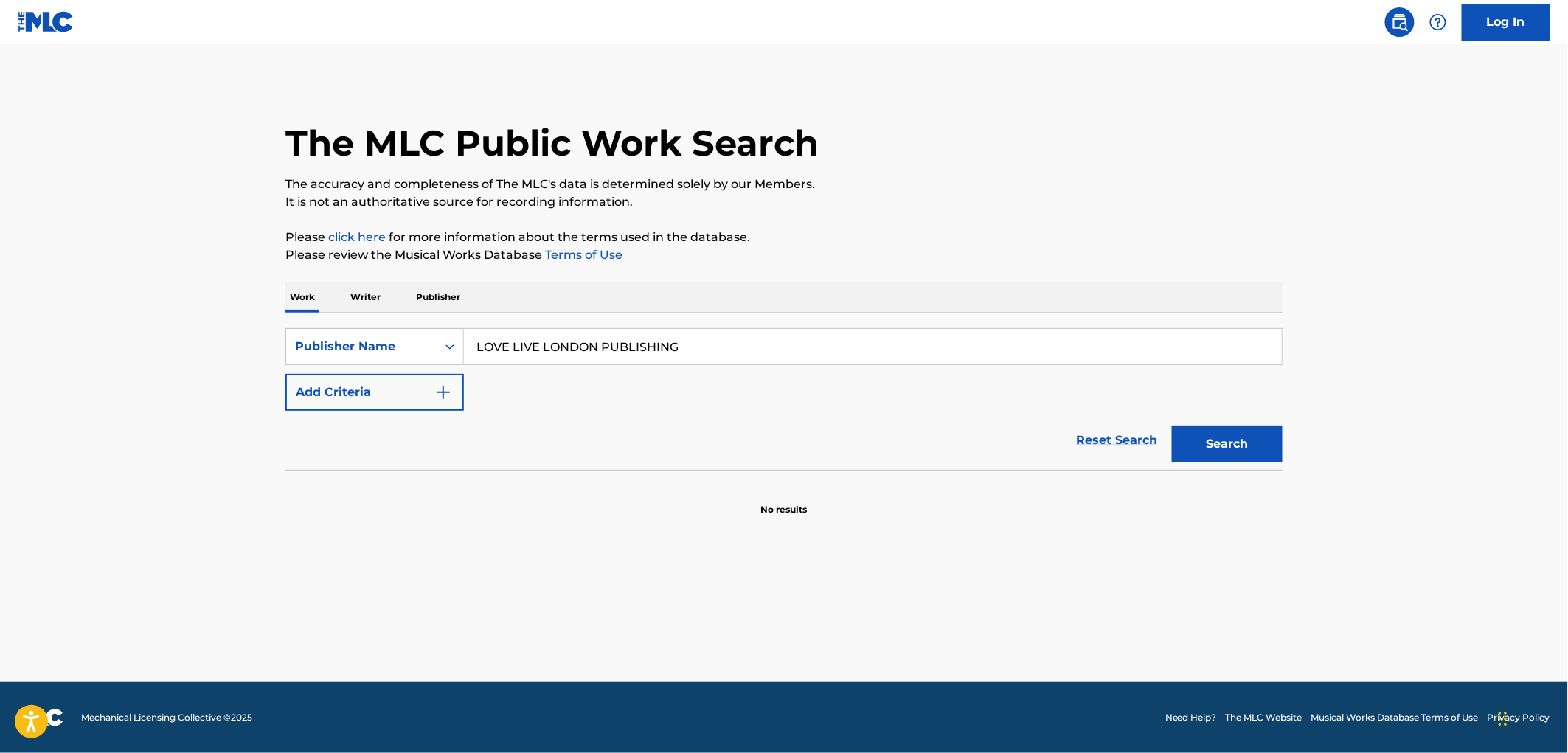
drag, startPoint x: 748, startPoint y: 355, endPoint x: 475, endPoint y: 349, distance: 273.1
click at [409, 355] on div "SearchWithCriteria99257100-b20f-40dd-9a32-1336026649e2 Publisher Name LOVE LIVE…" at bounding box center [784, 346] width 997 height 37
paste input "GG MUSIKVERLAG GMBH"
type input "GG MUSIKVERLAG GMBH"
click at [1228, 455] on button "Search" at bounding box center [1226, 444] width 111 height 37
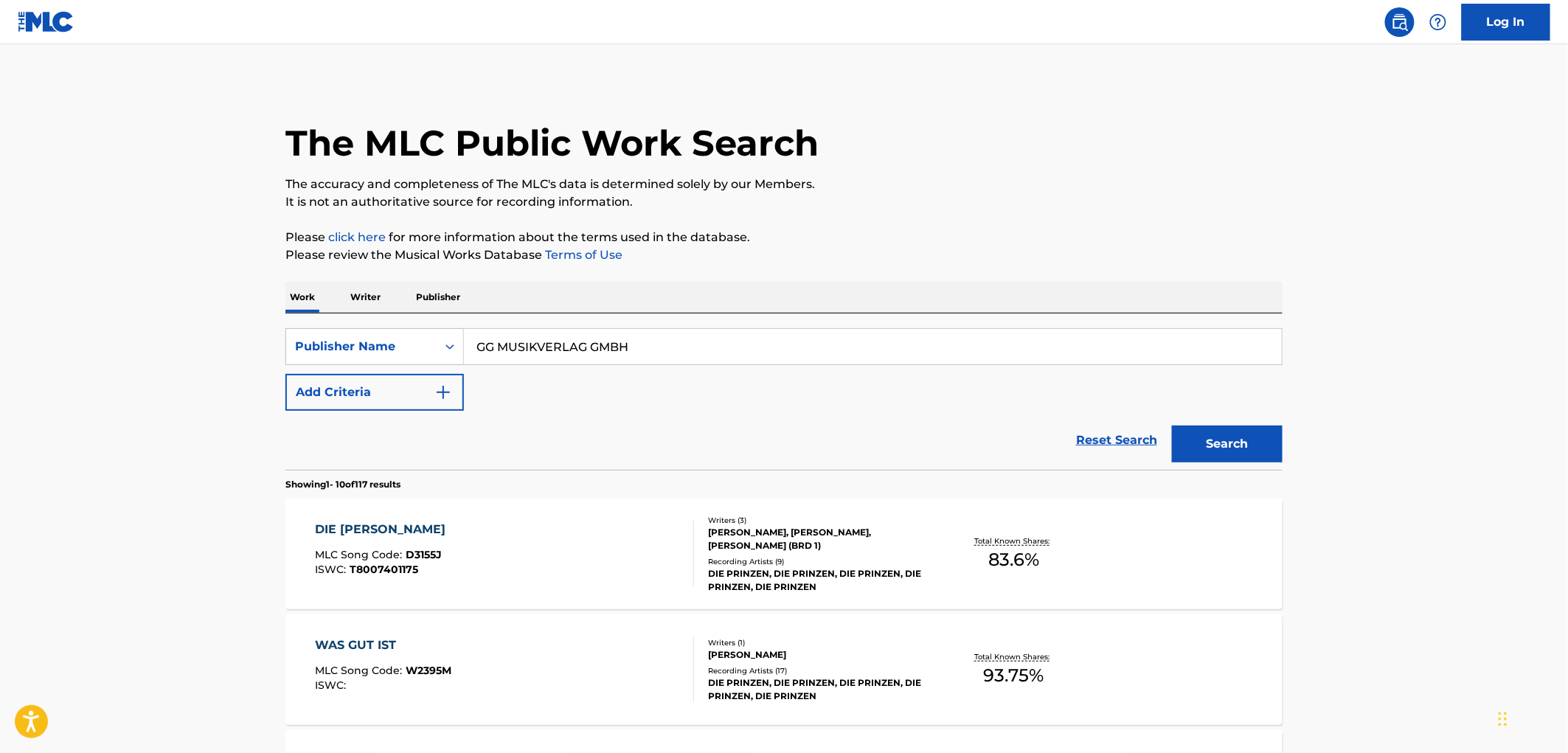
click at [433, 560] on span "D3155J" at bounding box center [424, 554] width 36 height 14
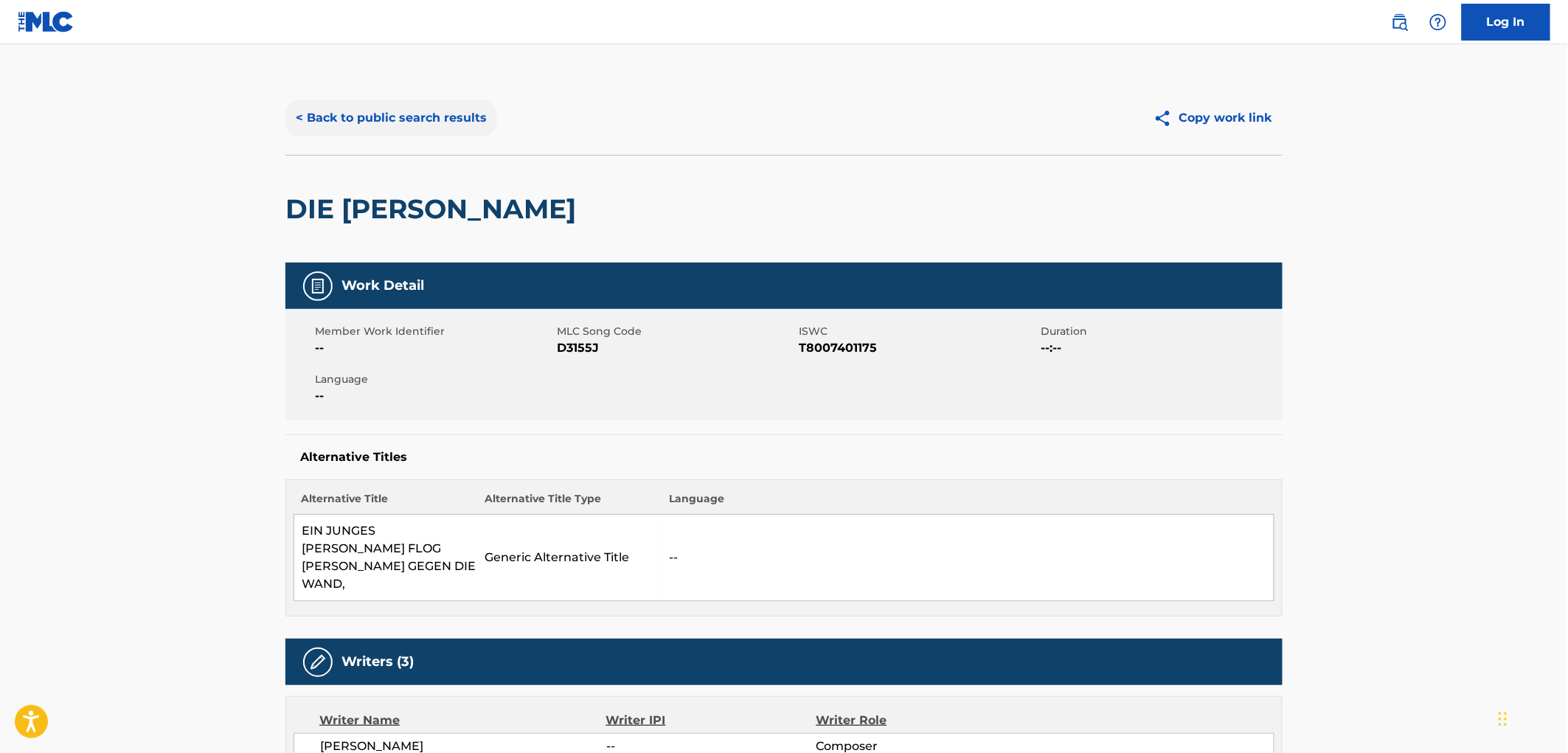
click at [415, 109] on button "< Back to public search results" at bounding box center [391, 118] width 211 height 37
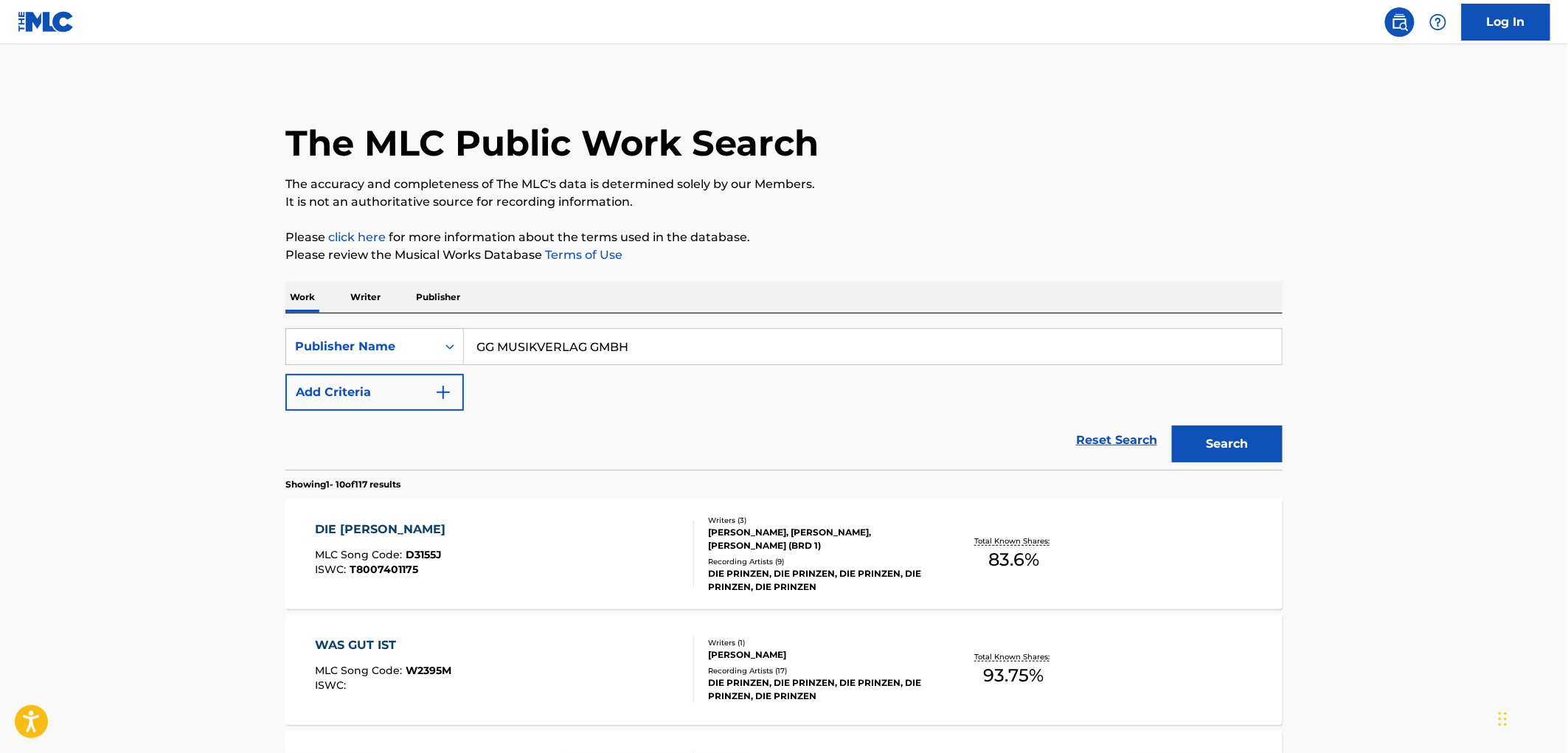
click at [519, 353] on input "GG MUSIKVERLAG GMBH" at bounding box center [872, 346] width 818 height 35
drag, startPoint x: 555, startPoint y: 349, endPoint x: 627, endPoint y: 349, distance: 72.0
click at [627, 349] on input "GG MUSIKVERLAG GMBH" at bounding box center [872, 346] width 818 height 35
paste input "CENTIUM ENTERTAINMENT, INC."
drag, startPoint x: 640, startPoint y: 346, endPoint x: 746, endPoint y: 349, distance: 106.0
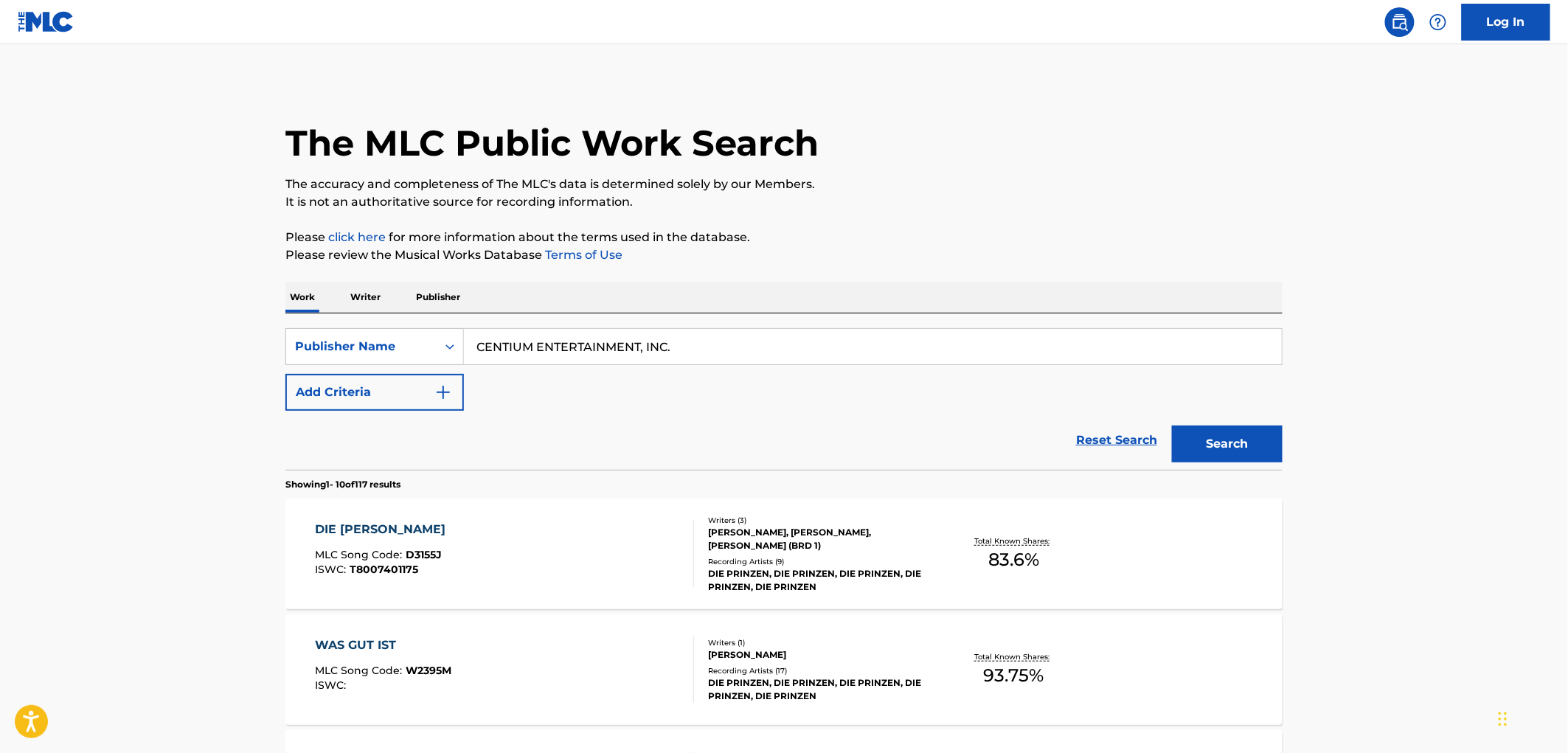
click at [746, 349] on input "CENTIUM ENTERTAINMENT, INC." at bounding box center [872, 346] width 818 height 35
type input "CENTIUM ENTERTAINMENT"
click at [1171, 425] on button "Search" at bounding box center [1226, 444] width 111 height 37
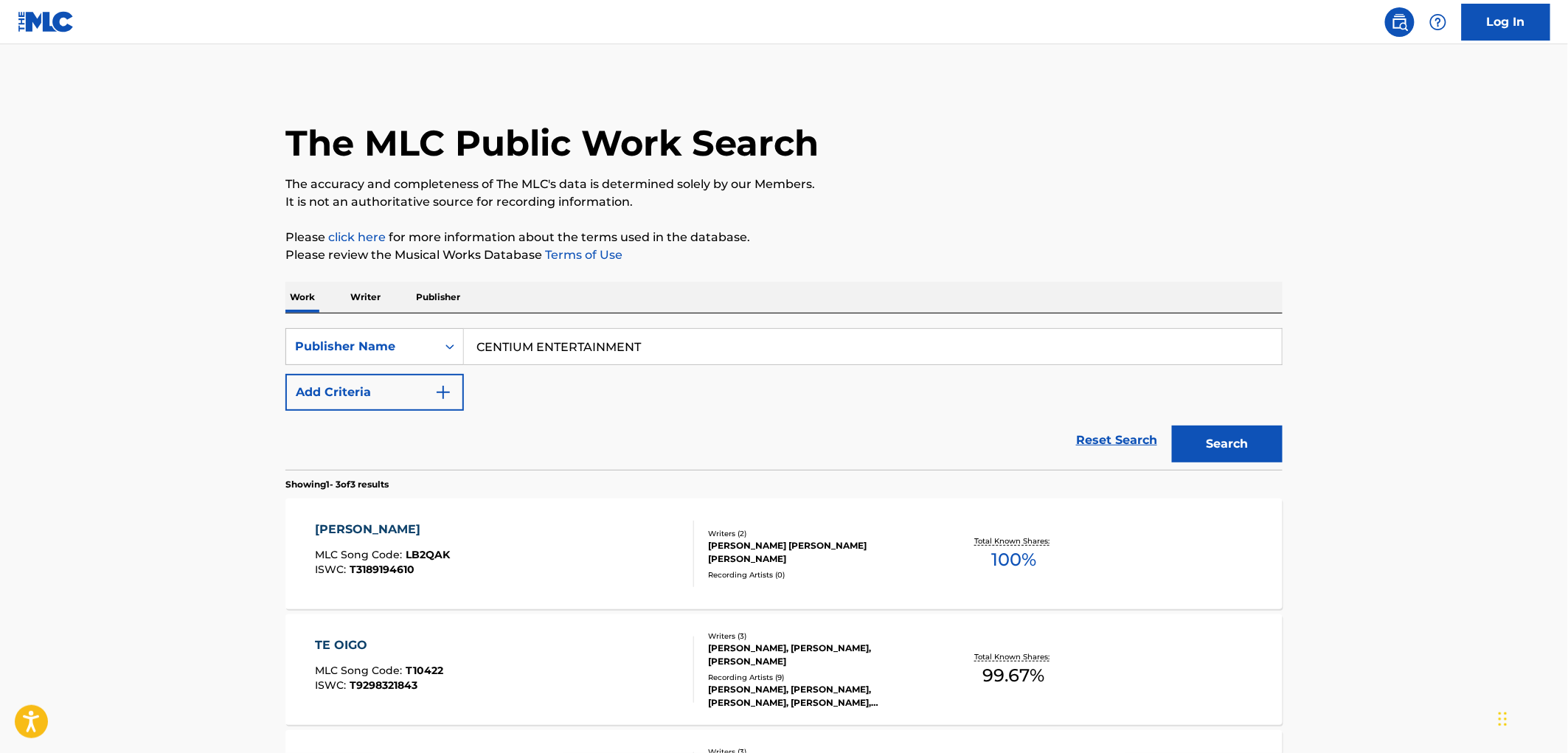
click at [424, 554] on span "LB2QAK" at bounding box center [428, 554] width 44 height 14
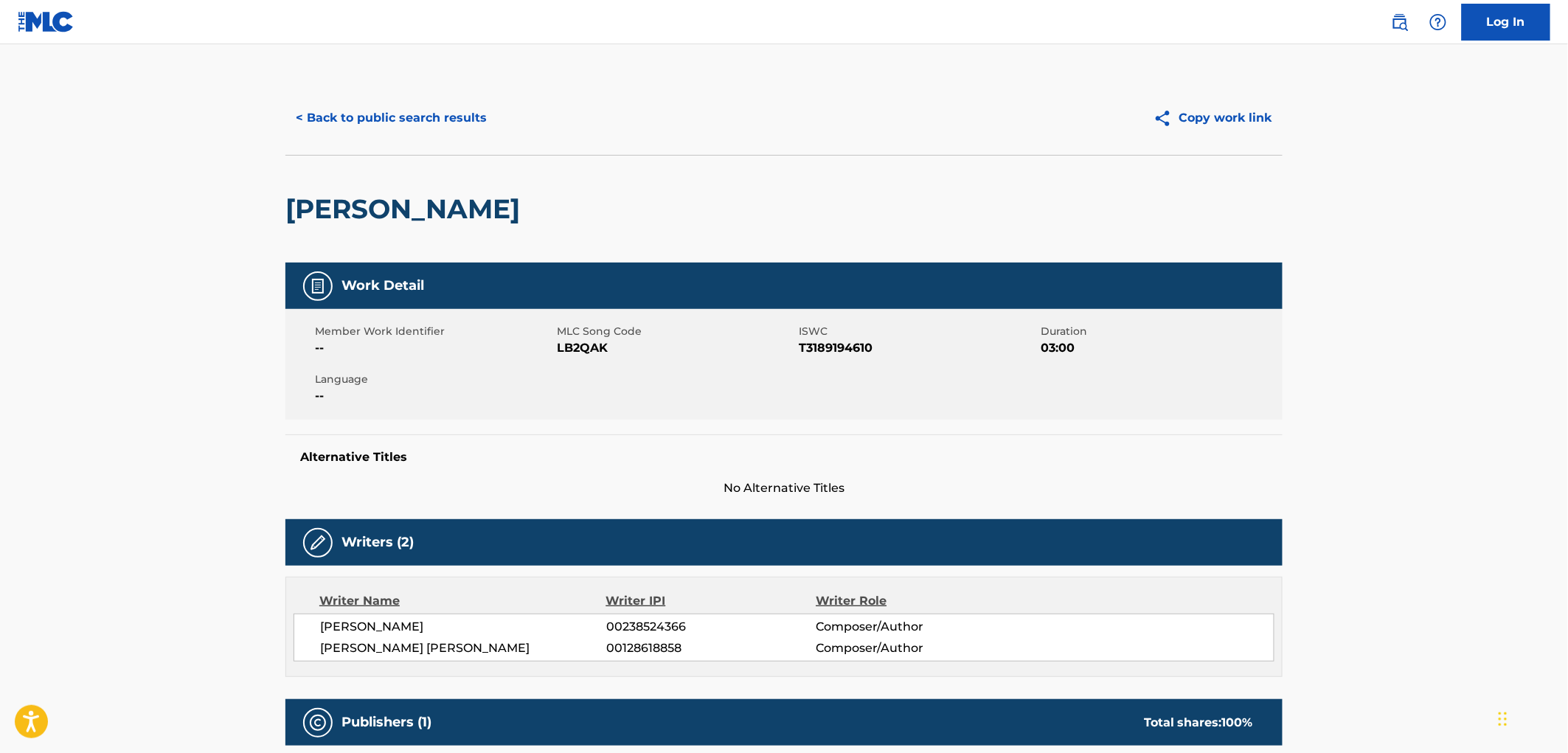
scroll to position [327, 0]
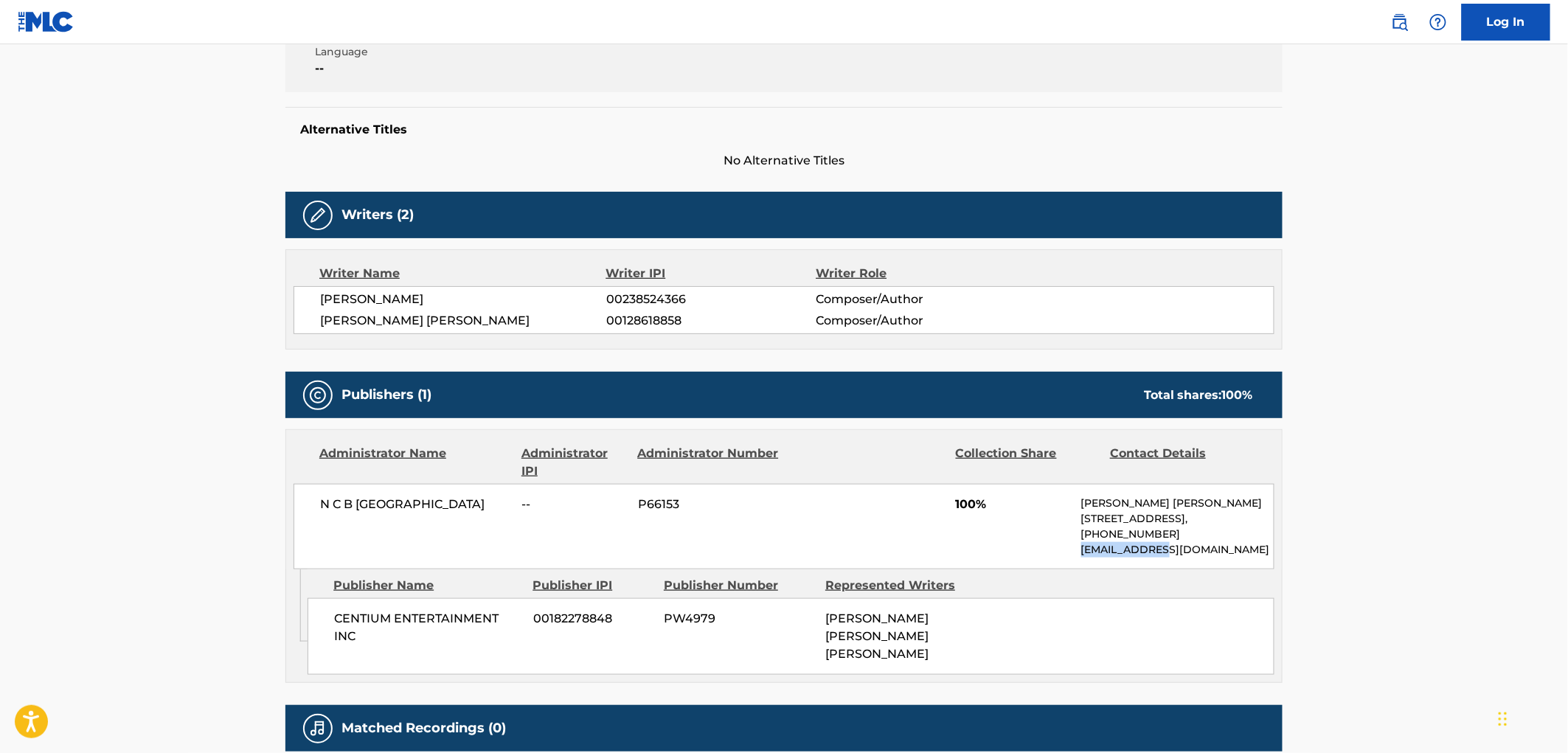
drag, startPoint x: 1134, startPoint y: 554, endPoint x: 1087, endPoint y: 553, distance: 47.0
click at [1085, 553] on p "[EMAIL_ADDRESS][DOMAIN_NAME]" at bounding box center [1177, 549] width 192 height 15
drag, startPoint x: 1204, startPoint y: 520, endPoint x: 1082, endPoint y: 504, distance: 123.0
click at [1082, 504] on div "[PERSON_NAME] [PERSON_NAME] [STREET_ADDRESS], [PHONE_NUMBER] [EMAIL_ADDRESS][DO…" at bounding box center [1177, 526] width 192 height 62
drag, startPoint x: 1175, startPoint y: 539, endPoint x: 1088, endPoint y: 537, distance: 87.0
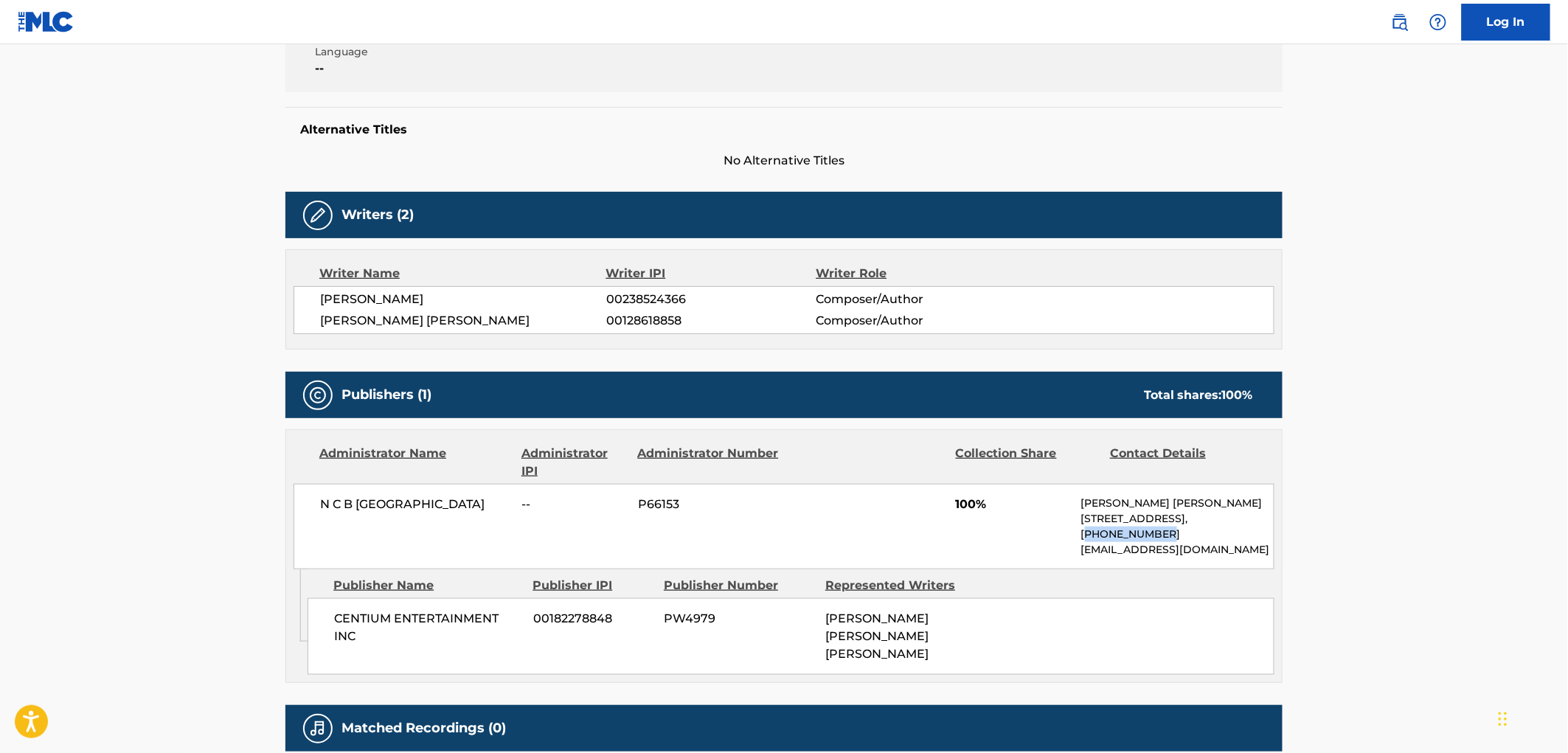
click at [1088, 537] on p "[PHONE_NUMBER]" at bounding box center [1177, 534] width 192 height 15
drag, startPoint x: 457, startPoint y: 499, endPoint x: 356, endPoint y: 500, distance: 101.0
click at [298, 498] on div "N C B SCANDINAVIA -- P66153 100% [PERSON_NAME] [PERSON_NAME] [STREET_ADDRESS], …" at bounding box center [784, 526] width 981 height 85
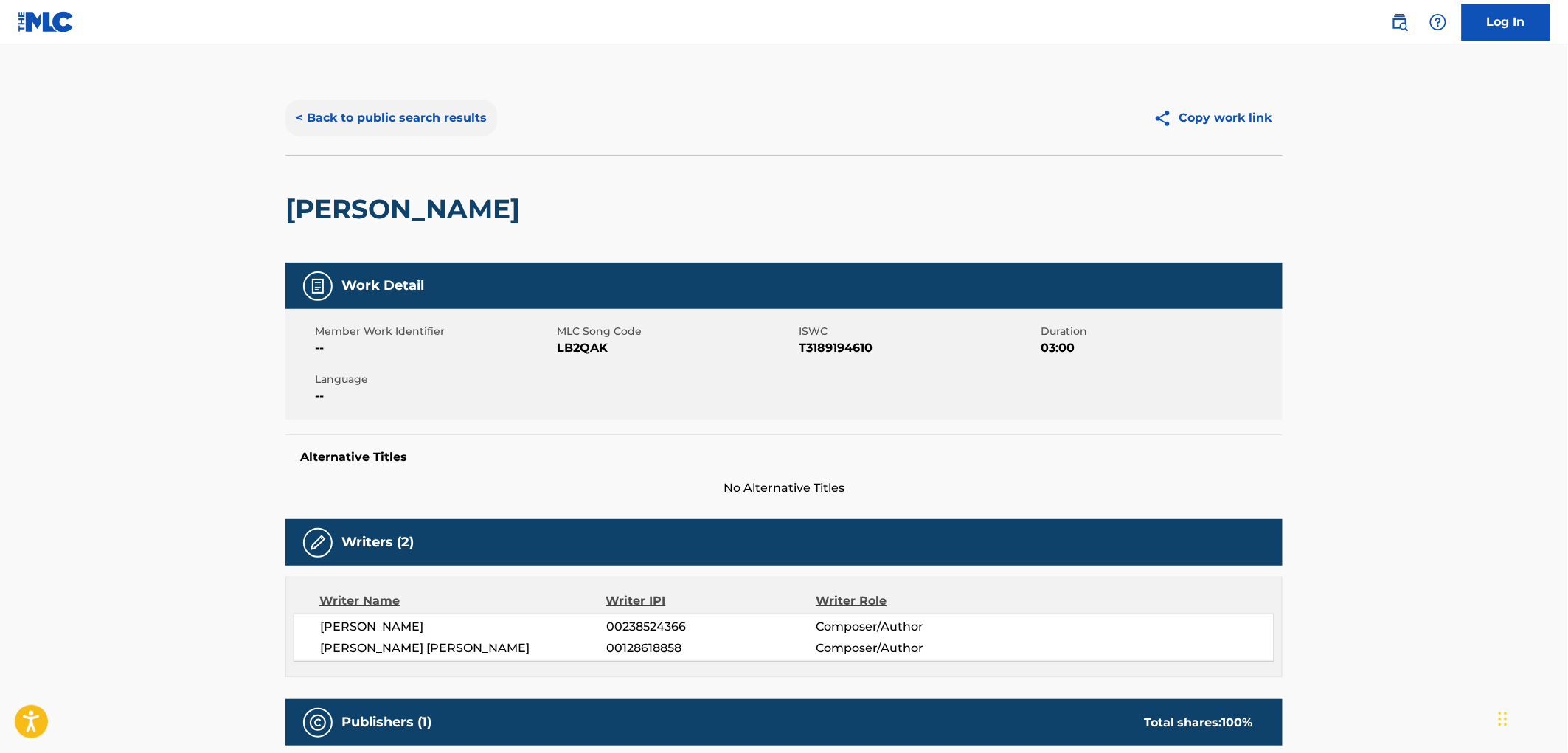
click at [404, 115] on button "< Back to public search results" at bounding box center [391, 118] width 211 height 37
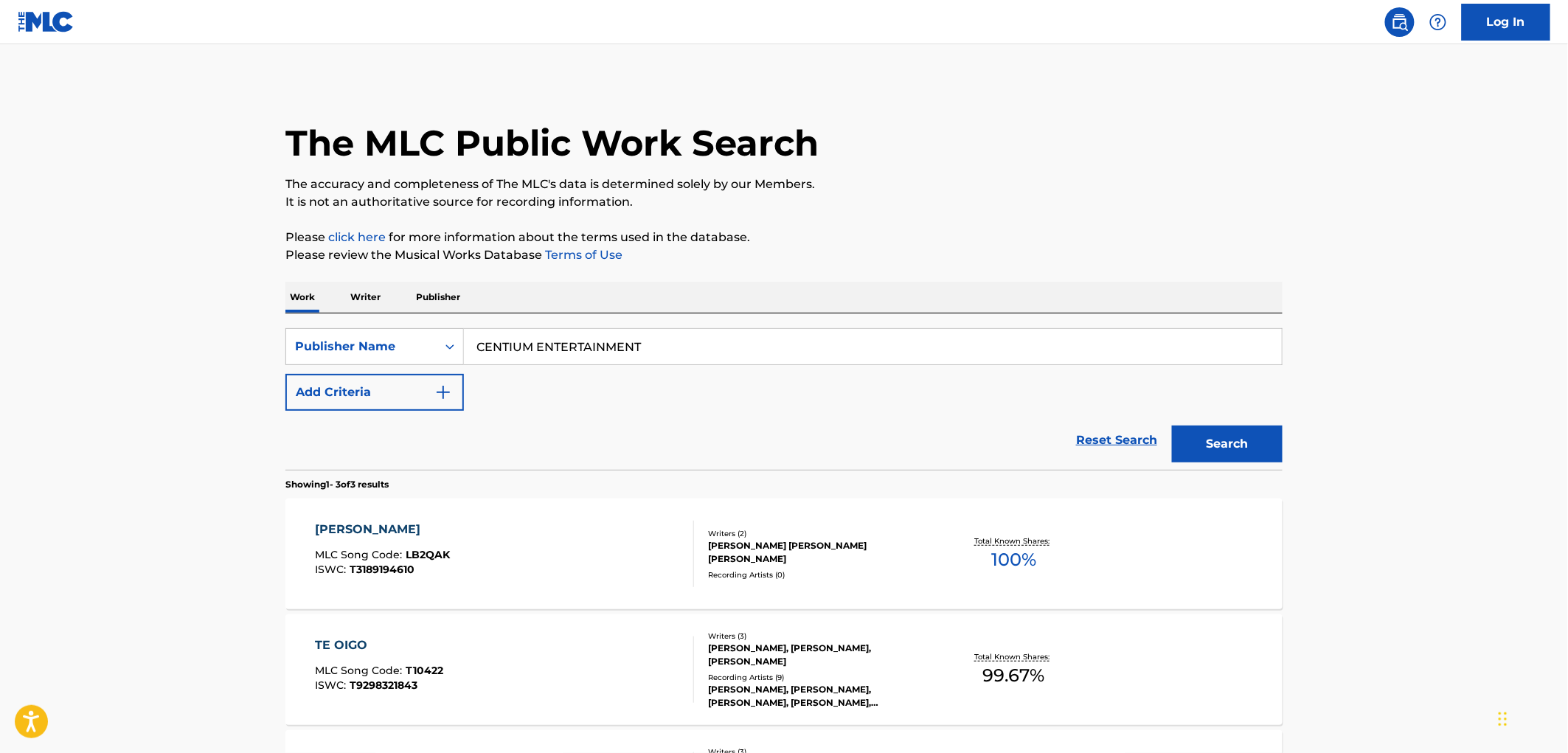
drag, startPoint x: 656, startPoint y: 352, endPoint x: 463, endPoint y: 345, distance: 193.1
click at [464, 345] on input "CENTIUM ENTERTAINMENT" at bounding box center [872, 346] width 818 height 35
paste input "hristopher [PERSON_NAME]"
click at [1245, 452] on button "Search" at bounding box center [1226, 444] width 111 height 37
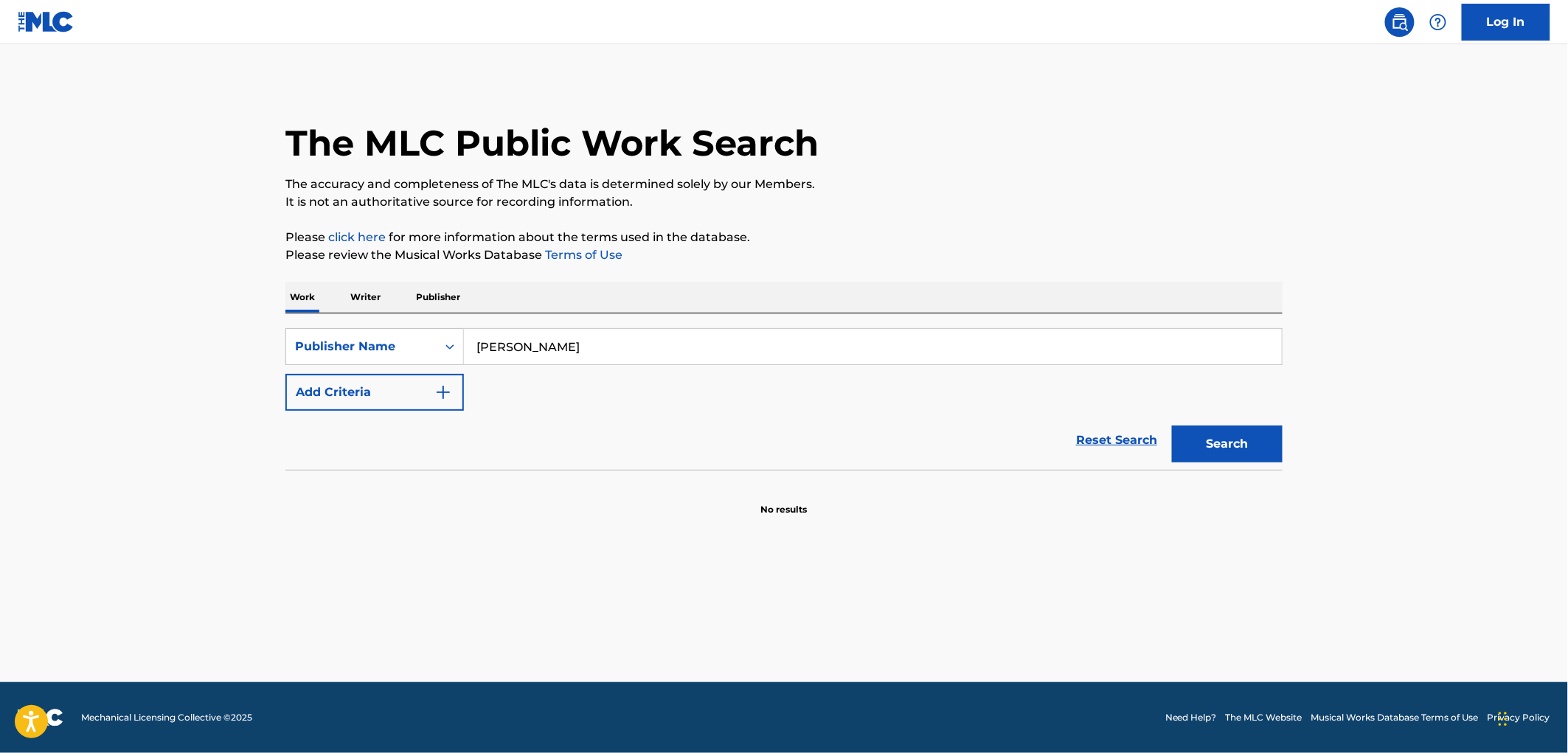
drag, startPoint x: 676, startPoint y: 337, endPoint x: 476, endPoint y: 350, distance: 200.4
click at [476, 350] on input "[PERSON_NAME]" at bounding box center [872, 346] width 818 height 35
paste input "[PERSON_NAME] [PERSON_NAME]"
type input "[PERSON_NAME] [PERSON_NAME]"
click at [1237, 445] on button "Search" at bounding box center [1226, 444] width 111 height 37
